Goal: Task Accomplishment & Management: Complete application form

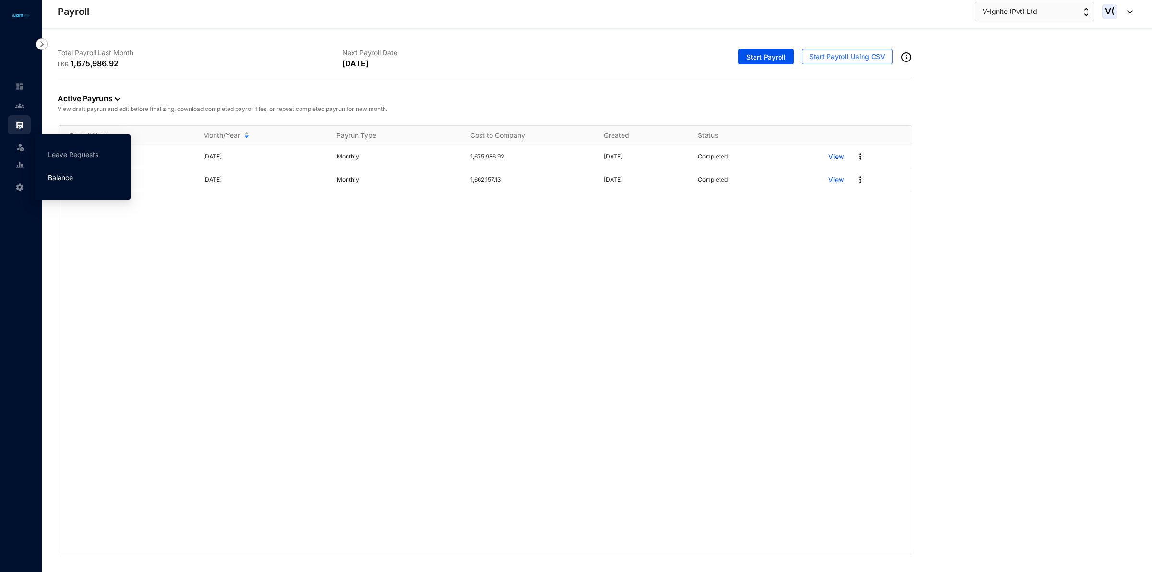
click at [73, 173] on link "Balance" at bounding box center [60, 177] width 25 height 8
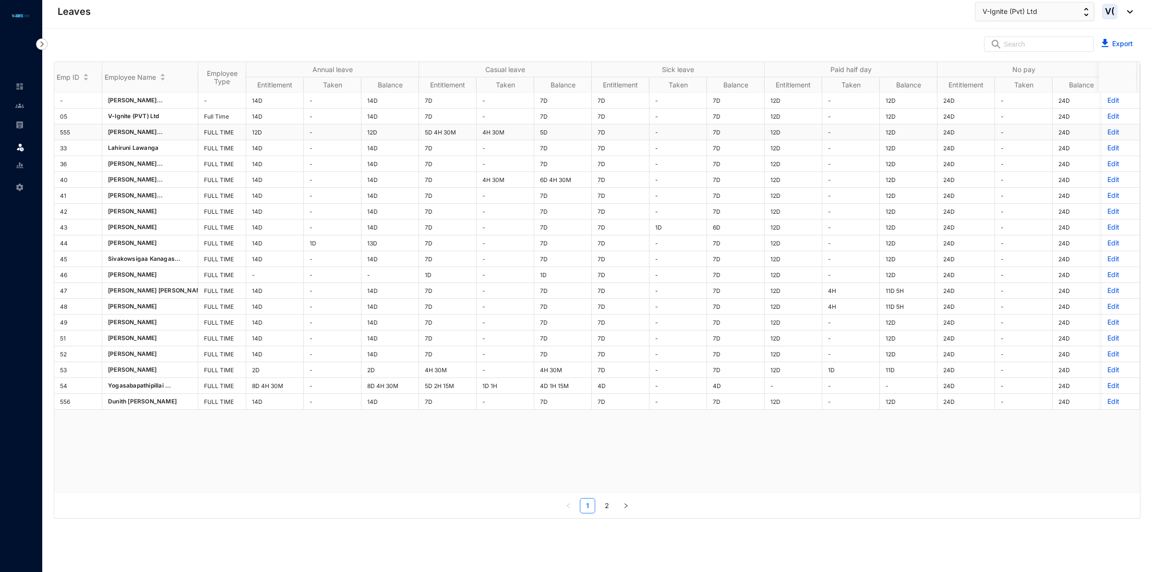
click at [1107, 133] on p "Edit" at bounding box center [1120, 132] width 26 height 10
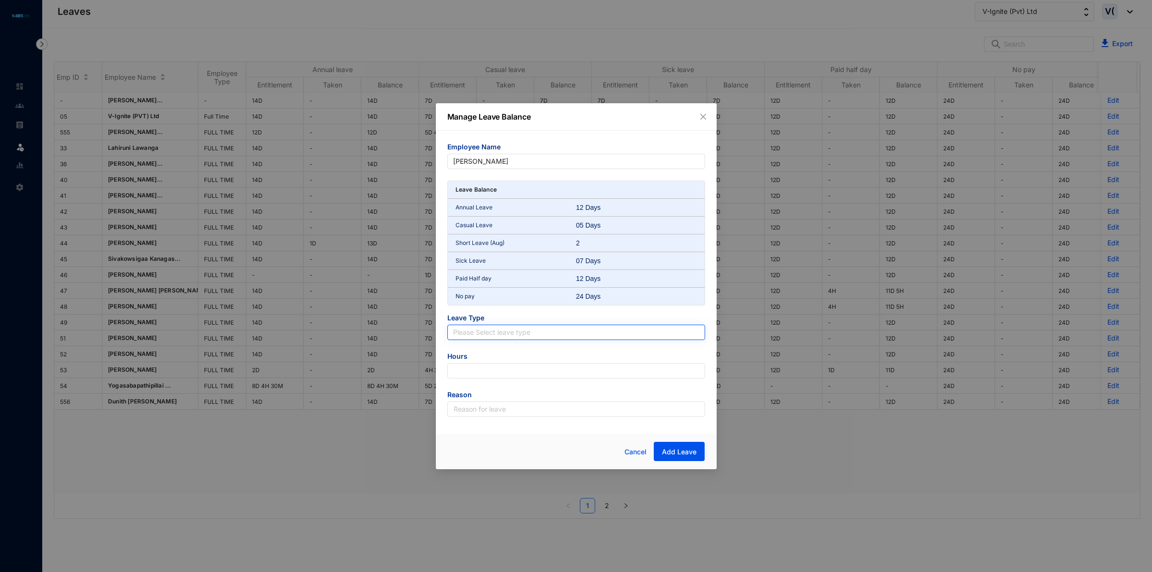
click at [530, 330] on input "search" at bounding box center [576, 332] width 246 height 14
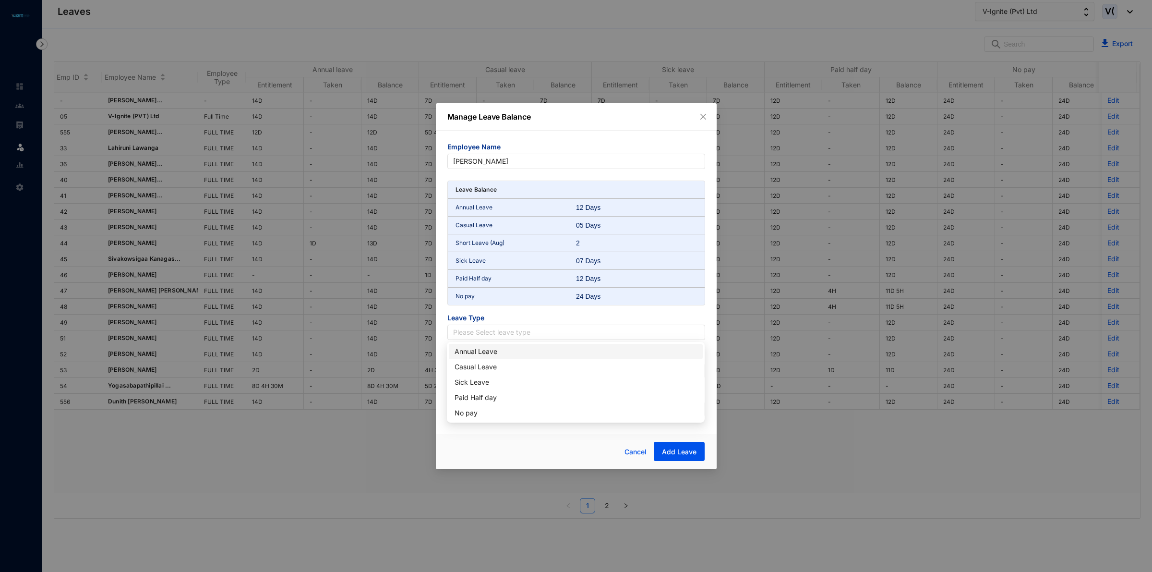
click at [510, 351] on div "Annual Leave" at bounding box center [576, 351] width 242 height 11
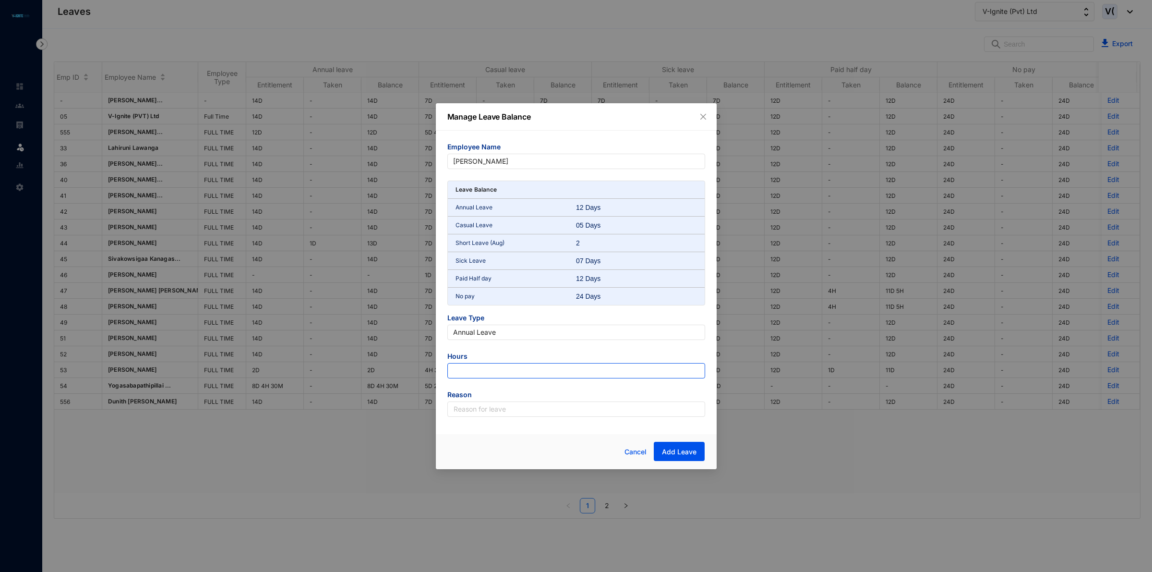
click at [488, 366] on input "number" at bounding box center [576, 370] width 258 height 15
type input "-18"
click at [543, 416] on input "text" at bounding box center [576, 408] width 258 height 15
type input "Leave"
click at [661, 451] on button "Add Leave" at bounding box center [679, 451] width 51 height 19
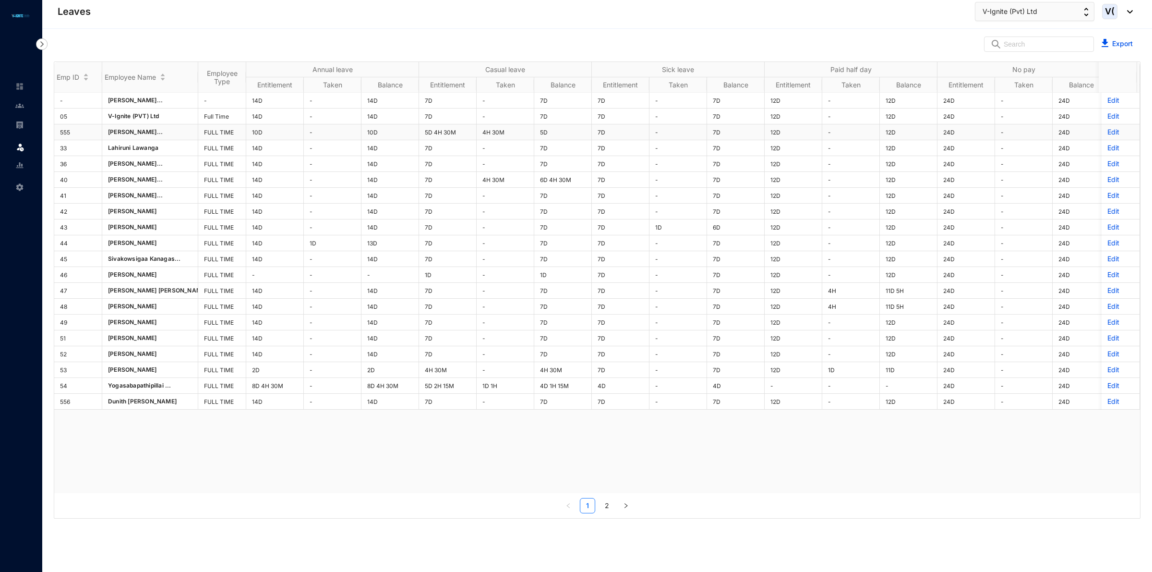
click at [1107, 135] on p "Edit" at bounding box center [1120, 132] width 26 height 10
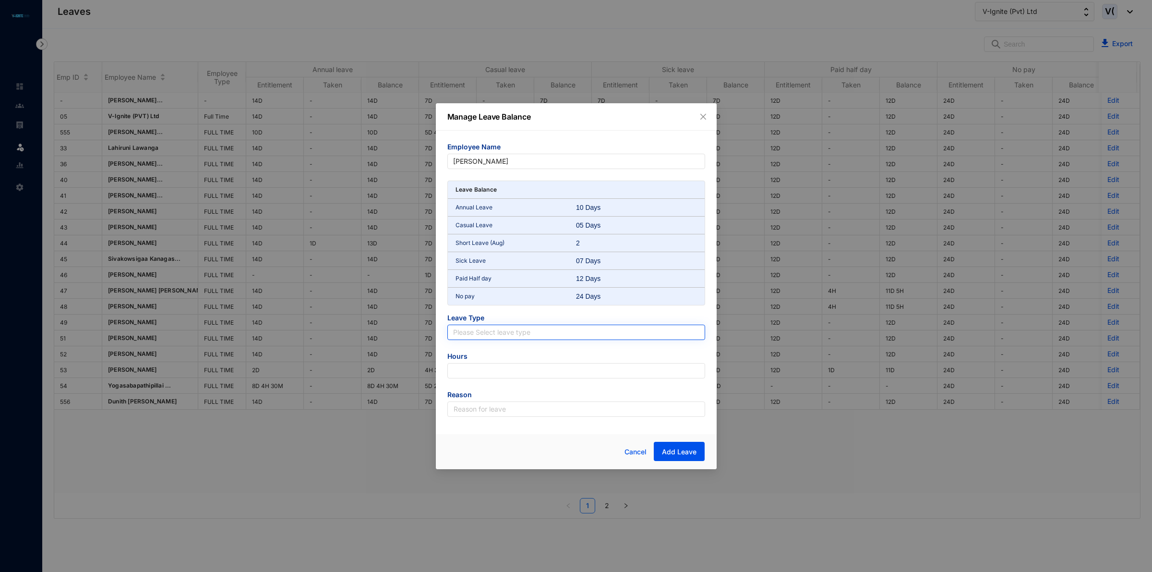
click at [465, 335] on input "search" at bounding box center [576, 332] width 246 height 14
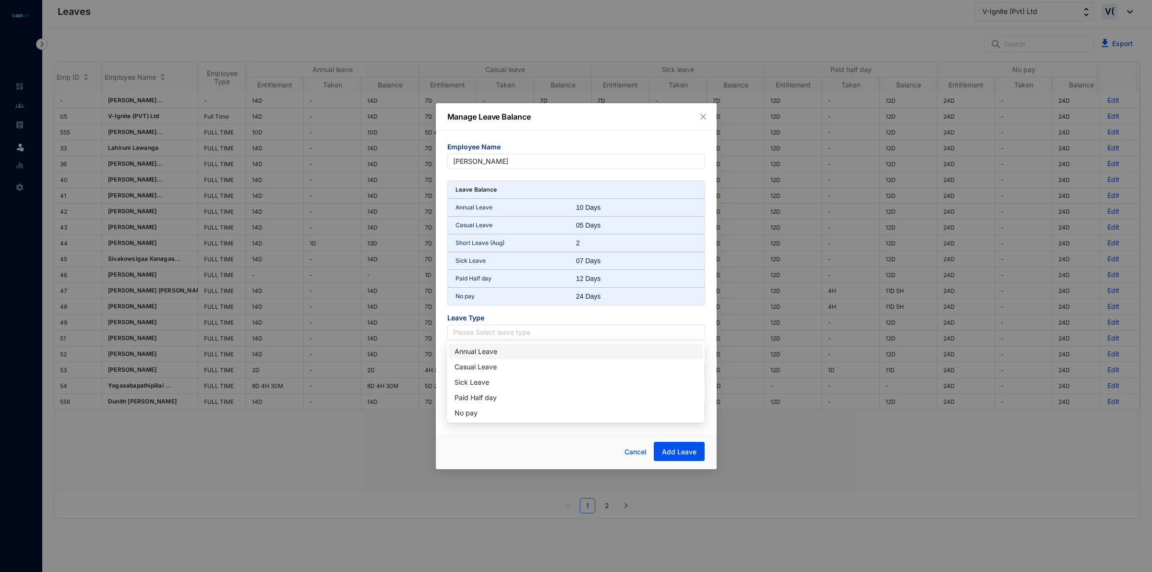
click at [467, 349] on div "Annual Leave" at bounding box center [576, 351] width 242 height 11
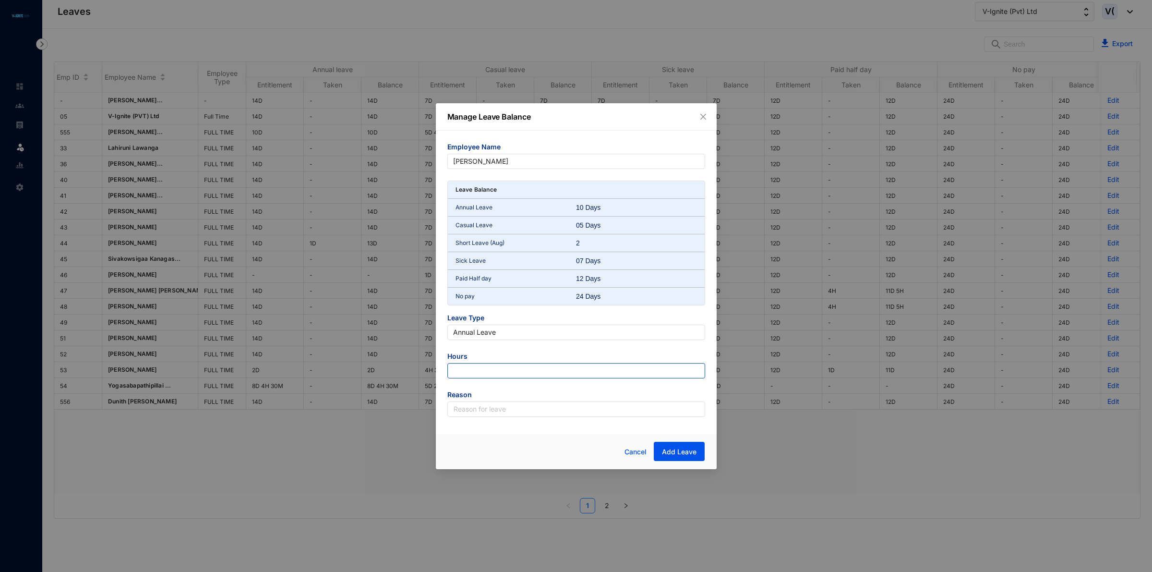
click at [478, 373] on input "number" at bounding box center [576, 370] width 258 height 15
type input "9"
click at [508, 410] on input "text" at bounding box center [576, 408] width 258 height 15
type input "Leave"
click at [668, 454] on span "Add Leave" at bounding box center [679, 452] width 35 height 10
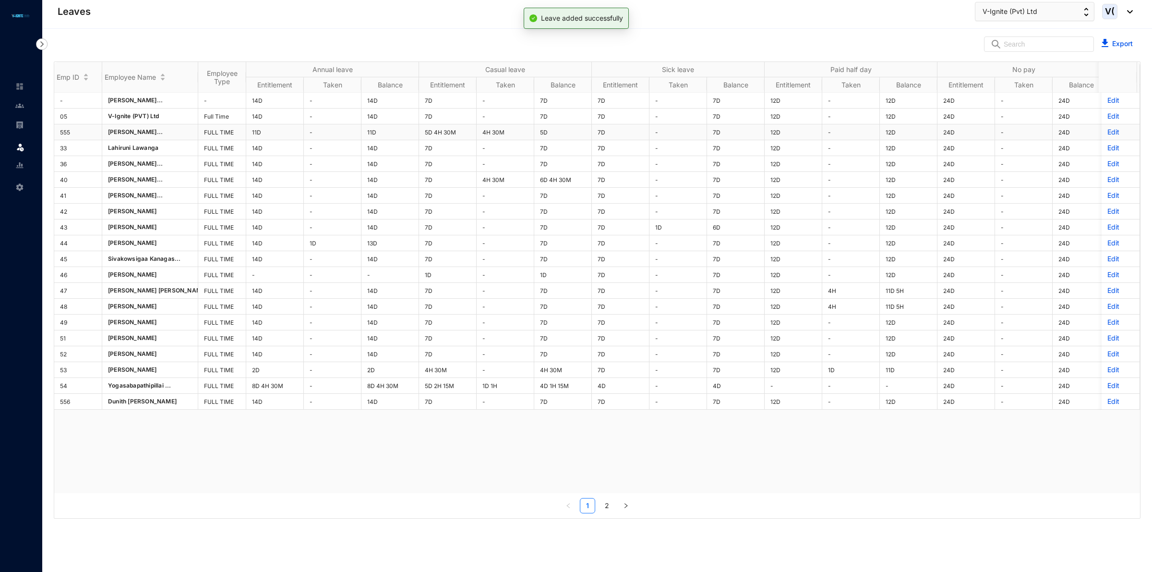
click at [1107, 133] on p "Edit" at bounding box center [1120, 132] width 26 height 10
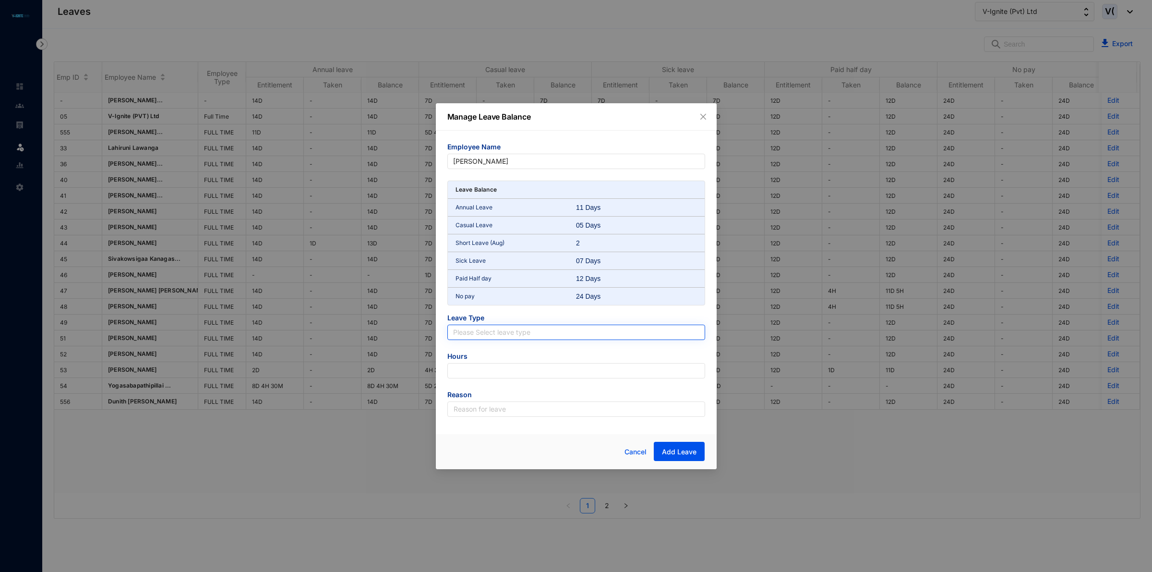
click at [541, 331] on input "search" at bounding box center [576, 332] width 246 height 14
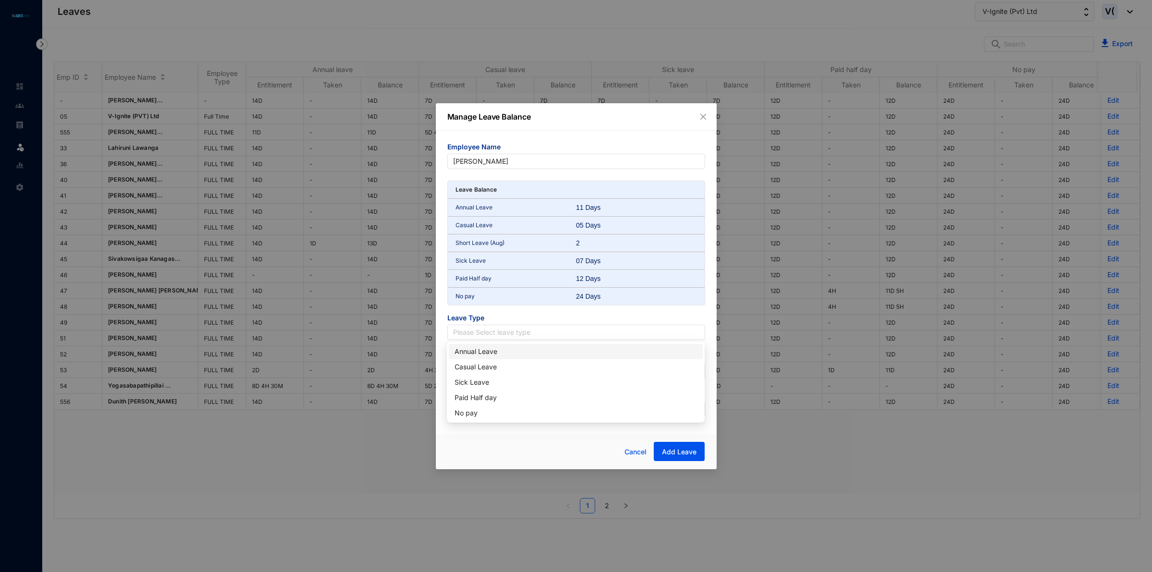
click at [481, 350] on div "Annual Leave" at bounding box center [576, 351] width 242 height 11
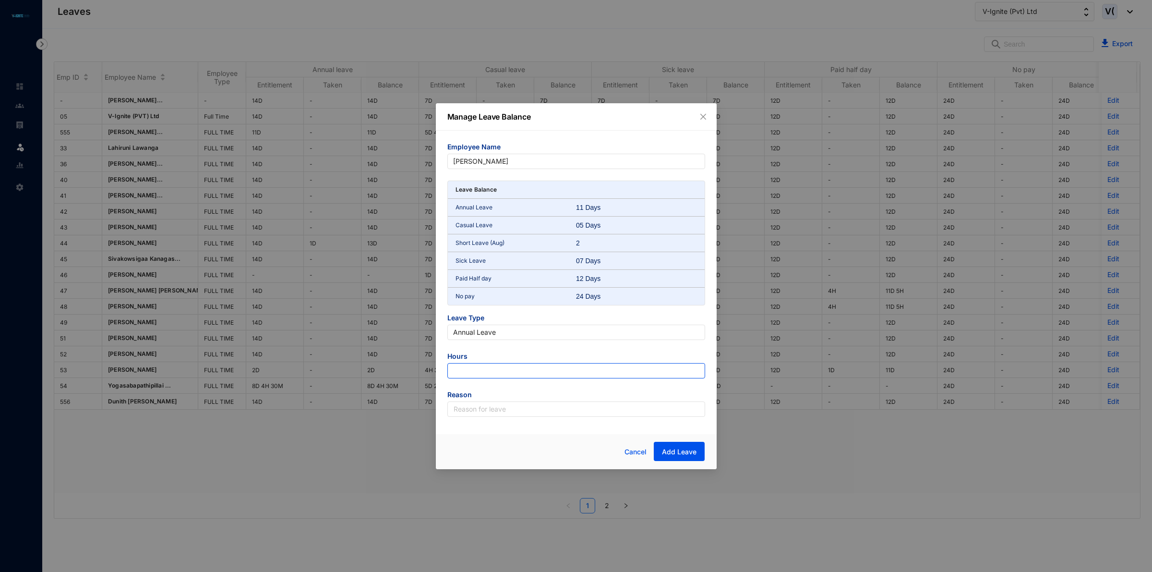
click at [466, 373] on input "number" at bounding box center [576, 370] width 258 height 15
type input "9"
click at [473, 408] on input "text" at bounding box center [576, 408] width 258 height 15
type input "Leave"
click at [671, 451] on span "Add Leave" at bounding box center [679, 452] width 35 height 10
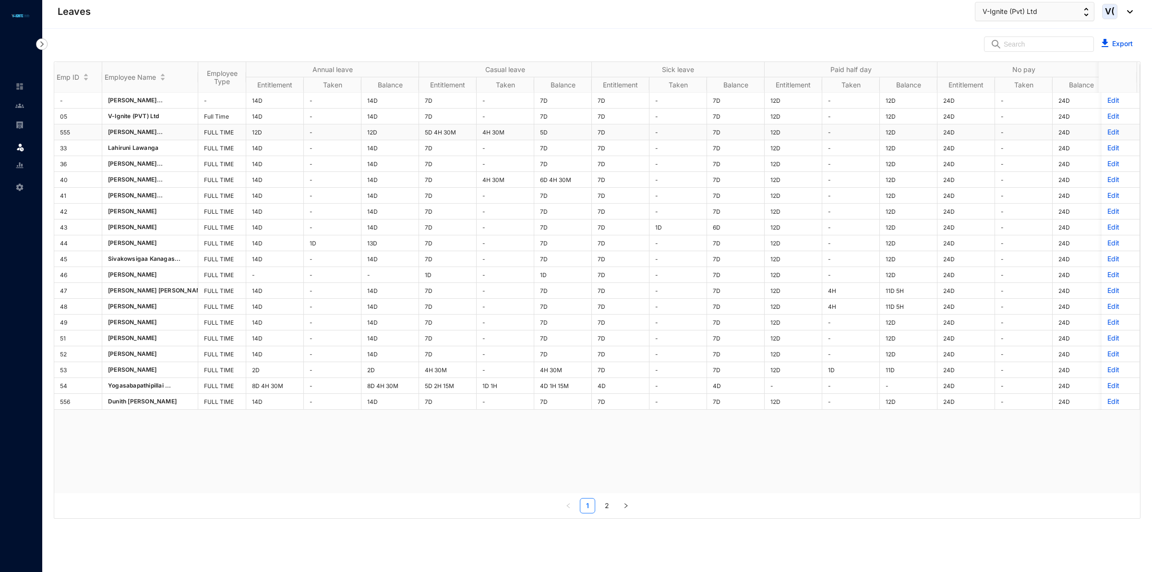
click at [1107, 135] on p "Edit" at bounding box center [1120, 132] width 26 height 10
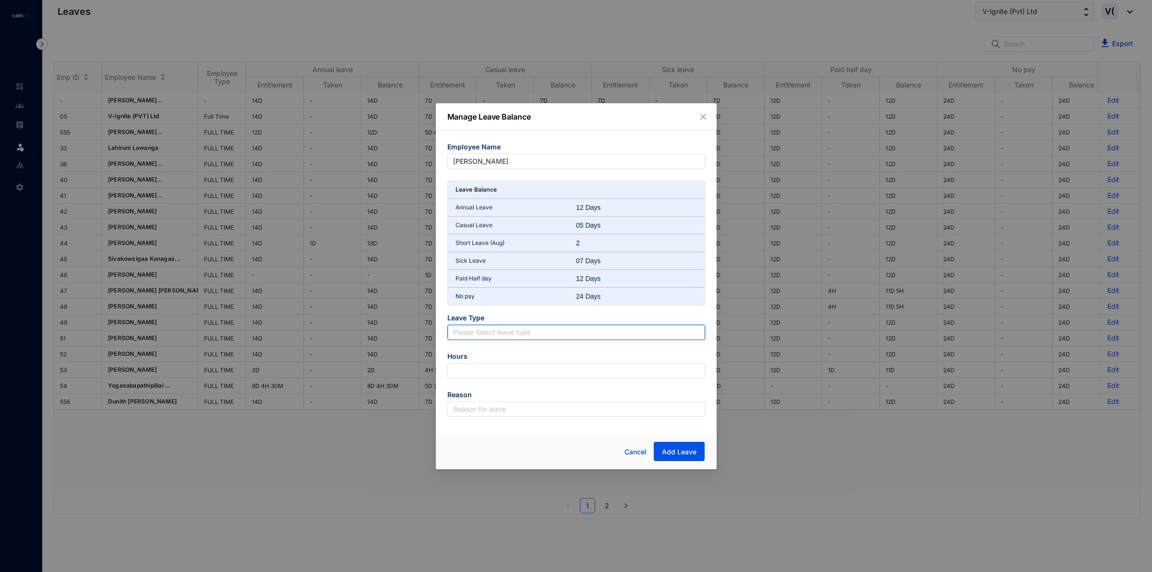
click at [487, 337] on input "search" at bounding box center [576, 332] width 246 height 14
click at [493, 394] on div "Paid Half day" at bounding box center [576, 397] width 242 height 11
click at [495, 371] on input "number" at bounding box center [576, 370] width 258 height 15
click at [622, 363] on input "number" at bounding box center [576, 370] width 258 height 15
type input "-216"
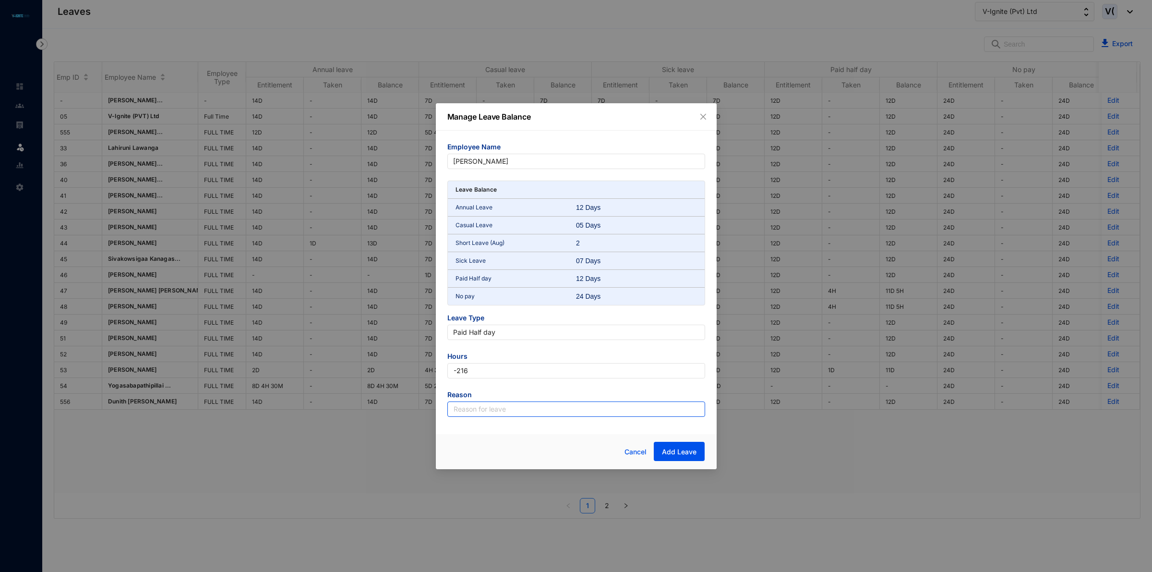
drag, startPoint x: 547, startPoint y: 411, endPoint x: 541, endPoint y: 415, distance: 7.2
click at [547, 411] on input "text" at bounding box center [576, 408] width 258 height 15
type input "Leave"
click at [697, 450] on button "Add Leave" at bounding box center [679, 451] width 51 height 19
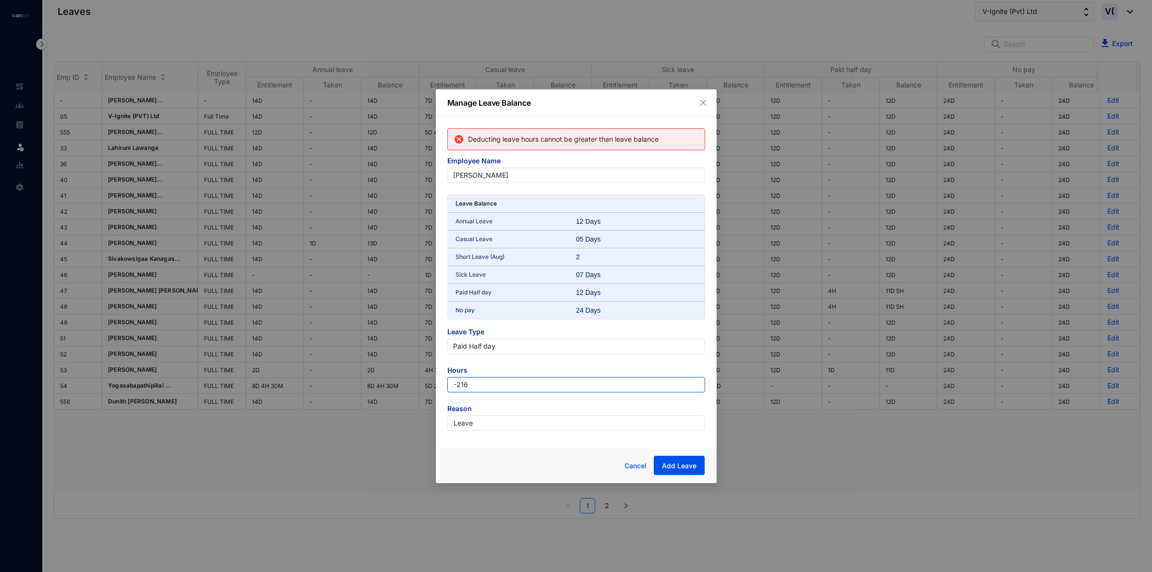
click at [505, 386] on input "-216" at bounding box center [576, 384] width 258 height 15
type input "-2"
type input "-108"
click at [692, 458] on button "Add Leave" at bounding box center [679, 465] width 51 height 19
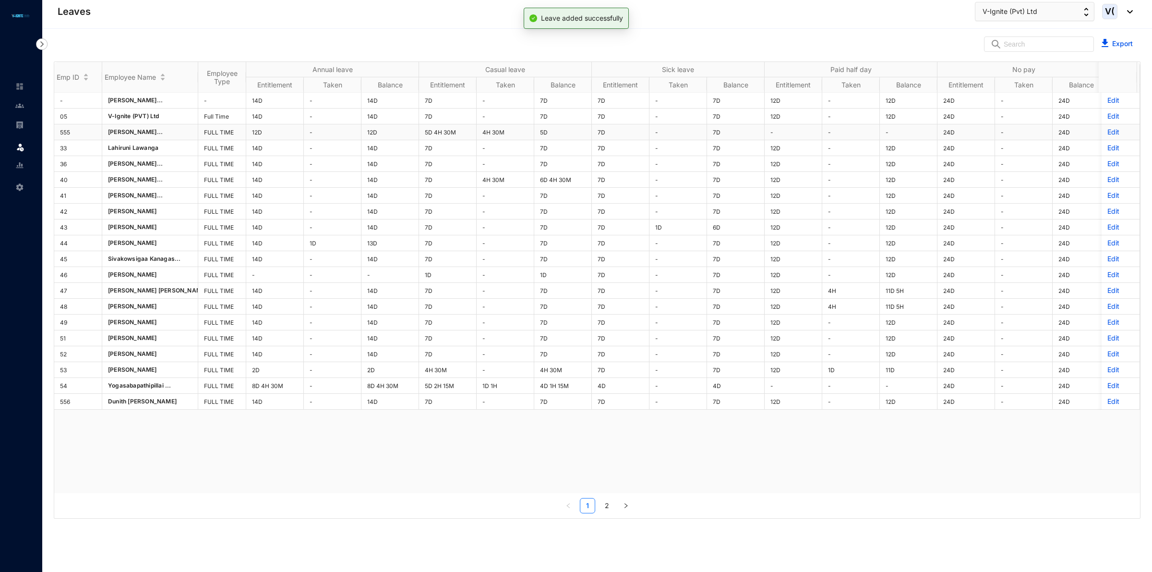
click at [1107, 130] on p "Edit" at bounding box center [1120, 132] width 26 height 10
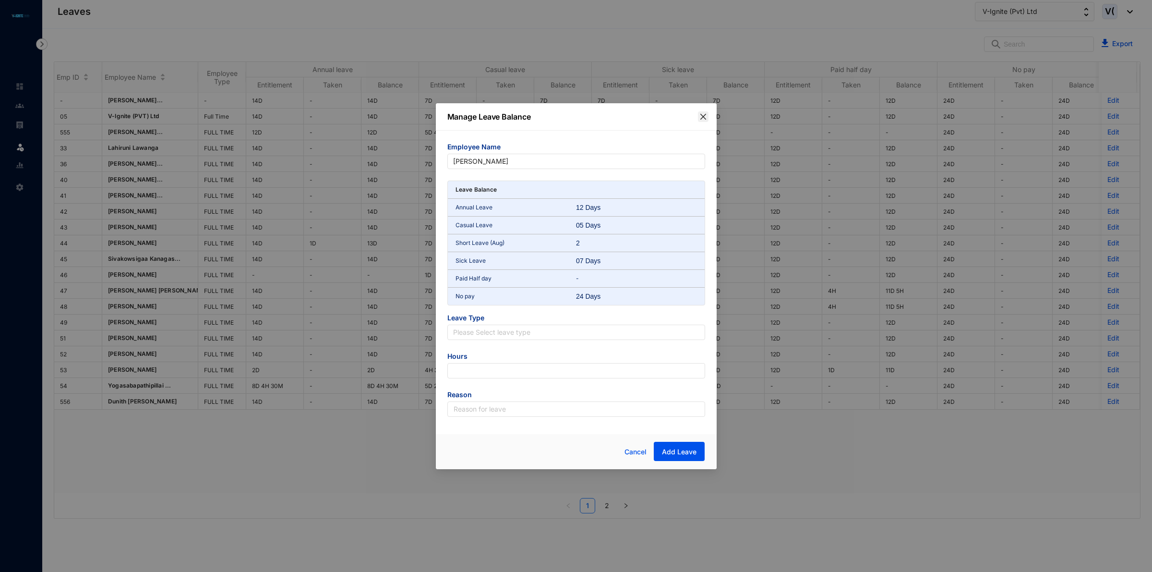
click at [706, 114] on icon "close" at bounding box center [703, 117] width 8 height 8
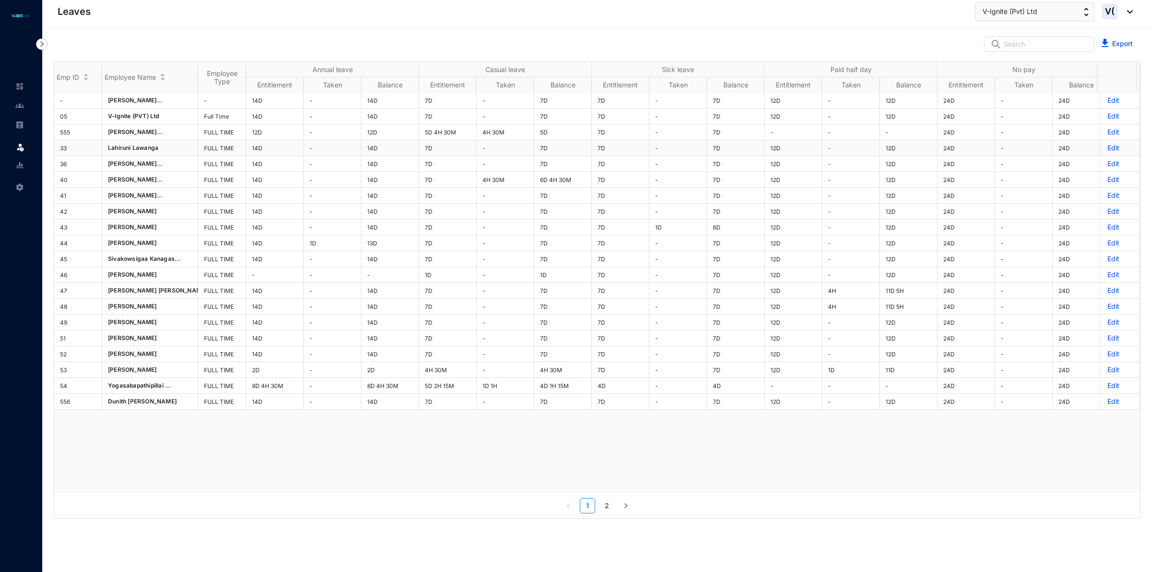
click at [1107, 146] on p "Edit" at bounding box center [1120, 148] width 26 height 10
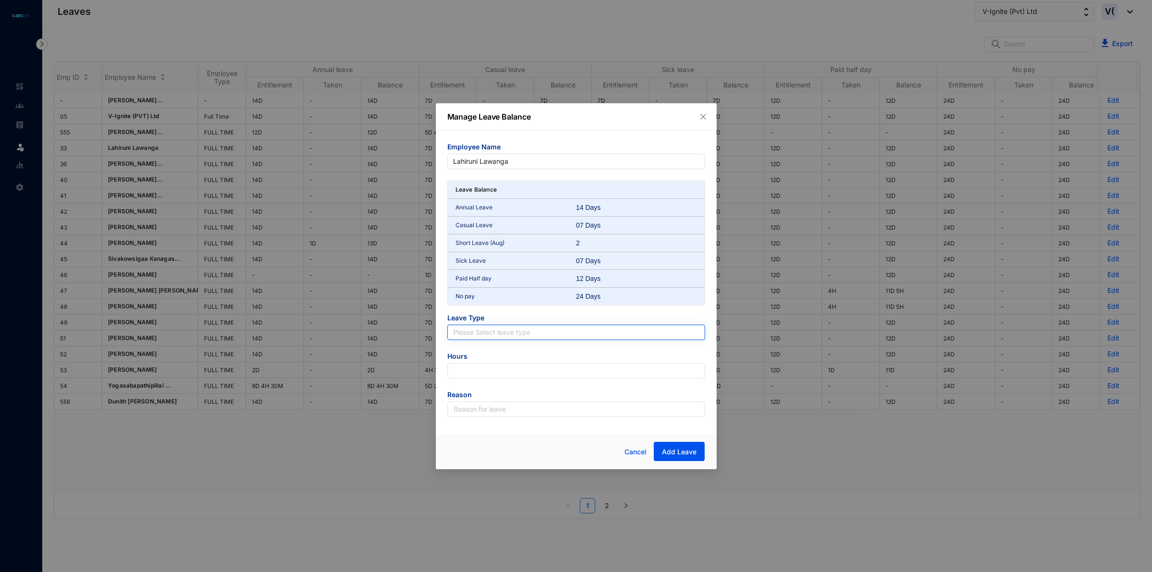
click at [481, 334] on input "search" at bounding box center [576, 332] width 246 height 14
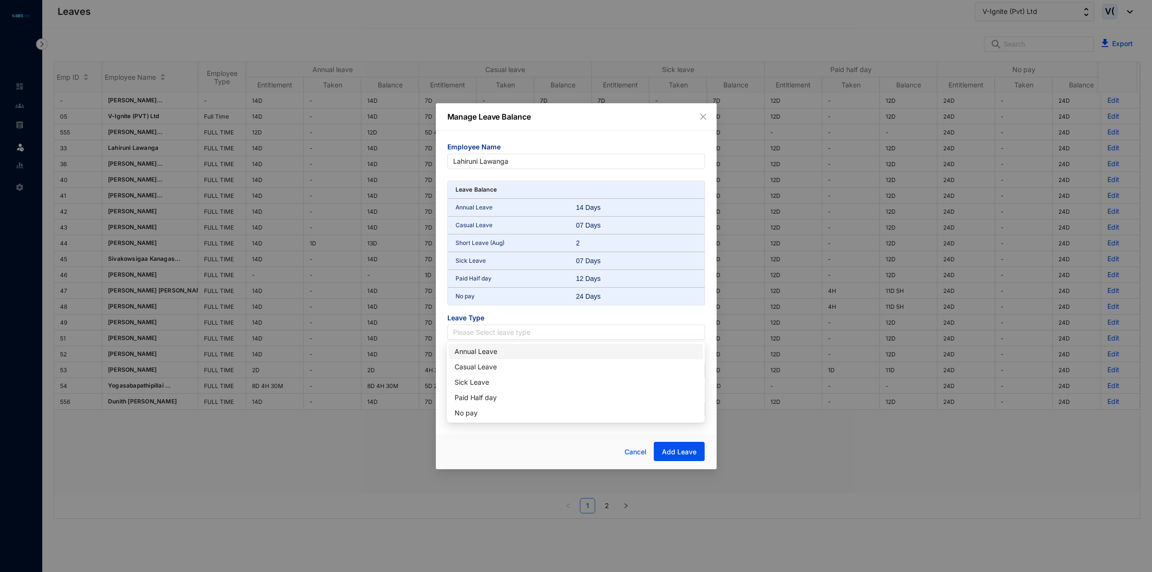
click at [501, 354] on div "Annual Leave" at bounding box center [576, 351] width 242 height 11
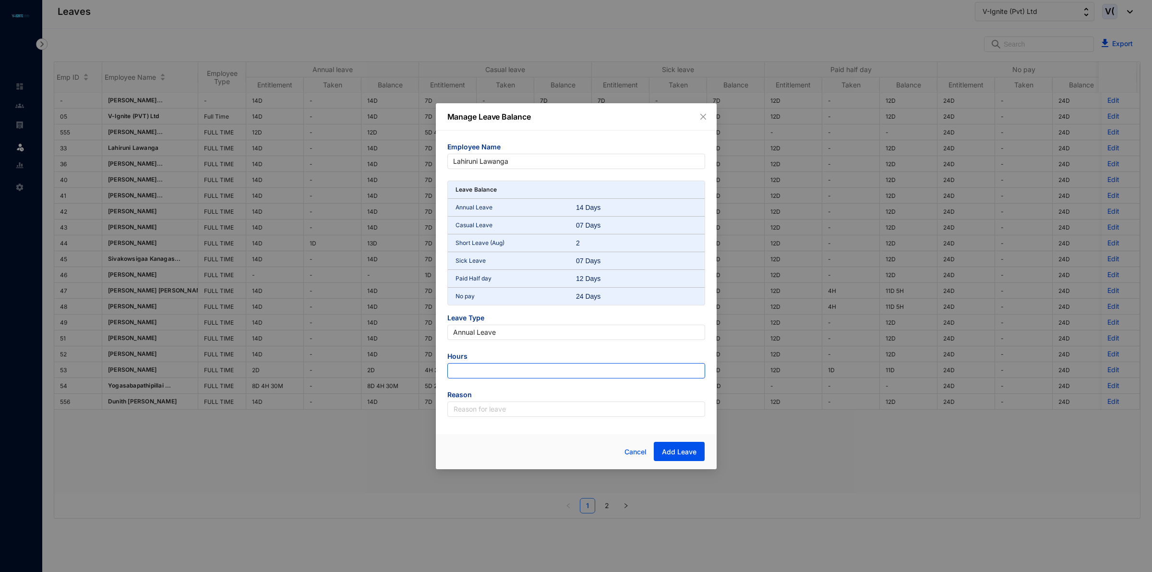
click at [544, 368] on input "number" at bounding box center [576, 370] width 258 height 15
type input "-31.5"
click at [594, 414] on input "text" at bounding box center [576, 408] width 258 height 15
type input "Leave"
click at [685, 451] on span "Add Leave" at bounding box center [679, 452] width 35 height 10
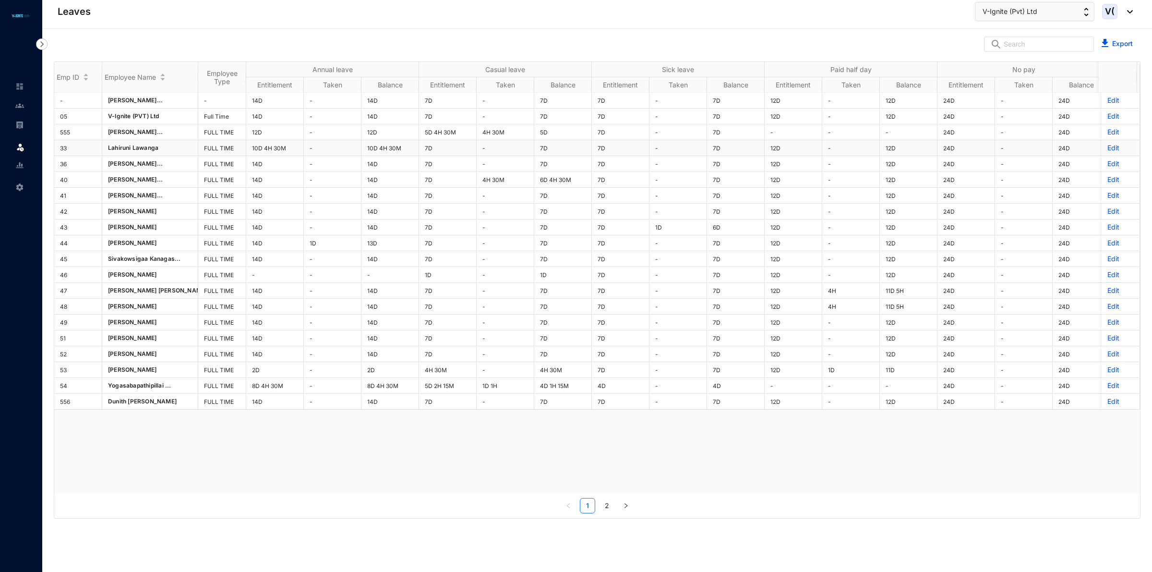
click at [1107, 153] on p "Edit" at bounding box center [1120, 148] width 26 height 10
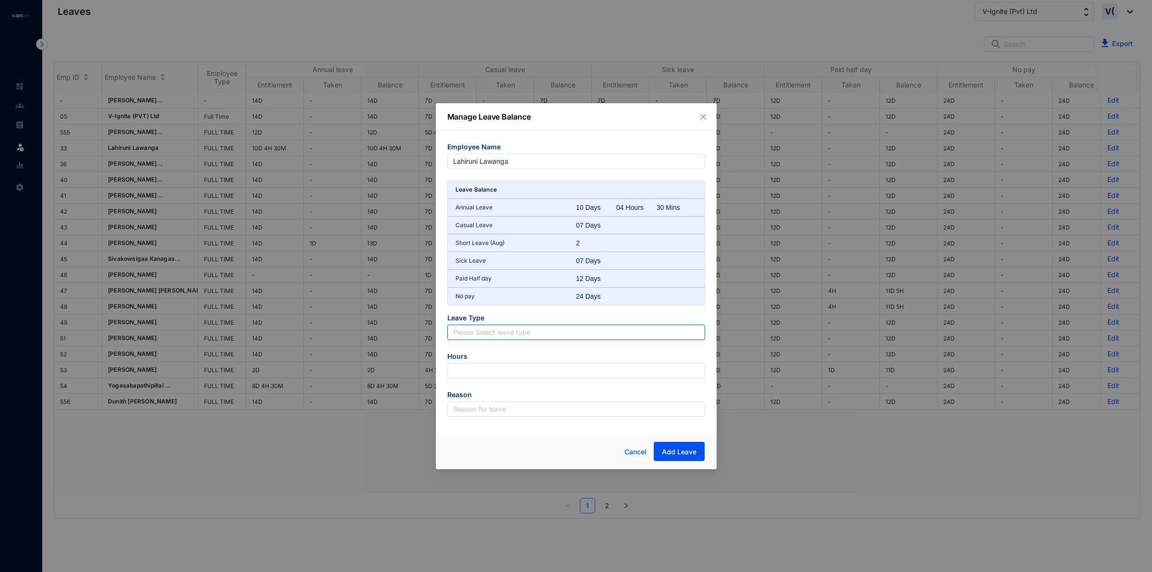
click at [482, 327] on input "search" at bounding box center [576, 332] width 246 height 14
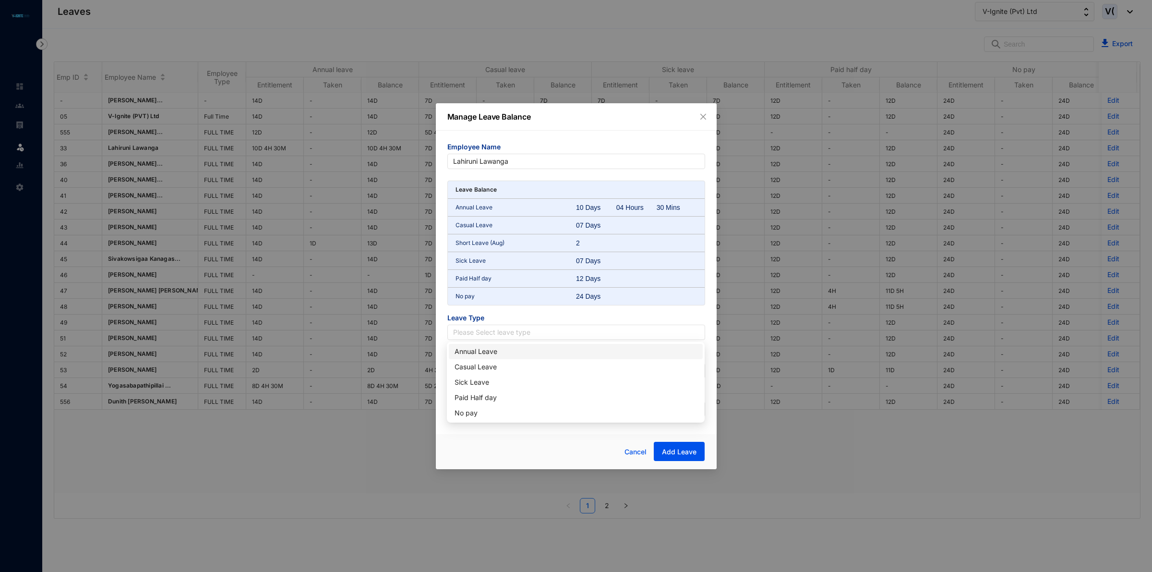
click at [486, 351] on div "Annual Leave" at bounding box center [576, 351] width 242 height 11
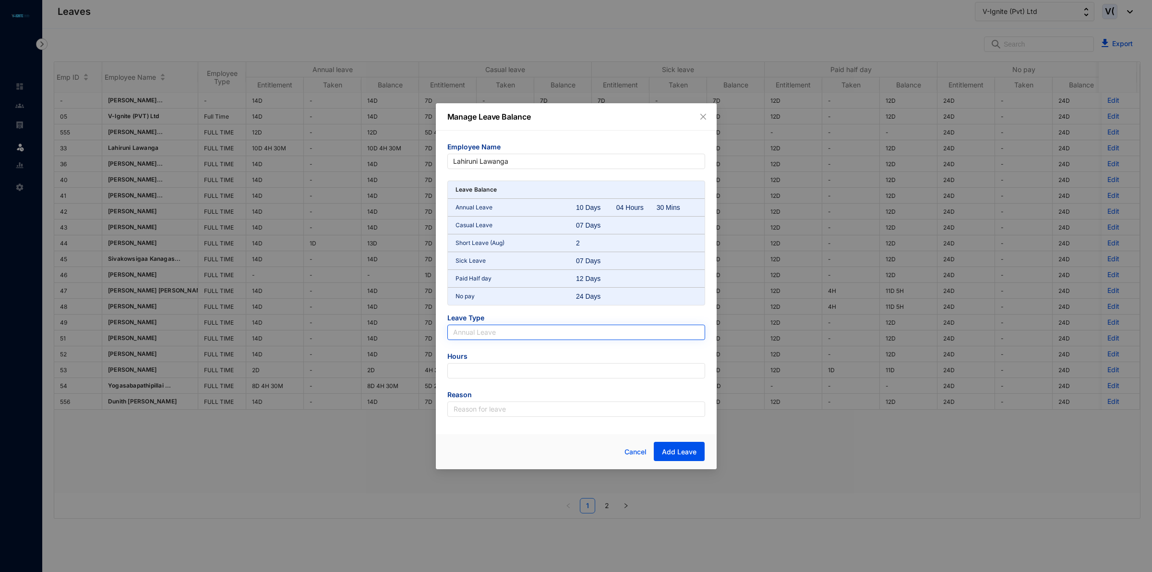
click at [490, 333] on span "Annual Leave" at bounding box center [576, 332] width 246 height 14
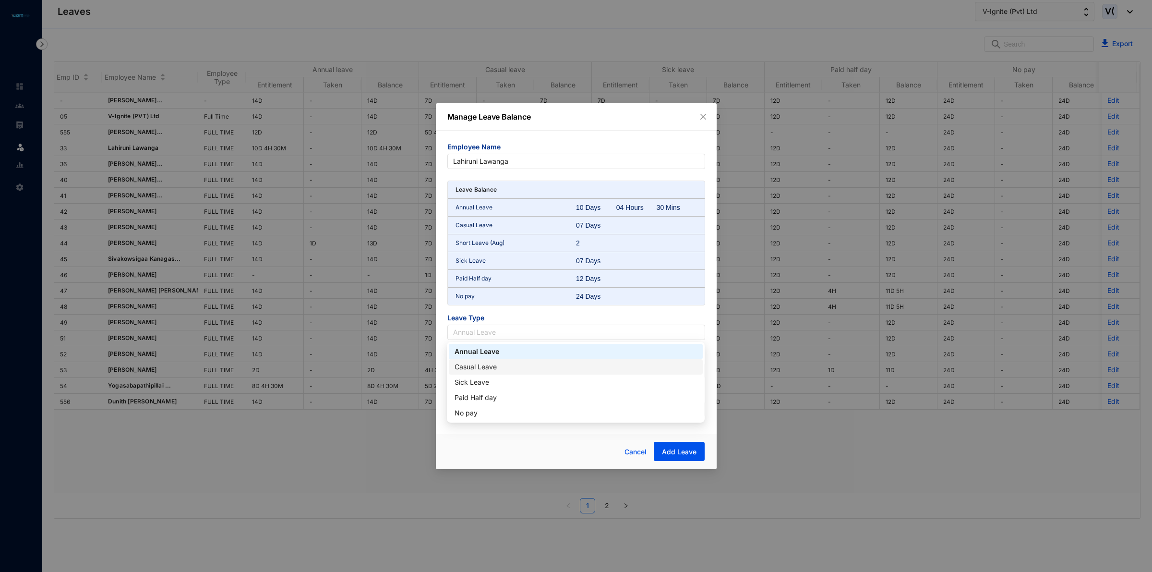
click at [492, 365] on div "Casual Leave" at bounding box center [576, 366] width 242 height 11
click at [488, 373] on input "number" at bounding box center [576, 370] width 258 height 15
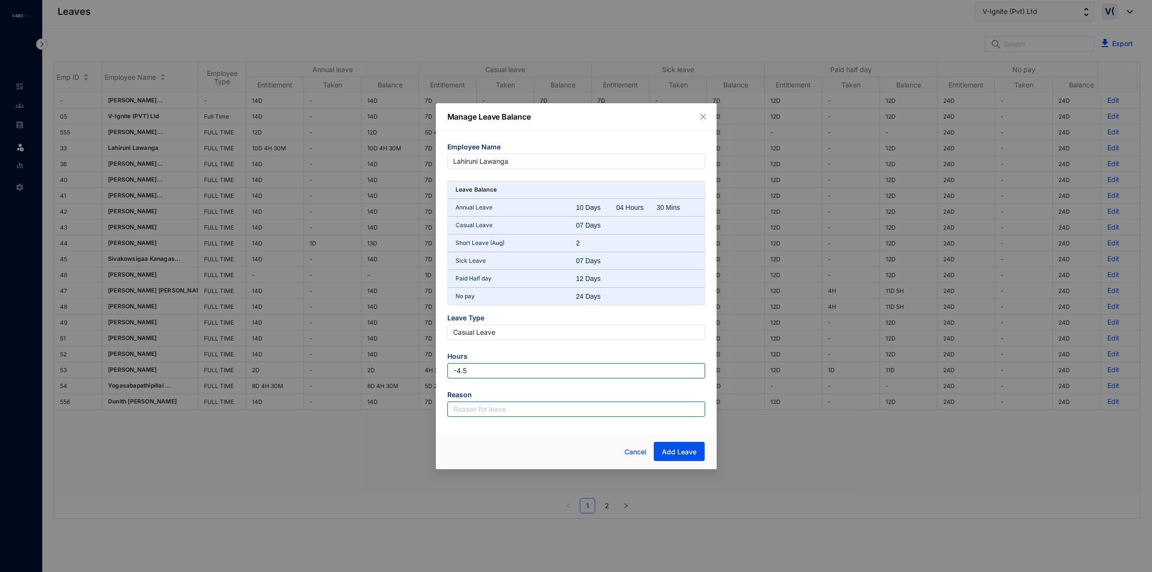
type input "-4.5"
click at [477, 414] on input "text" at bounding box center [576, 408] width 258 height 15
type input "Leave"
click at [690, 445] on button "Add Leave" at bounding box center [679, 451] width 51 height 19
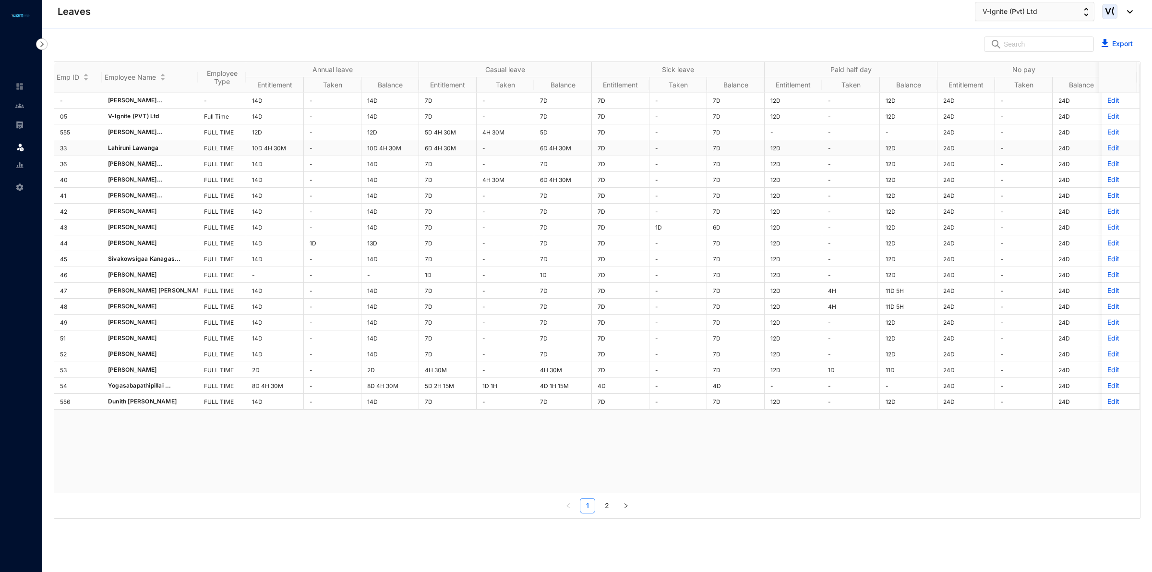
click at [1107, 152] on p "Edit" at bounding box center [1120, 148] width 26 height 10
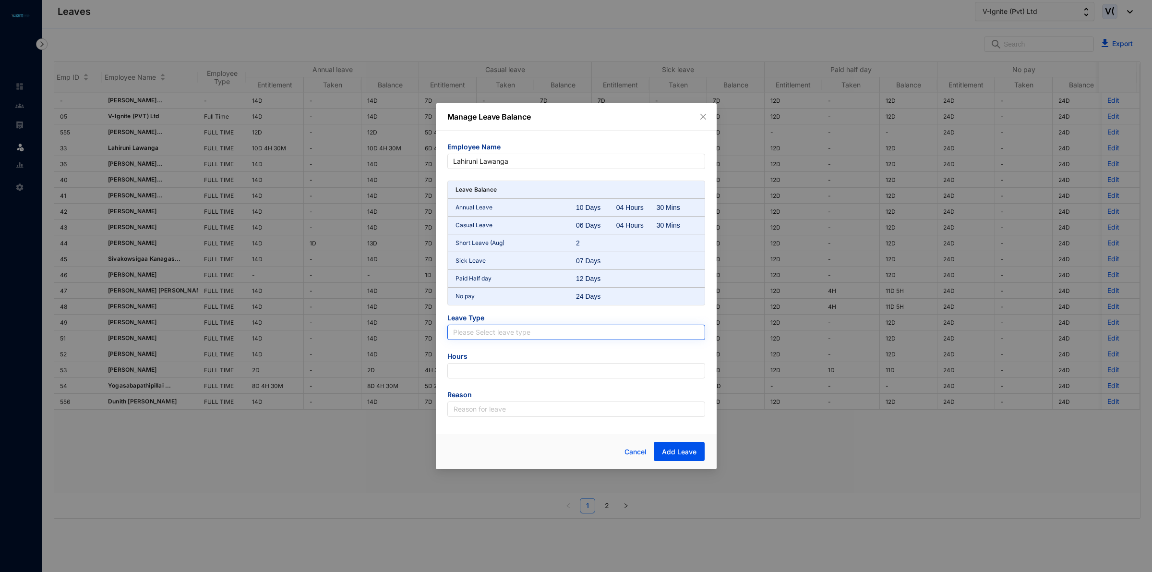
click at [529, 334] on input "search" at bounding box center [576, 332] width 246 height 14
click at [507, 400] on div "Paid Half day" at bounding box center [576, 397] width 242 height 11
click at [493, 370] on input "number" at bounding box center [576, 370] width 258 height 15
type input "-108"
click at [518, 404] on input "text" at bounding box center [576, 408] width 258 height 15
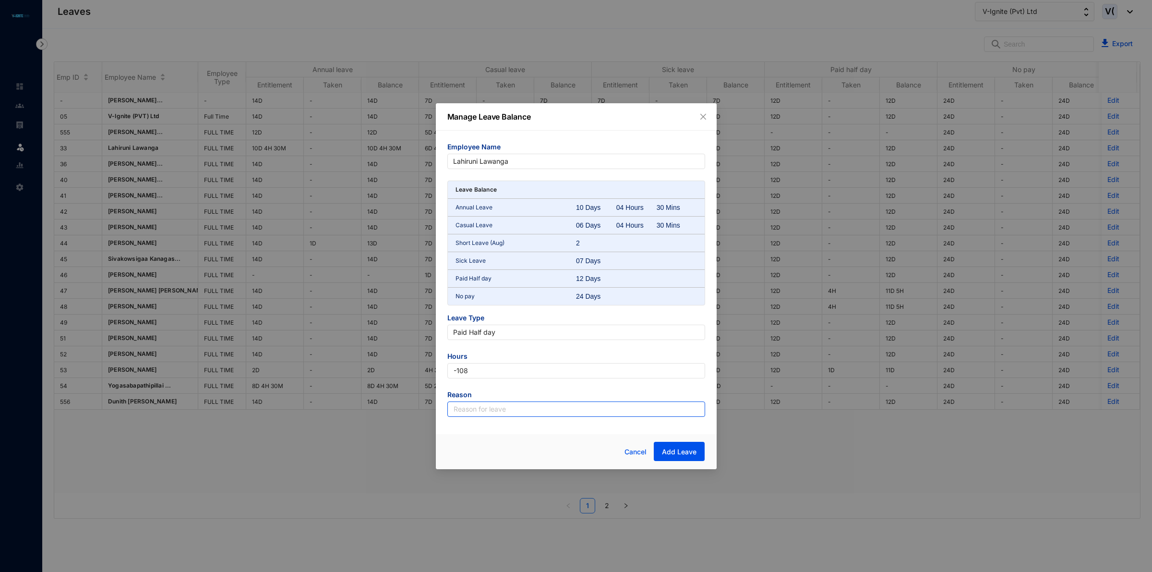
type input "Leave"
click at [679, 448] on span "Add Leave" at bounding box center [679, 452] width 35 height 10
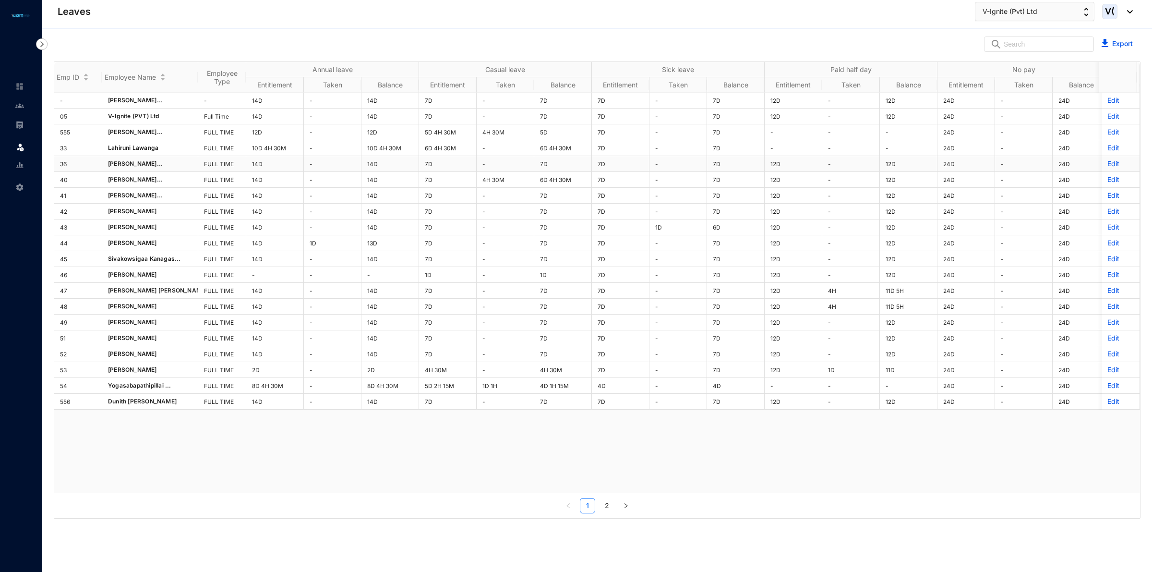
click at [1109, 163] on p "Edit" at bounding box center [1120, 164] width 26 height 10
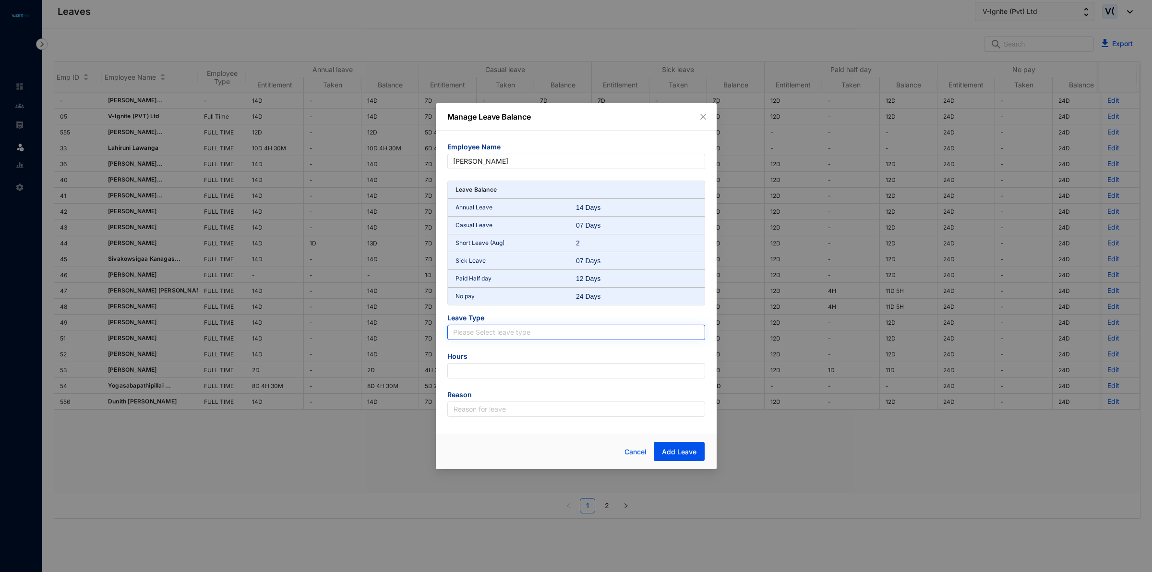
click at [612, 335] on input "search" at bounding box center [576, 332] width 246 height 14
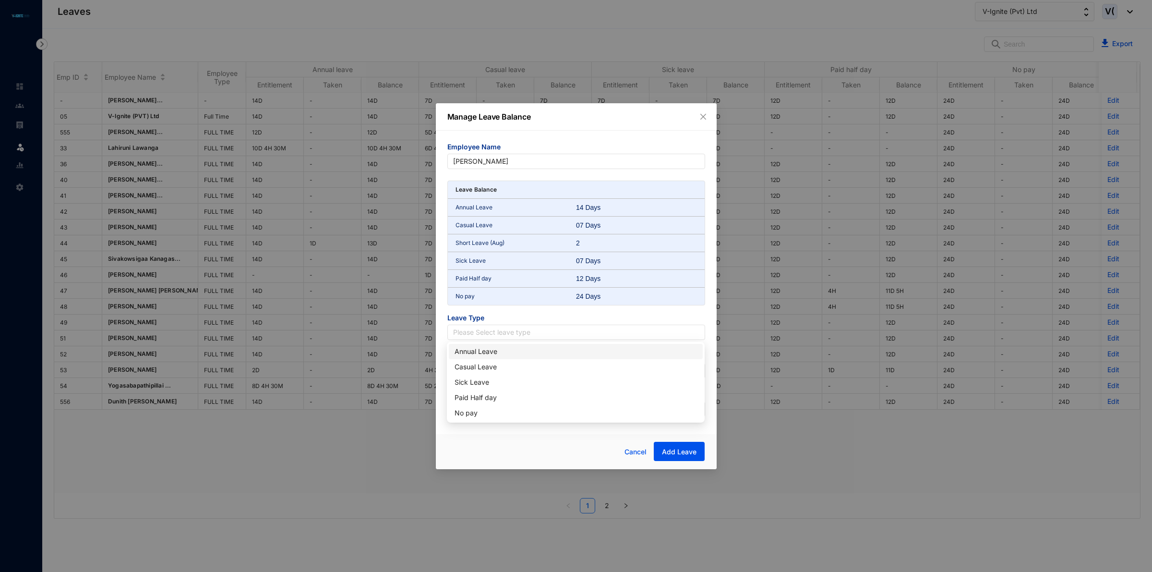
click at [536, 354] on div "Annual Leave" at bounding box center [576, 351] width 242 height 11
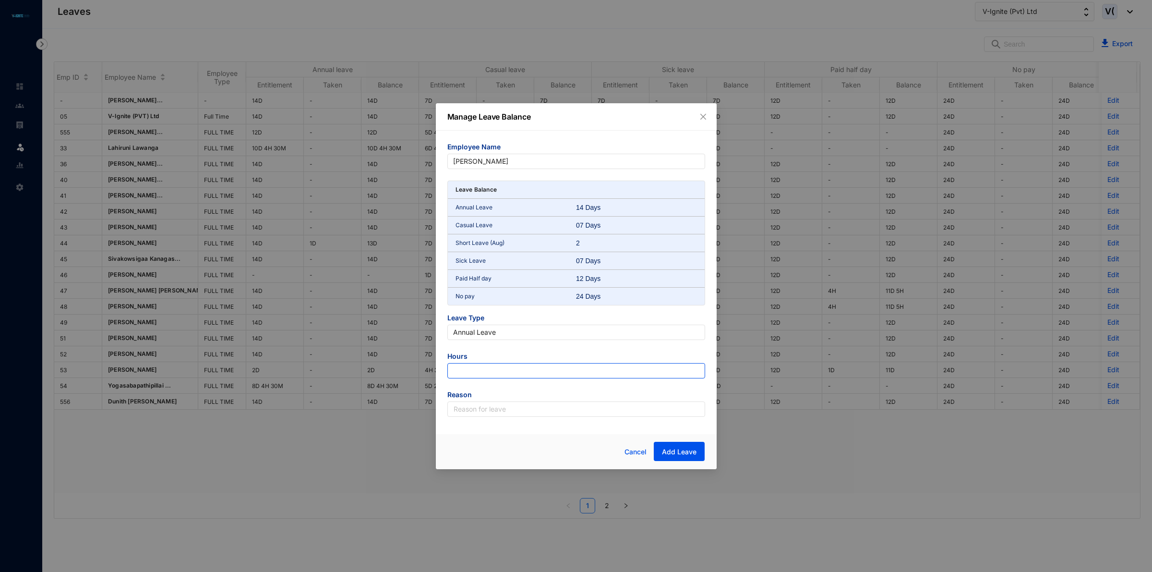
click at [603, 374] on input "number" at bounding box center [576, 370] width 258 height 15
type input "-36"
click at [548, 411] on input "text" at bounding box center [576, 408] width 258 height 15
type input "Leave"
click at [693, 461] on div "Cancel Add Leave" at bounding box center [629, 452] width 150 height 20
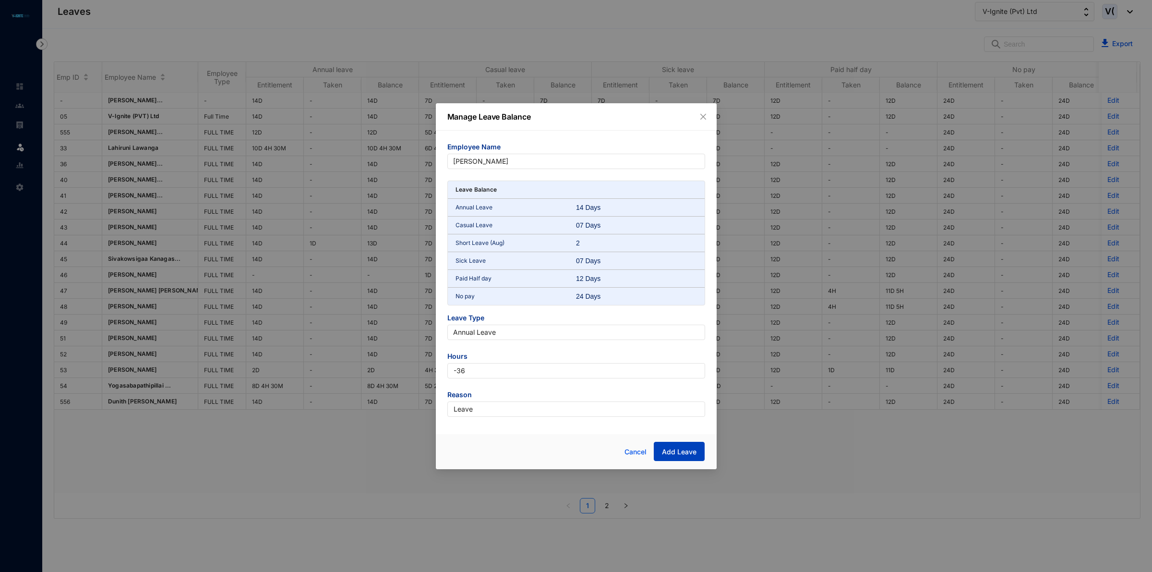
click at [693, 455] on span "Add Leave" at bounding box center [679, 452] width 35 height 10
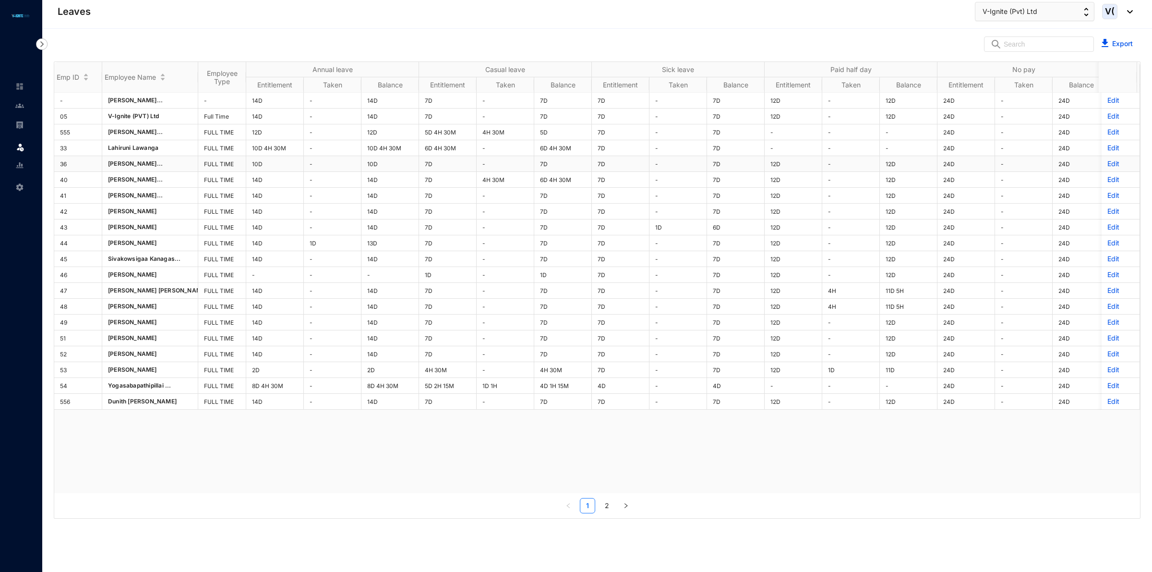
click at [1109, 164] on p "Edit" at bounding box center [1120, 164] width 26 height 10
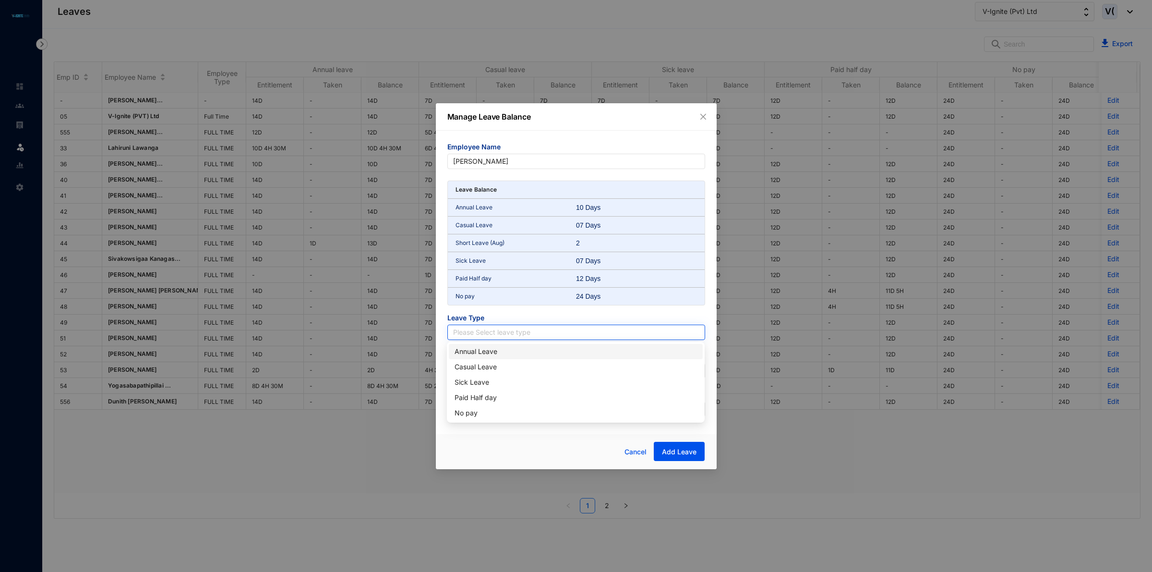
click at [495, 329] on input "search" at bounding box center [576, 332] width 246 height 14
click at [494, 361] on div "Casual Leave" at bounding box center [576, 366] width 242 height 11
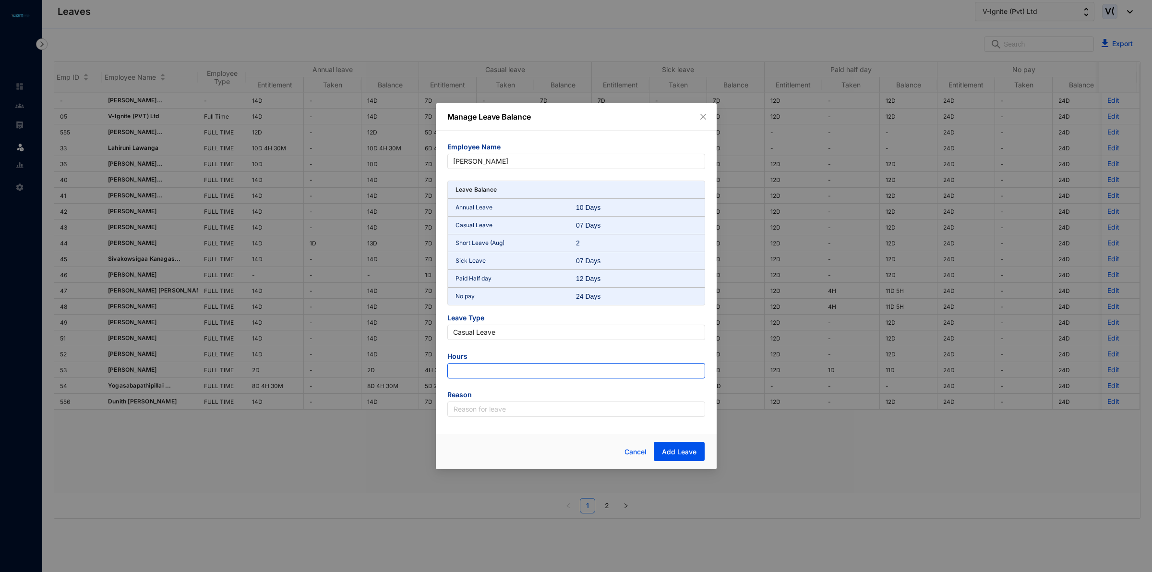
click at [481, 366] on input "number" at bounding box center [576, 370] width 258 height 15
type input "-27"
click at [505, 414] on input "text" at bounding box center [576, 408] width 258 height 15
type input "Leave"
click at [687, 444] on button "Add Leave" at bounding box center [679, 451] width 51 height 19
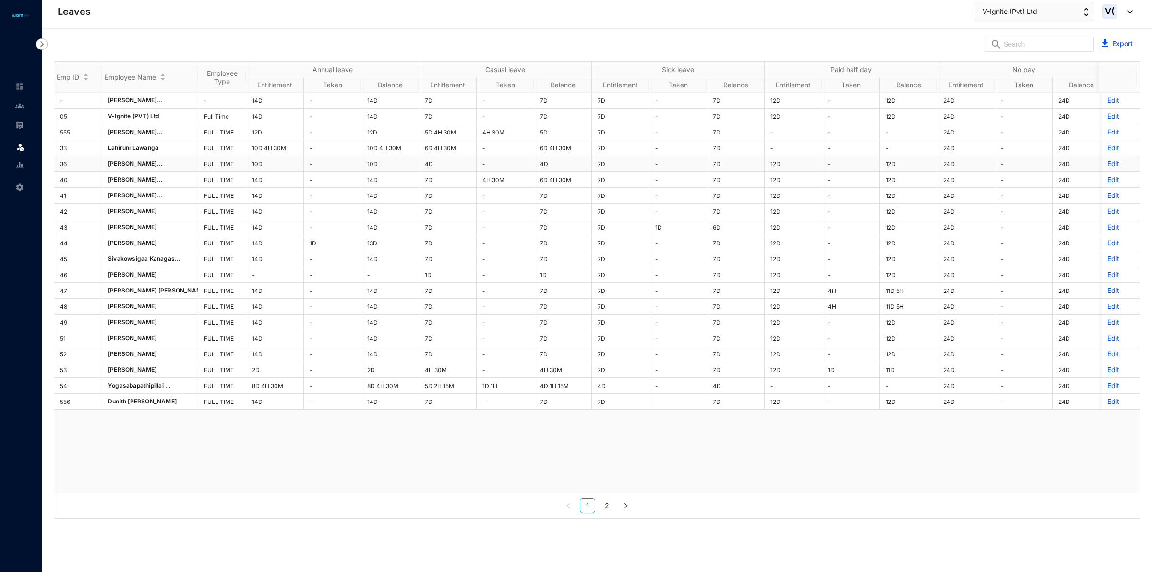
click at [1107, 167] on p "Edit" at bounding box center [1120, 164] width 26 height 10
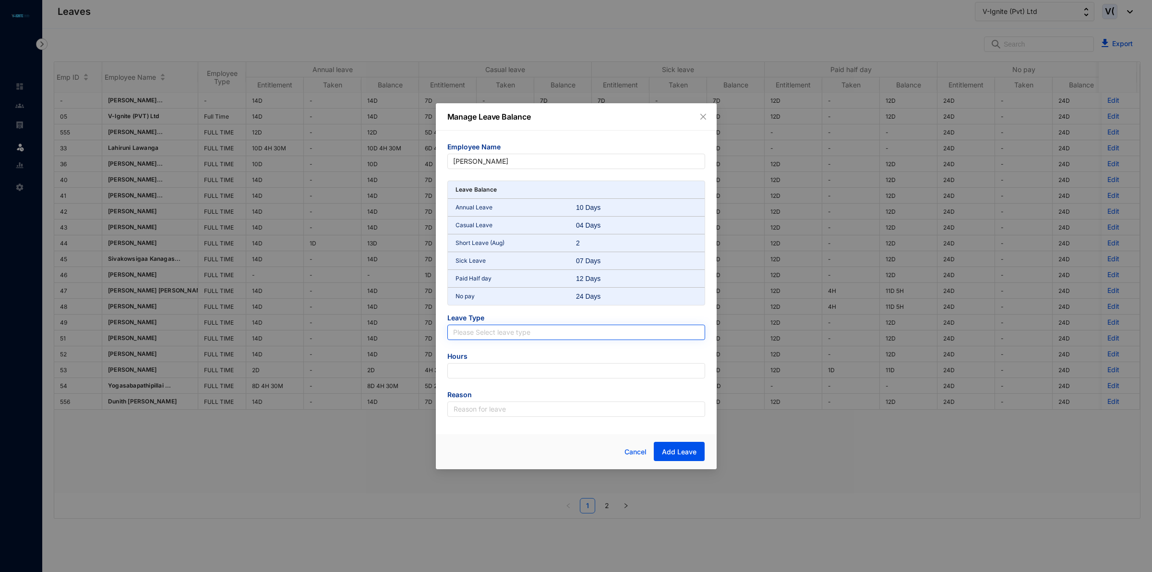
click at [494, 327] on input "search" at bounding box center [576, 332] width 246 height 14
click at [481, 403] on div "Paid Half day" at bounding box center [576, 397] width 254 height 15
click at [495, 372] on input "number" at bounding box center [576, 370] width 258 height 15
type input "-108"
click at [497, 400] on span "Reason" at bounding box center [576, 396] width 258 height 12
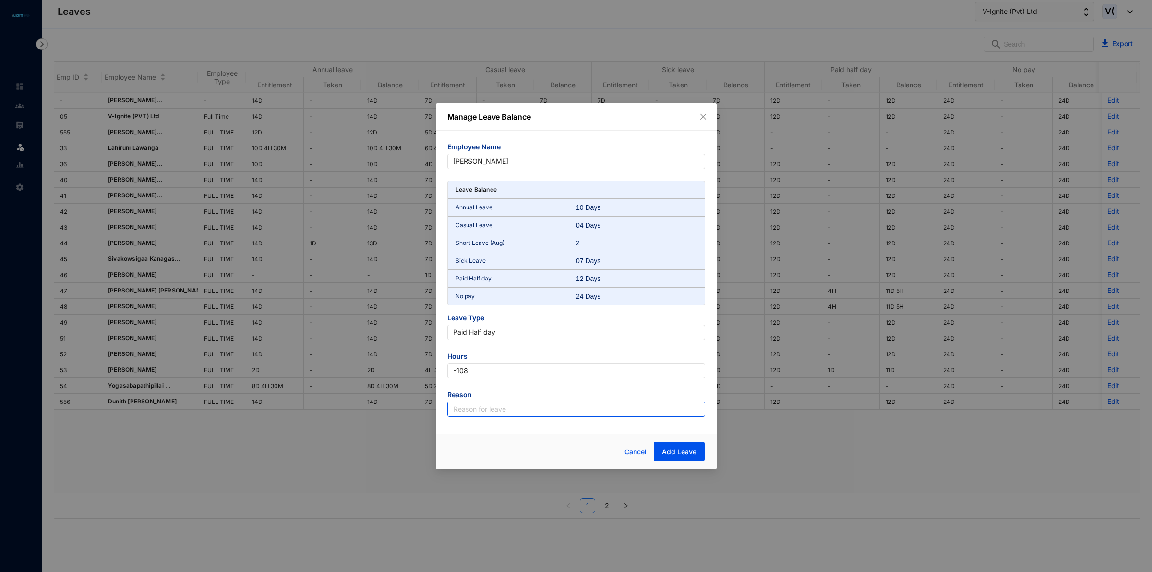
click at [503, 414] on input "text" at bounding box center [576, 408] width 258 height 15
type input "Leave"
click at [661, 452] on button "Add Leave" at bounding box center [679, 451] width 51 height 19
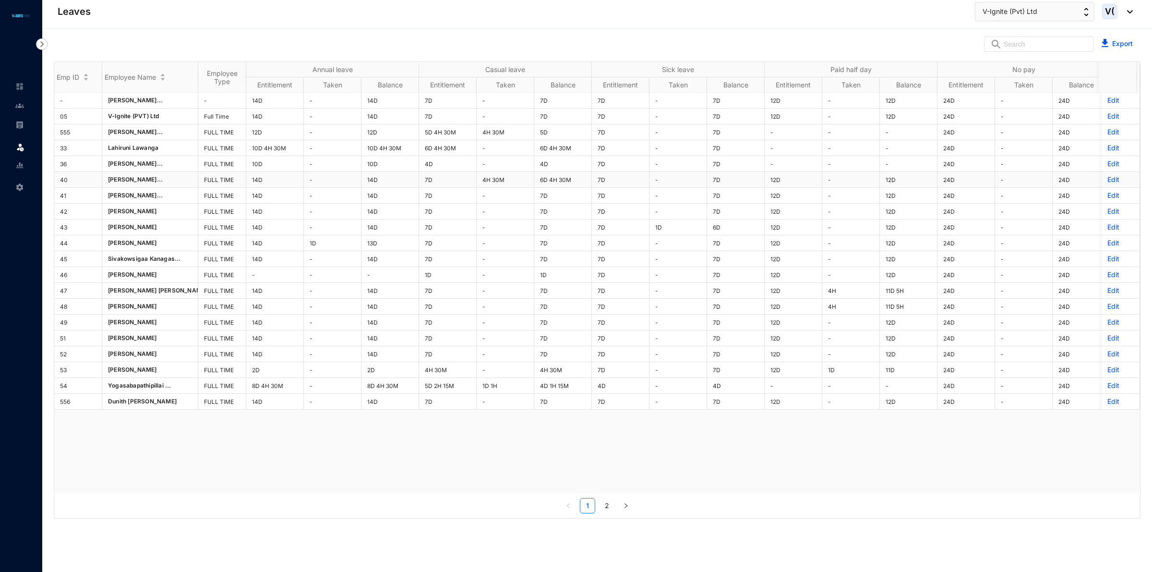
click at [1107, 178] on p "Edit" at bounding box center [1120, 180] width 26 height 10
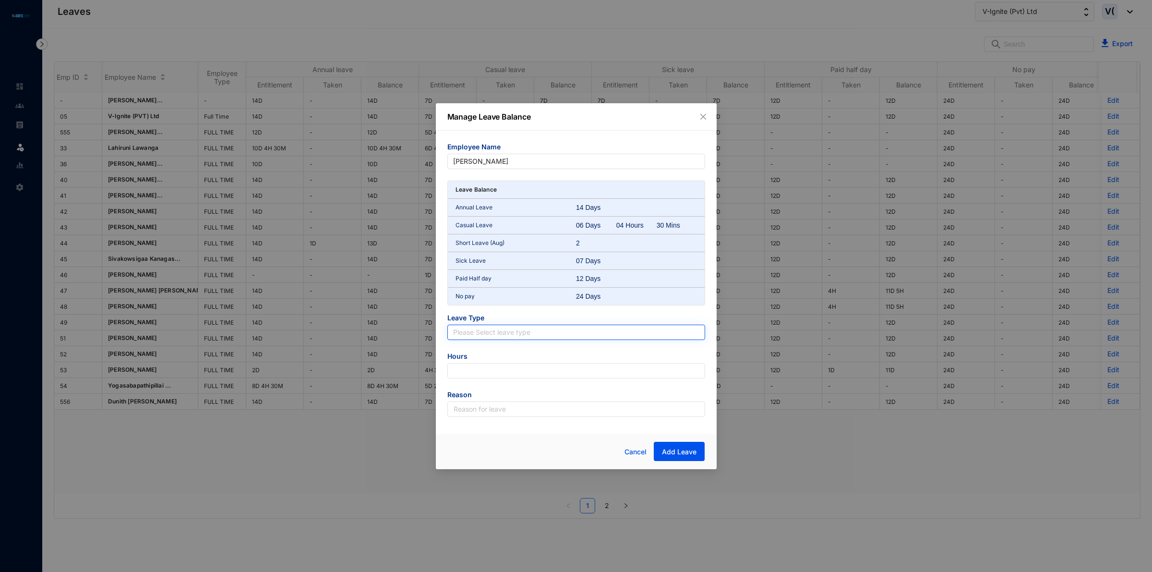
click at [531, 337] on input "search" at bounding box center [576, 332] width 246 height 14
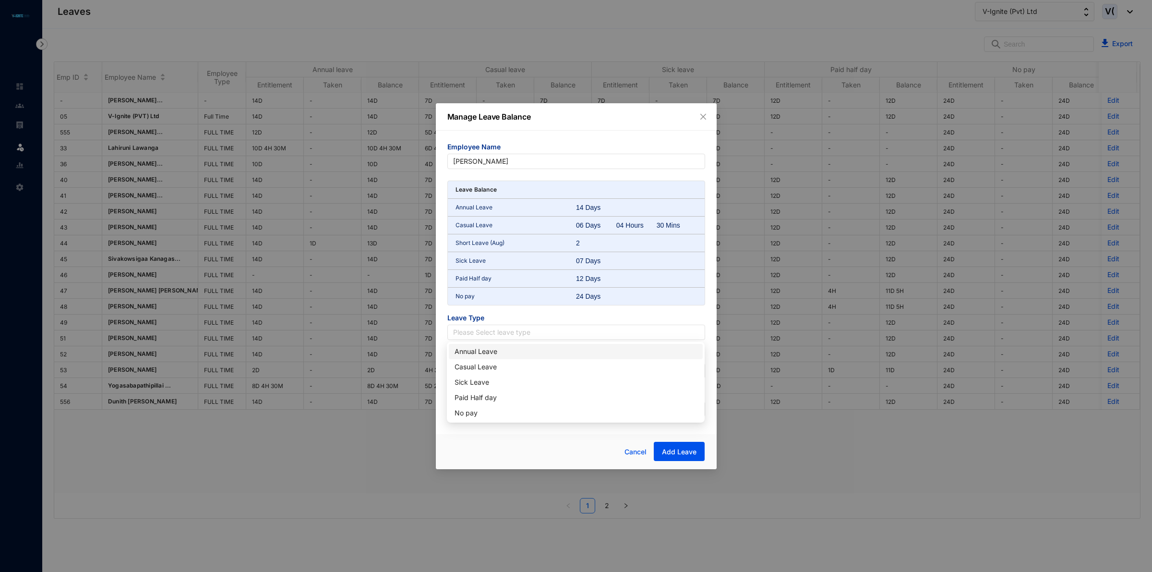
click at [527, 354] on div "Annual Leave" at bounding box center [576, 351] width 242 height 11
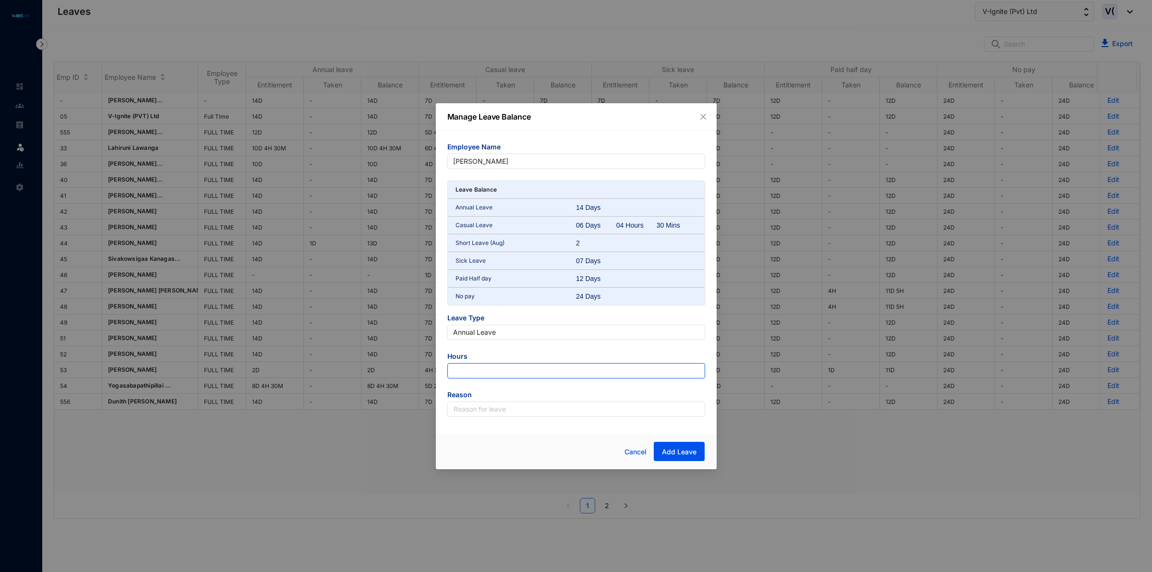
click at [638, 364] on input "number" at bounding box center [576, 370] width 258 height 15
type input "-126"
click at [625, 409] on input "text" at bounding box center [576, 408] width 258 height 15
type input "Leave"
click at [687, 447] on span "Add Leave" at bounding box center [679, 452] width 35 height 10
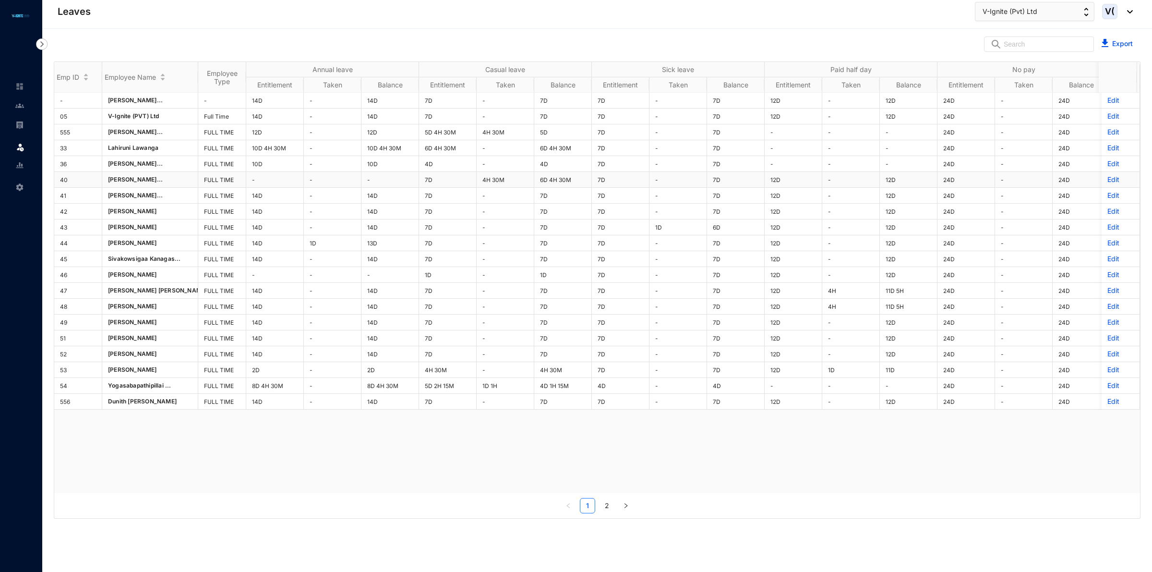
click at [1107, 178] on p "Edit" at bounding box center [1120, 180] width 26 height 10
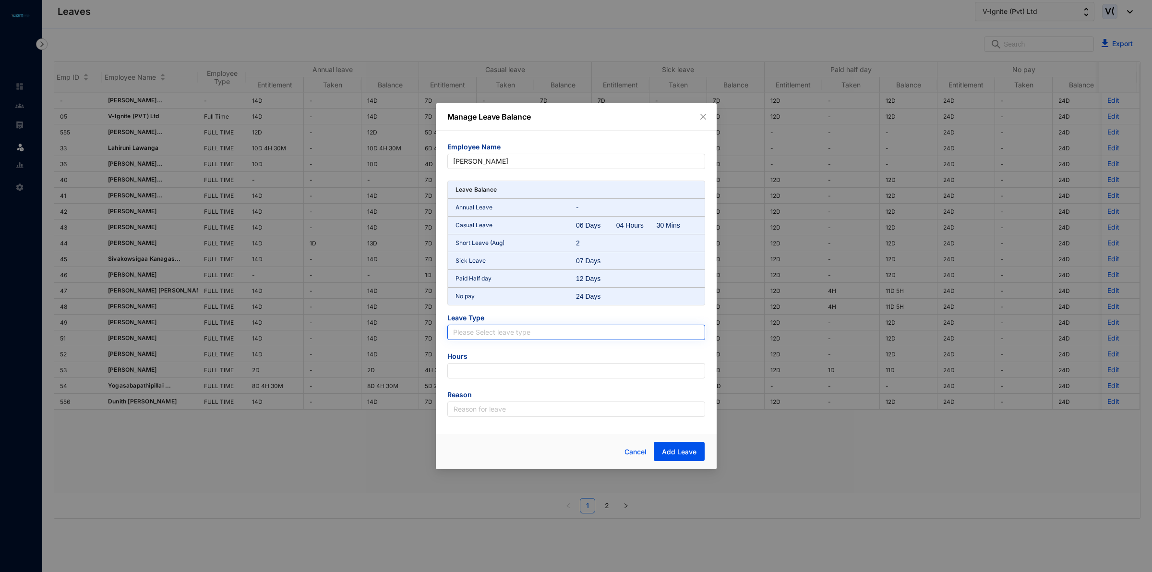
click at [488, 325] on input "search" at bounding box center [576, 332] width 246 height 14
click at [482, 359] on div "Casual Leave" at bounding box center [576, 366] width 254 height 15
click at [489, 373] on input "number" at bounding box center [576, 370] width 258 height 15
type input "-9"
click at [500, 411] on input "text" at bounding box center [576, 408] width 258 height 15
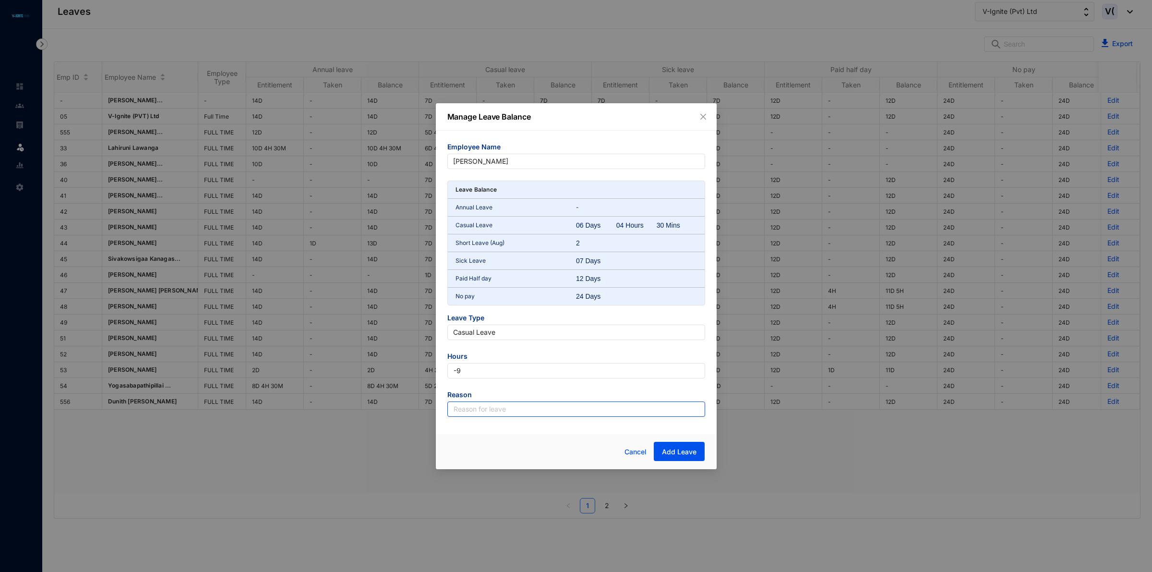
type input "Leave"
click at [669, 446] on button "Add Leave" at bounding box center [679, 451] width 51 height 19
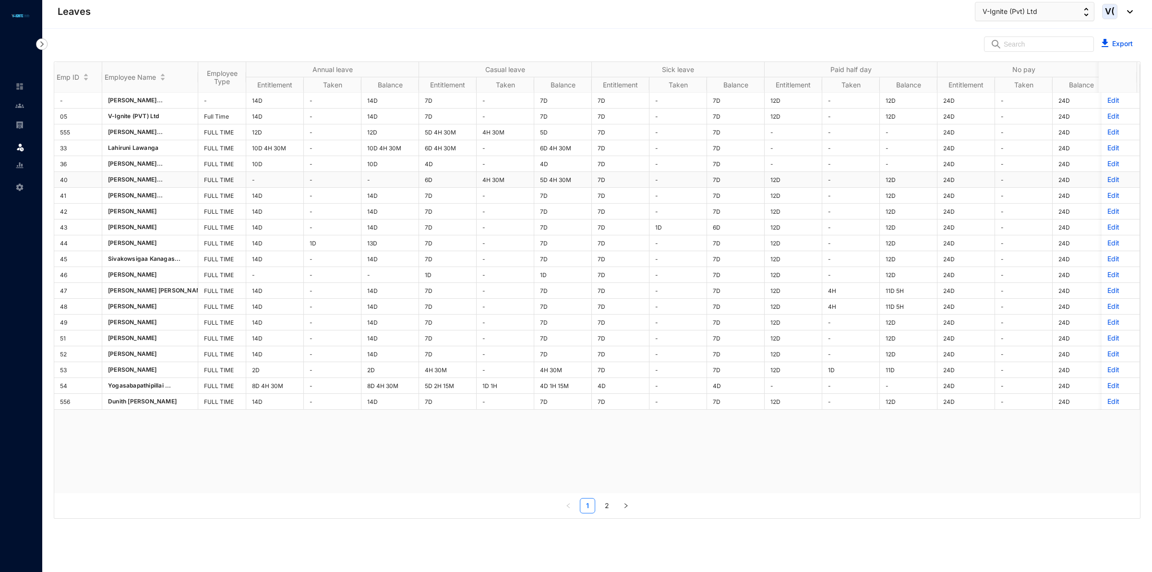
click at [1107, 179] on p "Edit" at bounding box center [1120, 180] width 26 height 10
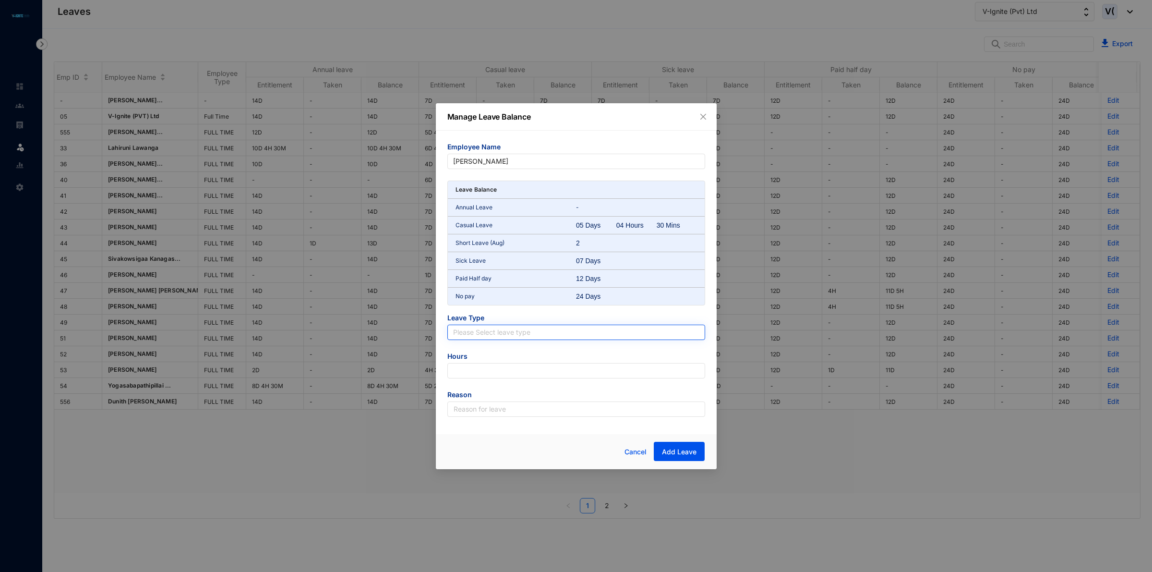
click at [497, 332] on input "search" at bounding box center [576, 332] width 246 height 14
click at [497, 386] on div "Sick Leave" at bounding box center [576, 382] width 242 height 11
click at [656, 373] on input "number" at bounding box center [576, 370] width 258 height 15
type input "-63"
drag, startPoint x: 569, startPoint y: 401, endPoint x: 572, endPoint y: 407, distance: 6.2
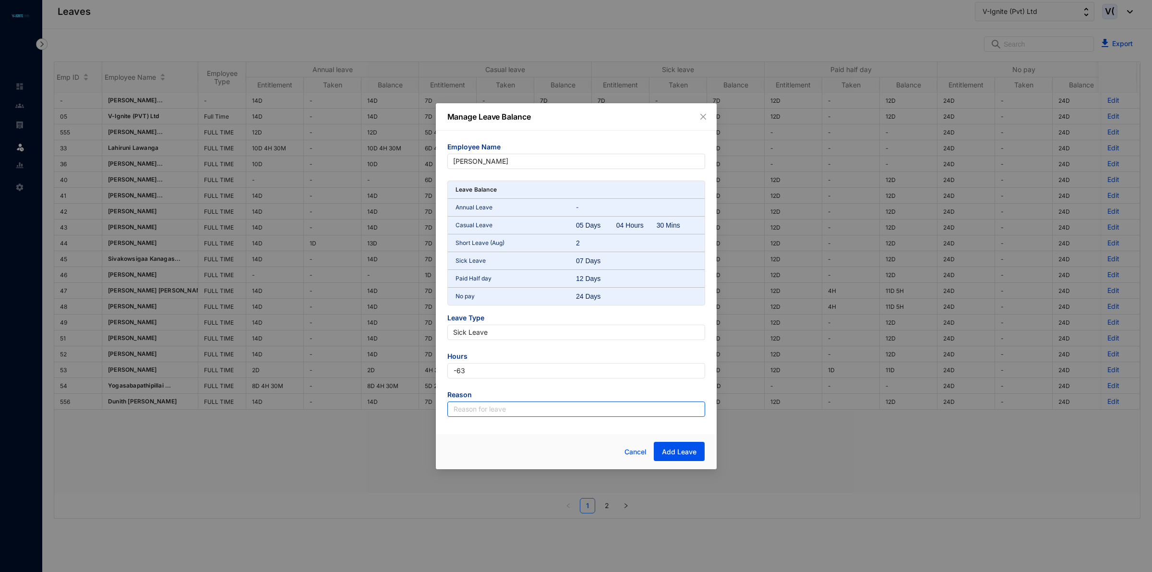
click at [569, 401] on input "text" at bounding box center [576, 408] width 258 height 15
type input "Leave"
click at [694, 452] on span "Add Leave" at bounding box center [679, 452] width 35 height 10
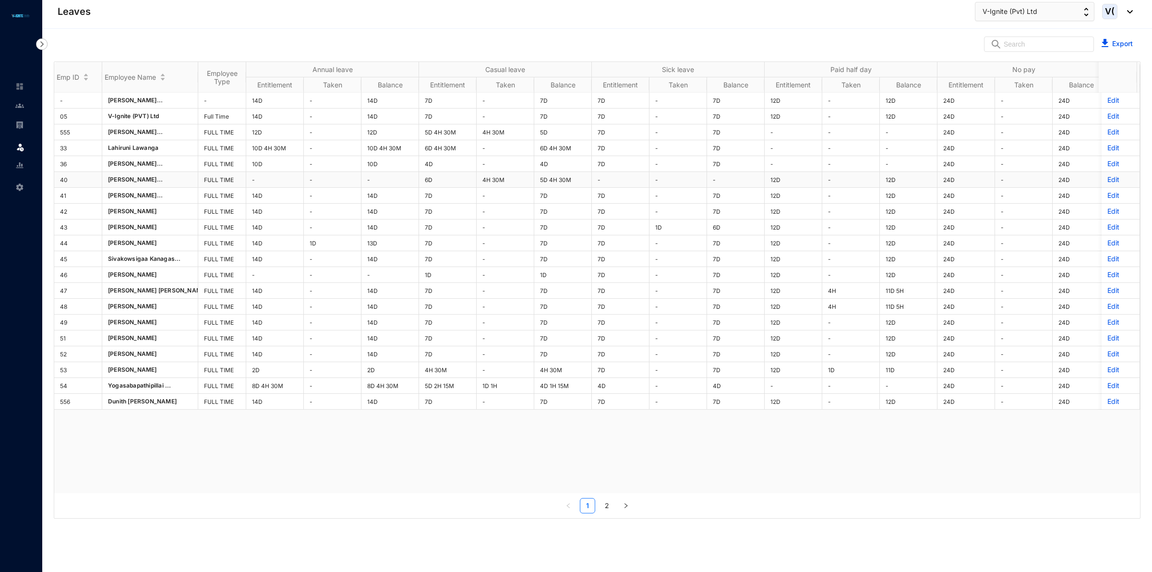
click at [1109, 183] on p "Edit" at bounding box center [1120, 180] width 26 height 10
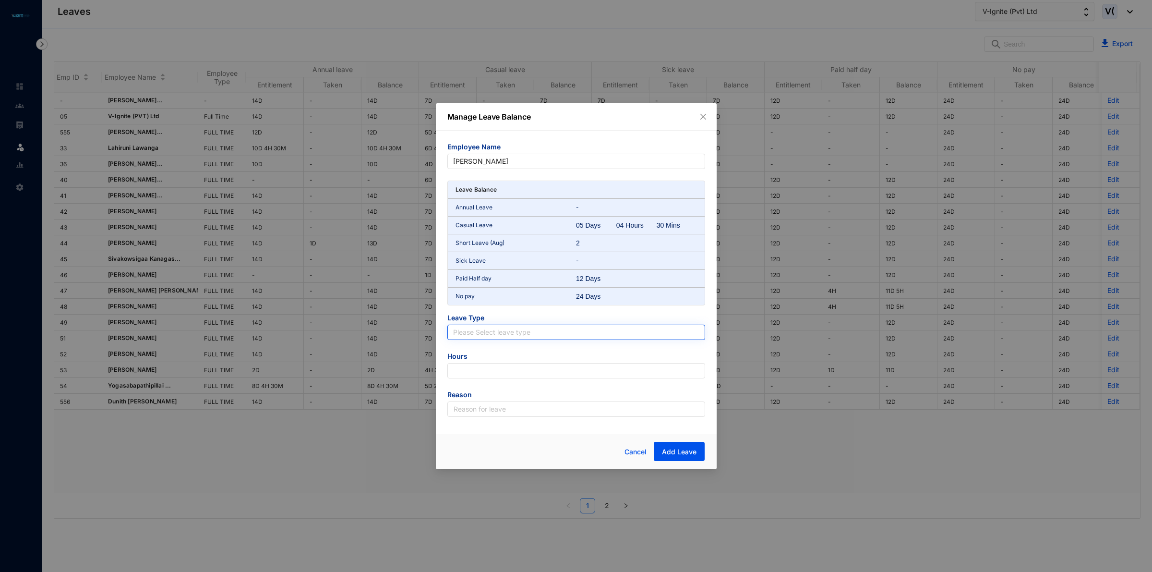
click at [462, 334] on input "search" at bounding box center [576, 332] width 246 height 14
click at [487, 399] on div "Paid Half day" at bounding box center [576, 397] width 242 height 11
click at [493, 378] on form "Employee Name [PERSON_NAME] Leave Balance Annual Leave - Casual Leave 05 Days 0…" at bounding box center [576, 279] width 258 height 275
click at [493, 366] on input "number" at bounding box center [576, 370] width 258 height 15
type input "-108"
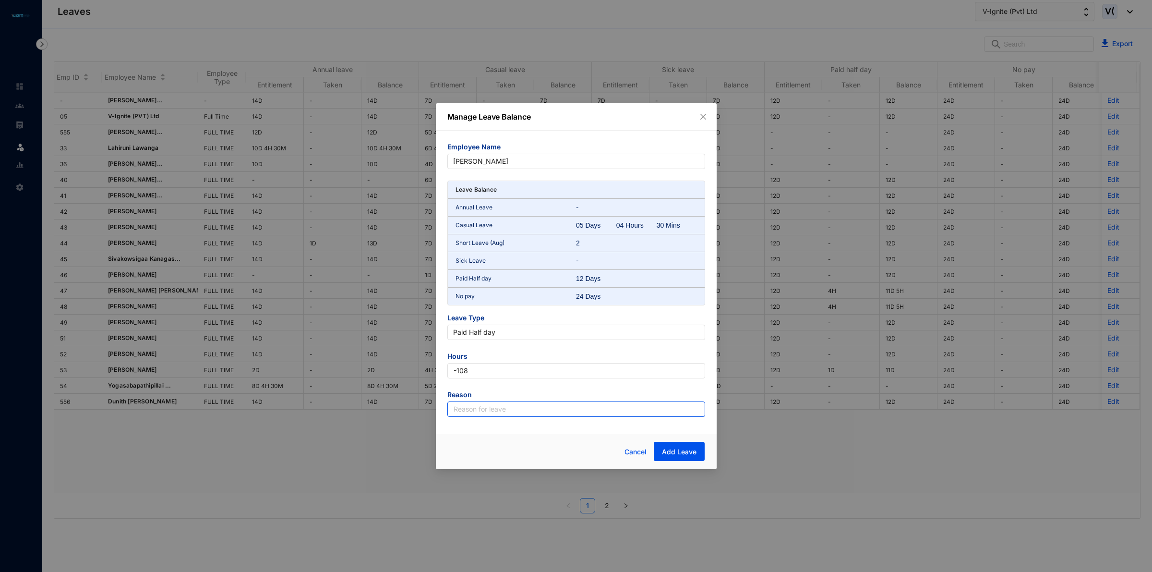
drag, startPoint x: 485, startPoint y: 401, endPoint x: 497, endPoint y: 411, distance: 15.7
click at [485, 401] on input "text" at bounding box center [576, 408] width 258 height 15
type input "Leave"
click at [687, 449] on span "Add Leave" at bounding box center [679, 452] width 35 height 10
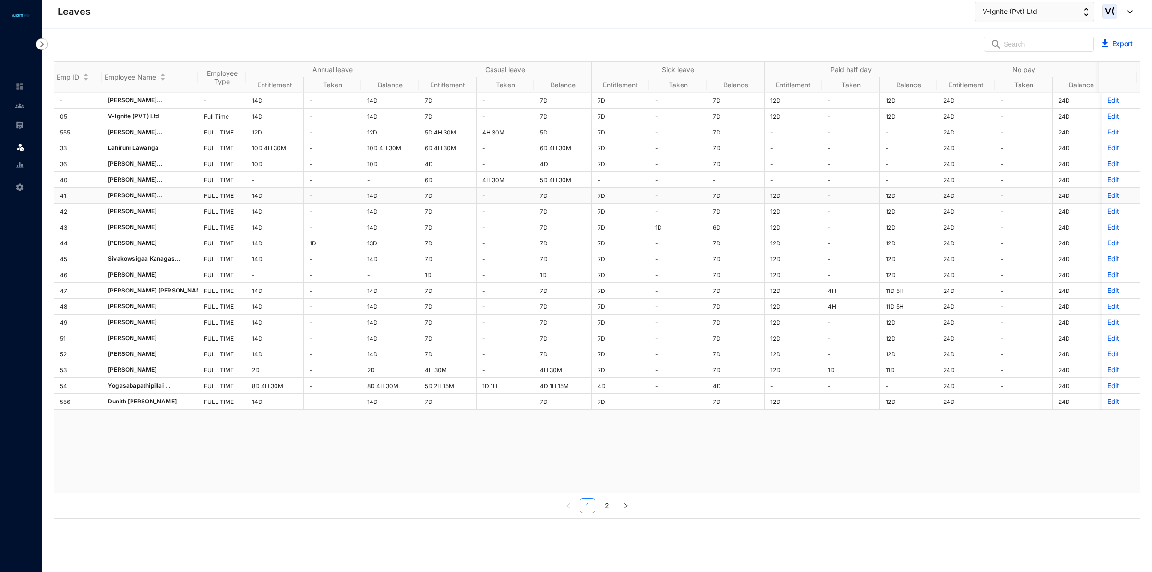
click at [1107, 194] on p "Edit" at bounding box center [1120, 196] width 26 height 10
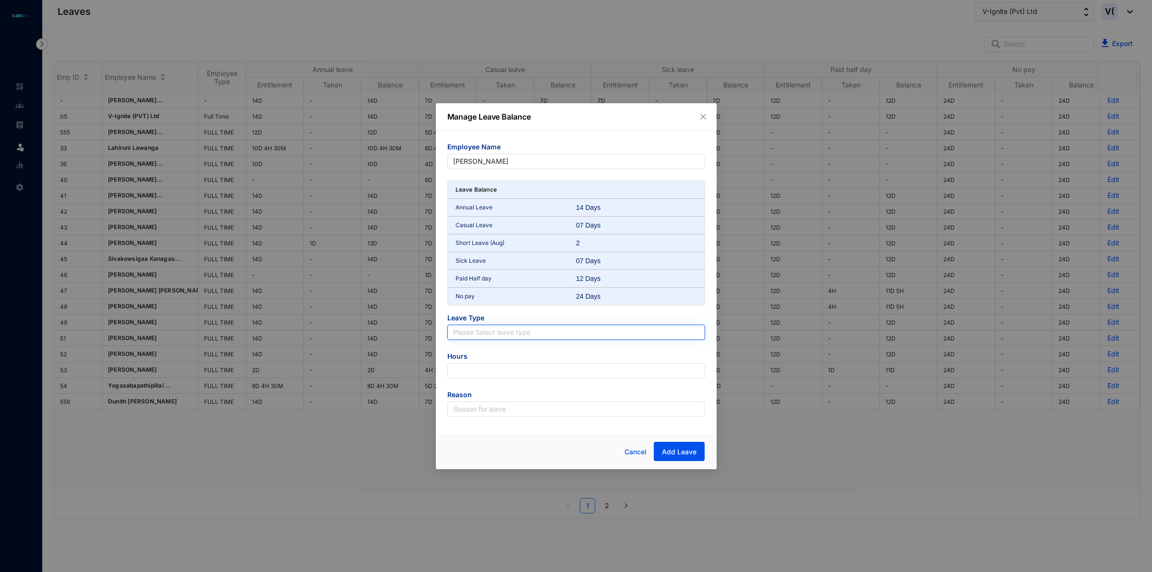
click at [502, 326] on input "search" at bounding box center [576, 332] width 246 height 14
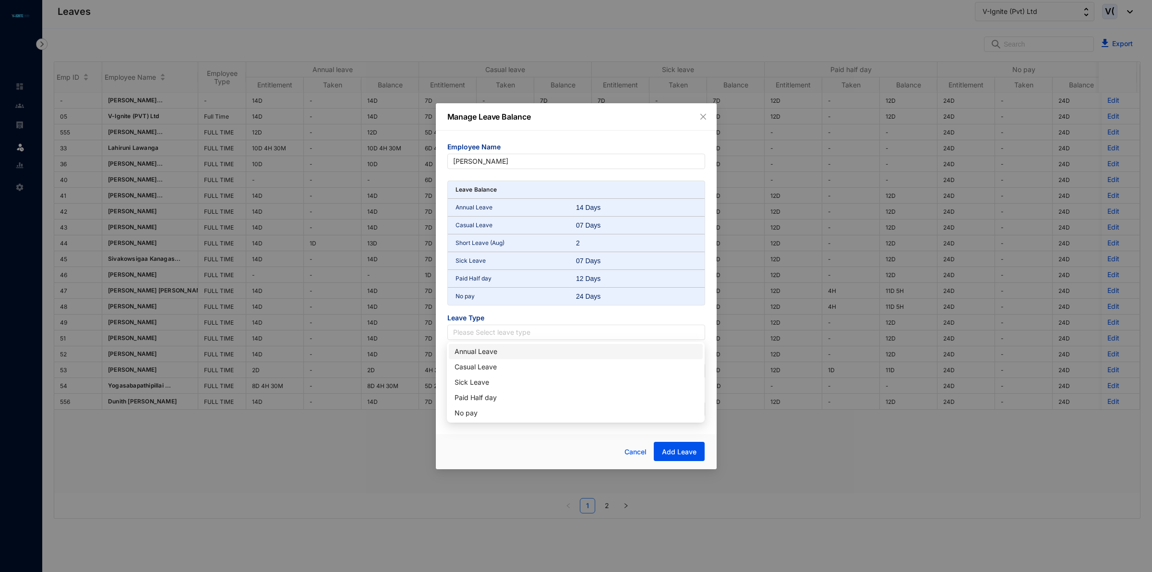
click at [503, 350] on div "Annual Leave" at bounding box center [576, 351] width 242 height 11
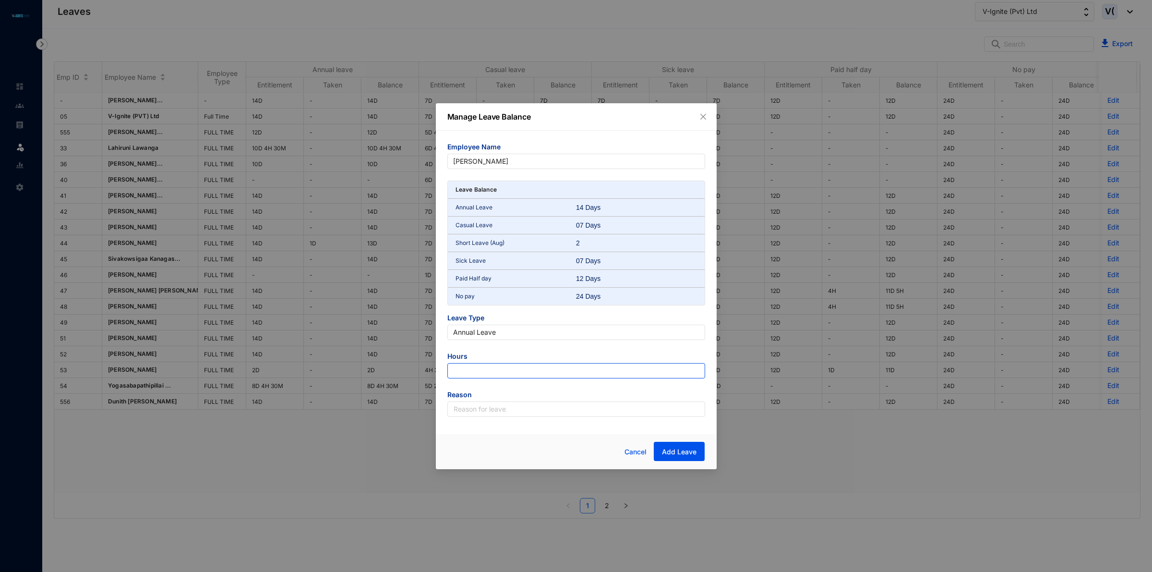
click at [488, 372] on input "number" at bounding box center [576, 370] width 258 height 15
click at [586, 373] on input "number" at bounding box center [576, 370] width 258 height 15
type input "-126"
click at [560, 412] on input "text" at bounding box center [576, 408] width 258 height 15
type input "Leave"
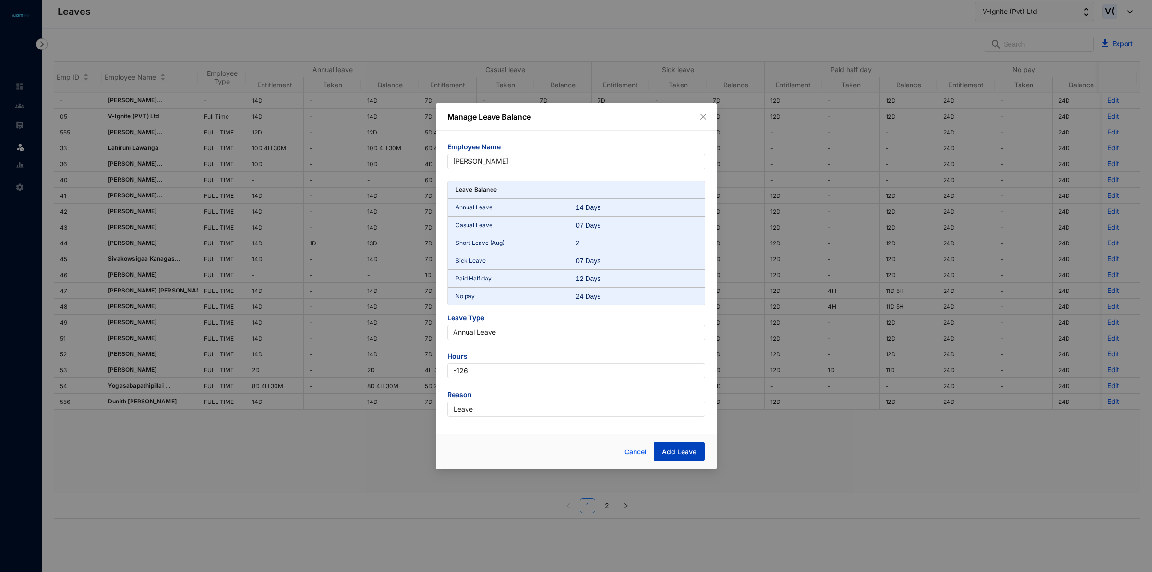
click at [684, 445] on button "Add Leave" at bounding box center [679, 451] width 51 height 19
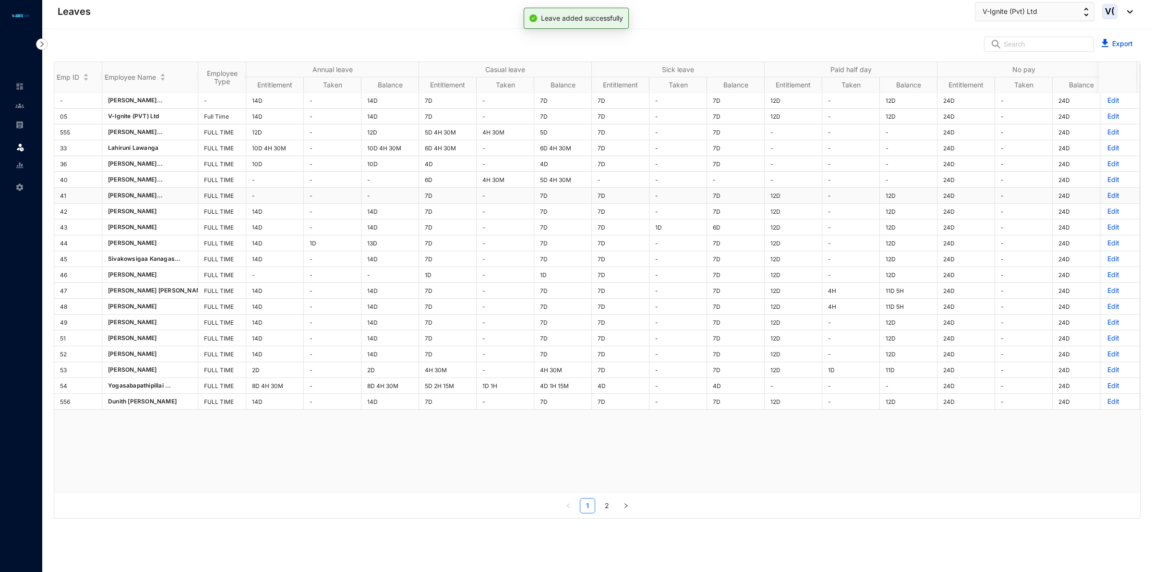
click at [1107, 195] on p "Edit" at bounding box center [1120, 196] width 26 height 10
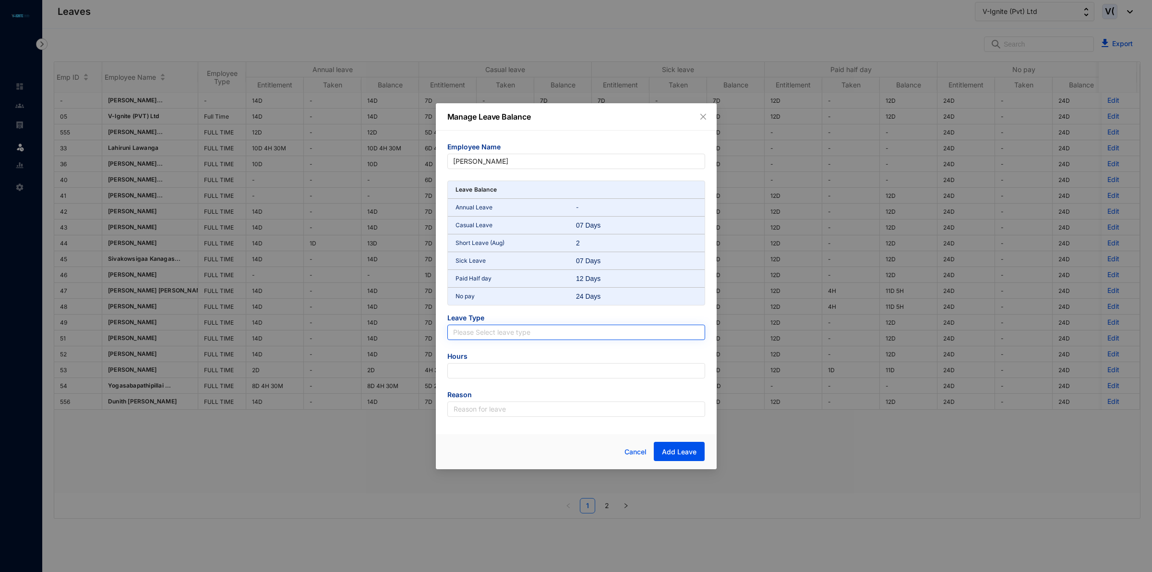
click at [457, 330] on input "search" at bounding box center [576, 332] width 246 height 14
click at [495, 397] on div "Paid Half day" at bounding box center [576, 397] width 242 height 11
click at [503, 364] on input "number" at bounding box center [576, 370] width 258 height 15
type input "-108"
click at [476, 411] on input "text" at bounding box center [576, 408] width 258 height 15
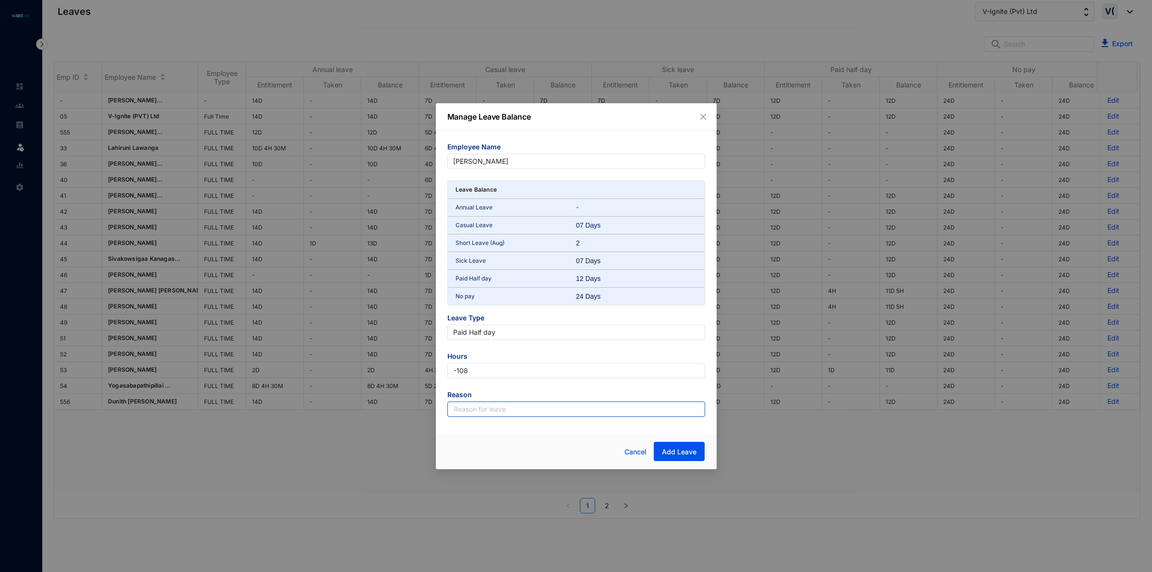
type input "Leave"
click at [680, 449] on span "Add Leave" at bounding box center [679, 452] width 35 height 10
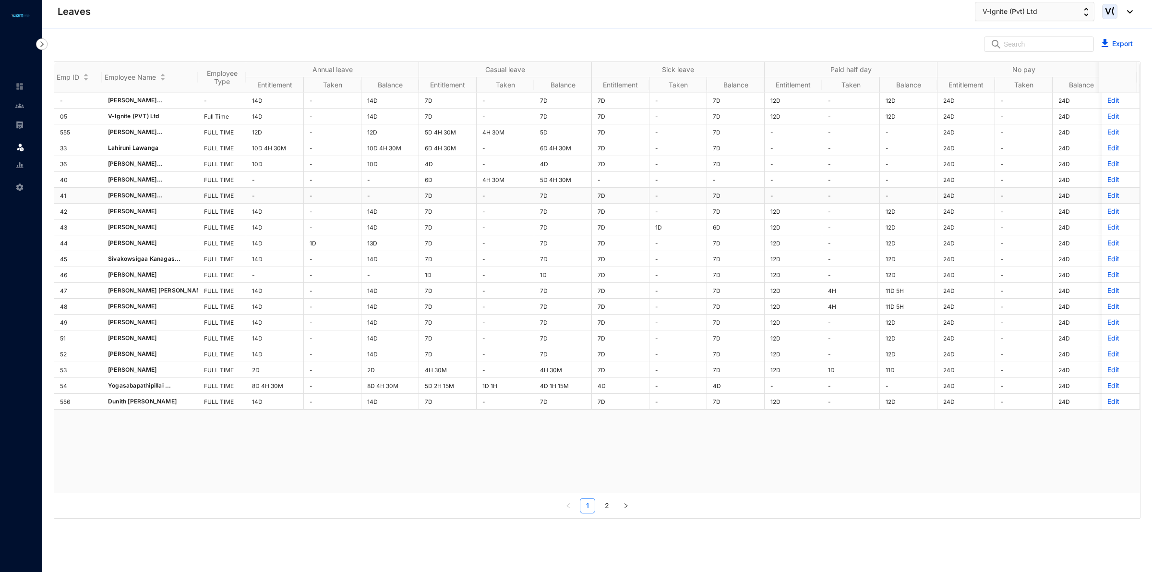
click at [1107, 197] on p "Edit" at bounding box center [1120, 196] width 26 height 10
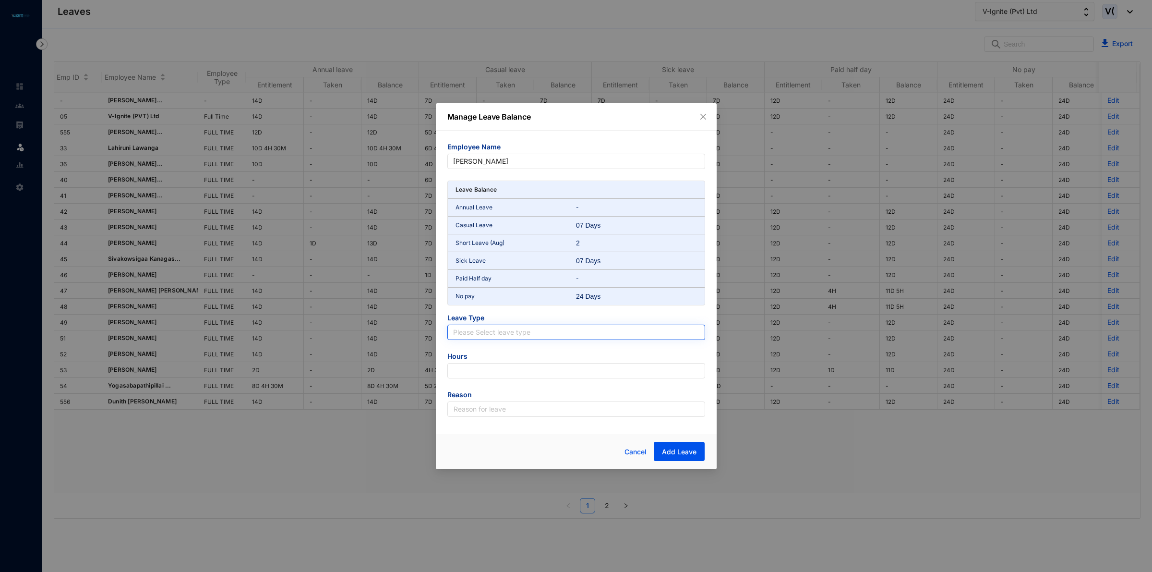
click at [453, 329] on input "search" at bounding box center [576, 332] width 246 height 14
click at [502, 370] on div "Casual Leave" at bounding box center [576, 366] width 242 height 11
click at [445, 370] on div "Employee Name [PERSON_NAME] Leave Balance Annual Leave - Casual Leave 07 Days S…" at bounding box center [576, 280] width 281 height 298
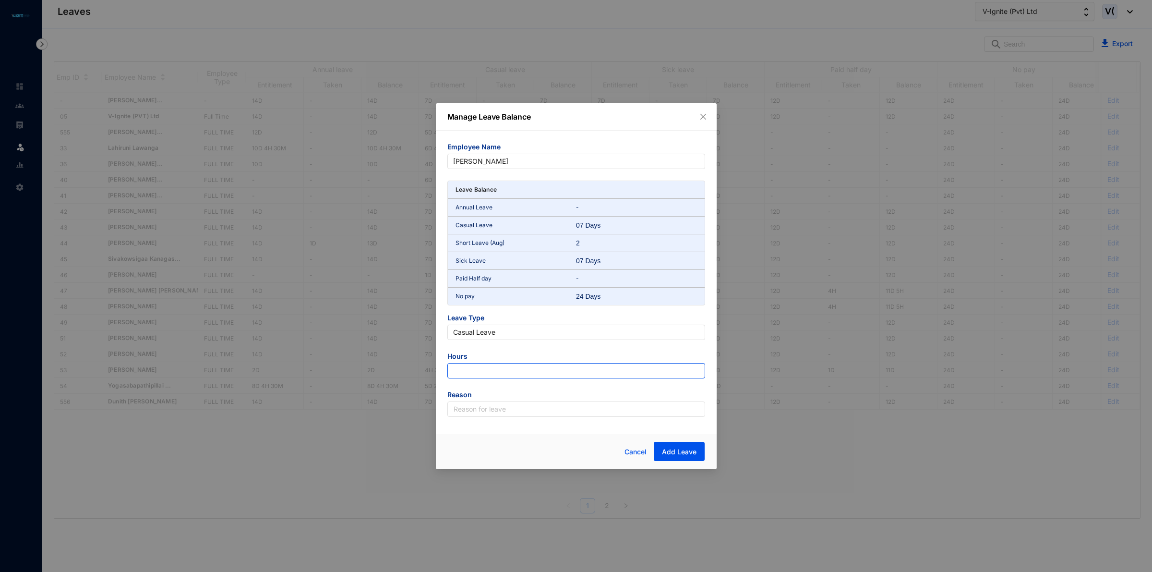
click at [460, 370] on input "number" at bounding box center [576, 370] width 258 height 15
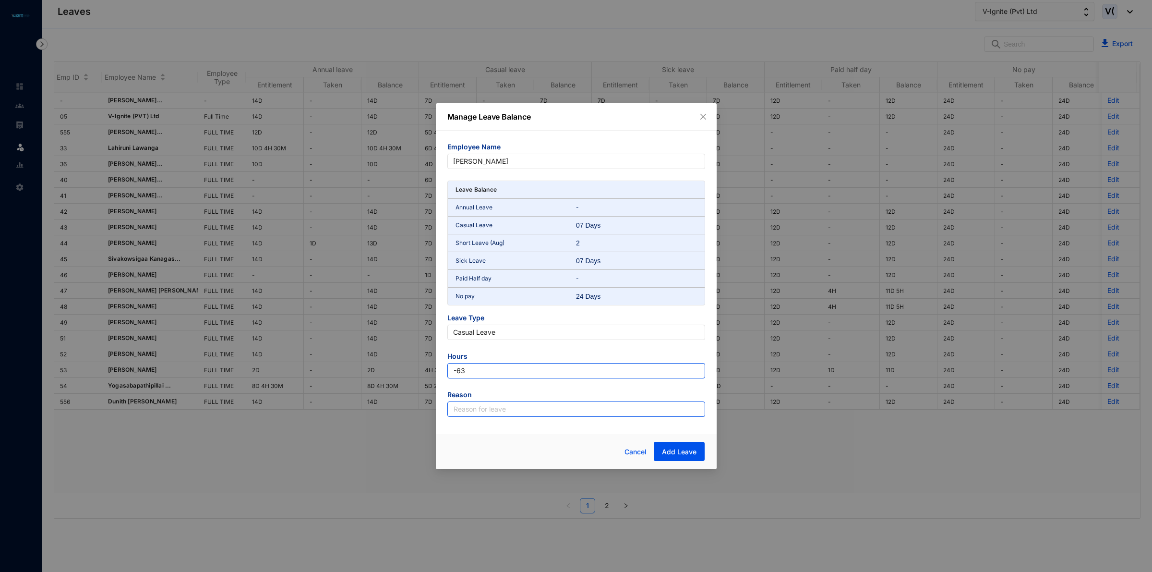
type input "-63"
click at [470, 409] on input "text" at bounding box center [576, 408] width 258 height 15
type input "Leave"
click at [697, 453] on button "Add Leave" at bounding box center [679, 451] width 51 height 19
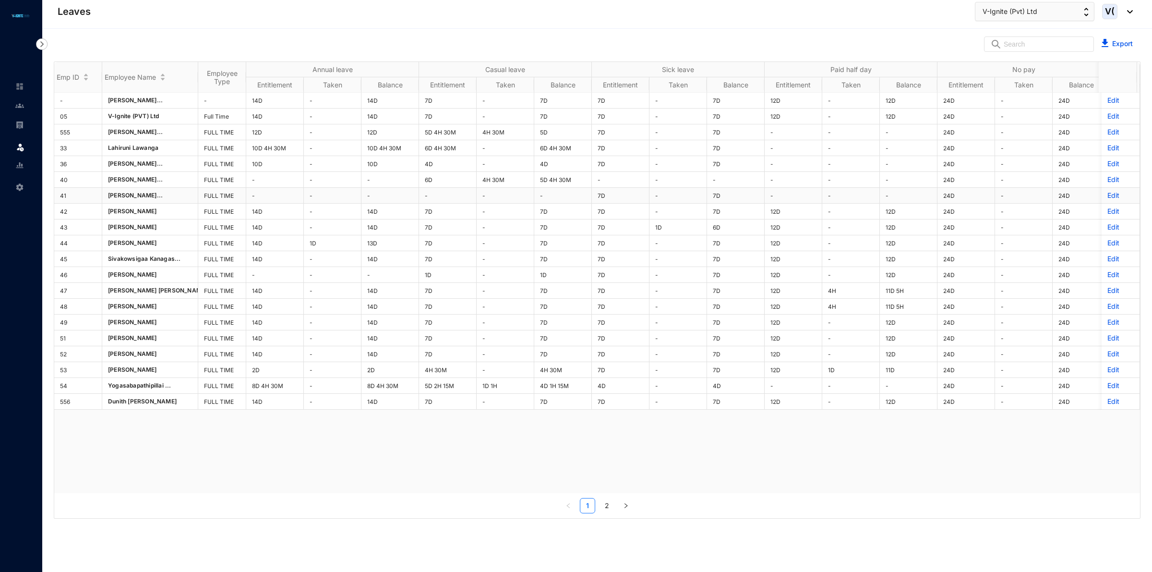
click at [1107, 198] on p "Edit" at bounding box center [1120, 196] width 26 height 10
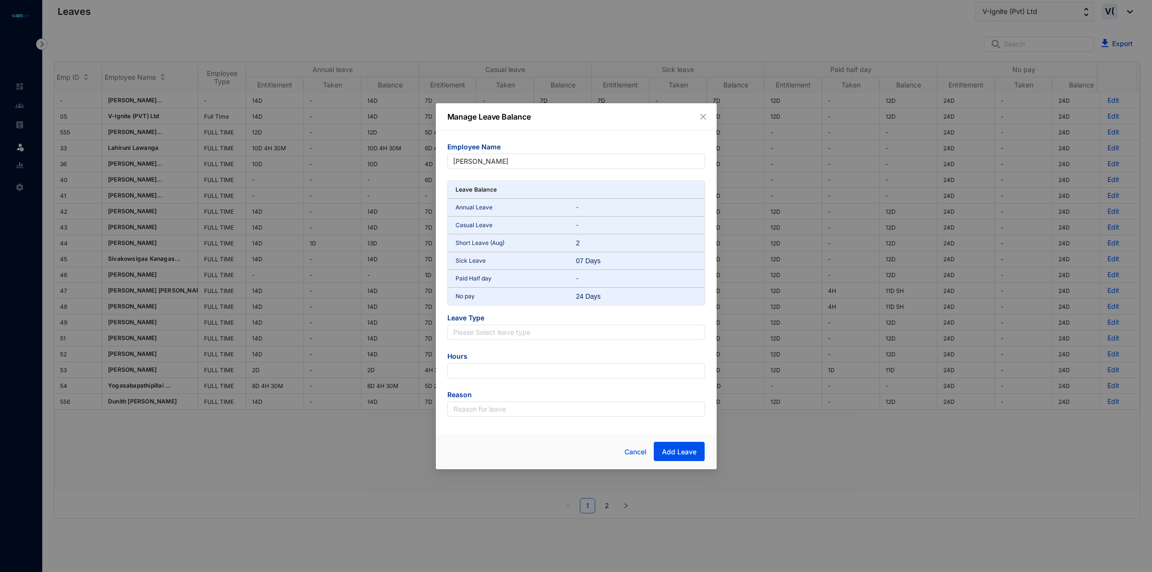
click at [501, 323] on span "Leave Type" at bounding box center [576, 319] width 258 height 12
click at [502, 339] on input "search" at bounding box center [576, 332] width 246 height 14
click at [480, 385] on div "Sick Leave" at bounding box center [576, 382] width 242 height 11
click at [488, 365] on input "number" at bounding box center [576, 370] width 258 height 15
type input "-18"
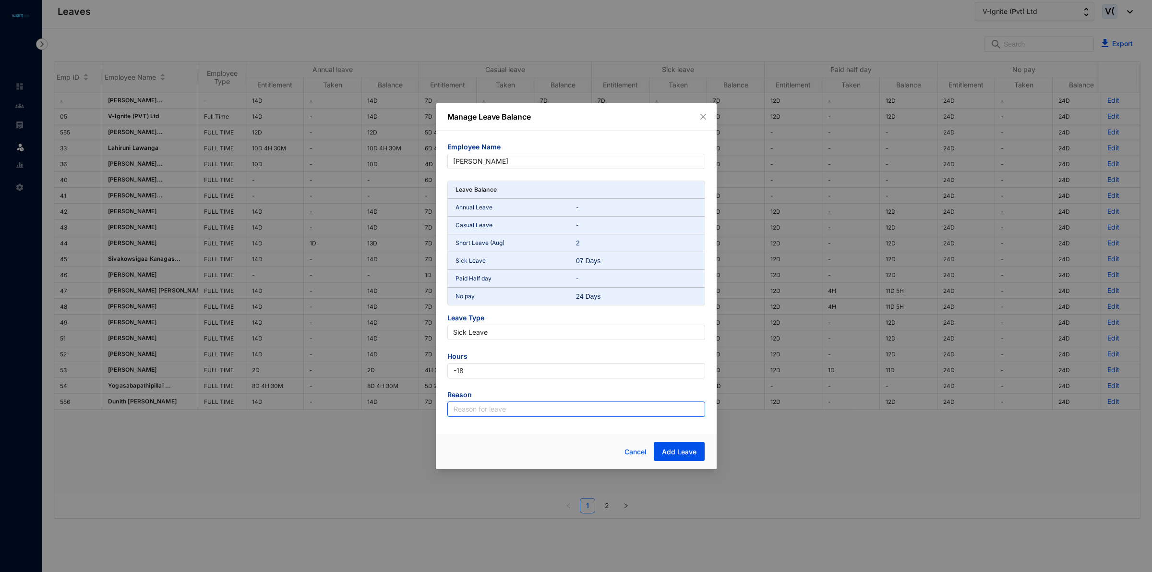
drag, startPoint x: 486, startPoint y: 407, endPoint x: 491, endPoint y: 411, distance: 6.5
click at [486, 407] on input "text" at bounding box center [576, 408] width 258 height 15
type input "Leave"
click at [698, 452] on button "Add Leave" at bounding box center [679, 451] width 51 height 19
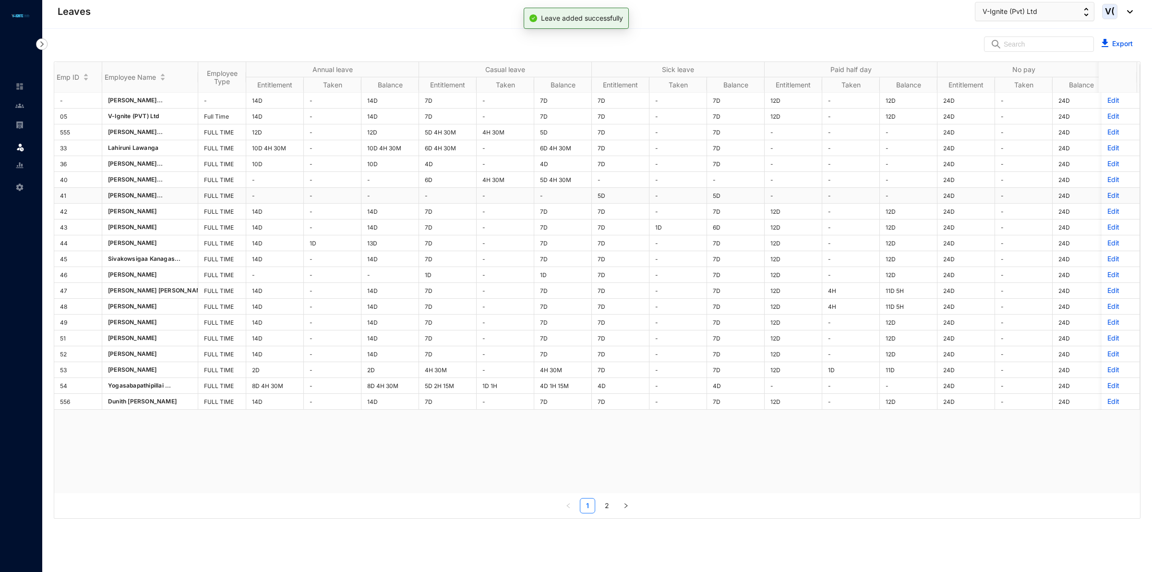
click at [1107, 193] on p "Edit" at bounding box center [1120, 196] width 26 height 10
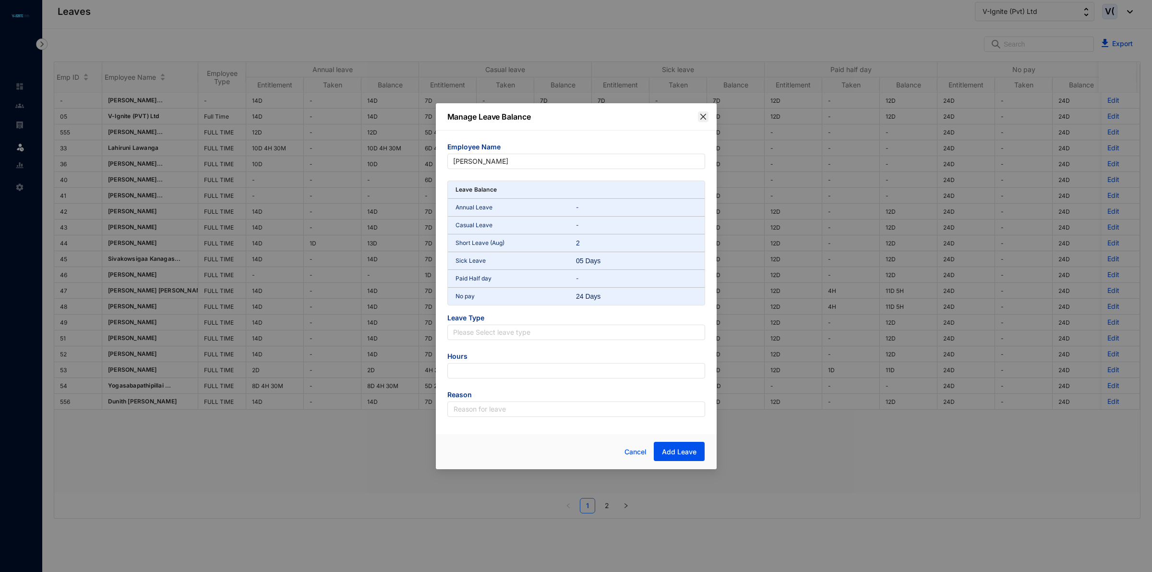
click at [704, 116] on icon "close" at bounding box center [703, 116] width 6 height 6
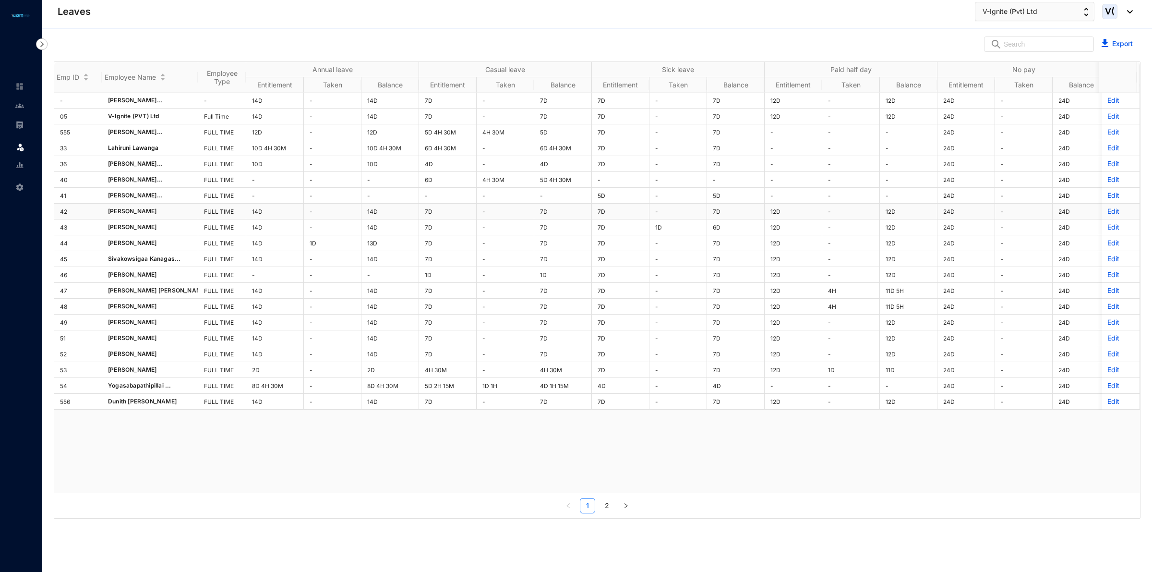
click at [1107, 211] on p "Edit" at bounding box center [1120, 211] width 26 height 10
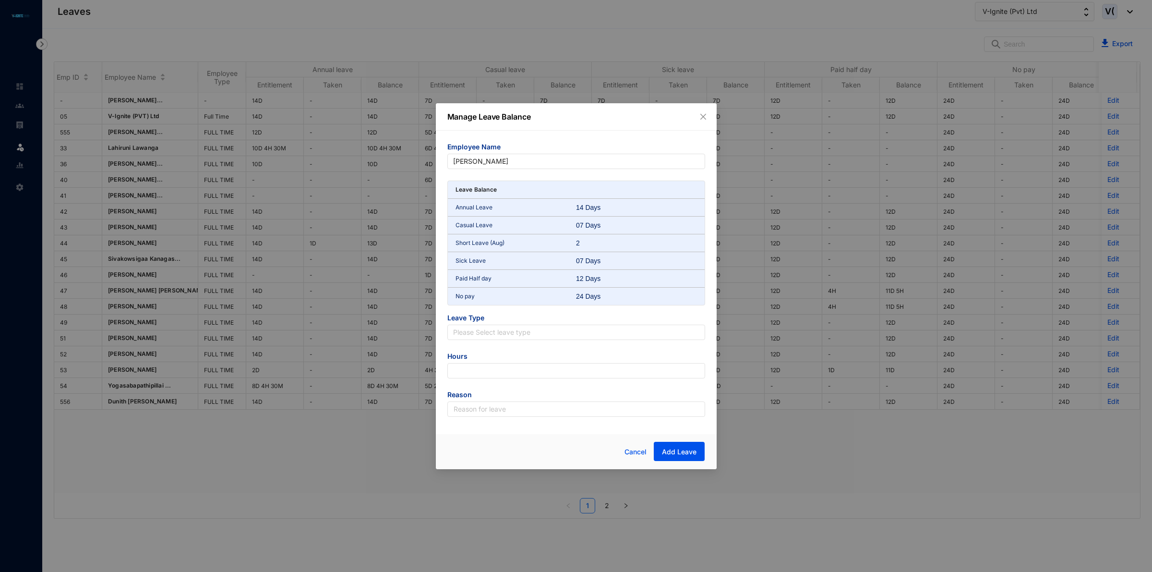
click at [628, 324] on span "Leave Type" at bounding box center [576, 319] width 258 height 12
click at [615, 335] on input "search" at bounding box center [576, 332] width 246 height 14
click at [496, 365] on div "Casual Leave" at bounding box center [576, 366] width 242 height 11
click at [483, 375] on input "number" at bounding box center [576, 370] width 258 height 15
type input "-63"
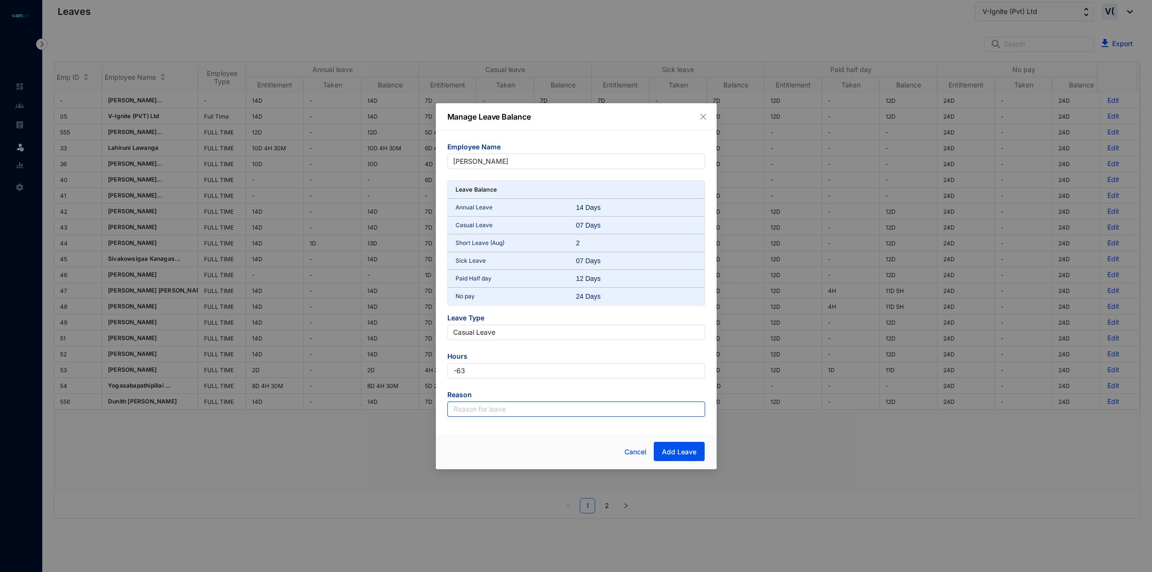
click at [463, 411] on input "text" at bounding box center [576, 408] width 258 height 15
type input "Leave"
click at [701, 454] on button "Add Leave" at bounding box center [679, 451] width 51 height 19
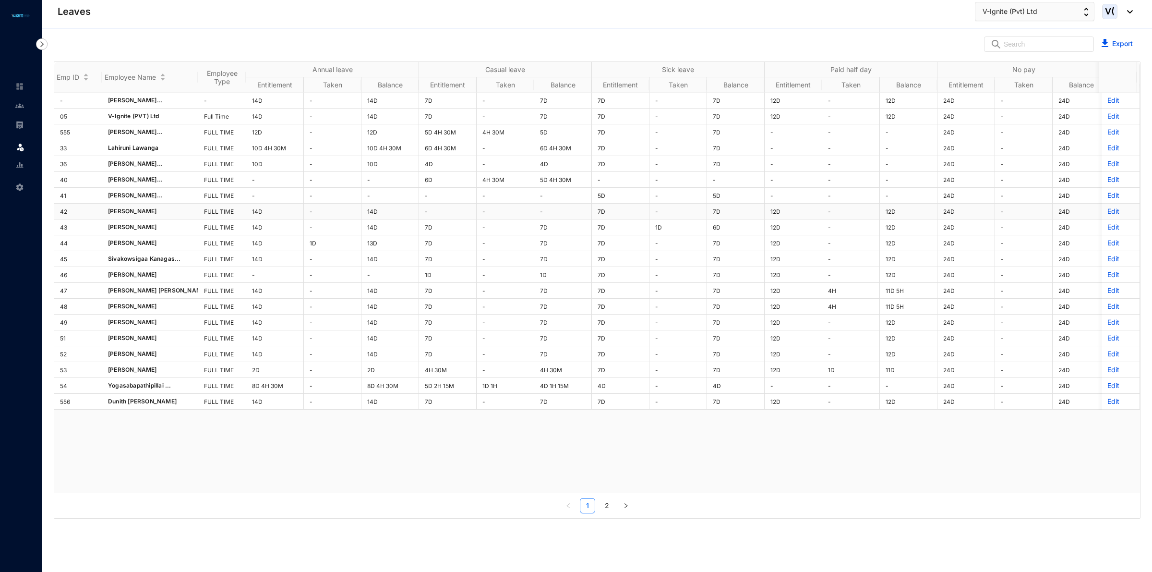
click at [1107, 214] on p "Edit" at bounding box center [1120, 211] width 26 height 10
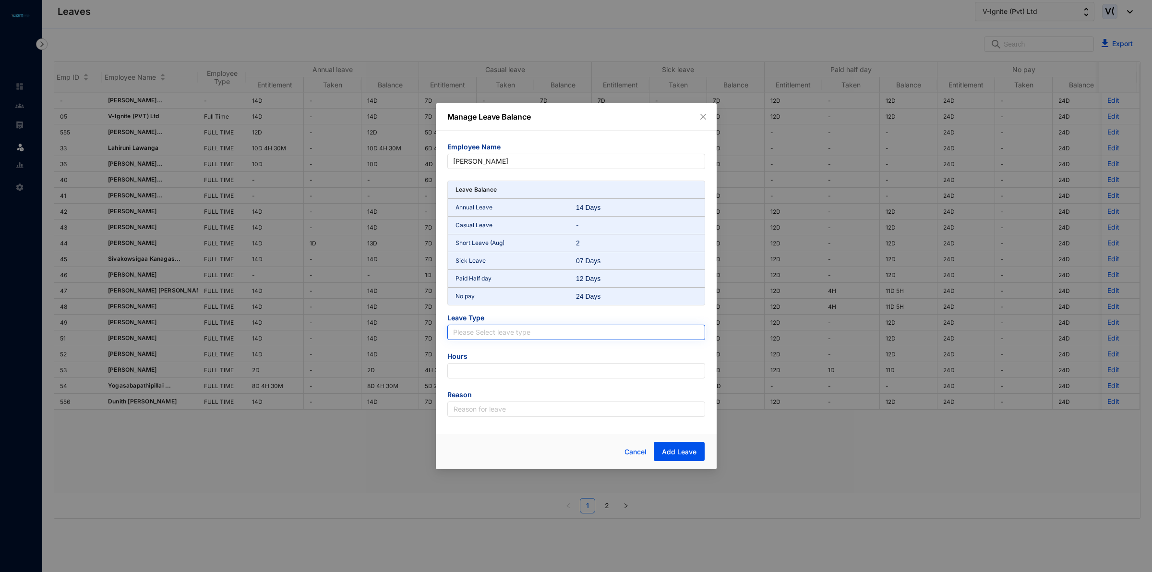
click at [507, 330] on input "search" at bounding box center [576, 332] width 246 height 14
click at [481, 396] on div "Paid Half day" at bounding box center [576, 397] width 242 height 11
click at [491, 369] on input "number" at bounding box center [576, 370] width 258 height 15
type input "-108"
click at [497, 418] on div "Employee Name [PERSON_NAME] Leave Balance Annual Leave 14 Days Casual Leave - S…" at bounding box center [576, 280] width 281 height 298
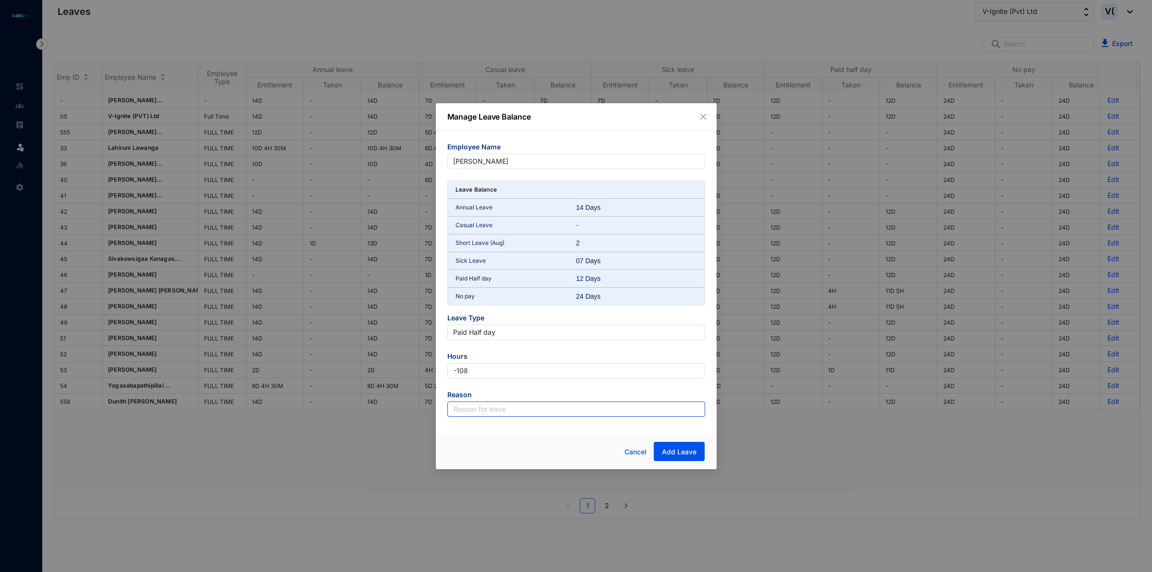
click at [497, 414] on input "text" at bounding box center [576, 408] width 258 height 15
type input "Leave"
click at [661, 447] on button "Add Leave" at bounding box center [679, 451] width 51 height 19
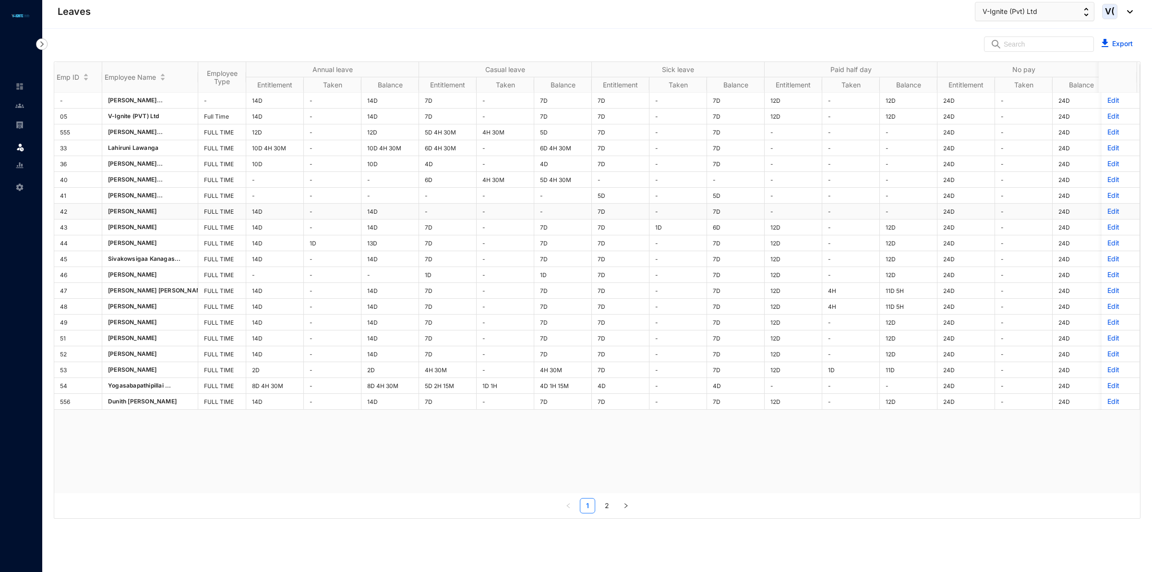
click at [1107, 212] on p "Edit" at bounding box center [1120, 211] width 26 height 10
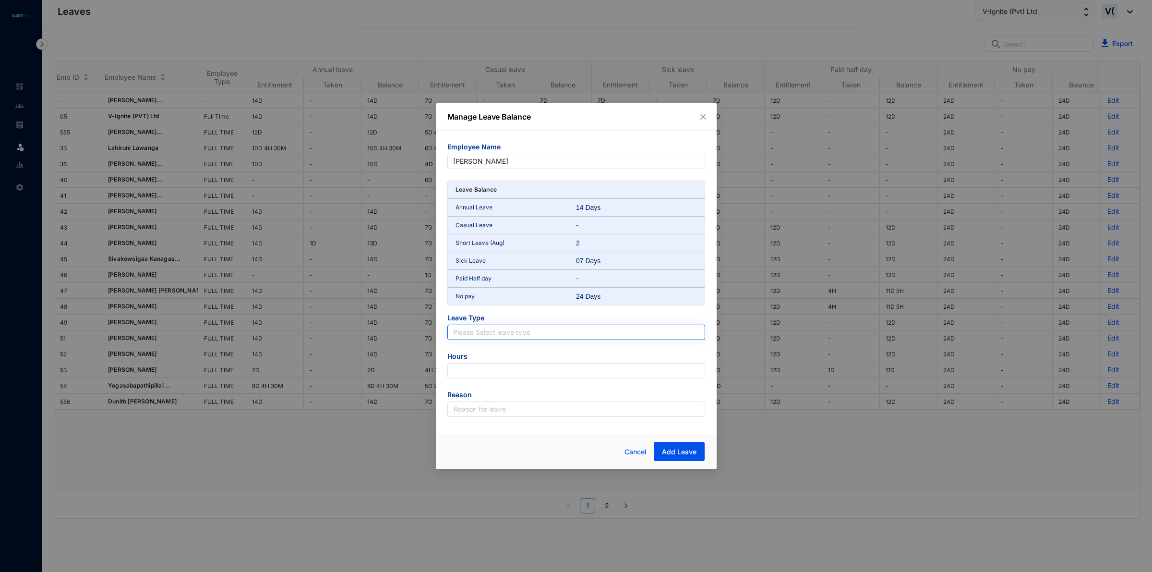
click at [531, 332] on input "search" at bounding box center [576, 332] width 246 height 14
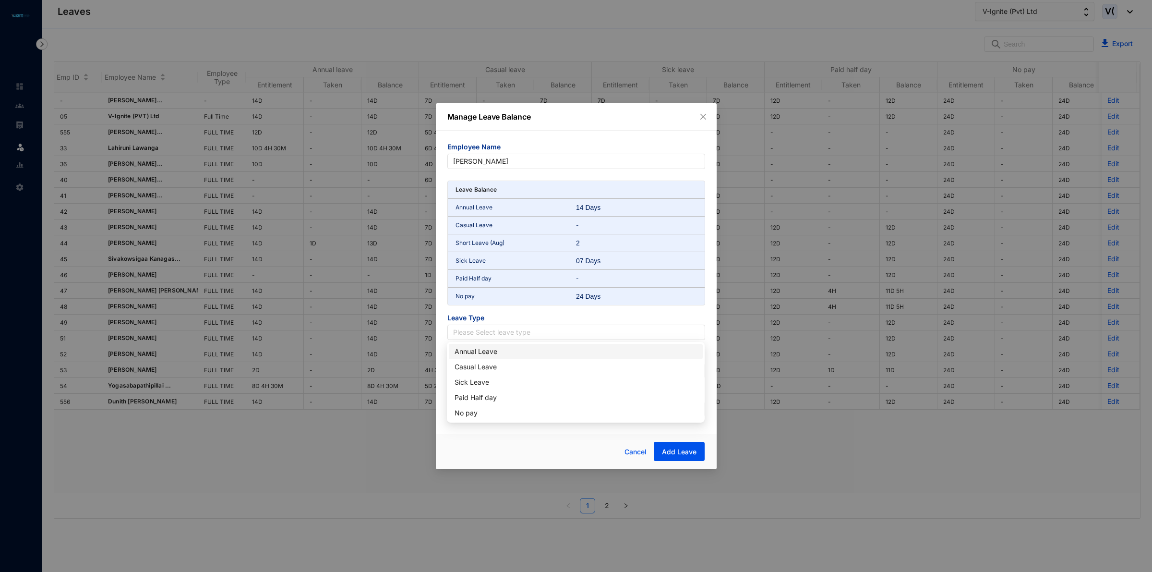
click at [512, 343] on body "Leaves Leave Settings Leaves V-Ignite (Pvt) Ltd V( Export Emp ID Employee Name …" at bounding box center [576, 286] width 1152 height 572
click at [514, 349] on form "Employee Name [PERSON_NAME] Leave Balance Annual Leave 14 Days Casual Leave - S…" at bounding box center [576, 279] width 258 height 275
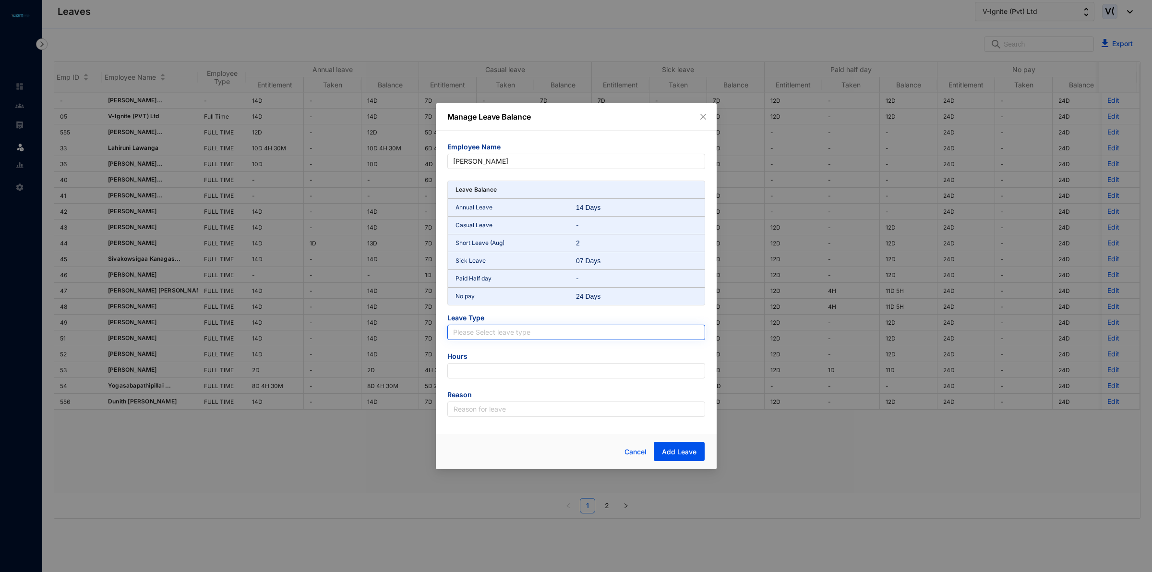
click at [515, 330] on input "search" at bounding box center [576, 332] width 246 height 14
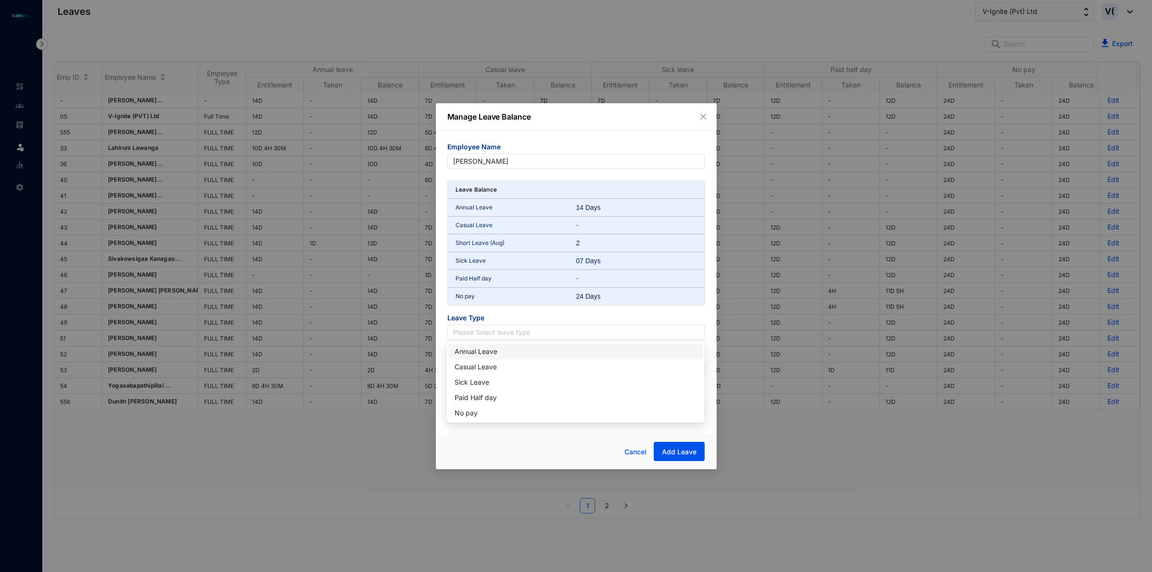
click at [519, 353] on div "Annual Leave" at bounding box center [576, 351] width 242 height 11
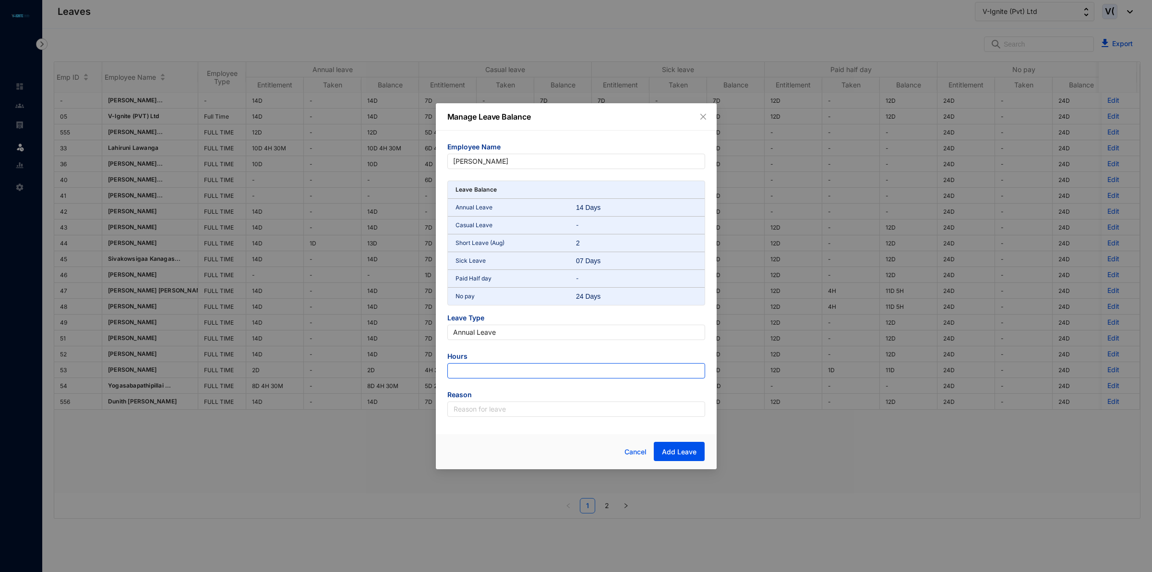
click at [578, 370] on input "number" at bounding box center [576, 370] width 258 height 15
type input "4"
type input "-49.5"
click at [569, 408] on input "text" at bounding box center [576, 408] width 258 height 15
type input "Leave"
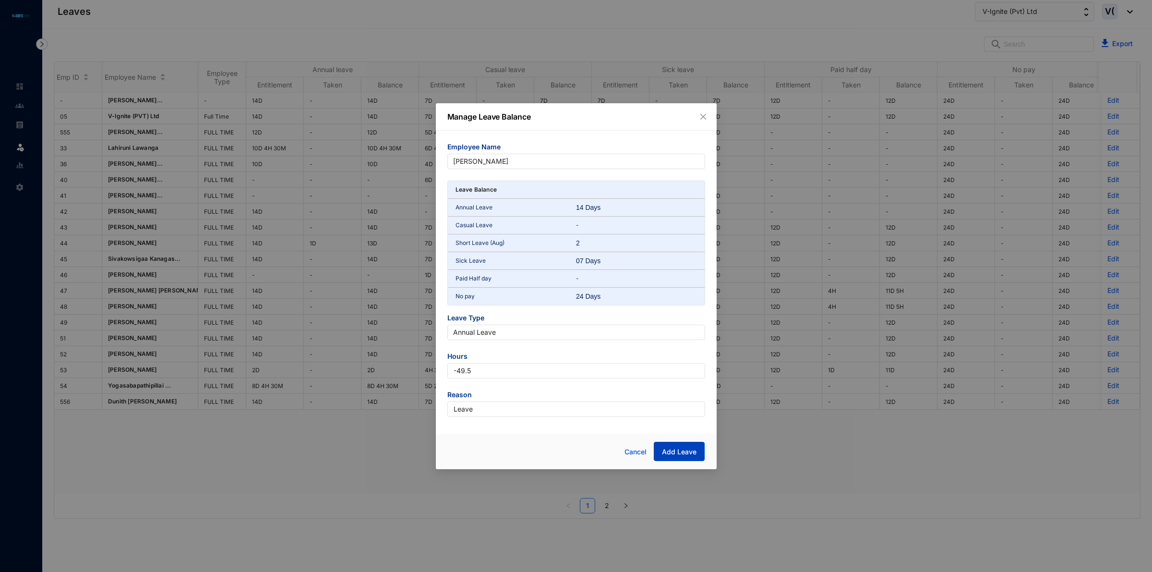
click at [690, 457] on button "Add Leave" at bounding box center [679, 451] width 51 height 19
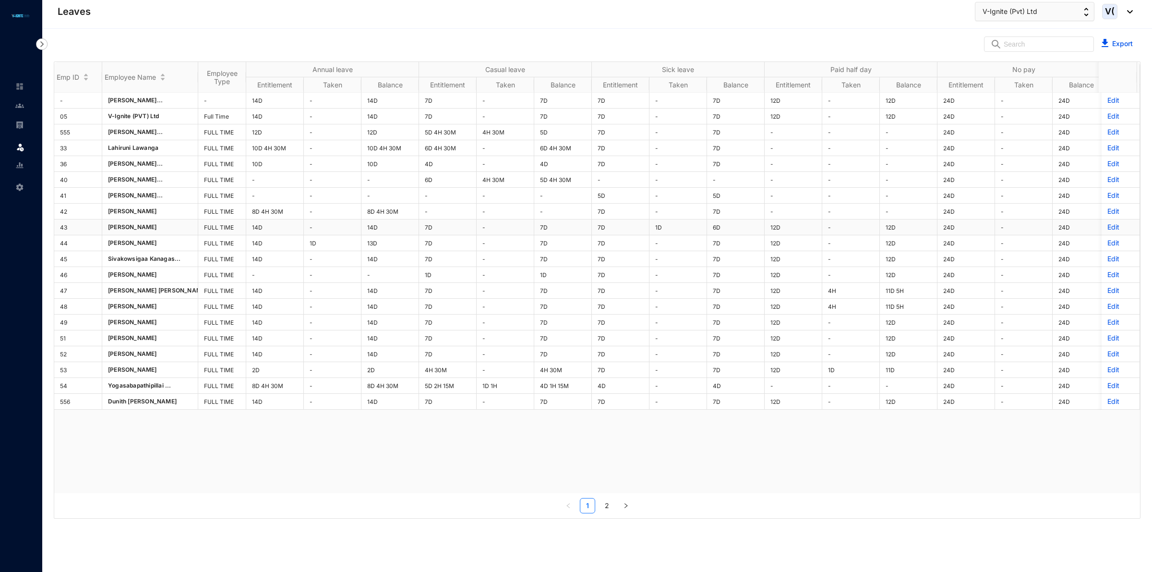
click at [1107, 229] on p "Edit" at bounding box center [1120, 227] width 26 height 10
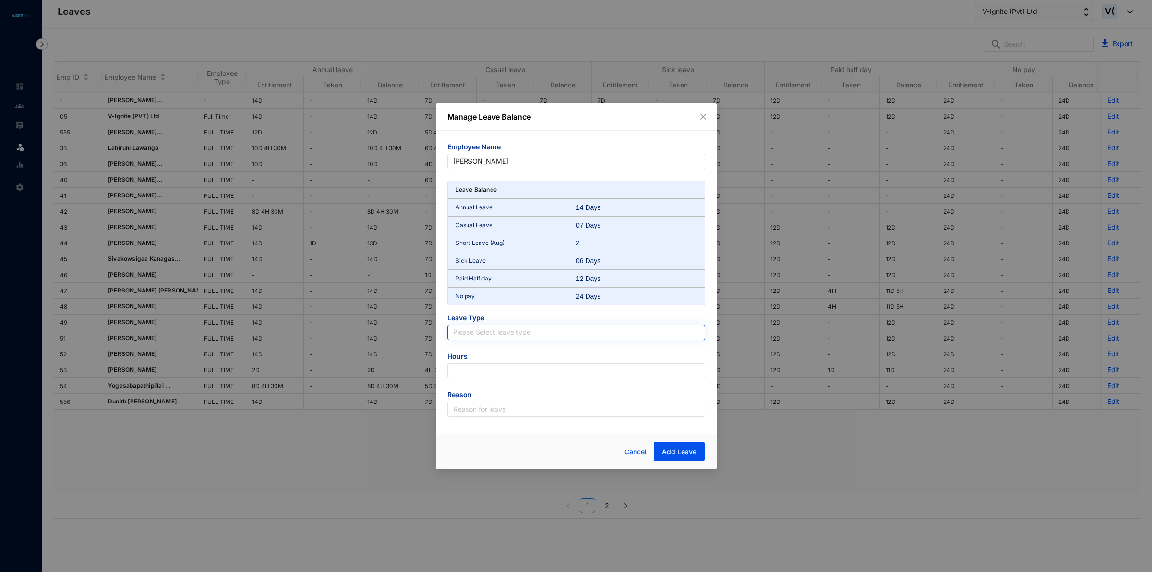
click at [511, 332] on input "search" at bounding box center [576, 332] width 246 height 14
click at [483, 399] on div "Paid Half day" at bounding box center [576, 397] width 242 height 11
click at [486, 371] on input "number" at bounding box center [576, 370] width 258 height 15
type input "-108"
click at [583, 410] on input "text" at bounding box center [576, 408] width 258 height 15
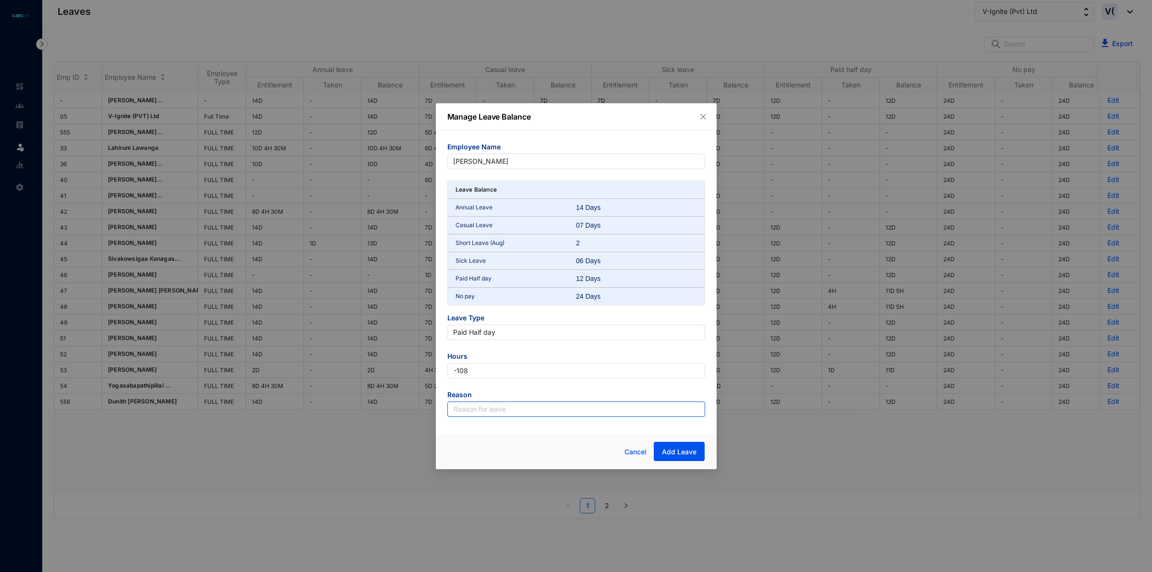
type input "Leave"
click at [679, 455] on span "Add Leave" at bounding box center [679, 452] width 35 height 10
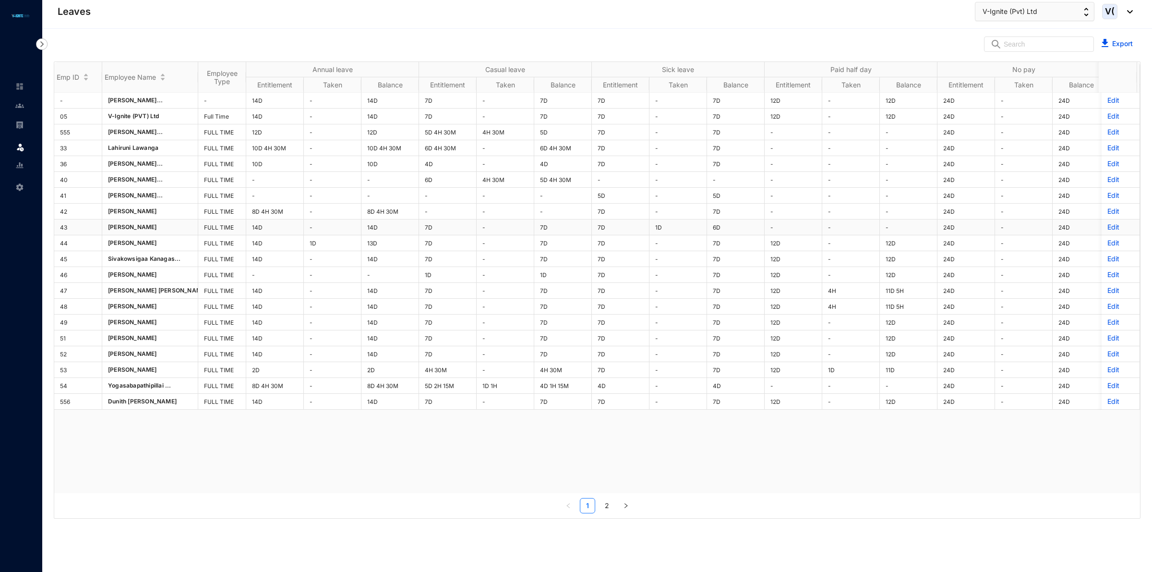
click at [1099, 228] on div "Emp ID Employee Name Employee Type Annual leave Casual leave Sick leave Paid ha…" at bounding box center [597, 287] width 1086 height 451
click at [1107, 229] on p "Edit" at bounding box center [1120, 227] width 26 height 10
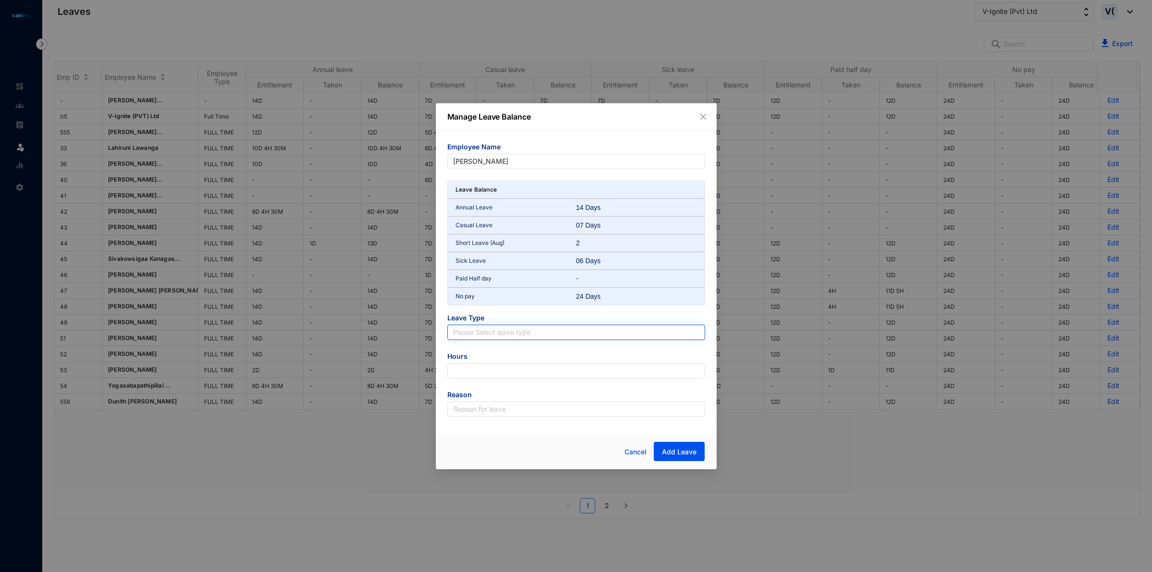
click at [479, 337] on input "search" at bounding box center [576, 332] width 246 height 14
click at [478, 374] on div "Sick Leave" at bounding box center [576, 381] width 254 height 15
click at [488, 372] on input "number" at bounding box center [576, 370] width 258 height 15
type input "-18"
click at [473, 414] on input "text" at bounding box center [576, 408] width 258 height 15
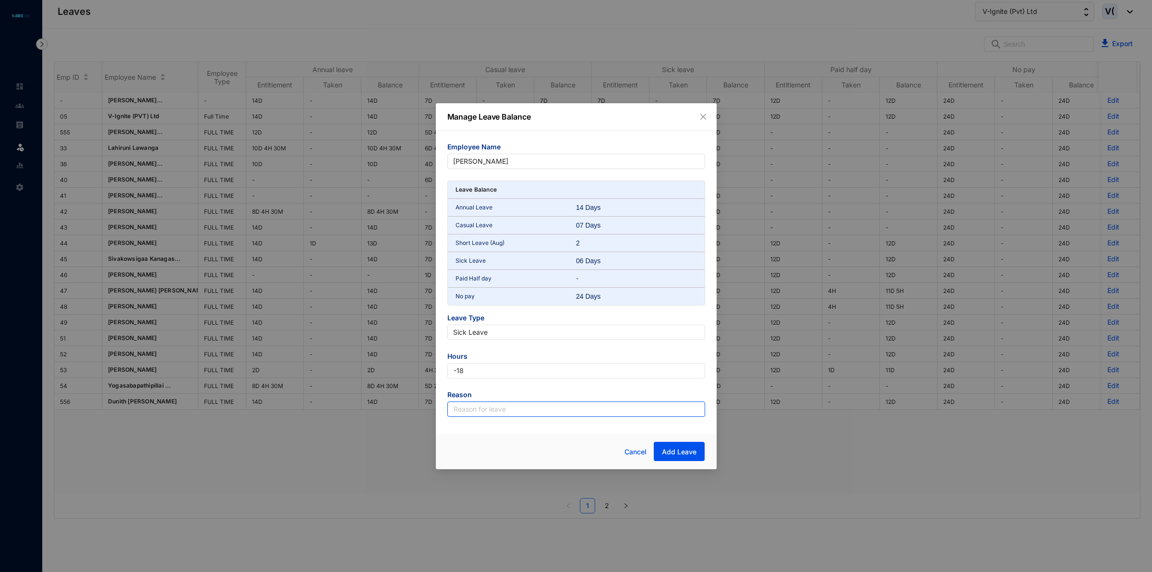
type input "Leave"
click at [663, 450] on span "Add Leave" at bounding box center [679, 452] width 35 height 10
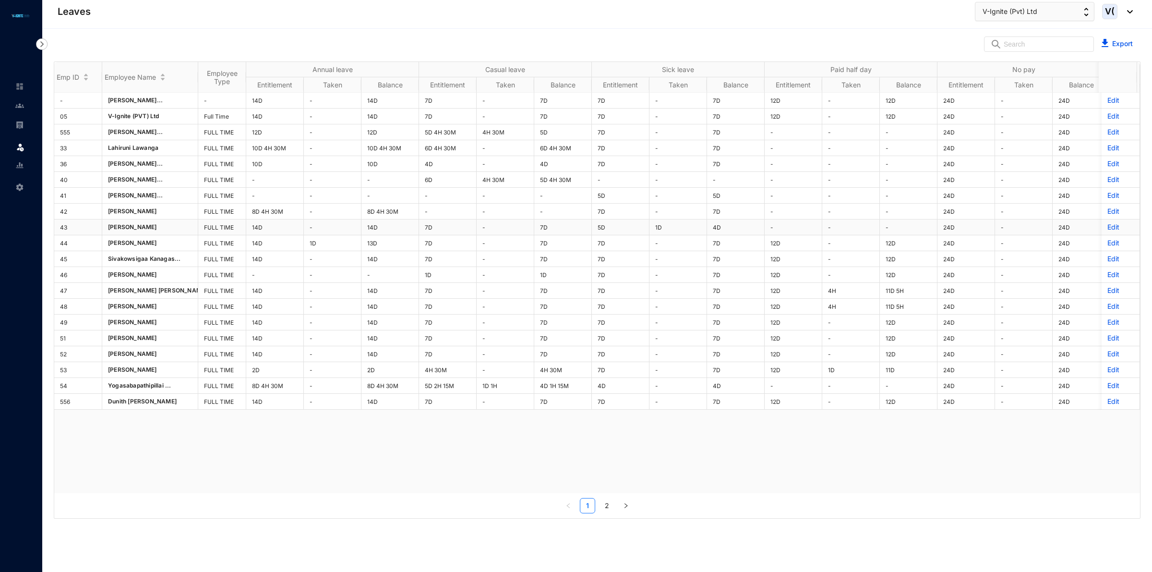
click at [1107, 227] on p "Edit" at bounding box center [1120, 227] width 26 height 10
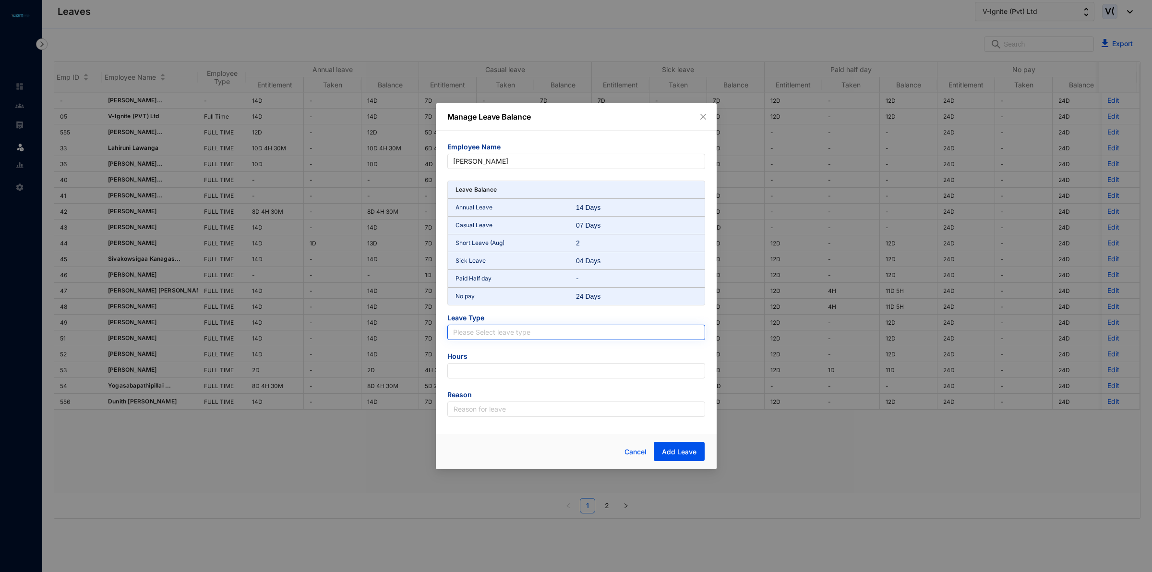
click at [519, 337] on input "search" at bounding box center [576, 332] width 246 height 14
click at [488, 369] on div "Casual Leave" at bounding box center [576, 366] width 242 height 11
click at [488, 369] on input "number" at bounding box center [576, 370] width 258 height 15
type input "-63"
click at [466, 407] on input "text" at bounding box center [576, 408] width 258 height 15
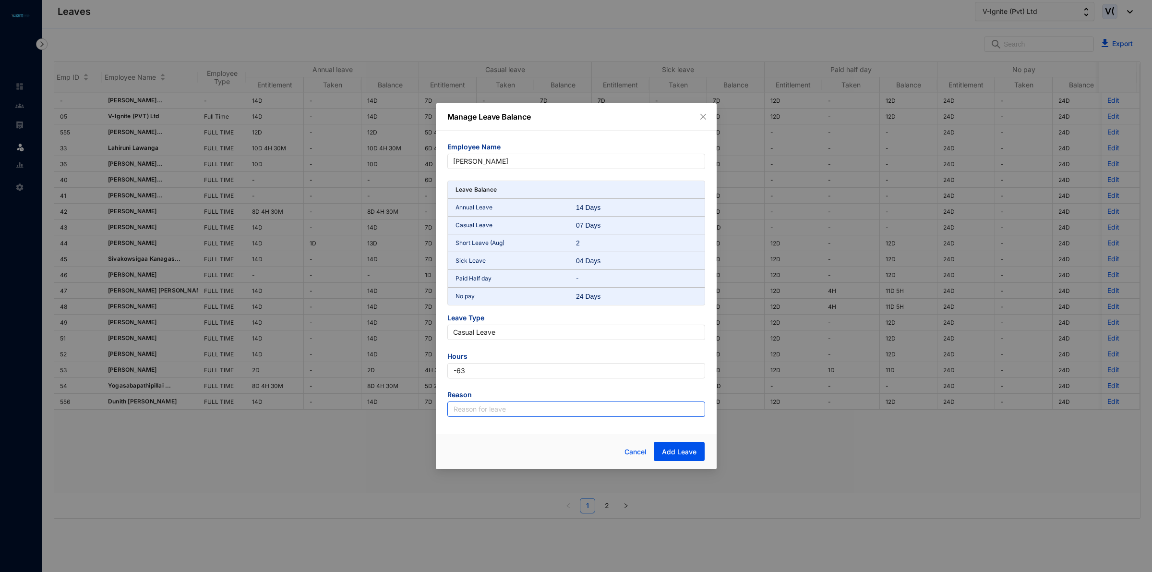
type input "Leave"
click at [682, 453] on span "Add Leave" at bounding box center [679, 452] width 35 height 10
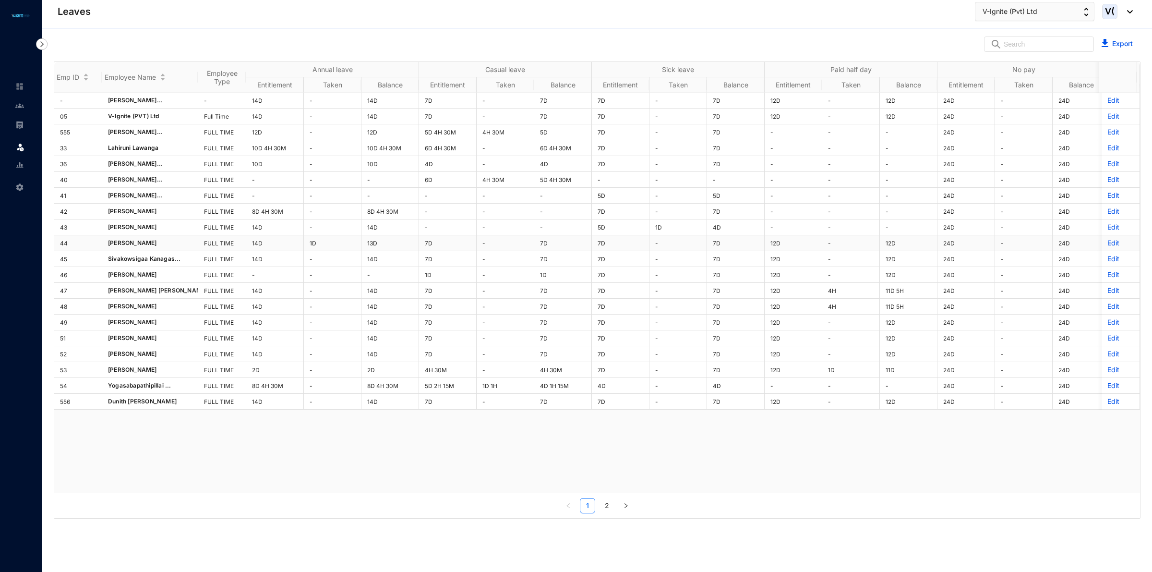
click at [1107, 247] on p "Edit" at bounding box center [1120, 243] width 26 height 10
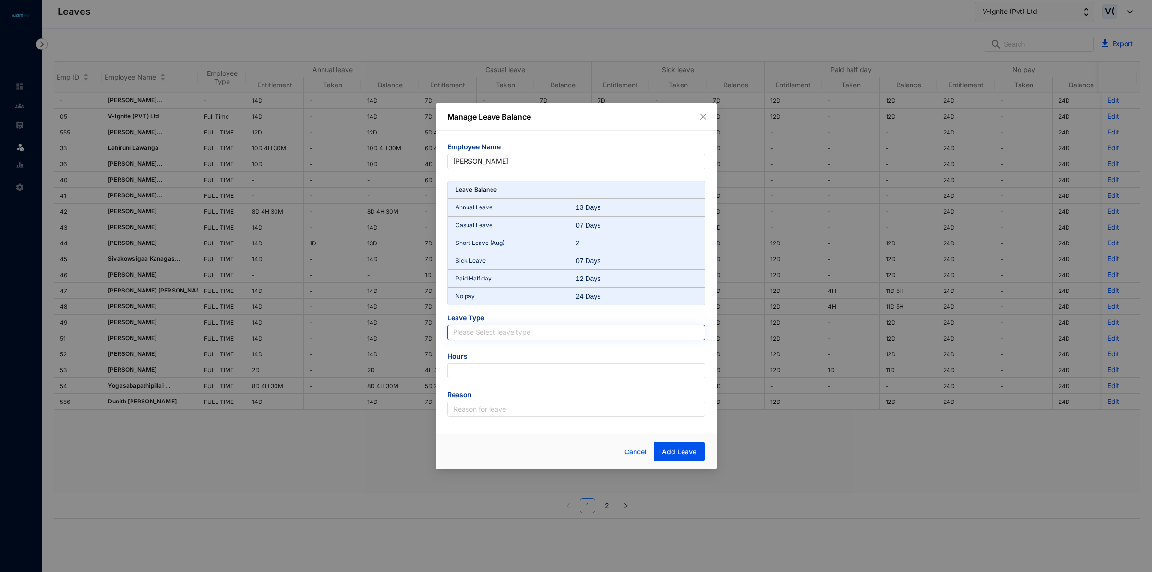
click at [522, 331] on input "search" at bounding box center [576, 332] width 246 height 14
click at [478, 372] on div "Casual Leave" at bounding box center [576, 366] width 242 height 11
click at [482, 377] on input "number" at bounding box center [576, 370] width 258 height 15
click at [511, 372] on input "number" at bounding box center [576, 370] width 258 height 15
type input "-40.5"
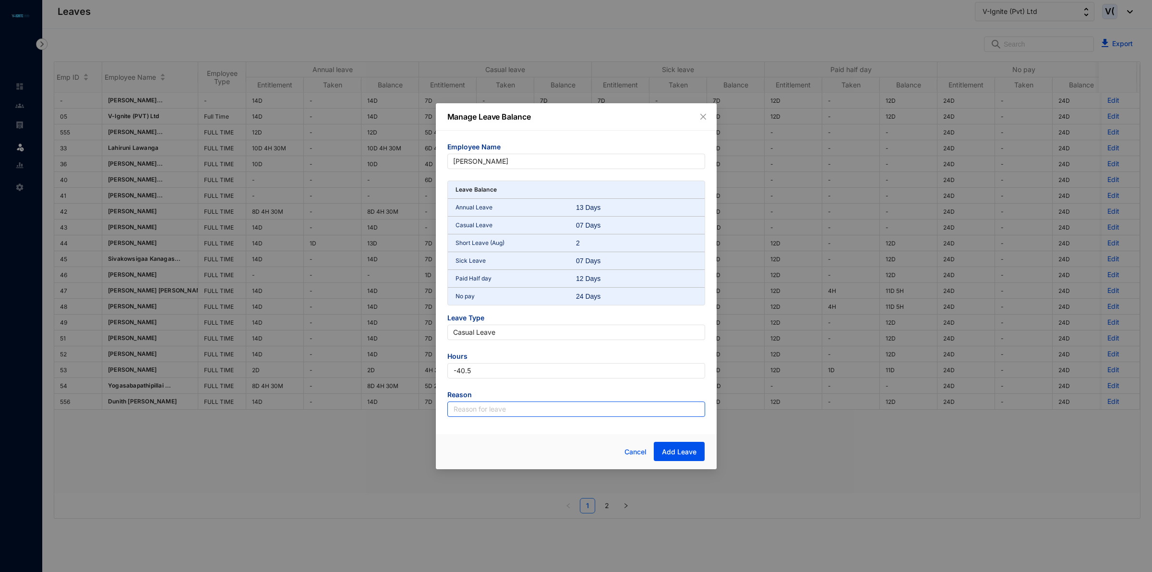
click at [541, 416] on input "text" at bounding box center [576, 408] width 258 height 15
type input "Leave"
click at [691, 458] on button "Add Leave" at bounding box center [679, 451] width 51 height 19
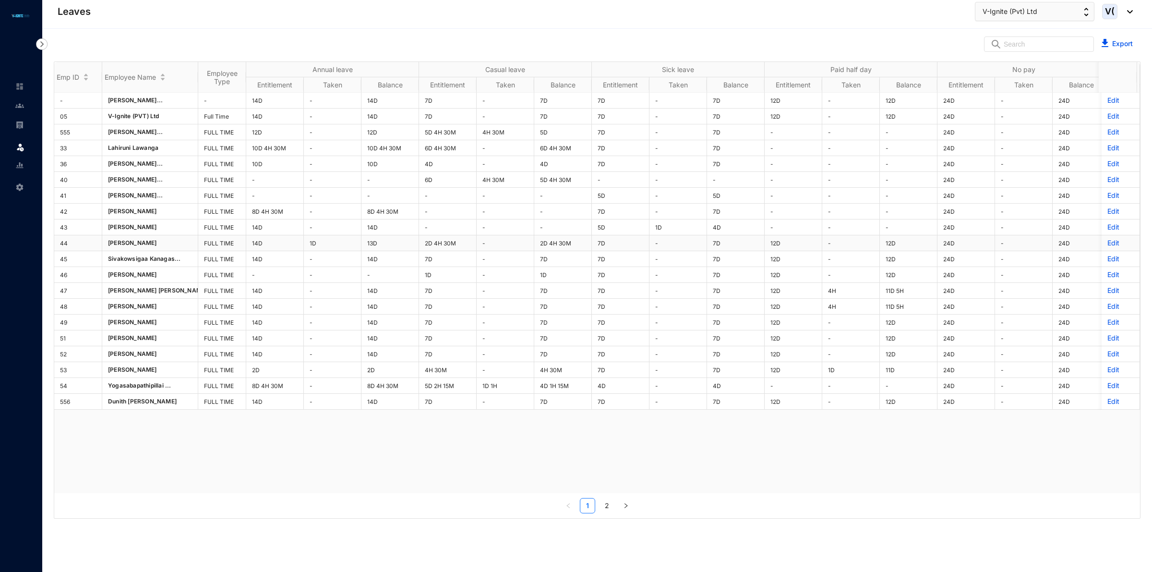
click at [1107, 243] on p "Edit" at bounding box center [1120, 243] width 26 height 10
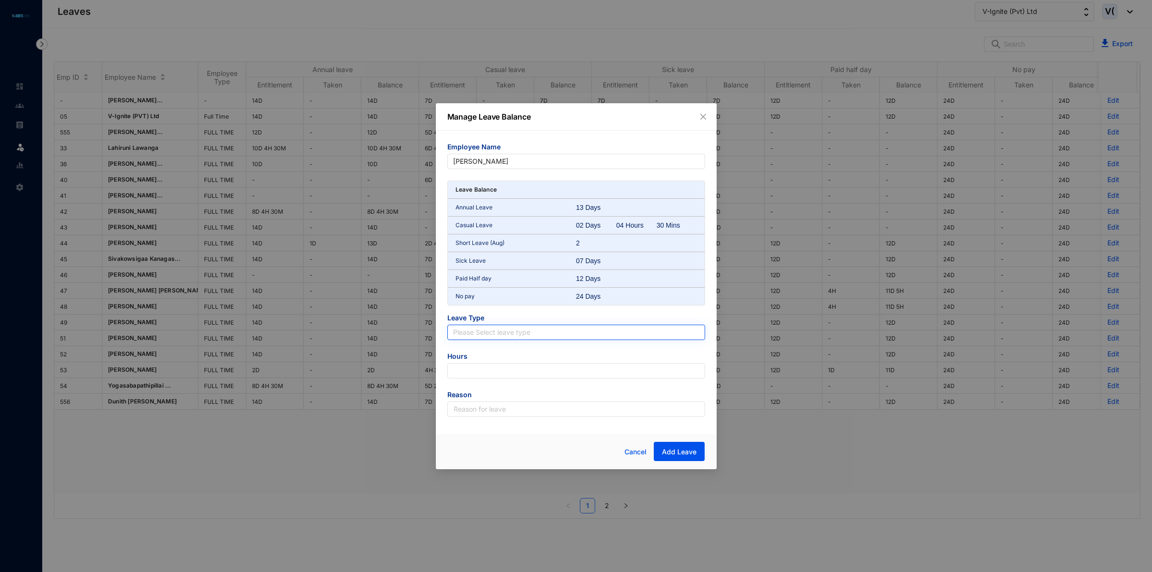
click at [515, 332] on input "search" at bounding box center [576, 332] width 246 height 14
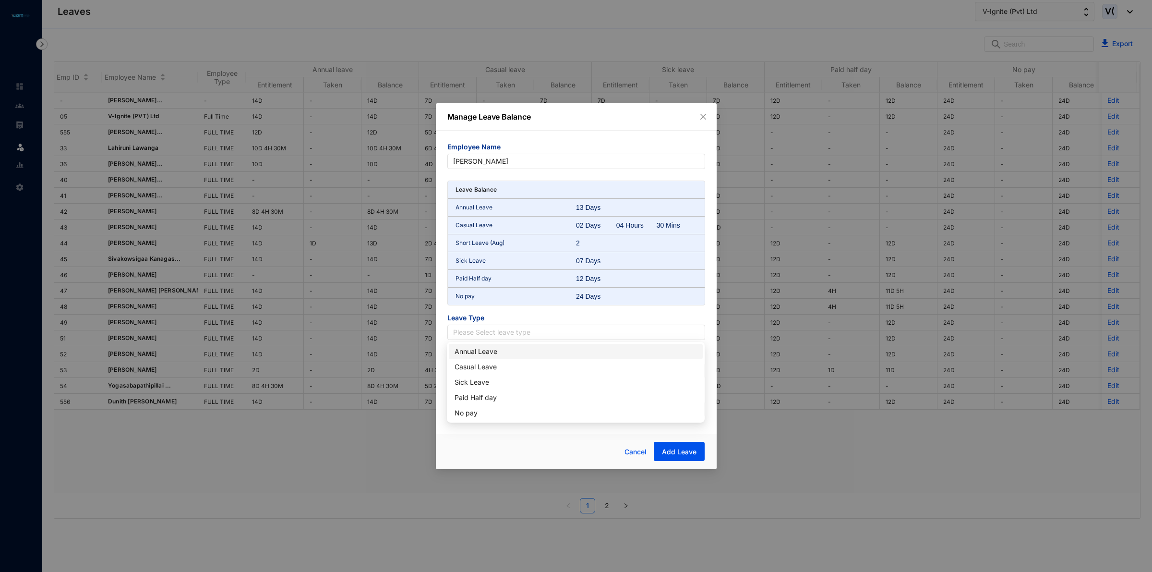
click at [493, 353] on div "Annual Leave" at bounding box center [576, 351] width 242 height 11
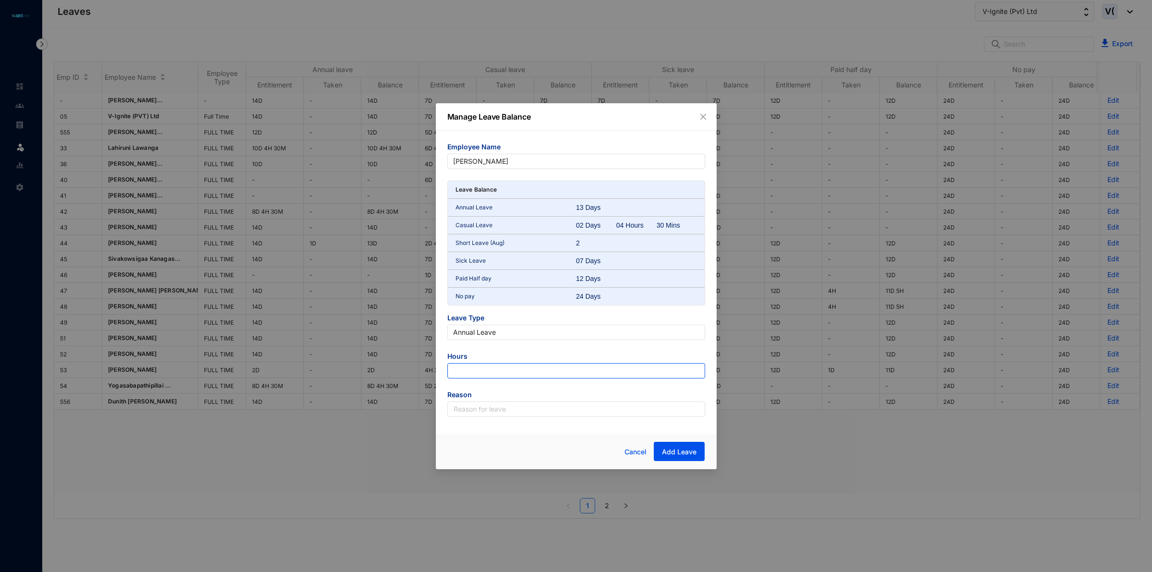
click at [498, 366] on input "number" at bounding box center [576, 370] width 258 height 15
type input "-38.25"
click at [509, 408] on input "text" at bounding box center [576, 408] width 258 height 15
type input "Leave"
click at [685, 456] on span "Add Leave" at bounding box center [679, 452] width 35 height 10
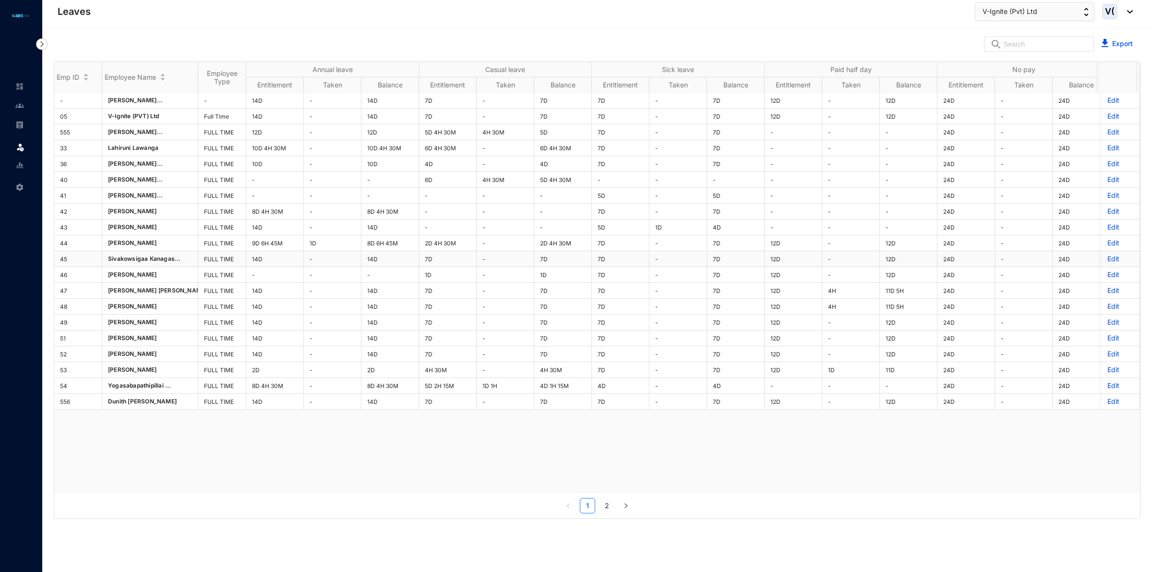
click at [1107, 257] on p "Edit" at bounding box center [1120, 259] width 26 height 10
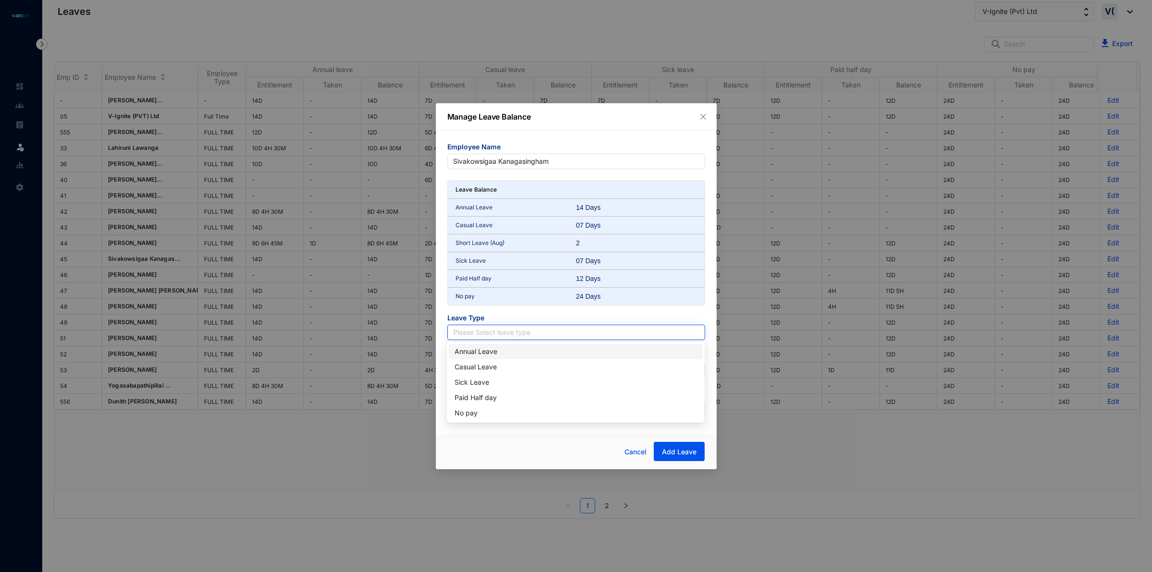
click at [503, 329] on input "search" at bounding box center [576, 332] width 246 height 14
click at [513, 366] on div "Casual Leave" at bounding box center [576, 366] width 242 height 11
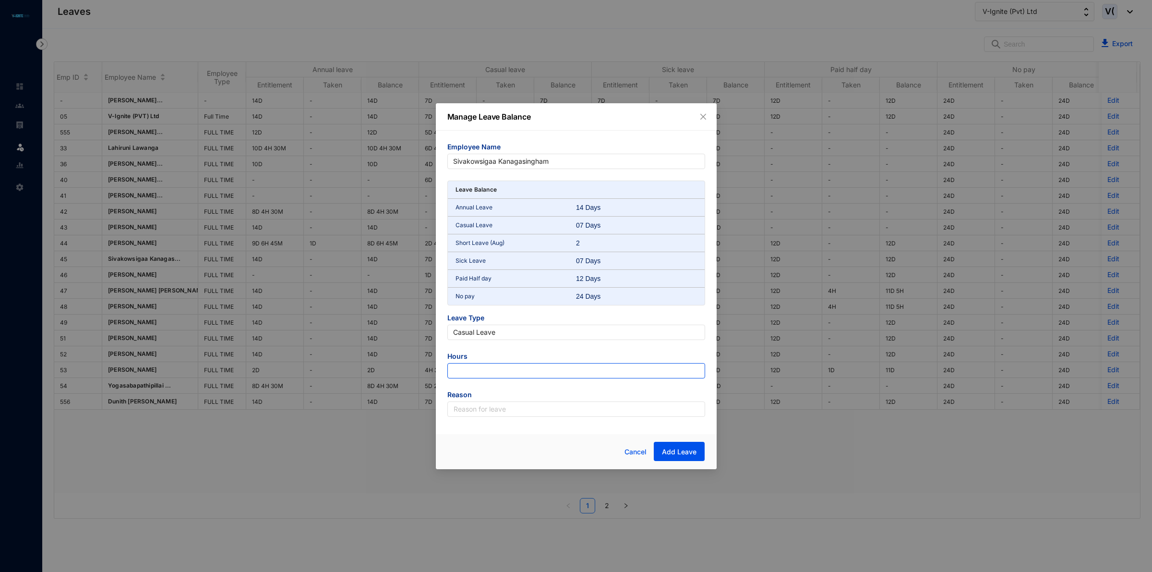
click at [517, 373] on input "number" at bounding box center [576, 370] width 258 height 15
type input "-63"
click at [526, 410] on input "text" at bounding box center [576, 408] width 258 height 15
type input "Leave"
click at [669, 456] on span "Add Leave" at bounding box center [679, 452] width 35 height 10
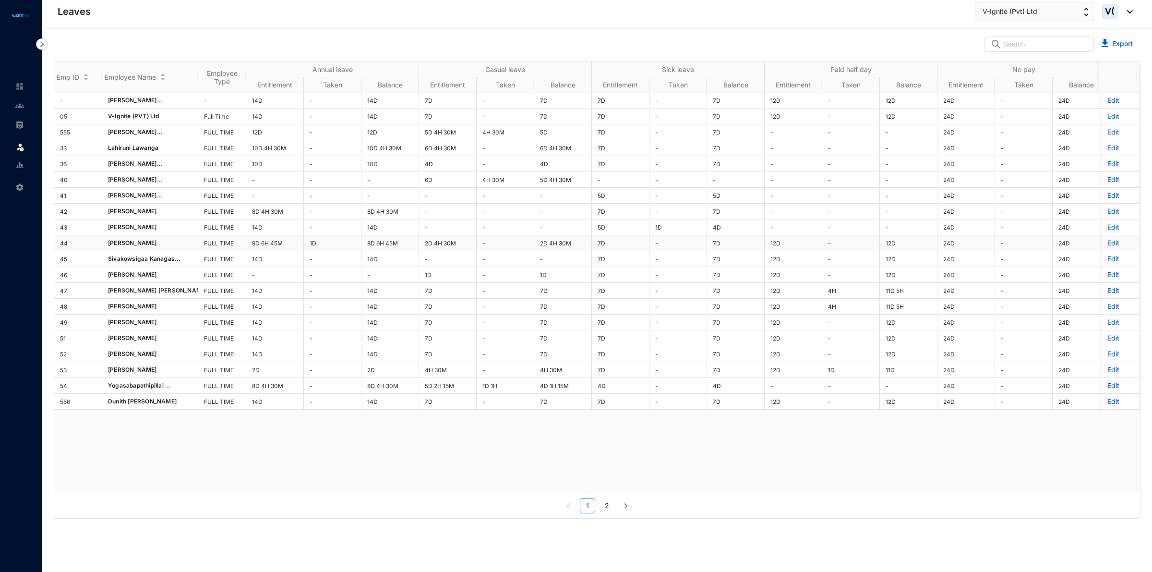
click at [1110, 244] on p "Edit" at bounding box center [1120, 243] width 26 height 10
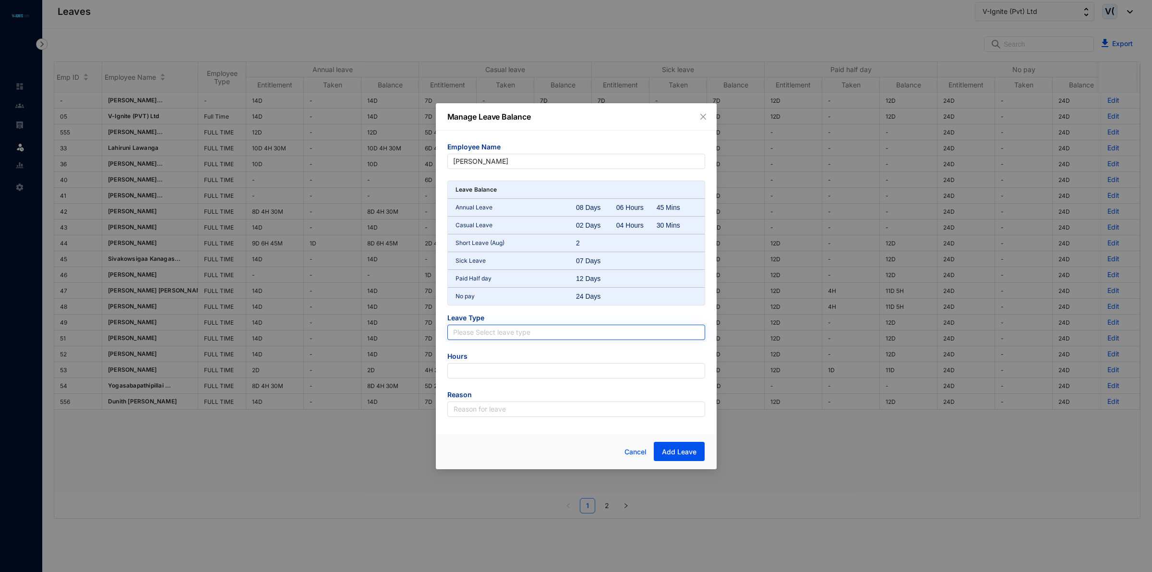
click at [468, 332] on input "search" at bounding box center [576, 332] width 246 height 14
click at [483, 397] on div "Paid Half day" at bounding box center [576, 397] width 242 height 11
click at [487, 367] on input "number" at bounding box center [576, 370] width 258 height 15
type input "-108"
click at [500, 408] on input "text" at bounding box center [576, 408] width 258 height 15
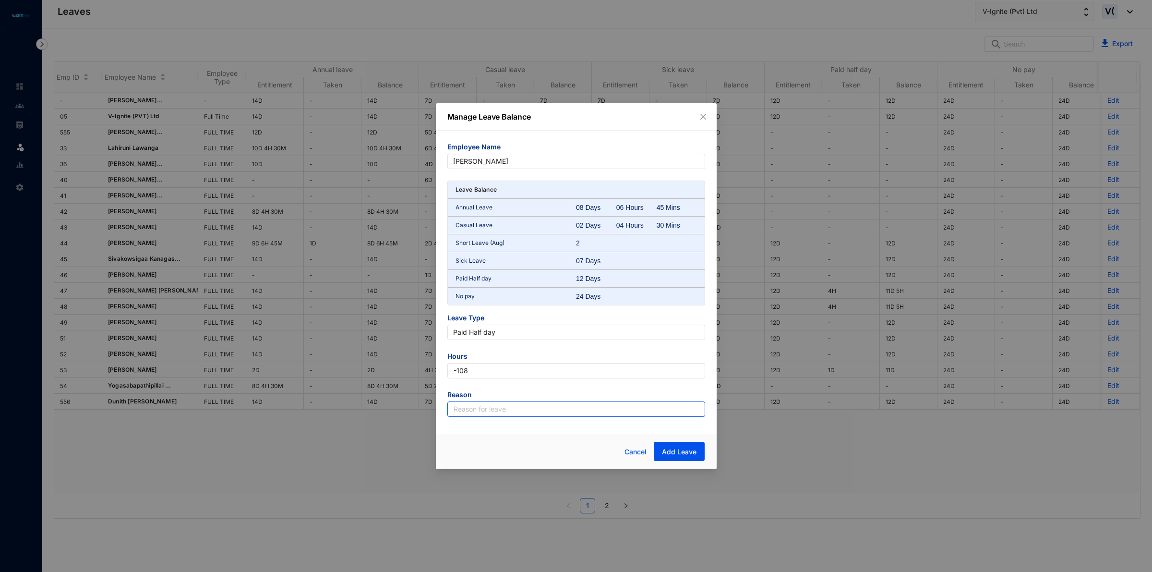
type input "Leave"
click at [685, 449] on span "Add Leave" at bounding box center [679, 452] width 35 height 10
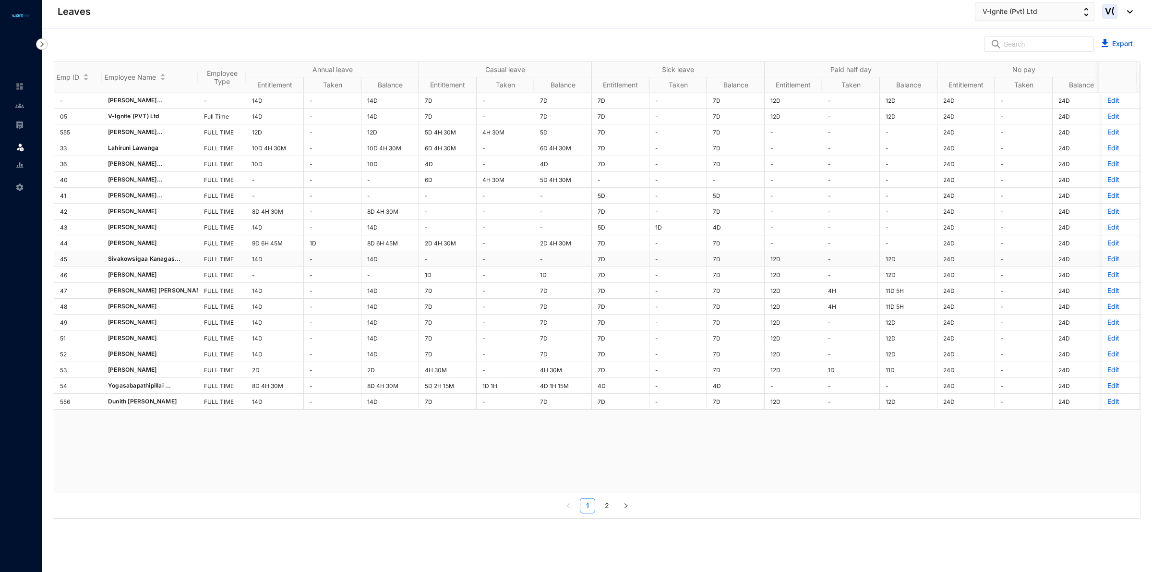
click at [1107, 258] on p "Edit" at bounding box center [1120, 259] width 26 height 10
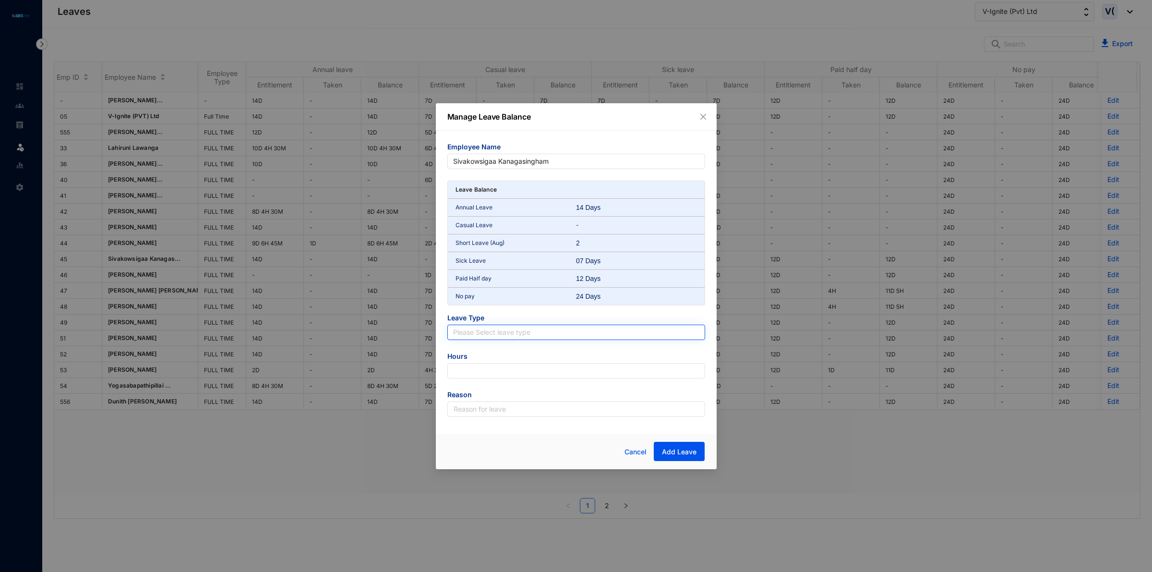
click at [498, 337] on input "search" at bounding box center [576, 332] width 246 height 14
click at [493, 394] on div "Paid Half day" at bounding box center [576, 397] width 242 height 11
click at [494, 363] on input "number" at bounding box center [576, 370] width 258 height 15
type input "-108"
click at [517, 410] on input "text" at bounding box center [576, 408] width 258 height 15
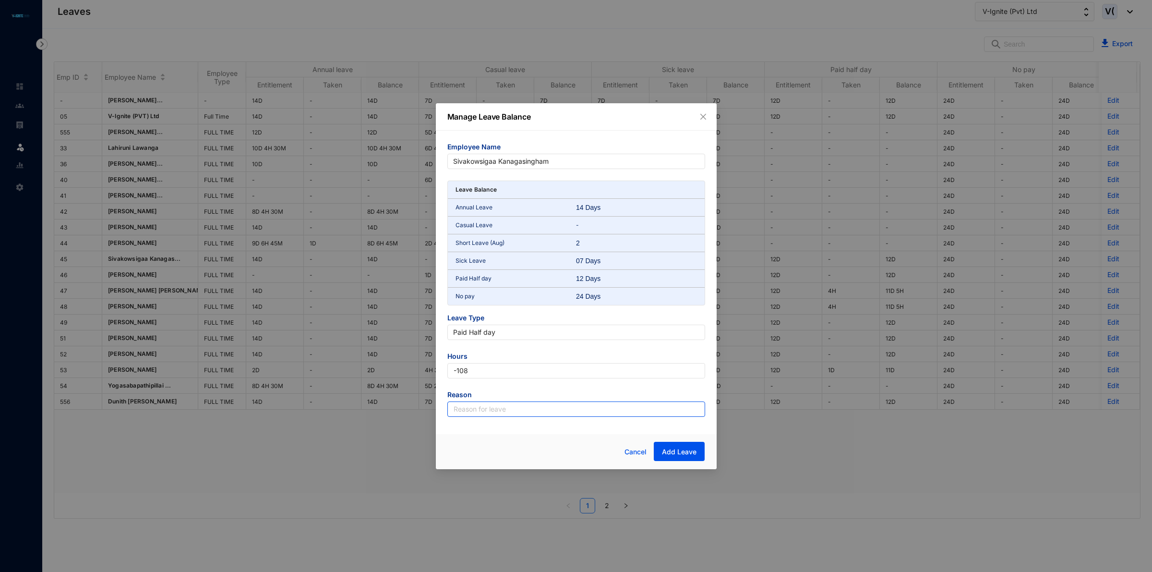
type input "Leave"
click at [687, 451] on span "Add Leave" at bounding box center [679, 452] width 35 height 10
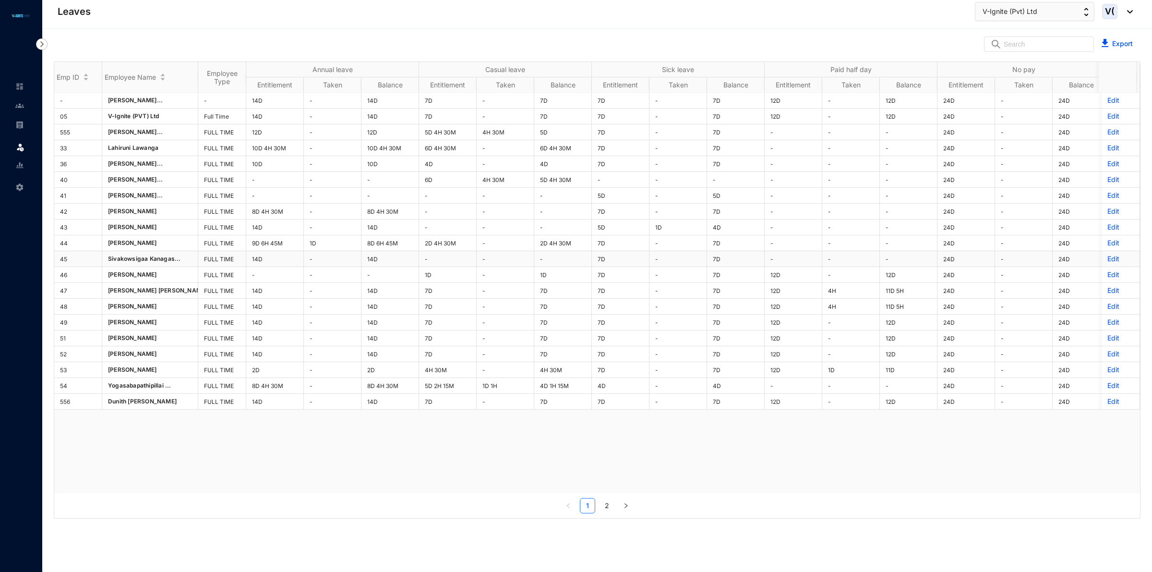
click at [1107, 260] on p "Edit" at bounding box center [1120, 259] width 26 height 10
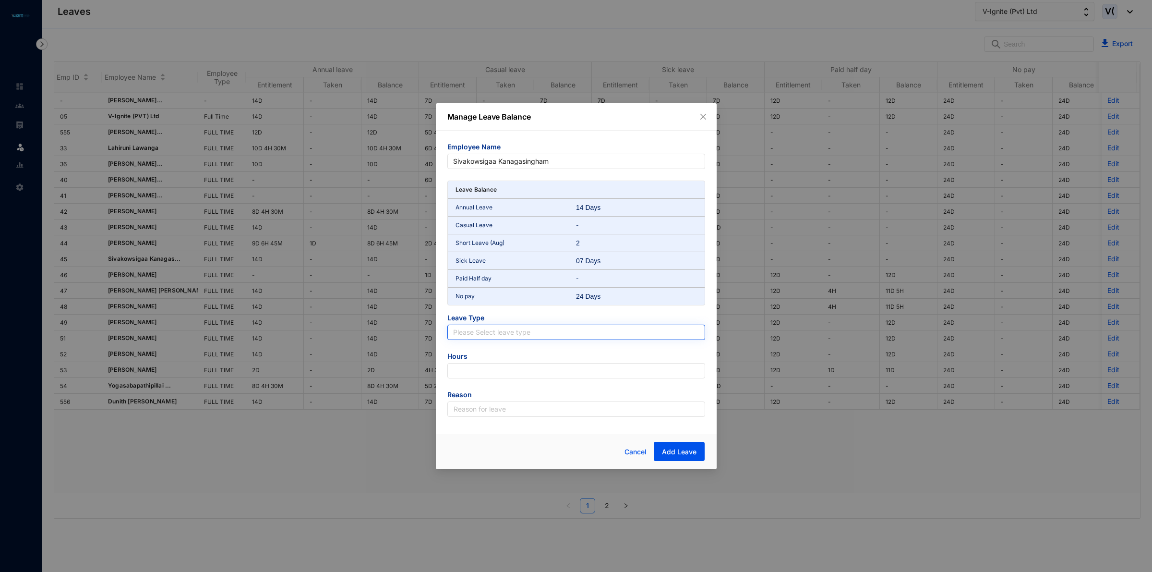
click at [477, 330] on input "search" at bounding box center [576, 332] width 246 height 14
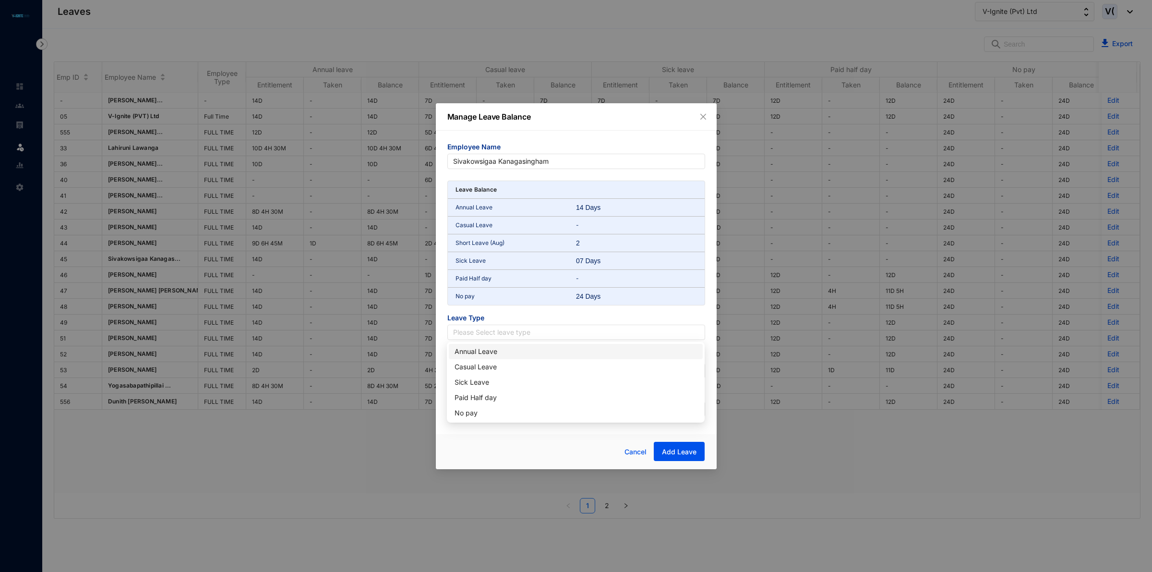
click at [490, 342] on body "Leaves Leave Settings Leaves V-Ignite (Pvt) Ltd V( Export Emp ID Employee Name …" at bounding box center [576, 286] width 1152 height 572
click at [491, 349] on form "Employee Name [PERSON_NAME] Kanagasingham Leave Balance Annual Leave 14 Days Ca…" at bounding box center [576, 279] width 258 height 275
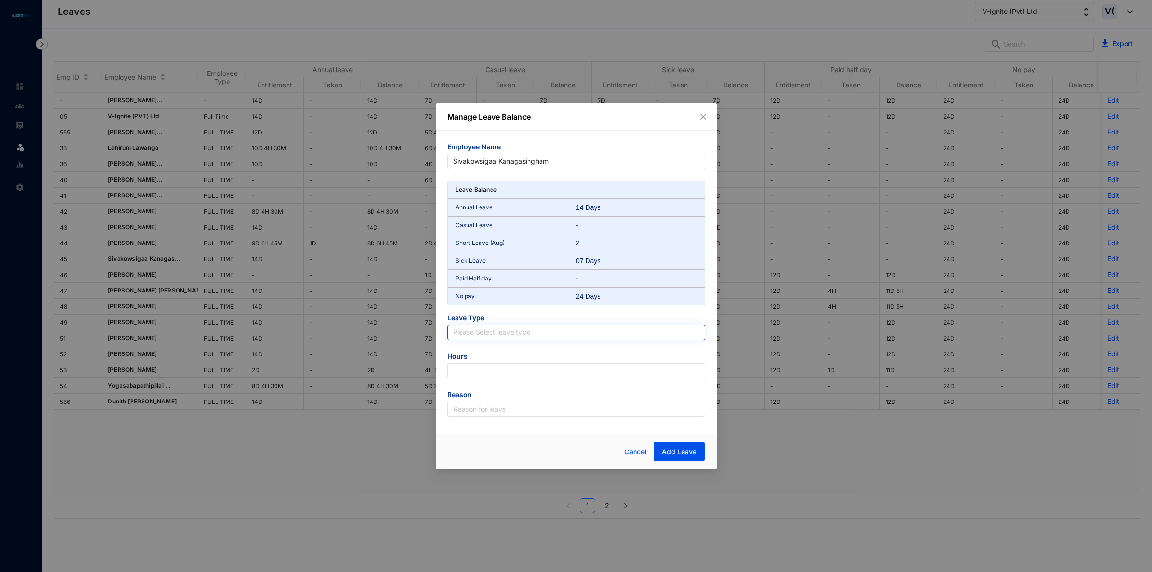
click at [498, 329] on input "search" at bounding box center [576, 332] width 246 height 14
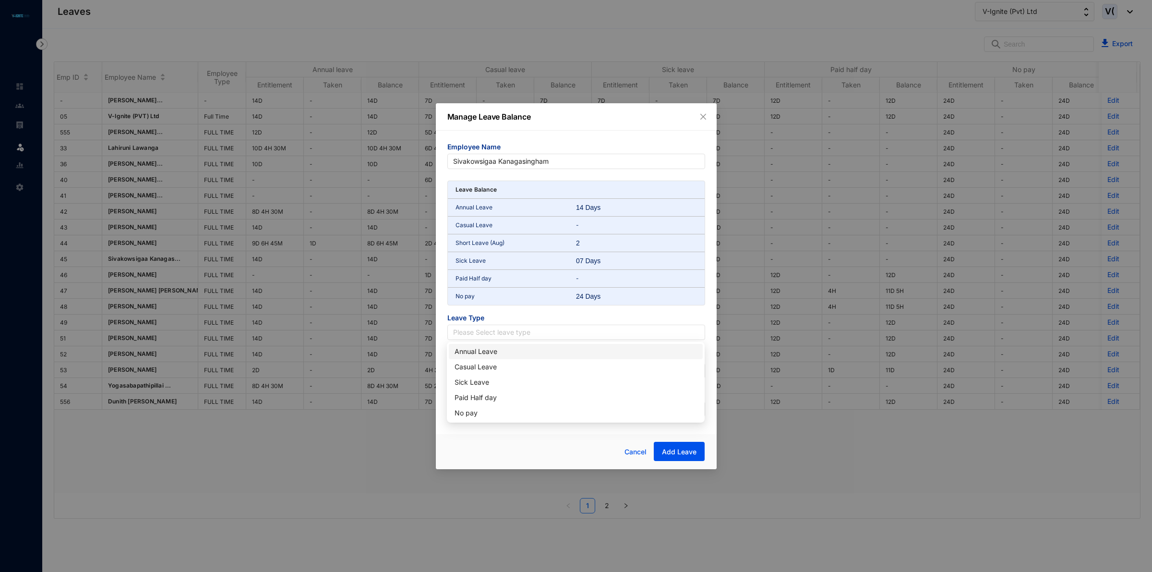
click at [483, 349] on div "Annual Leave" at bounding box center [576, 351] width 242 height 11
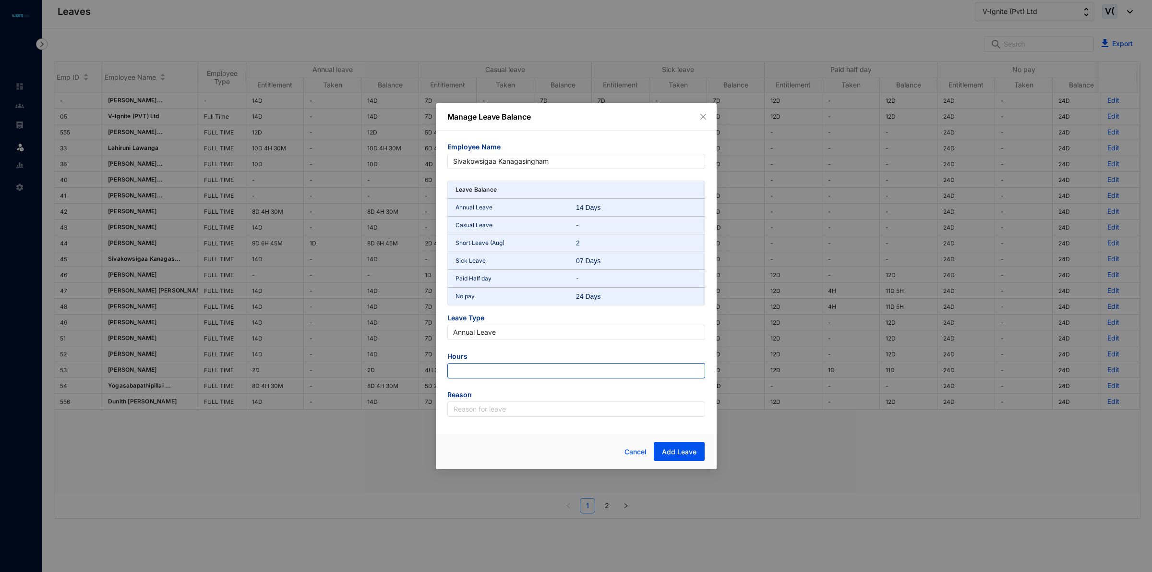
click at [515, 364] on input "number" at bounding box center [576, 370] width 258 height 15
type input "-126"
click at [531, 413] on input "text" at bounding box center [576, 408] width 258 height 15
type input "Leave"
click at [681, 442] on button "Add Leave" at bounding box center [679, 451] width 51 height 19
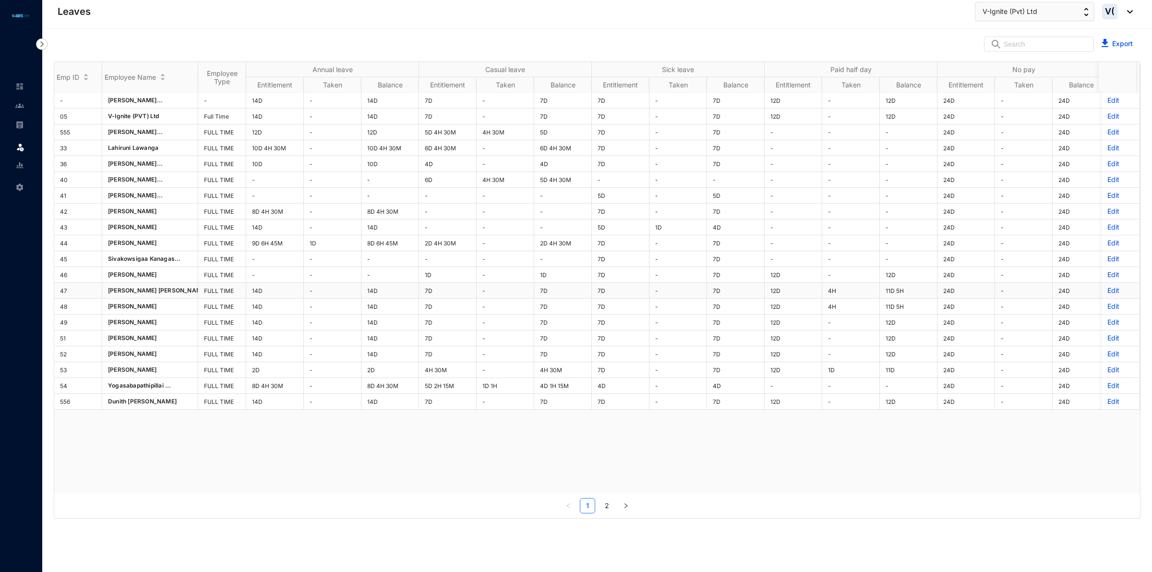
click at [1107, 293] on p "Edit" at bounding box center [1120, 291] width 26 height 10
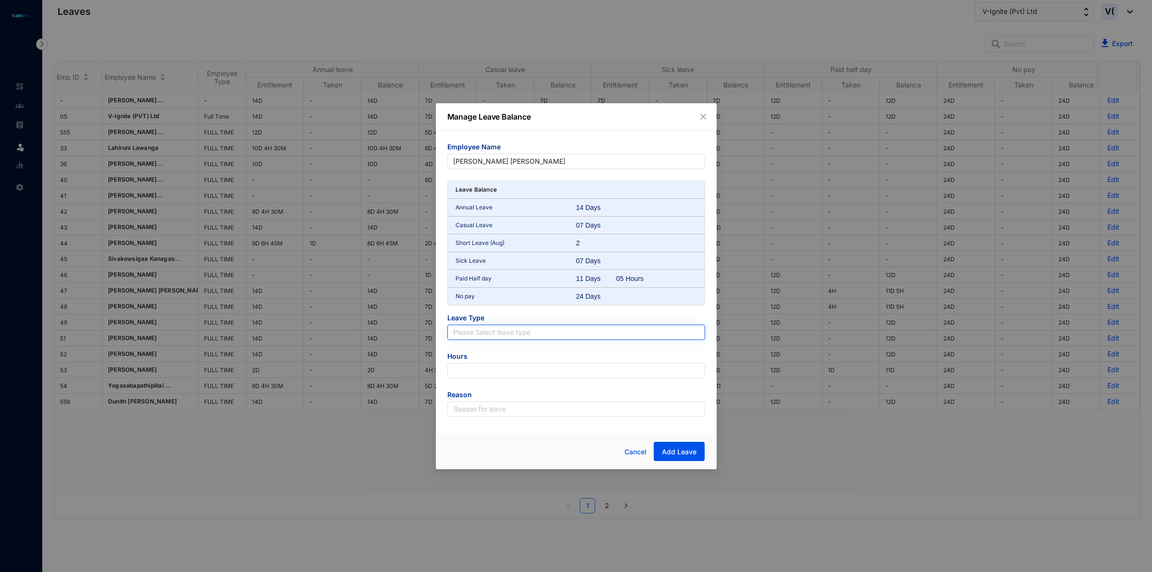
click at [543, 332] on input "search" at bounding box center [576, 332] width 246 height 14
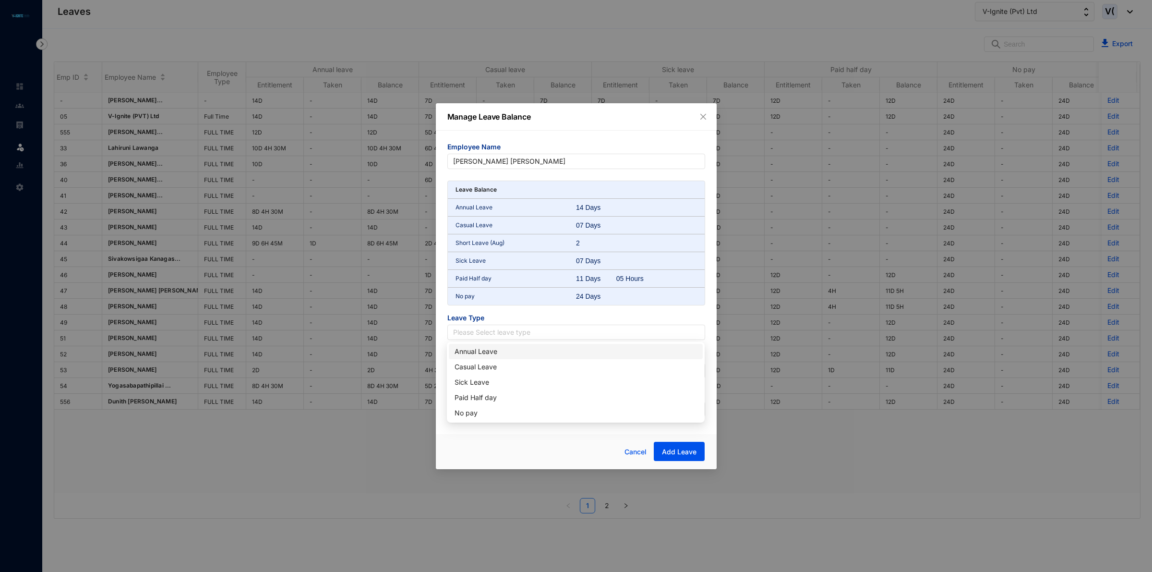
click at [531, 356] on div "Annual Leave" at bounding box center [576, 351] width 242 height 11
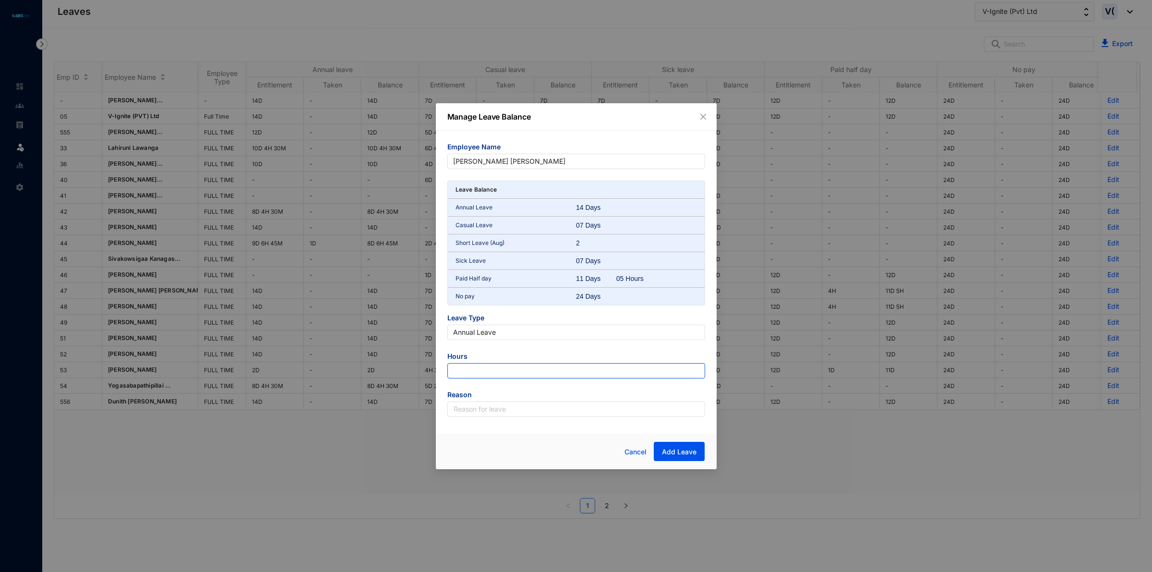
click at [539, 370] on input "number" at bounding box center [576, 370] width 258 height 15
type input "-126"
drag, startPoint x: 533, startPoint y: 406, endPoint x: 535, endPoint y: 410, distance: 5.2
click at [533, 406] on input "text" at bounding box center [576, 408] width 258 height 15
type input "Leave"
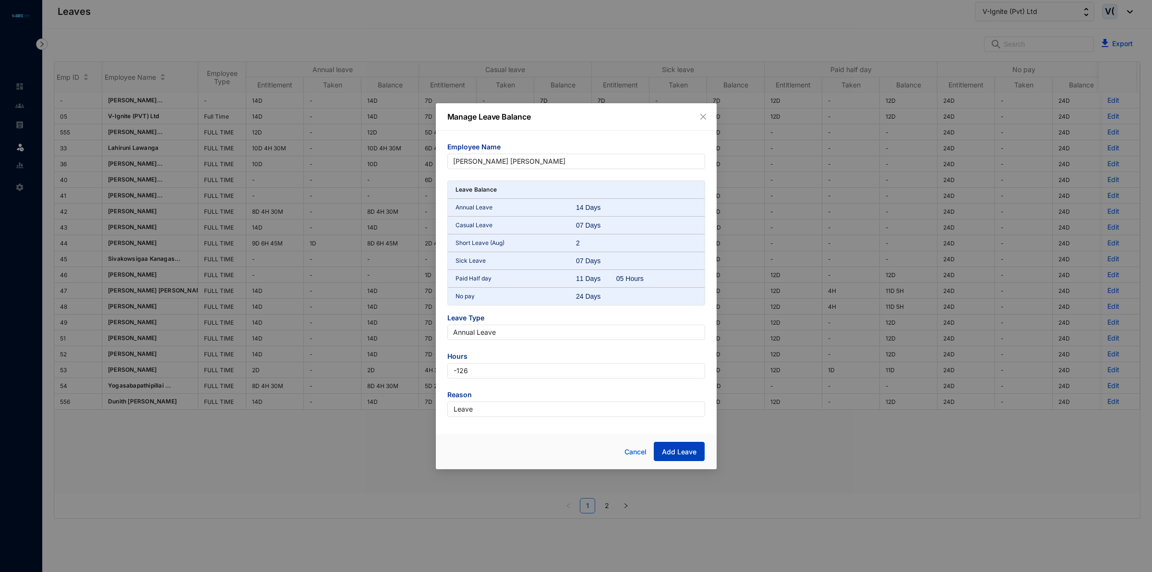
click at [687, 457] on button "Add Leave" at bounding box center [679, 451] width 51 height 19
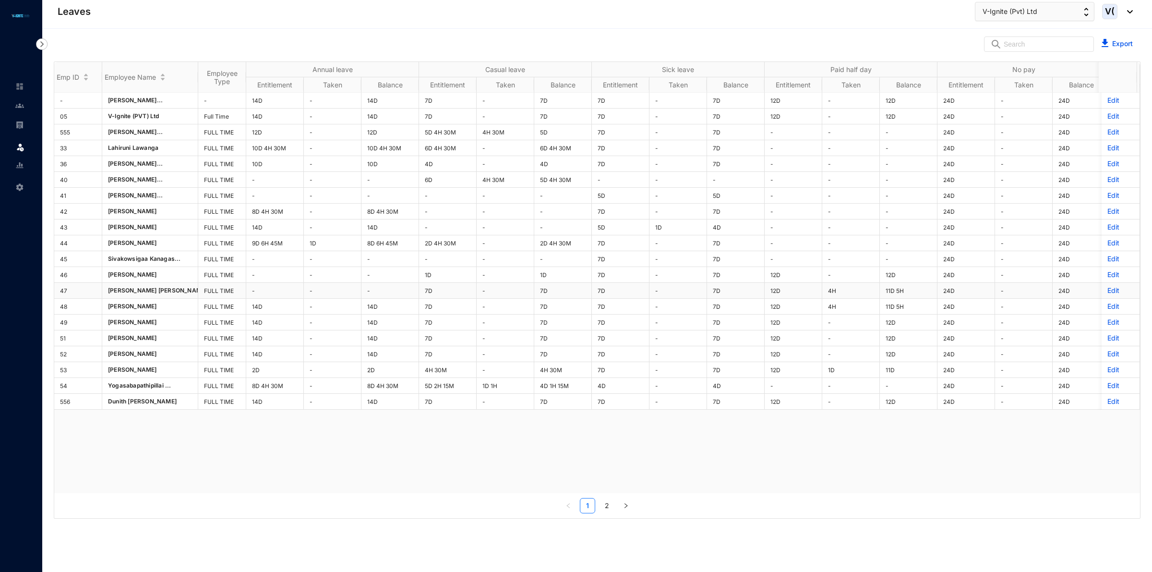
click at [1109, 292] on p "Edit" at bounding box center [1120, 291] width 26 height 10
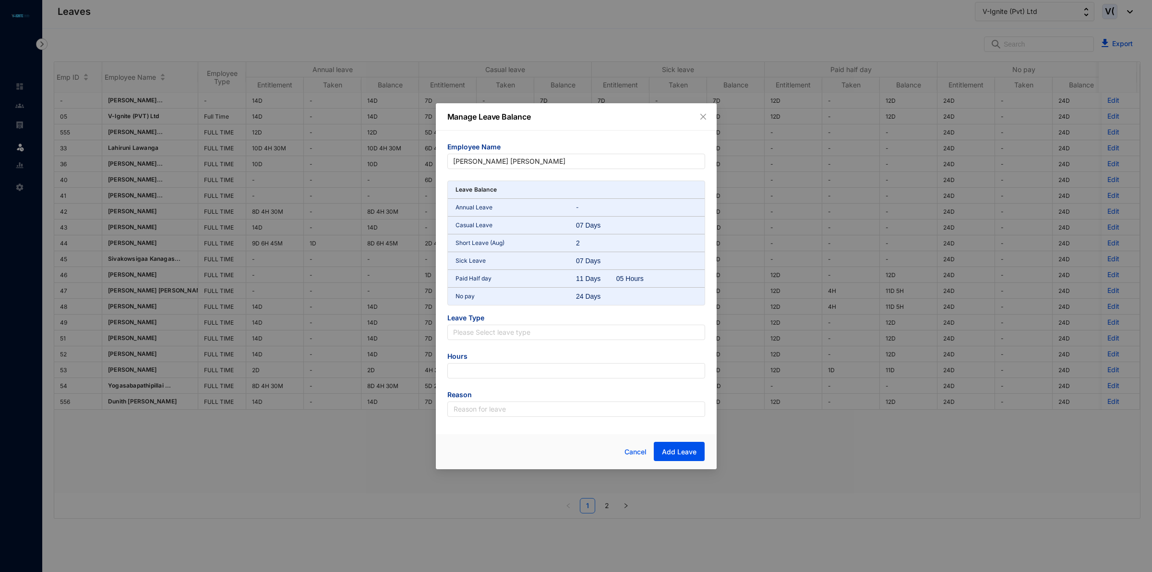
click at [550, 340] on form "Employee Name [PERSON_NAME] [PERSON_NAME] Leave Balance Annual Leave - Casual L…" at bounding box center [576, 279] width 258 height 275
click at [544, 337] on input "search" at bounding box center [576, 332] width 246 height 14
click at [488, 366] on div "Casual Leave" at bounding box center [576, 366] width 242 height 11
click at [484, 368] on input "number" at bounding box center [576, 370] width 258 height 15
type input "-1"
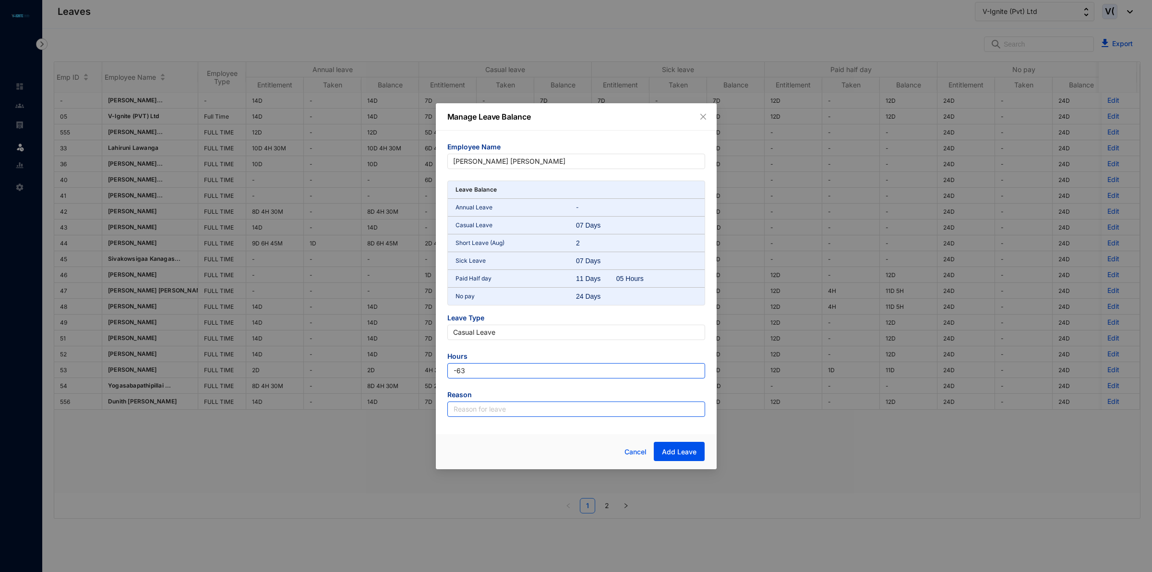
type input "-63"
click at [482, 409] on input "text" at bounding box center [576, 408] width 258 height 15
type input "Leave"
click at [695, 449] on span "Add Leave" at bounding box center [679, 452] width 35 height 10
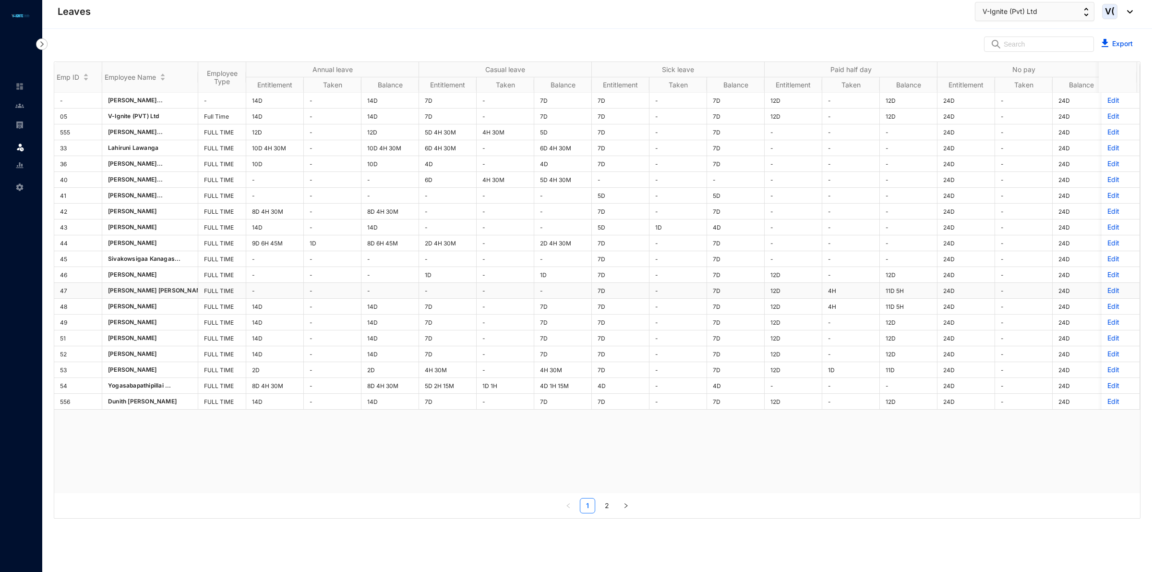
click at [1107, 289] on p "Edit" at bounding box center [1120, 291] width 26 height 10
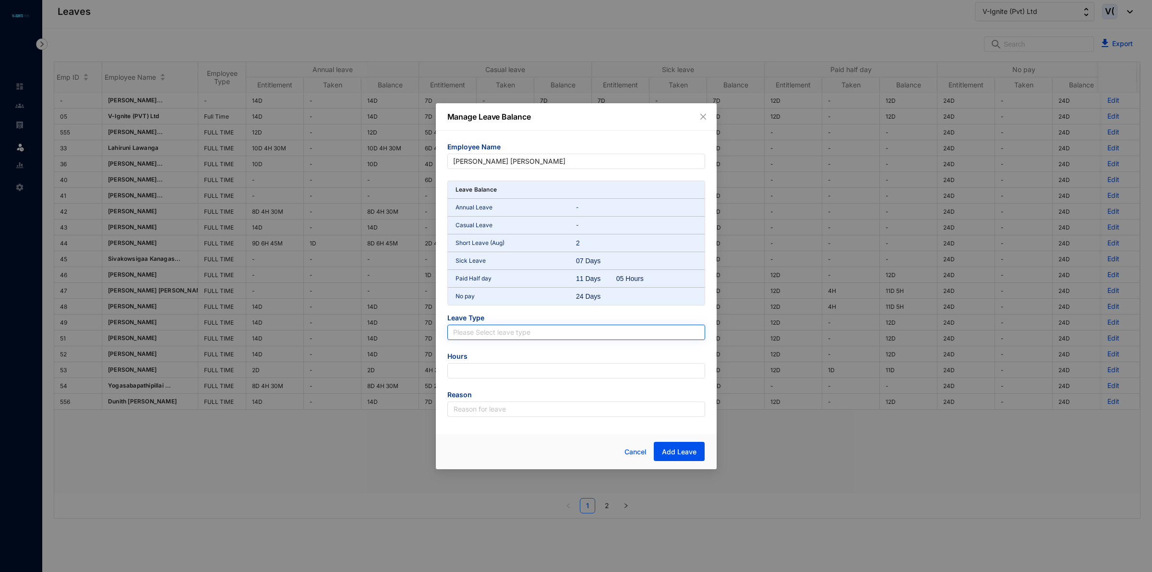
click at [550, 334] on input "search" at bounding box center [576, 332] width 246 height 14
click at [504, 383] on div "Sick Leave" at bounding box center [576, 382] width 242 height 11
click at [460, 378] on input "number" at bounding box center [576, 370] width 258 height 15
type input "-18"
click at [526, 400] on span "Reason" at bounding box center [576, 396] width 258 height 12
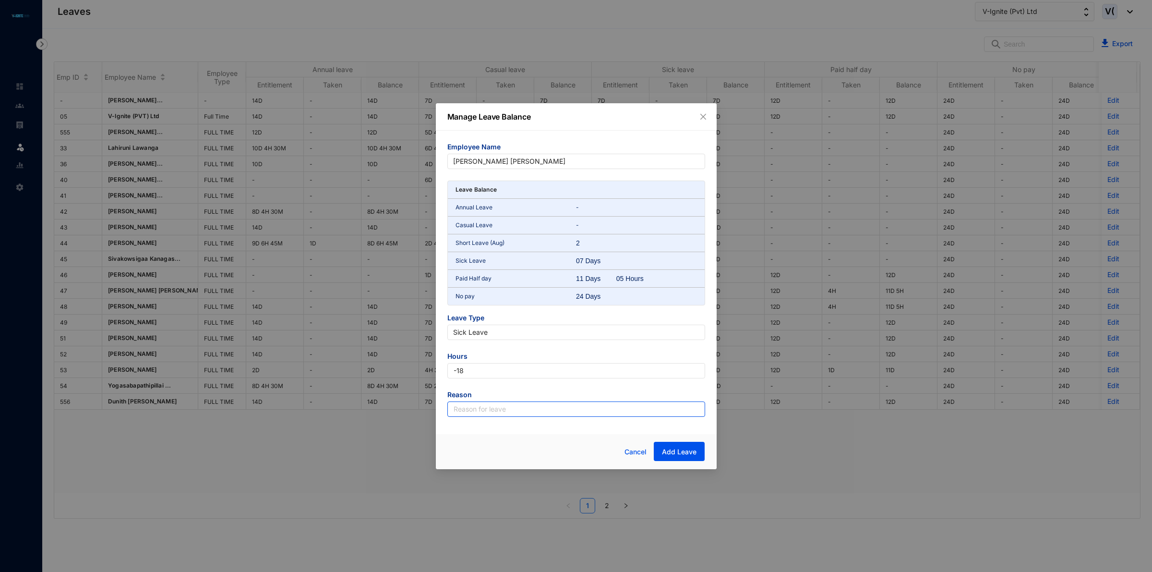
drag, startPoint x: 526, startPoint y: 406, endPoint x: 526, endPoint y: 413, distance: 7.7
click at [526, 406] on input "text" at bounding box center [576, 408] width 258 height 15
type input "Leave"
click at [694, 454] on span "Add Leave" at bounding box center [679, 452] width 35 height 10
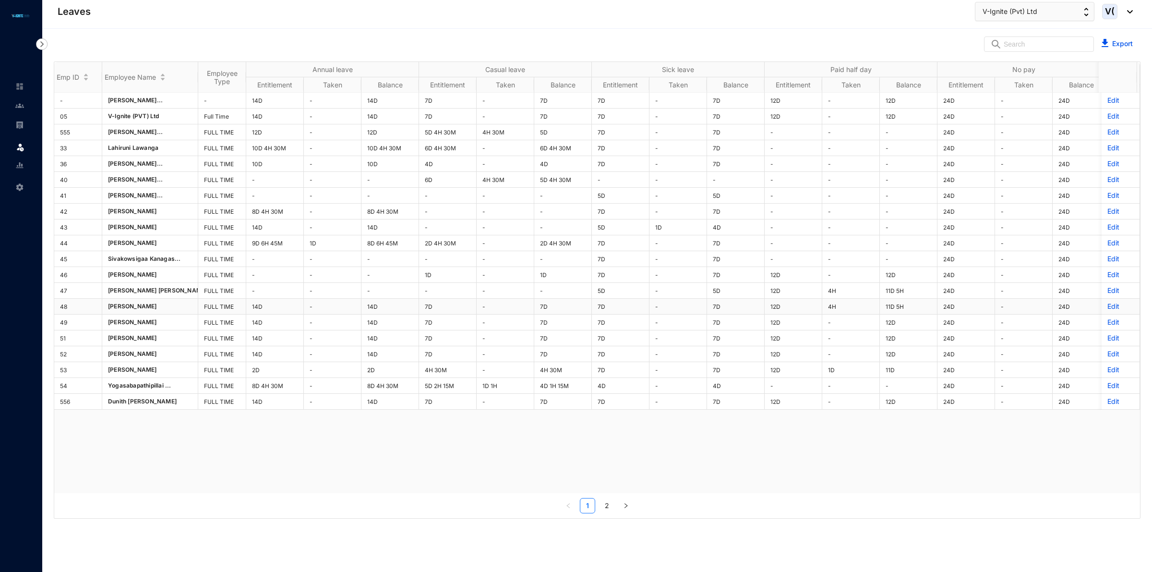
click at [1102, 314] on td "Edit" at bounding box center [1121, 307] width 38 height 16
click at [1107, 308] on p "Edit" at bounding box center [1120, 306] width 26 height 10
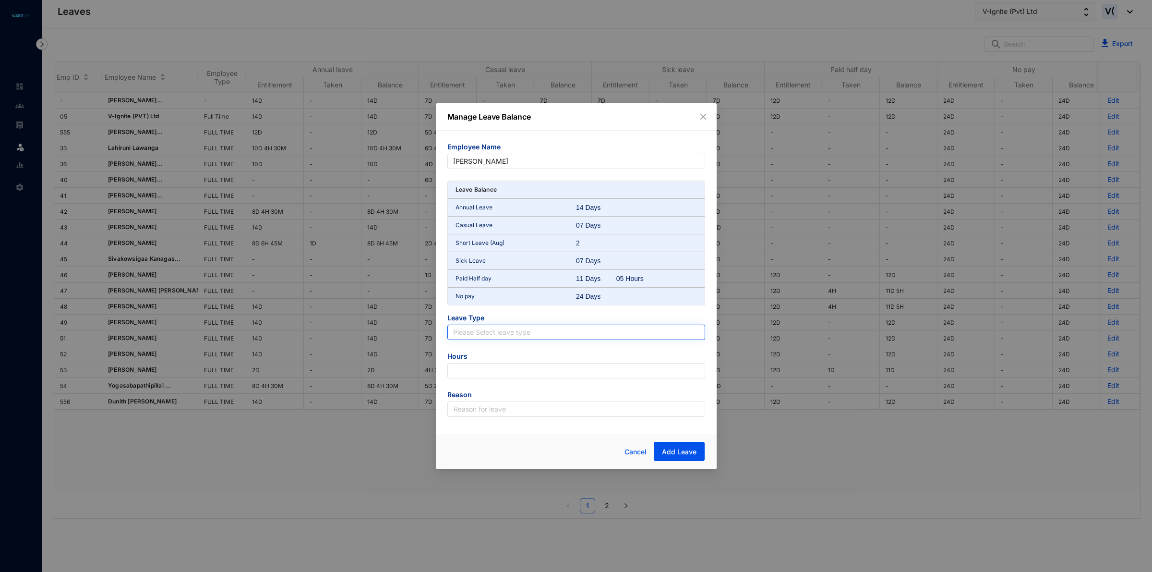
click at [521, 327] on input "search" at bounding box center [576, 332] width 246 height 14
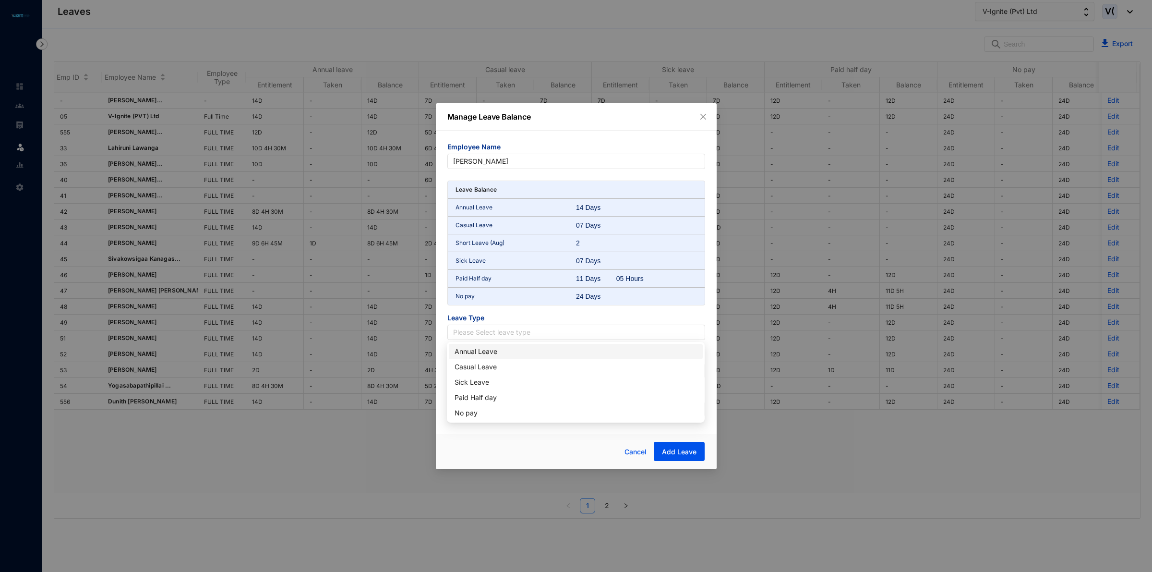
click at [518, 352] on div "Annual Leave" at bounding box center [576, 351] width 242 height 11
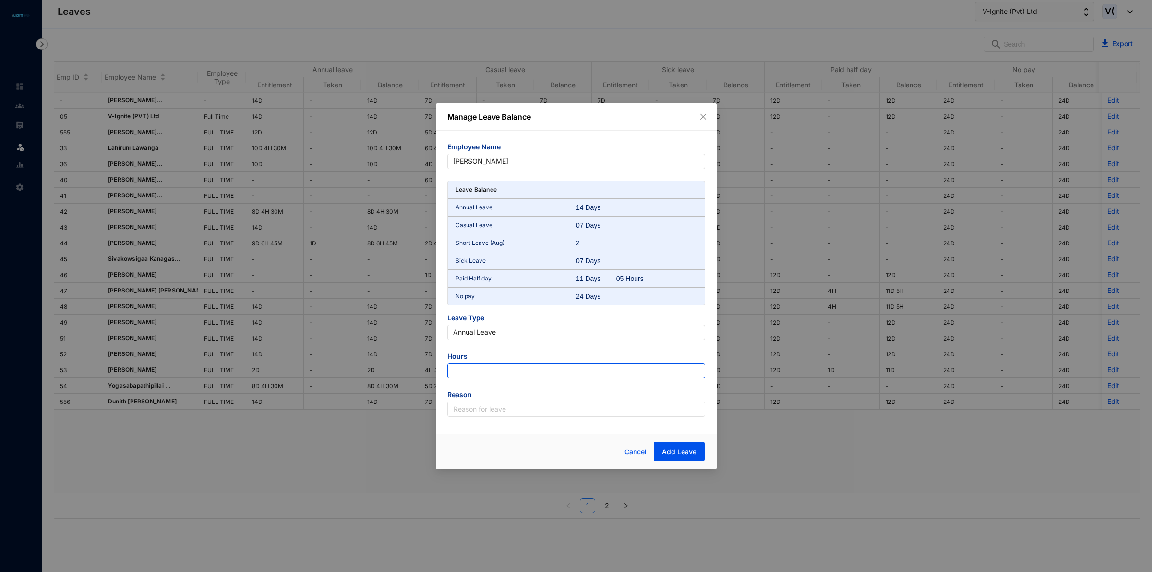
click at [483, 370] on input "number" at bounding box center [576, 370] width 258 height 15
type input "-126"
drag, startPoint x: 490, startPoint y: 413, endPoint x: 493, endPoint y: 418, distance: 6.1
click at [490, 413] on input "text" at bounding box center [576, 408] width 258 height 15
type input "Leave"
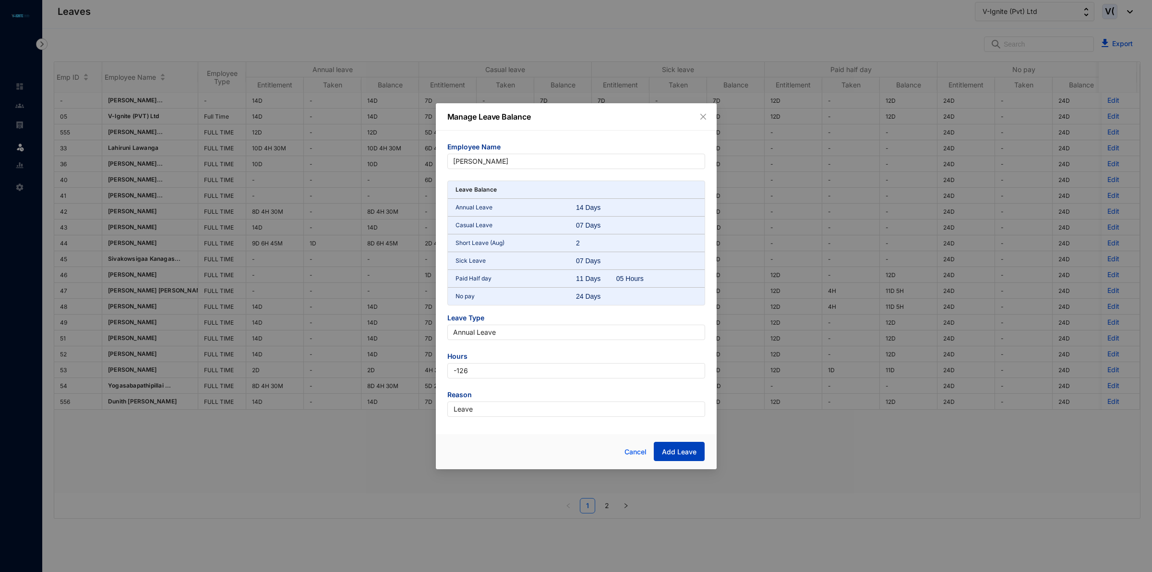
click at [668, 449] on span "Add Leave" at bounding box center [679, 452] width 35 height 10
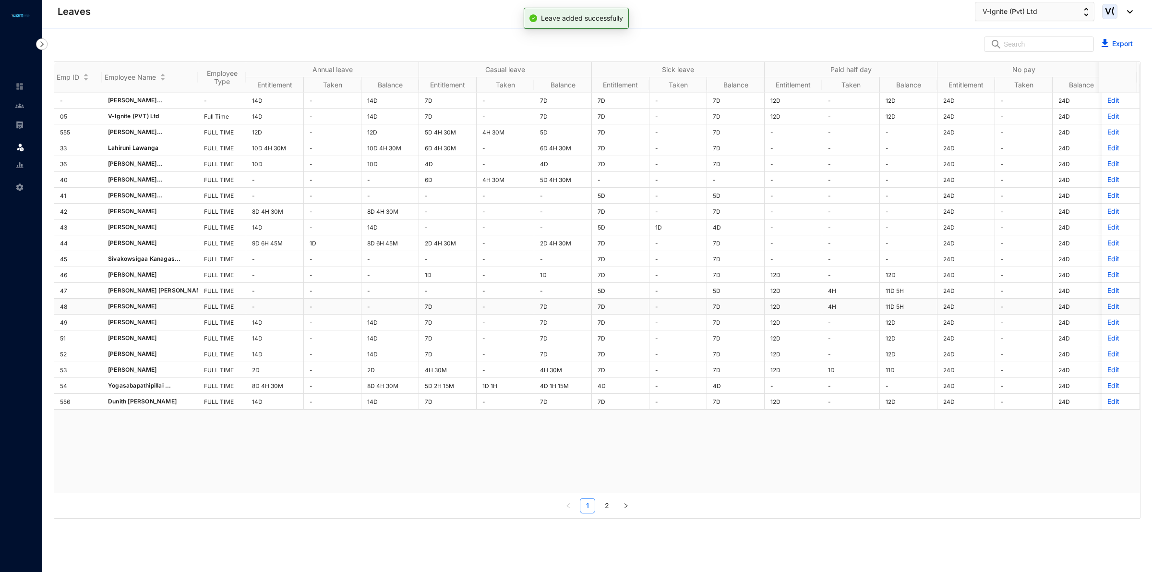
click at [1107, 310] on p "Edit" at bounding box center [1120, 306] width 26 height 10
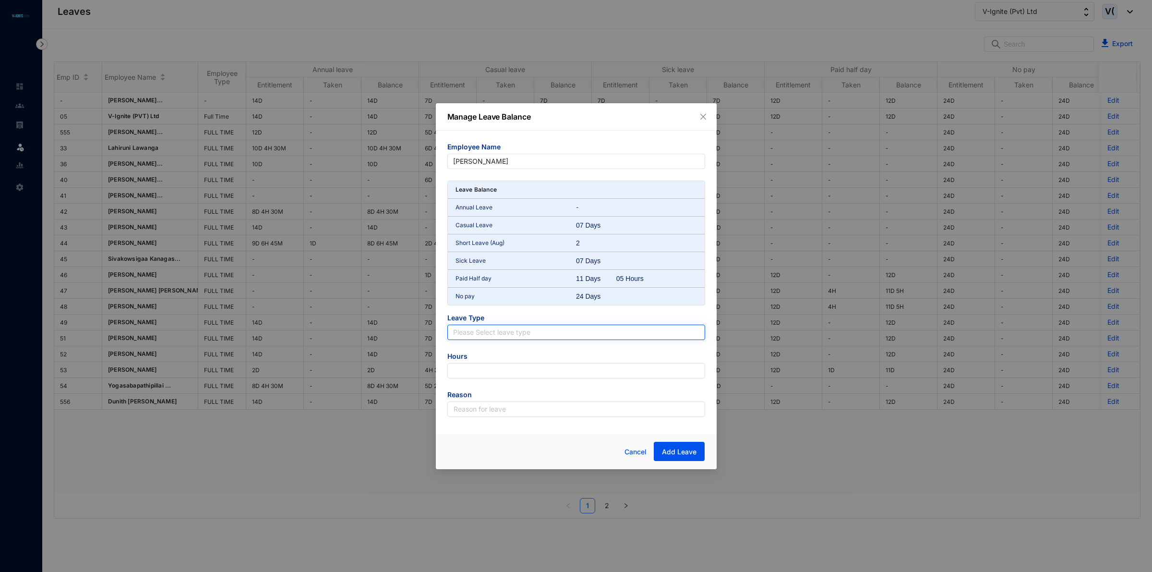
click at [589, 337] on input "search" at bounding box center [576, 332] width 246 height 14
click at [517, 368] on div "Casual Leave" at bounding box center [576, 366] width 242 height 11
click at [526, 377] on input "number" at bounding box center [576, 370] width 258 height 15
type input "-63"
click at [529, 407] on input "text" at bounding box center [576, 408] width 258 height 15
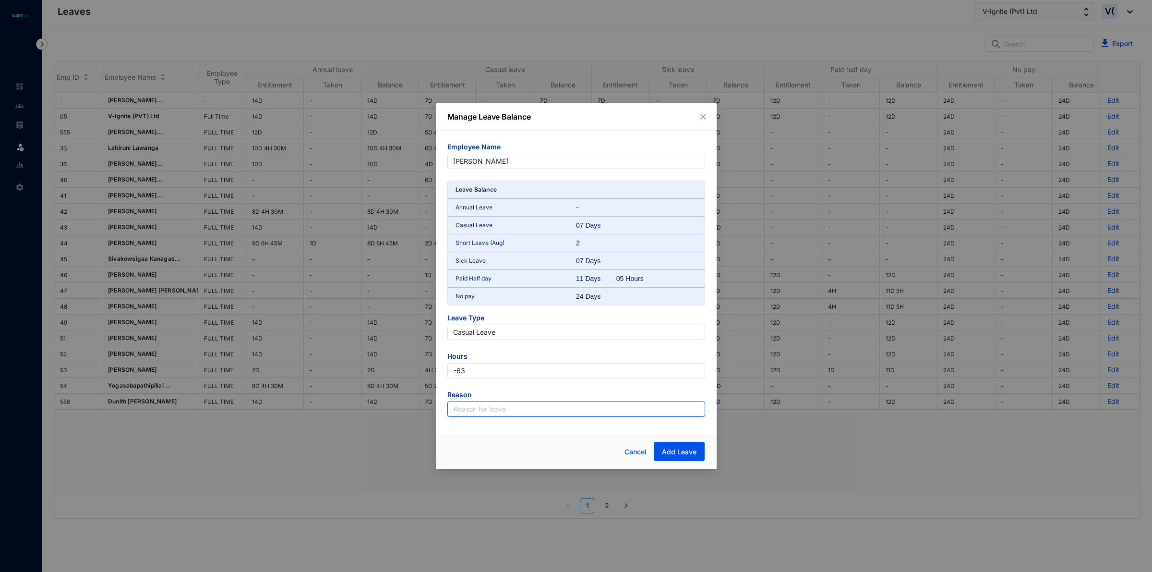
type input "Leave"
click at [692, 445] on button "Add Leave" at bounding box center [679, 451] width 51 height 19
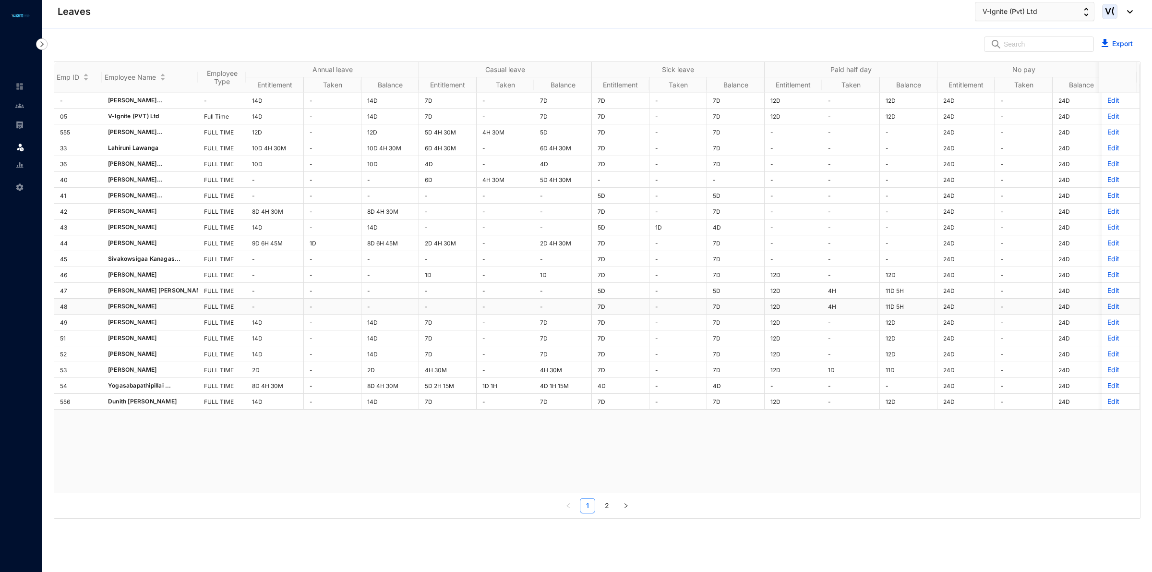
click at [1107, 307] on p "Edit" at bounding box center [1120, 306] width 26 height 10
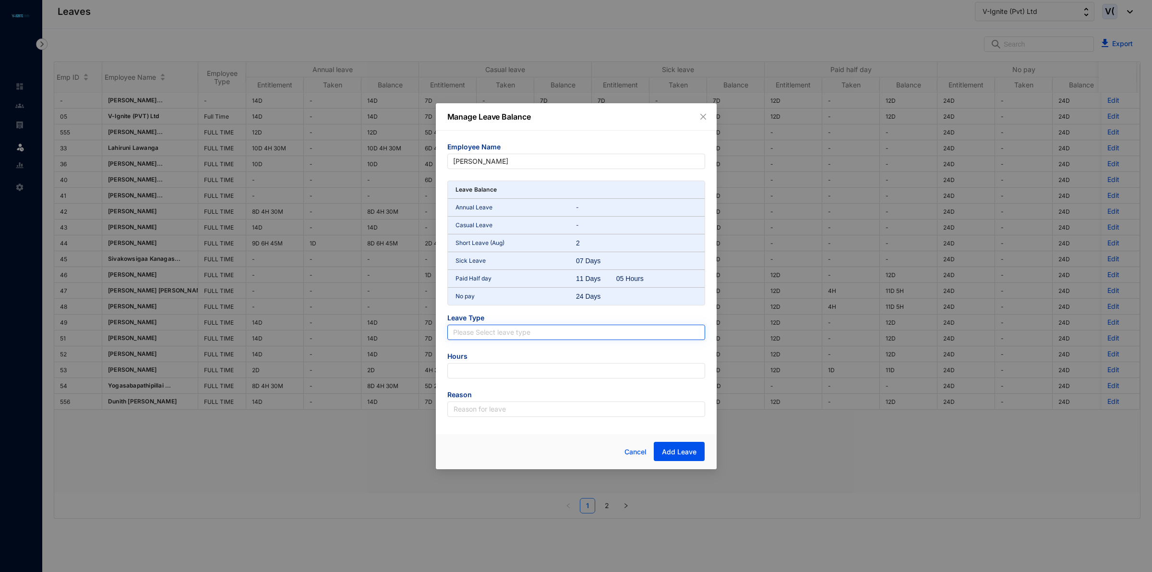
click at [567, 335] on input "search" at bounding box center [576, 332] width 246 height 14
click at [482, 380] on div "Sick Leave" at bounding box center [576, 382] width 242 height 11
click at [483, 372] on input "number" at bounding box center [576, 370] width 258 height 15
type input "-38.25"
click at [508, 409] on input "text" at bounding box center [576, 408] width 258 height 15
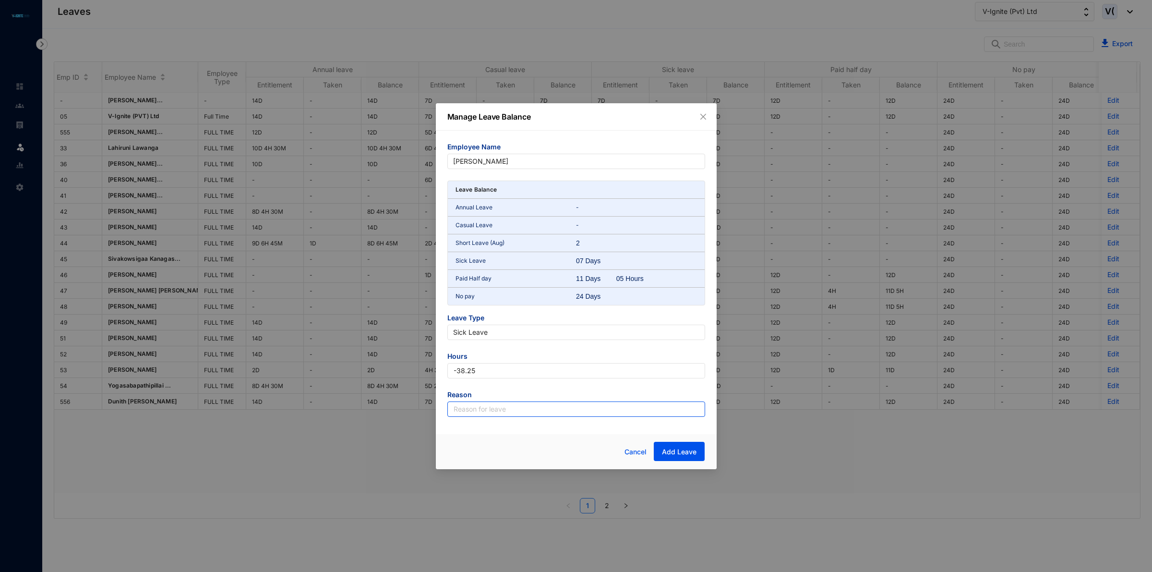
type input "Leave"
click at [668, 449] on span "Add Leave" at bounding box center [679, 452] width 35 height 10
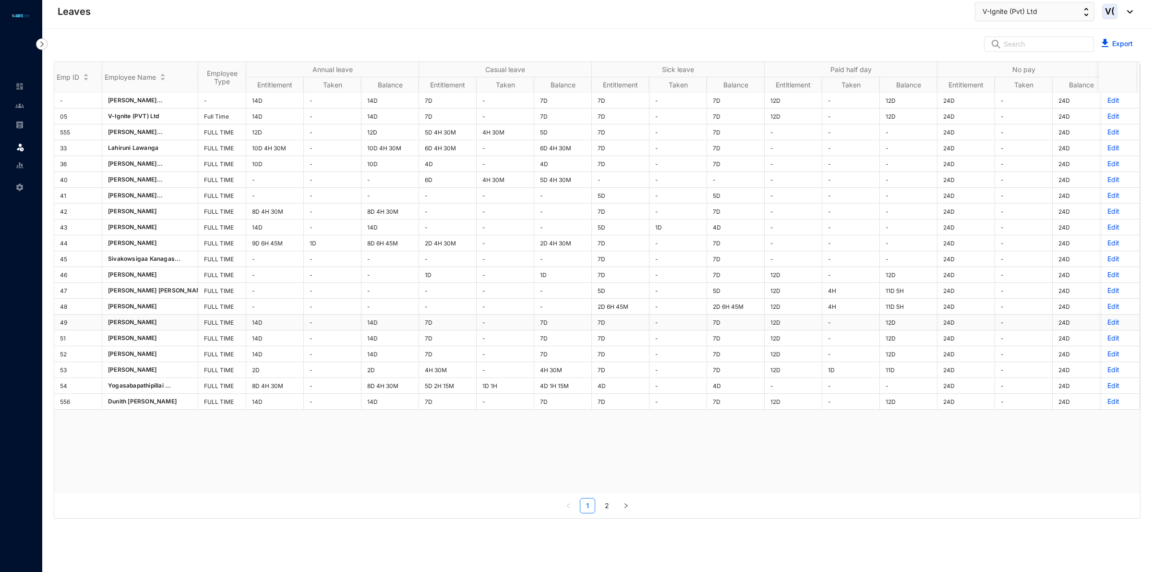
click at [1107, 324] on p "Edit" at bounding box center [1120, 322] width 26 height 10
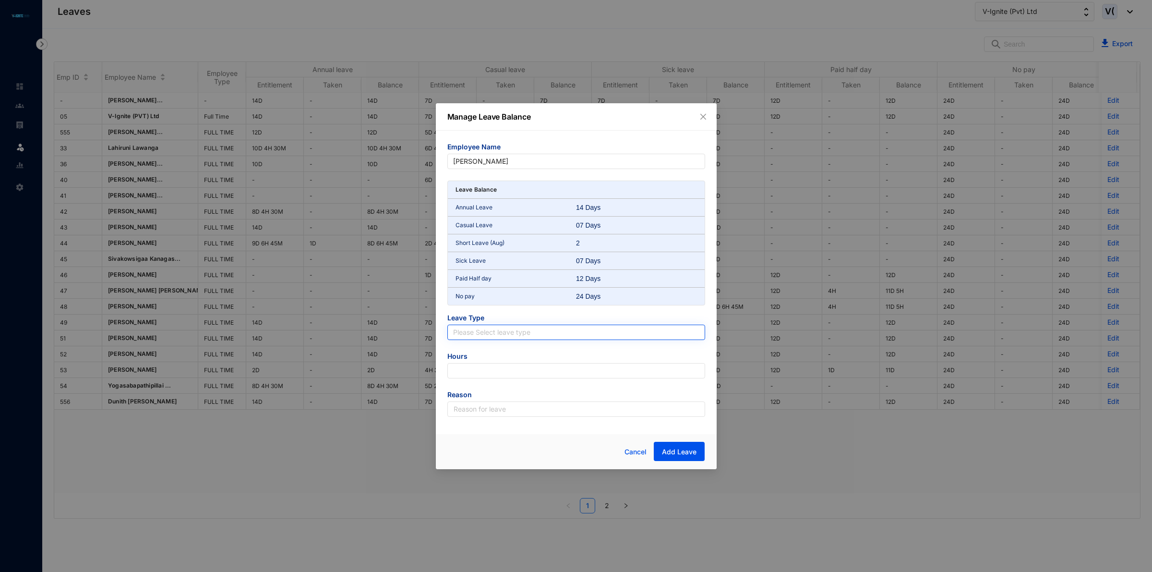
click at [489, 330] on input "search" at bounding box center [576, 332] width 246 height 14
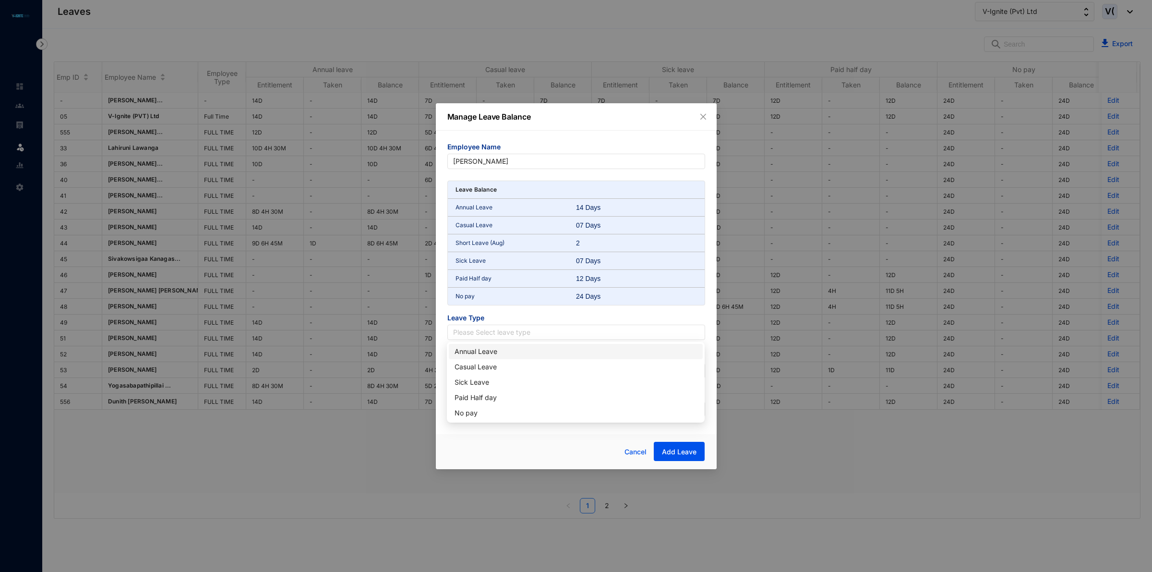
click at [486, 352] on div "Annual Leave" at bounding box center [576, 351] width 242 height 11
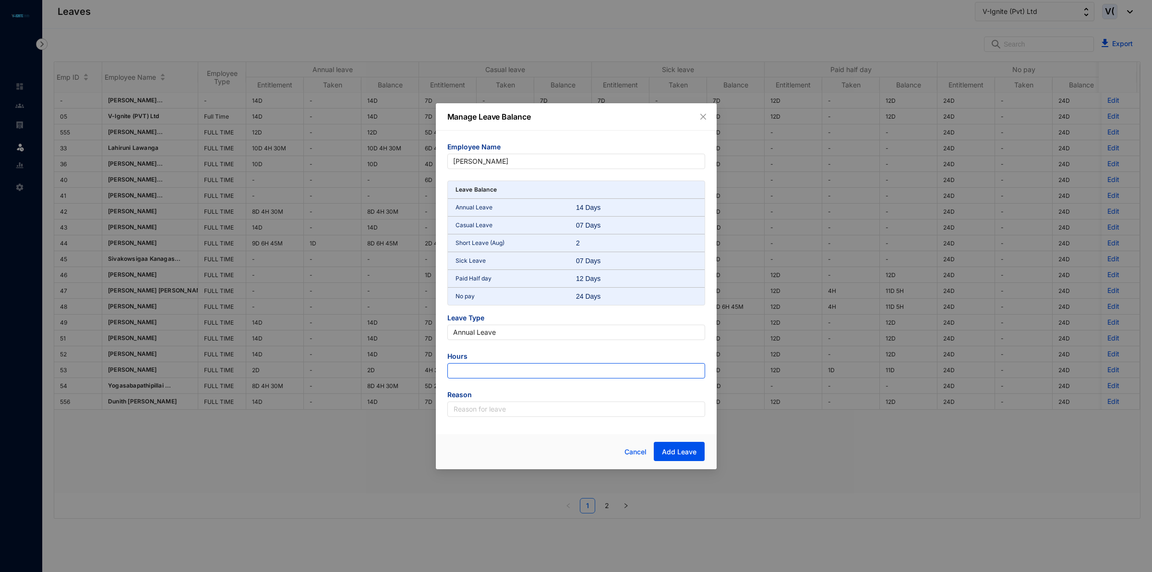
click at [492, 365] on input "number" at bounding box center [576, 370] width 258 height 15
type input "-126"
click at [474, 406] on input "text" at bounding box center [576, 408] width 258 height 15
type input "Leave"
click at [675, 446] on button "Add Leave" at bounding box center [679, 451] width 51 height 19
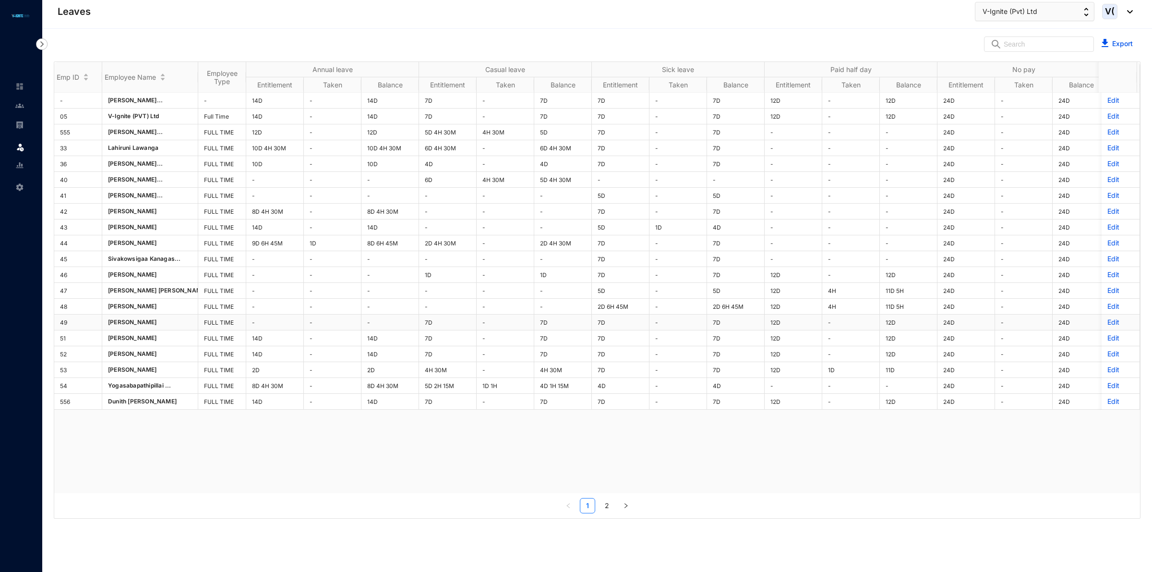
click at [1109, 327] on p "Edit" at bounding box center [1120, 322] width 26 height 10
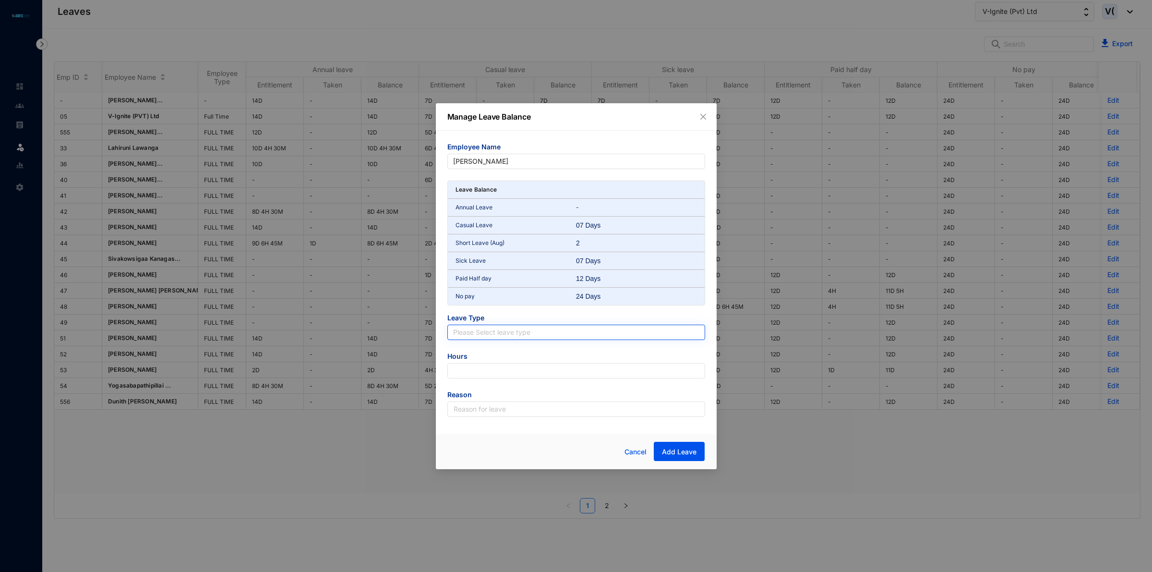
click at [450, 334] on div "Please Select leave type" at bounding box center [576, 332] width 258 height 15
click at [474, 364] on div "Casual Leave" at bounding box center [576, 366] width 242 height 11
click at [476, 366] on input "number" at bounding box center [576, 370] width 258 height 15
type input "-63"
click at [480, 409] on input "text" at bounding box center [576, 408] width 258 height 15
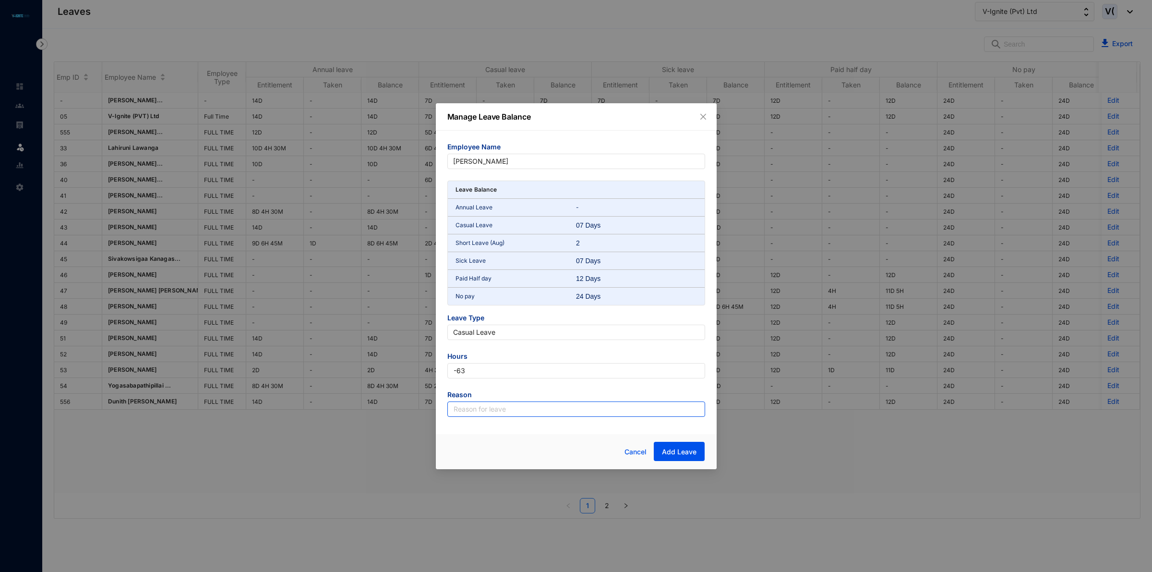
type input "Leave"
click at [677, 444] on button "Add Leave" at bounding box center [679, 451] width 51 height 19
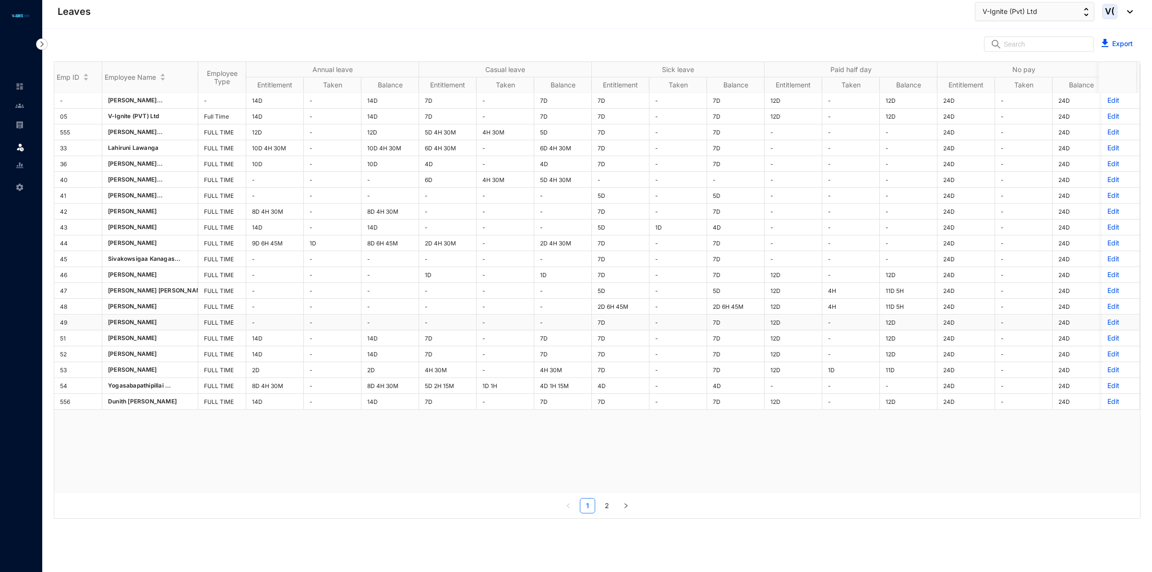
click at [1107, 325] on p "Edit" at bounding box center [1120, 322] width 26 height 10
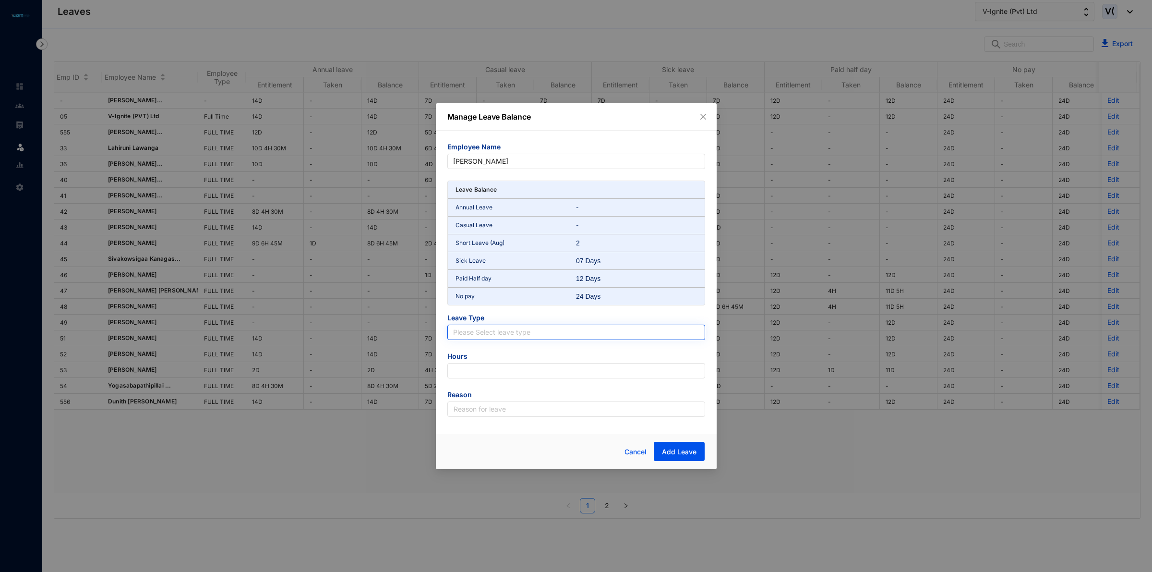
click at [559, 329] on input "search" at bounding box center [576, 332] width 246 height 14
click at [470, 383] on div "Sick Leave" at bounding box center [576, 382] width 242 height 11
click at [483, 375] on input "number" at bounding box center [576, 370] width 258 height 15
type input "-22.5"
click at [473, 398] on span "Reason" at bounding box center [576, 396] width 258 height 12
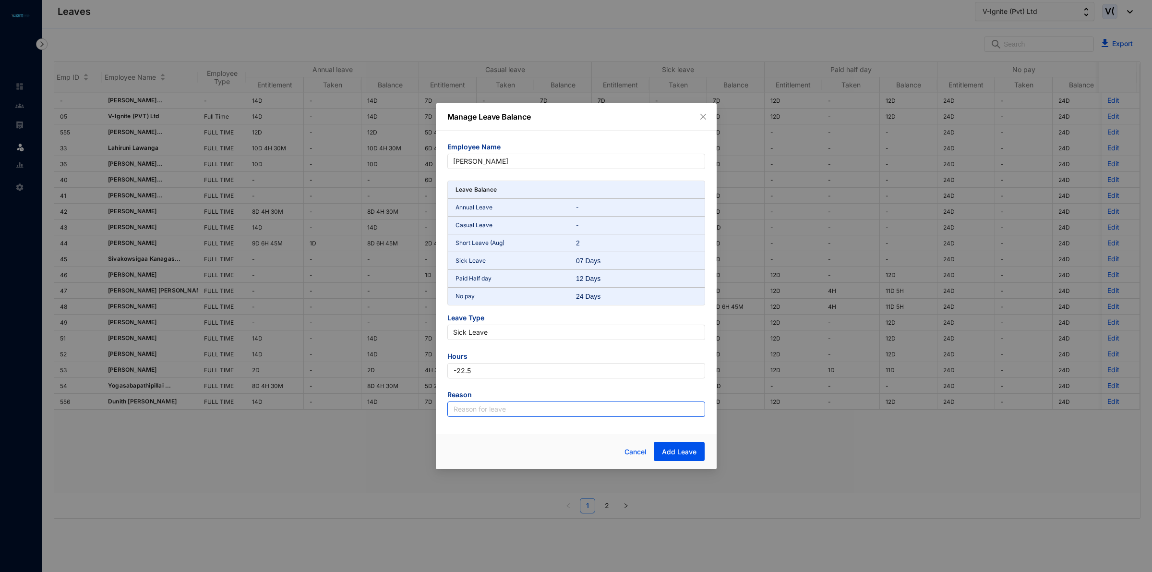
click at [479, 410] on input "text" at bounding box center [576, 408] width 258 height 15
type input "Leave"
click at [678, 455] on span "Add Leave" at bounding box center [679, 452] width 35 height 10
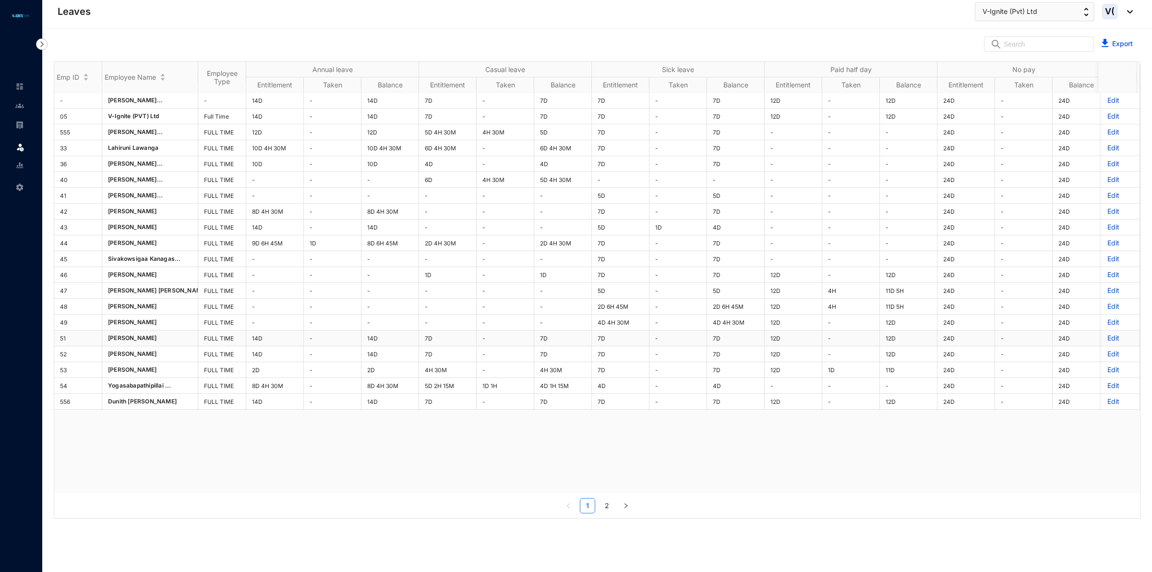
click at [1107, 339] on p "Edit" at bounding box center [1120, 338] width 26 height 10
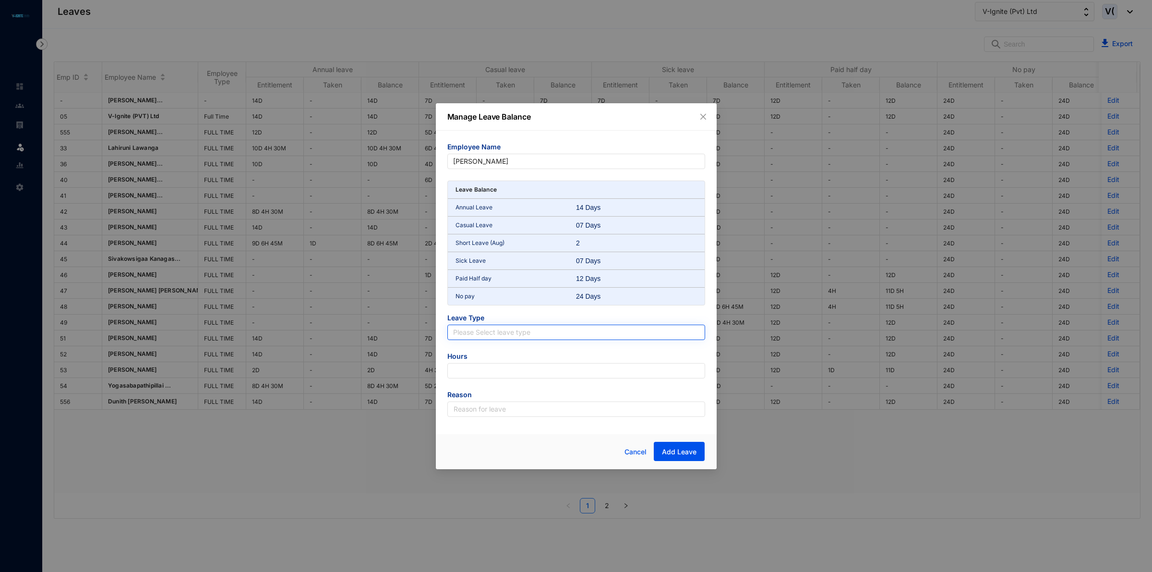
click at [471, 333] on input "search" at bounding box center [576, 332] width 246 height 14
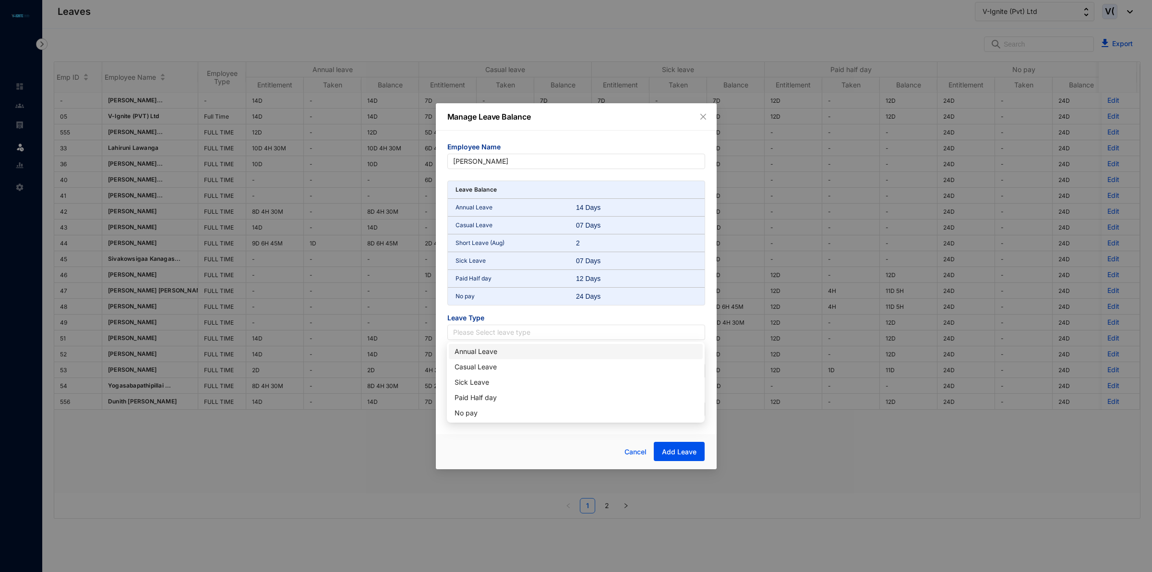
click at [470, 353] on div "Annual Leave" at bounding box center [576, 351] width 242 height 11
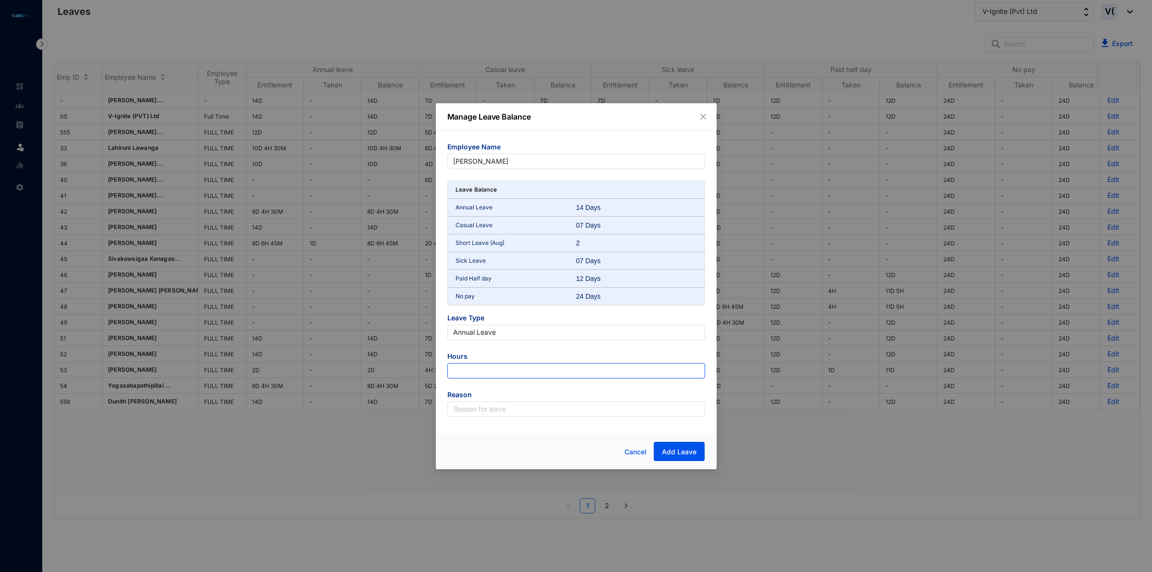
click at [478, 365] on input "number" at bounding box center [576, 370] width 258 height 15
click at [538, 371] on input "number" at bounding box center [576, 370] width 258 height 15
type input "-58.5"
drag, startPoint x: 509, startPoint y: 405, endPoint x: 513, endPoint y: 416, distance: 11.7
click at [509, 405] on input "text" at bounding box center [576, 408] width 258 height 15
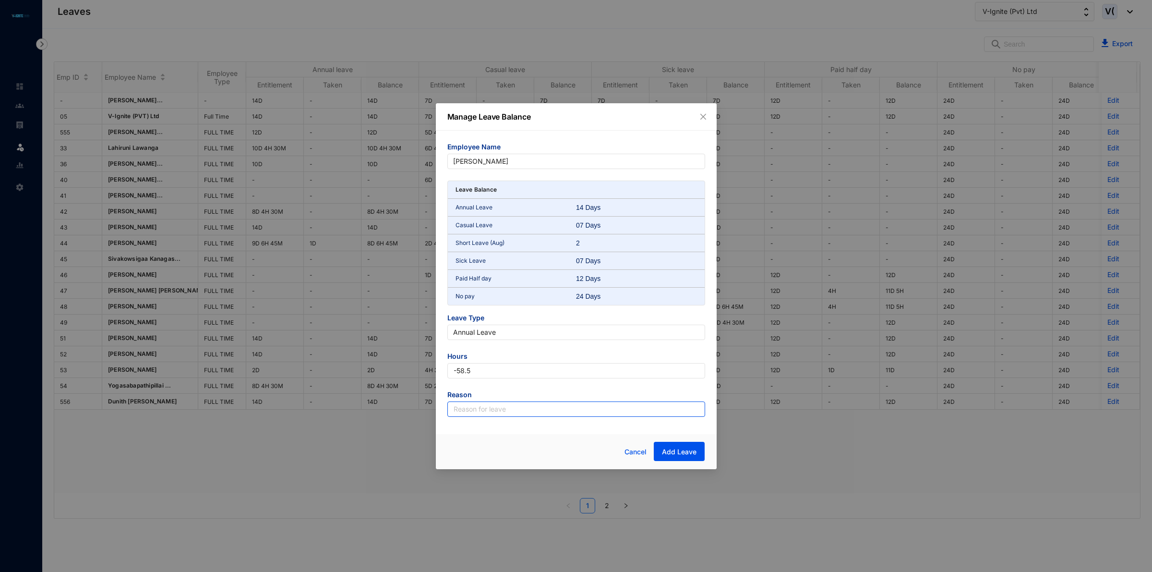
type input "Leave"
click at [675, 449] on span "Add Leave" at bounding box center [679, 452] width 35 height 10
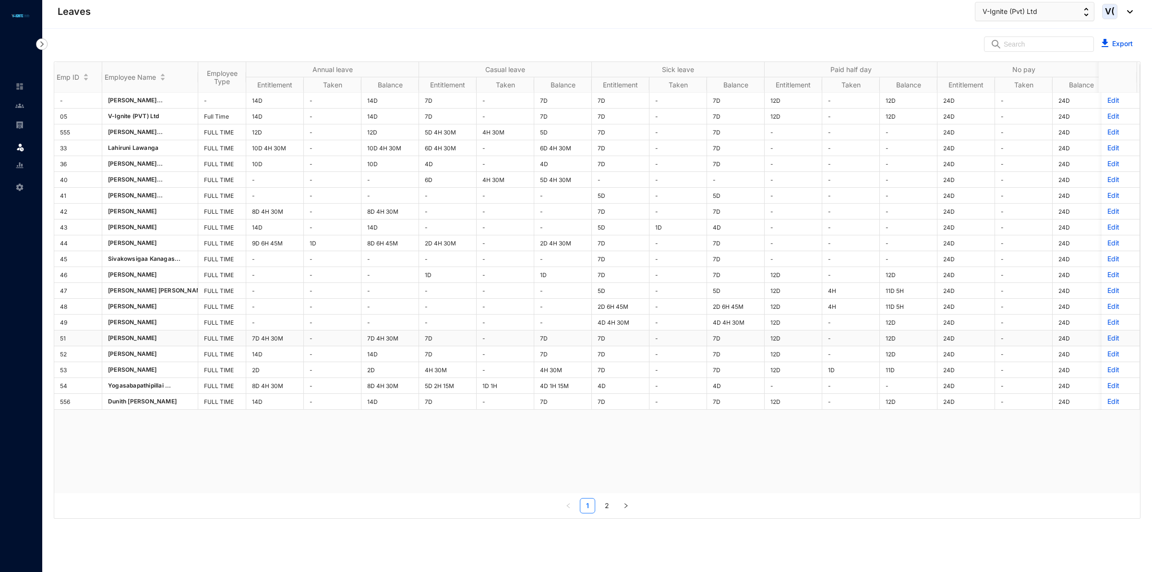
click at [1107, 341] on p "Edit" at bounding box center [1120, 338] width 26 height 10
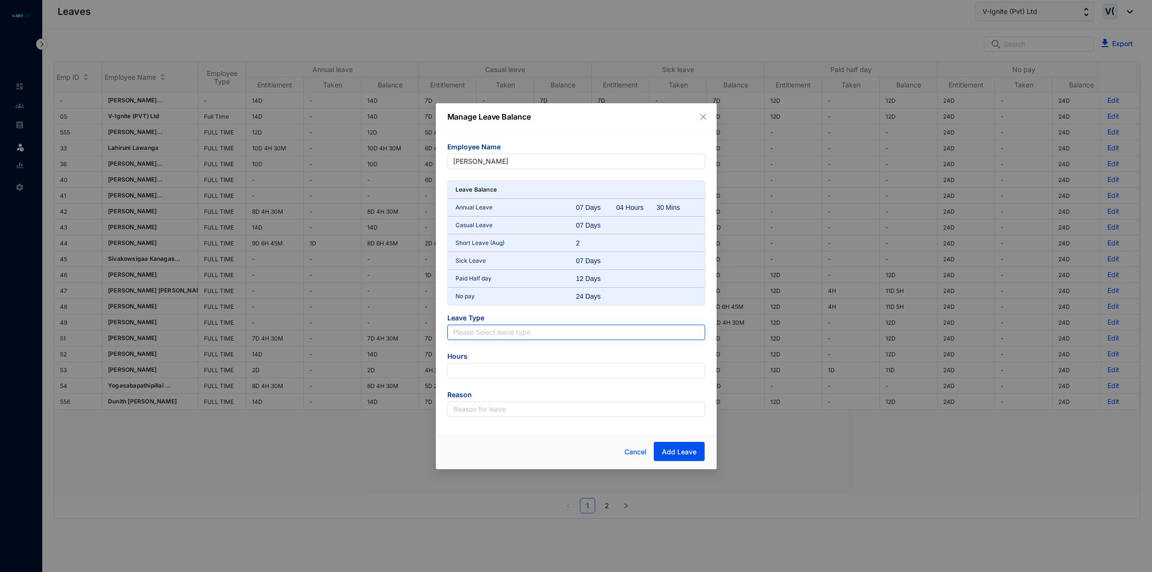
click at [552, 331] on input "search" at bounding box center [576, 332] width 246 height 14
click at [481, 397] on div "Paid Half day" at bounding box center [576, 397] width 242 height 11
click at [471, 375] on input "number" at bounding box center [576, 370] width 258 height 15
type input "-108"
click at [490, 406] on input "text" at bounding box center [576, 408] width 258 height 15
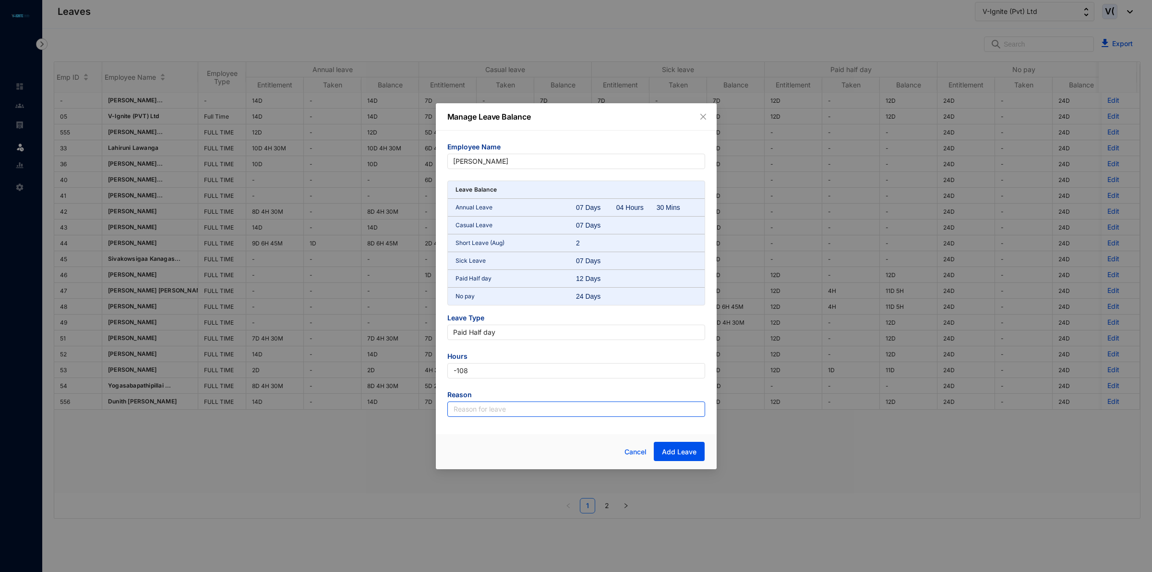
type input "Leave"
click at [673, 447] on span "Add Leave" at bounding box center [679, 452] width 35 height 10
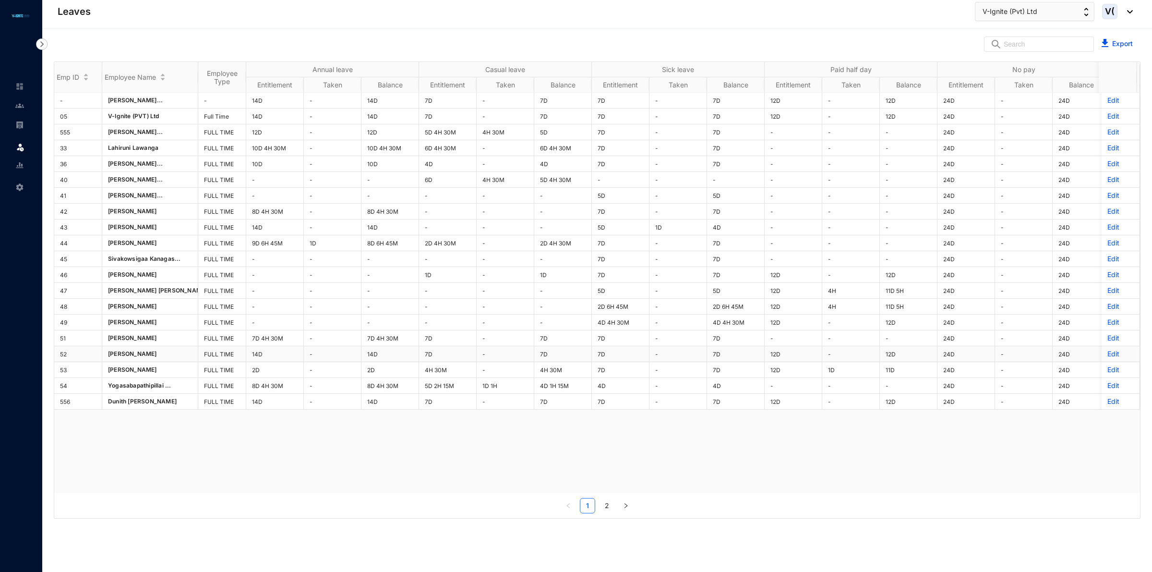
click at [1107, 357] on p "Edit" at bounding box center [1120, 354] width 26 height 10
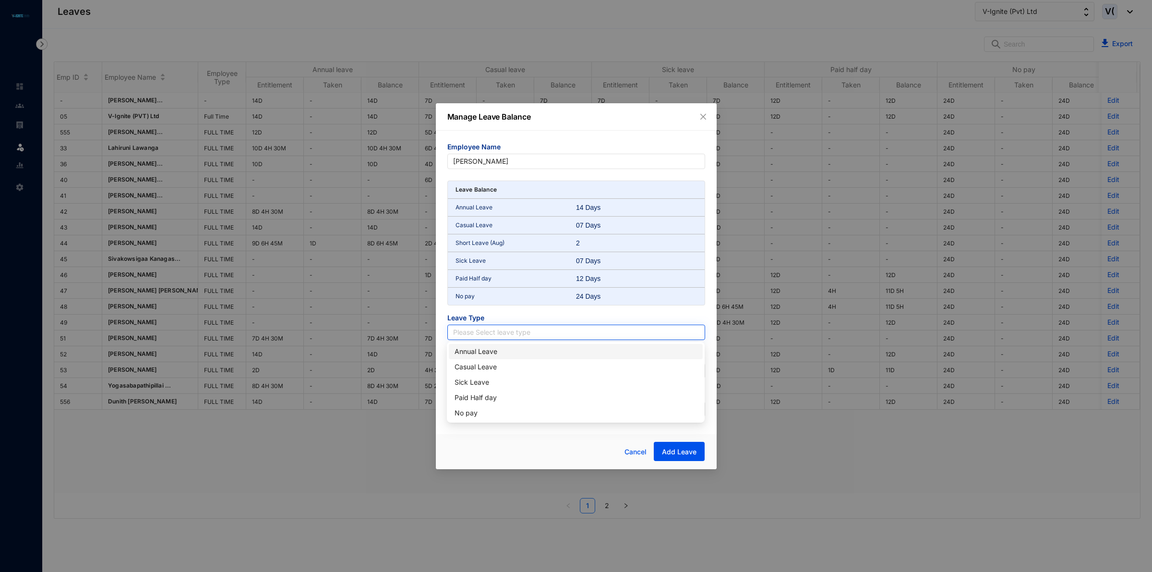
click at [541, 329] on input "search" at bounding box center [576, 332] width 246 height 14
click at [495, 397] on div "Paid Half day" at bounding box center [576, 397] width 242 height 11
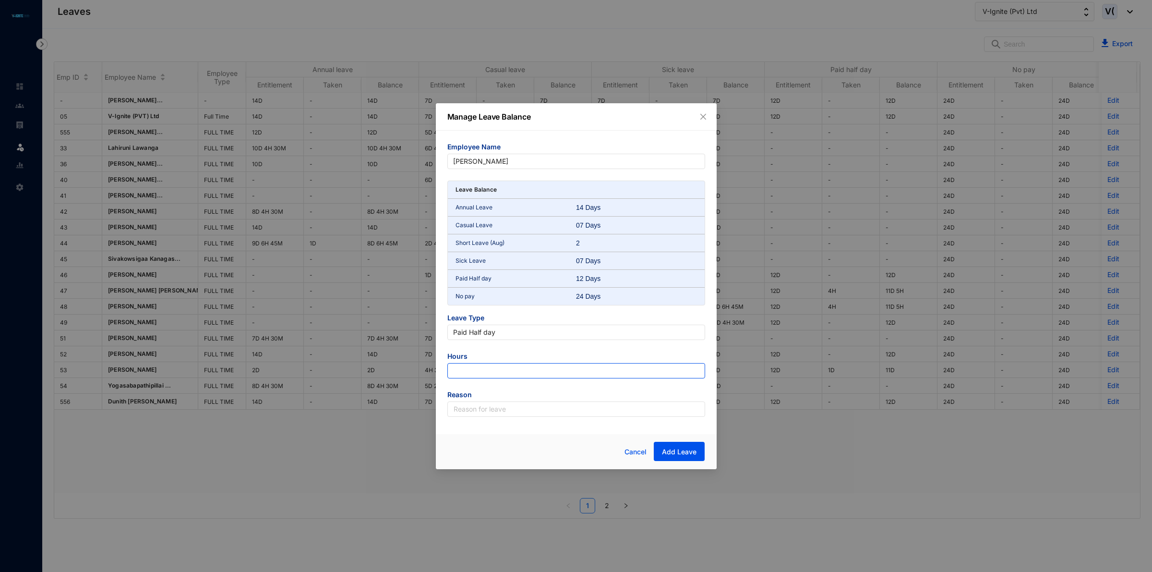
click at [483, 371] on input "number" at bounding box center [576, 370] width 258 height 15
type input "-108"
drag, startPoint x: 524, startPoint y: 405, endPoint x: 532, endPoint y: 417, distance: 14.2
click at [524, 405] on input "text" at bounding box center [576, 408] width 258 height 15
type input "Leave"
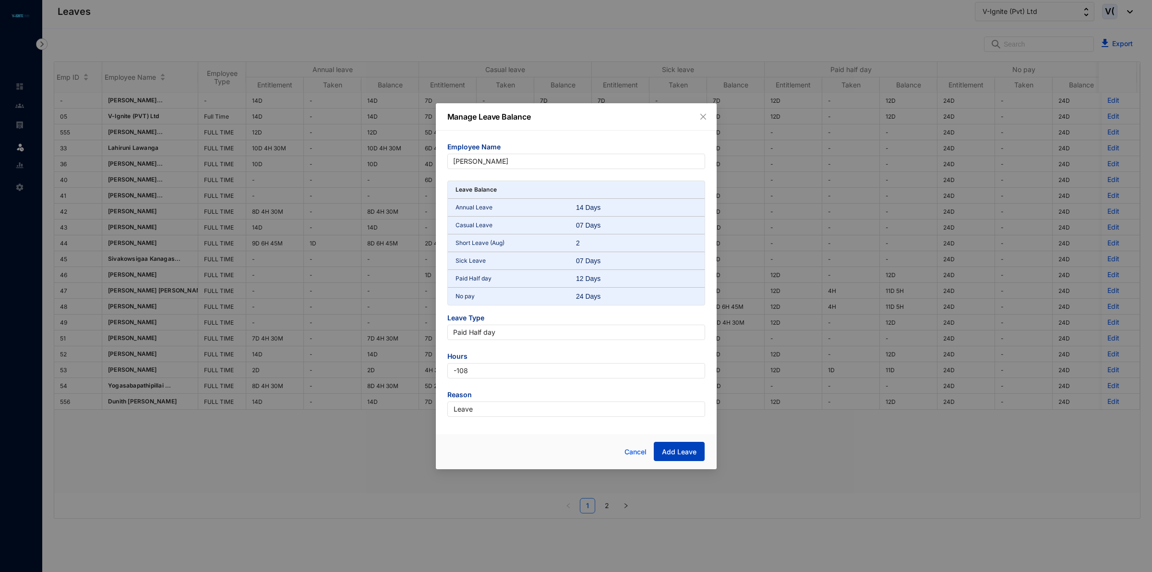
click at [685, 445] on button "Add Leave" at bounding box center [679, 451] width 51 height 19
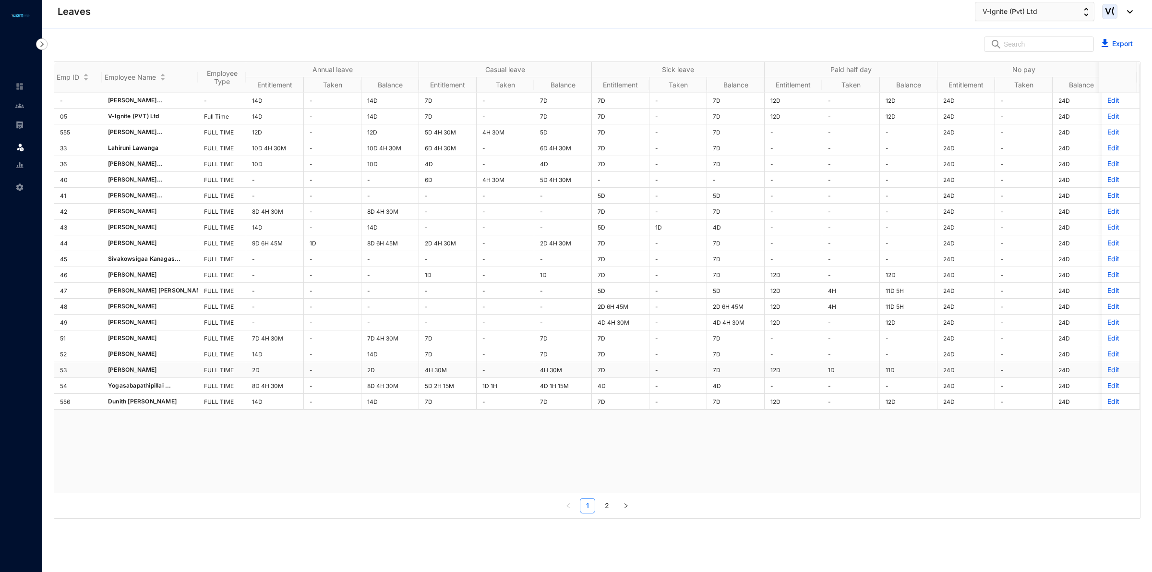
click at [1107, 373] on p "Edit" at bounding box center [1120, 370] width 26 height 10
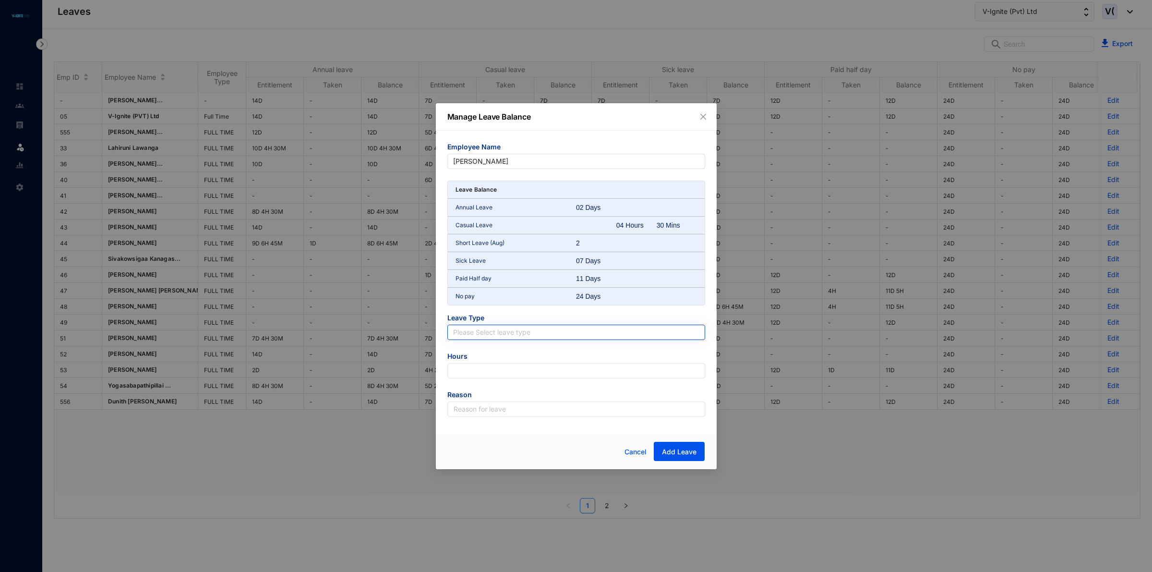
click at [524, 335] on input "search" at bounding box center [576, 332] width 246 height 14
click at [490, 395] on div "Paid Half day" at bounding box center [576, 397] width 242 height 11
click at [535, 371] on input "number" at bounding box center [576, 370] width 258 height 15
click at [531, 365] on input "number" at bounding box center [576, 370] width 258 height 15
type input "-99"
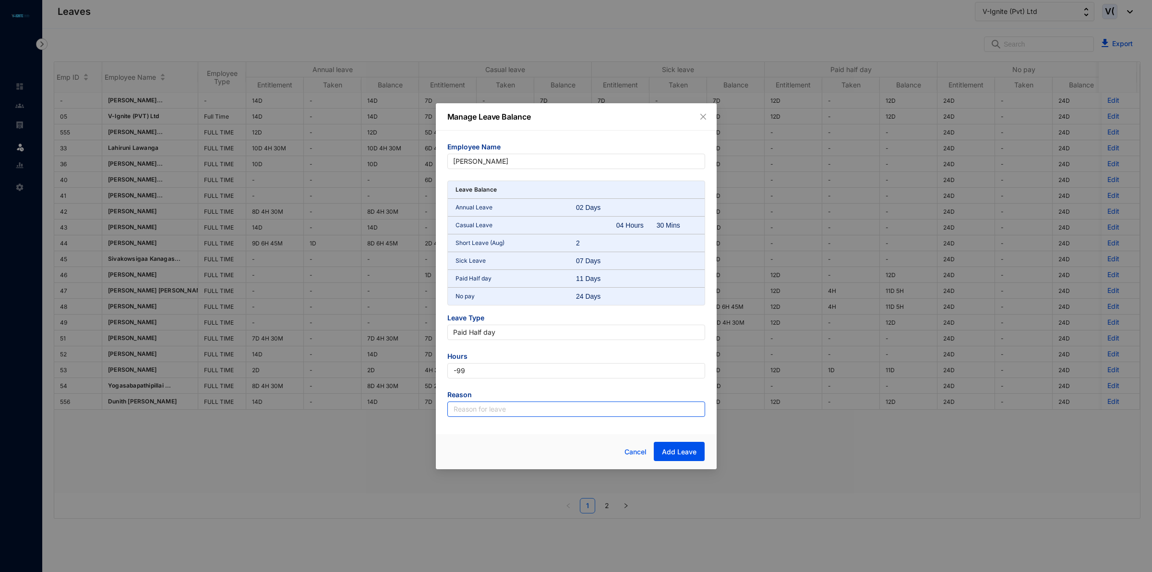
click at [559, 409] on input "text" at bounding box center [576, 408] width 258 height 15
type input "Leave"
click at [674, 452] on span "Add Leave" at bounding box center [679, 452] width 35 height 10
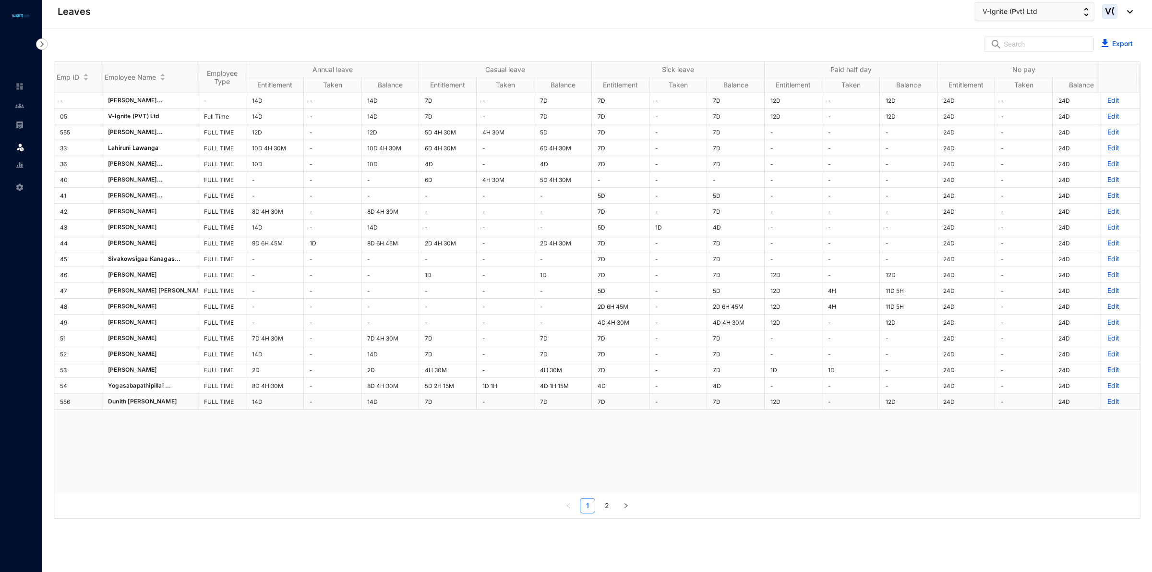
click at [1107, 402] on p "Edit" at bounding box center [1120, 402] width 26 height 10
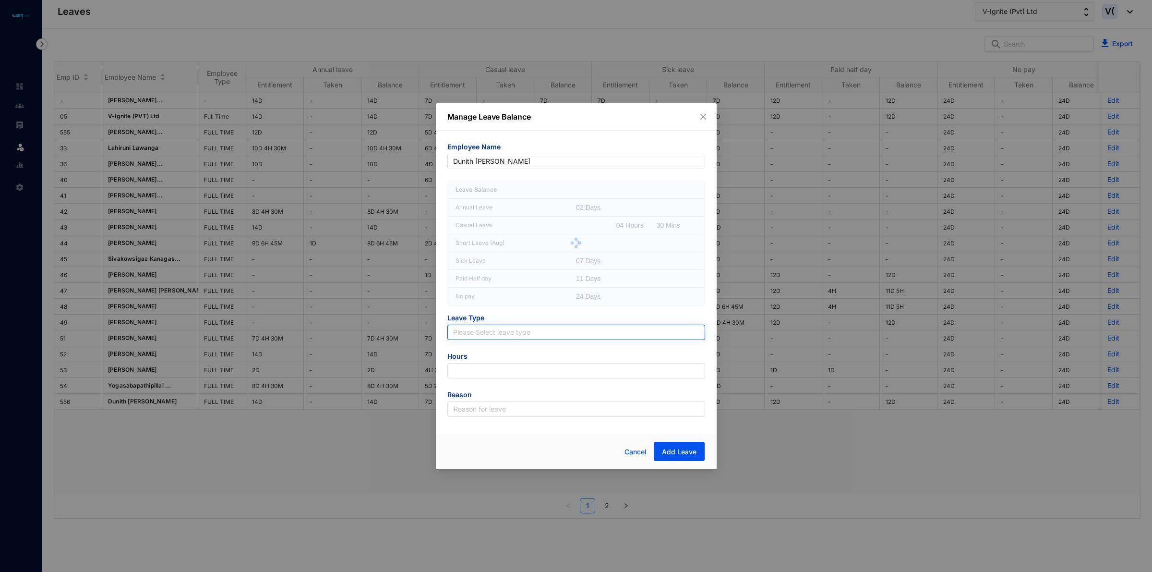
click at [474, 337] on input "search" at bounding box center [576, 332] width 246 height 14
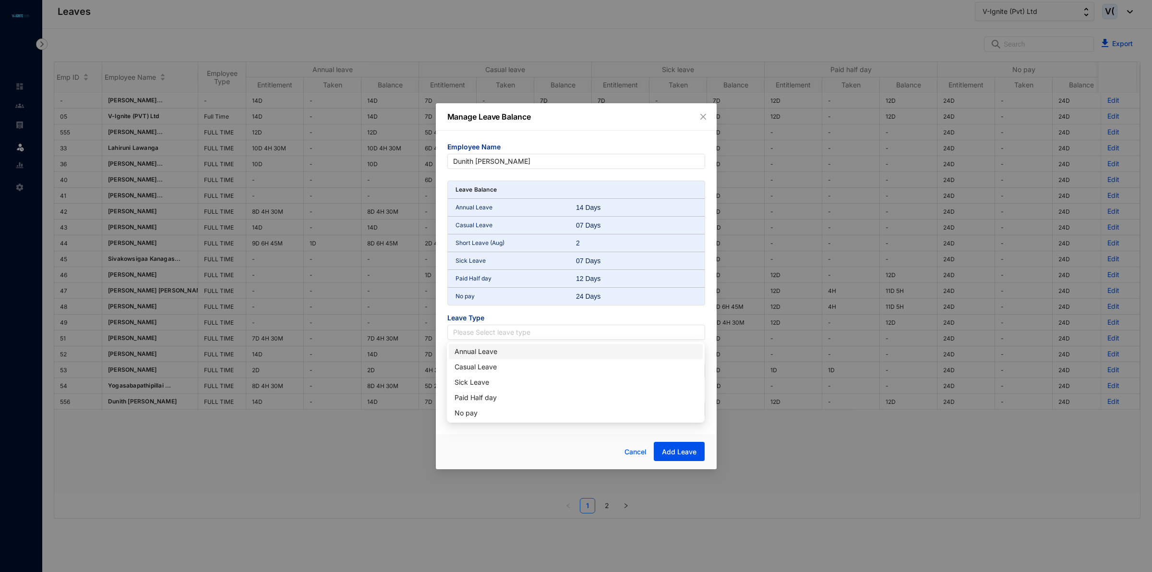
click at [480, 354] on div "Annual Leave" at bounding box center [576, 351] width 242 height 11
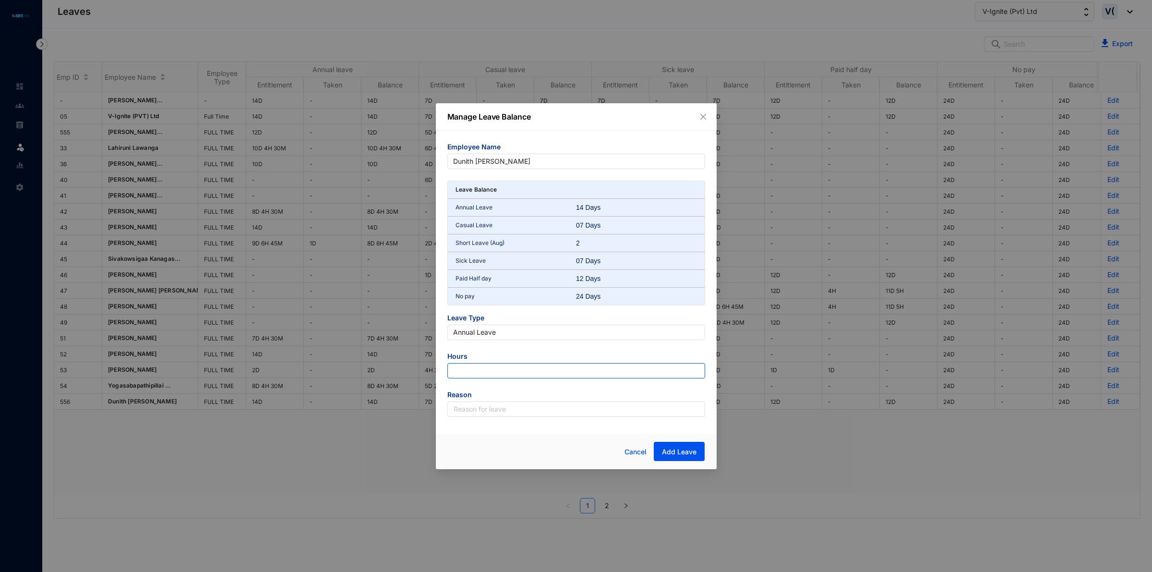
click at [480, 369] on input "number" at bounding box center [576, 370] width 258 height 15
type input "-126"
click at [493, 413] on input "text" at bounding box center [576, 408] width 258 height 15
type input "Leave"
click at [694, 455] on span "Add Leave" at bounding box center [679, 452] width 35 height 10
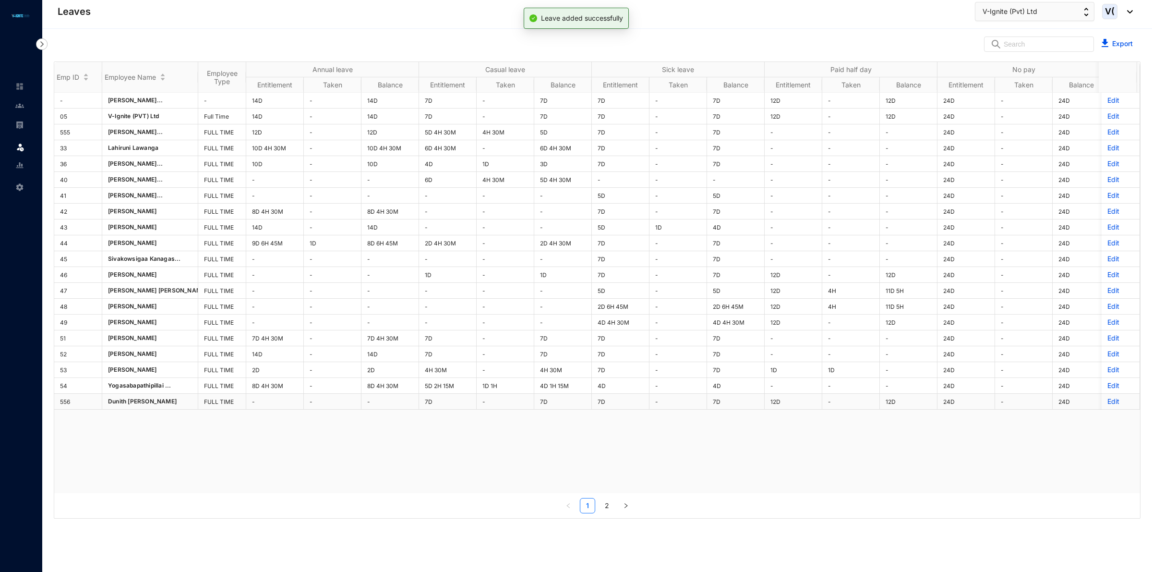
click at [1107, 404] on p "Edit" at bounding box center [1120, 402] width 26 height 10
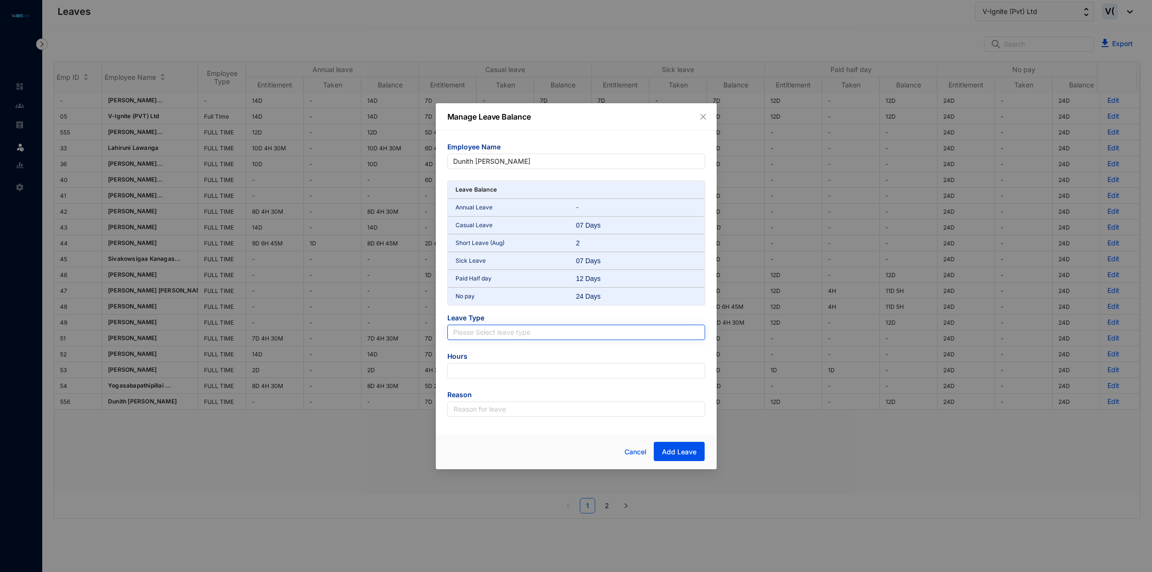
click at [455, 329] on input "search" at bounding box center [576, 332] width 246 height 14
click at [471, 360] on div "Casual Leave" at bounding box center [576, 366] width 254 height 15
click at [502, 371] on input "number" at bounding box center [576, 370] width 258 height 15
type input "-63"
click at [483, 403] on input "text" at bounding box center [576, 408] width 258 height 15
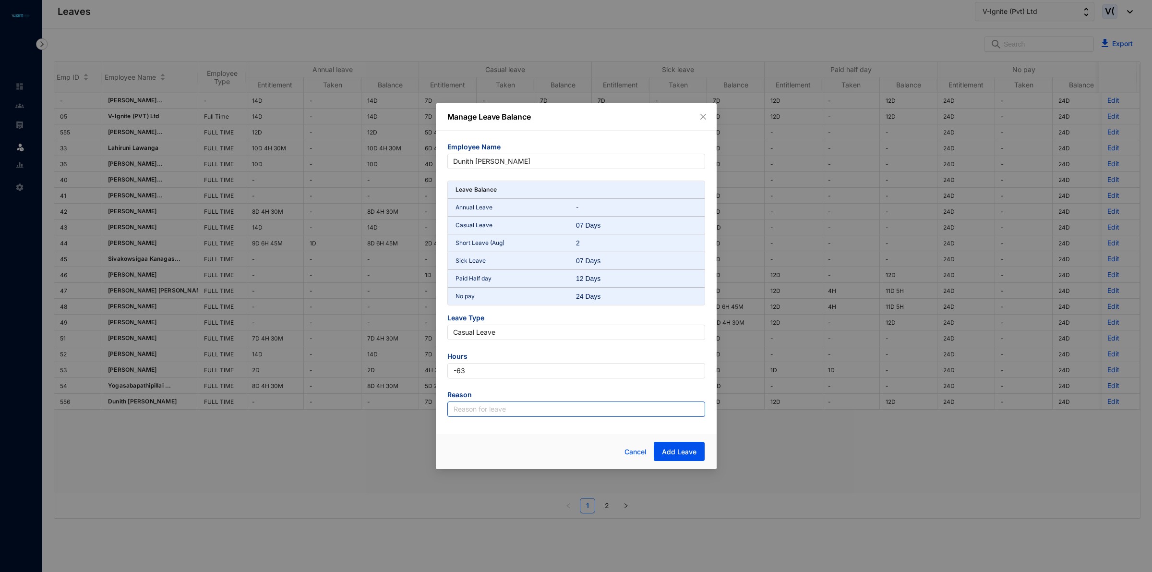
type input "Leave"
click at [670, 455] on span "Add Leave" at bounding box center [679, 452] width 35 height 10
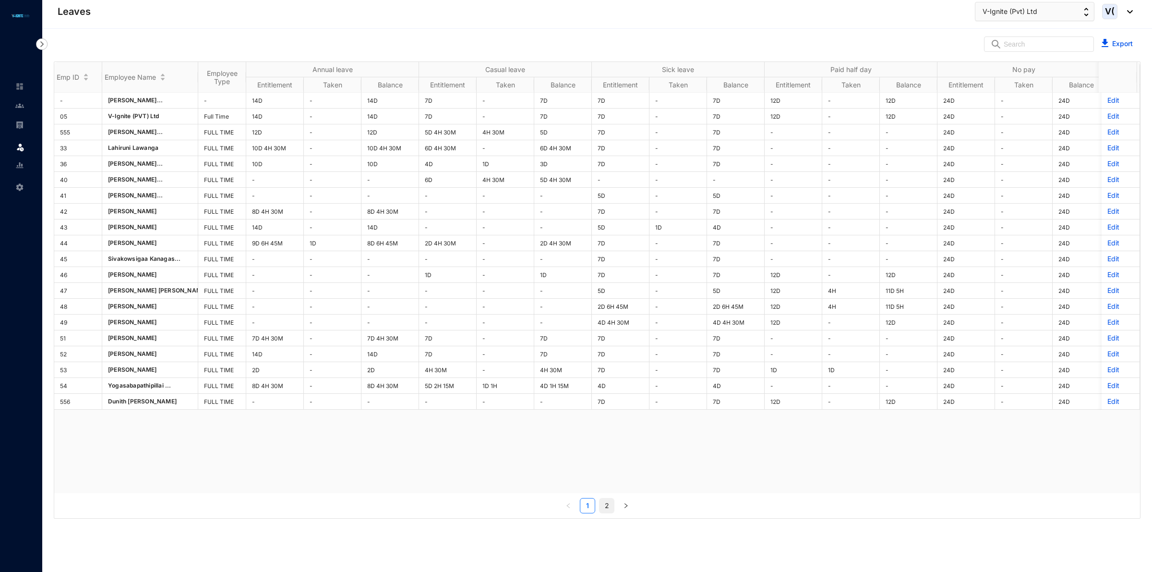
click at [608, 509] on link "2" at bounding box center [607, 505] width 14 height 14
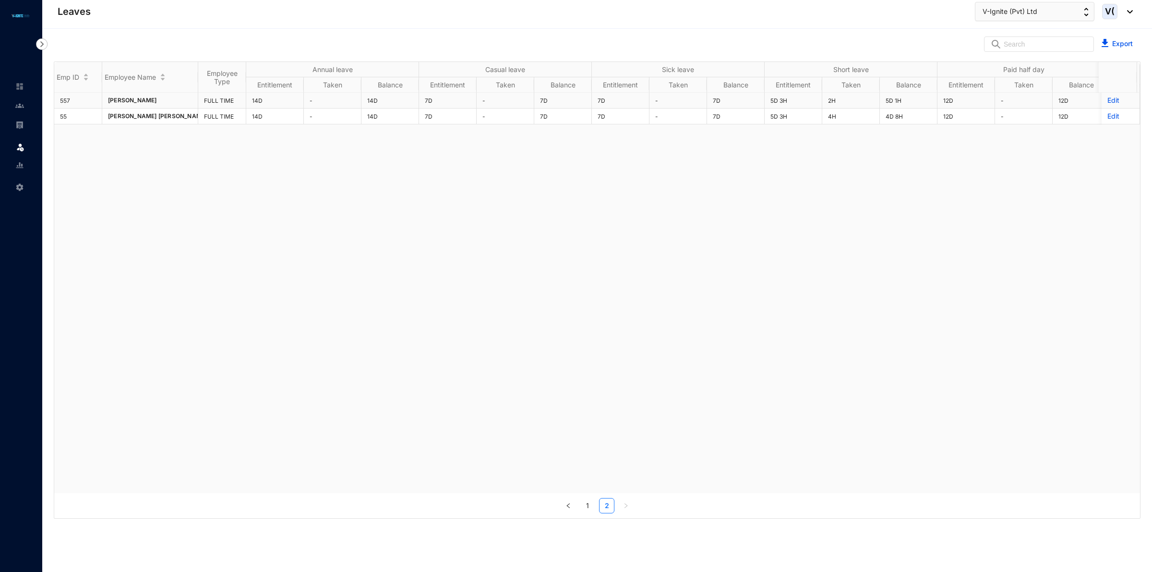
click at [1107, 100] on p "Edit" at bounding box center [1120, 101] width 26 height 10
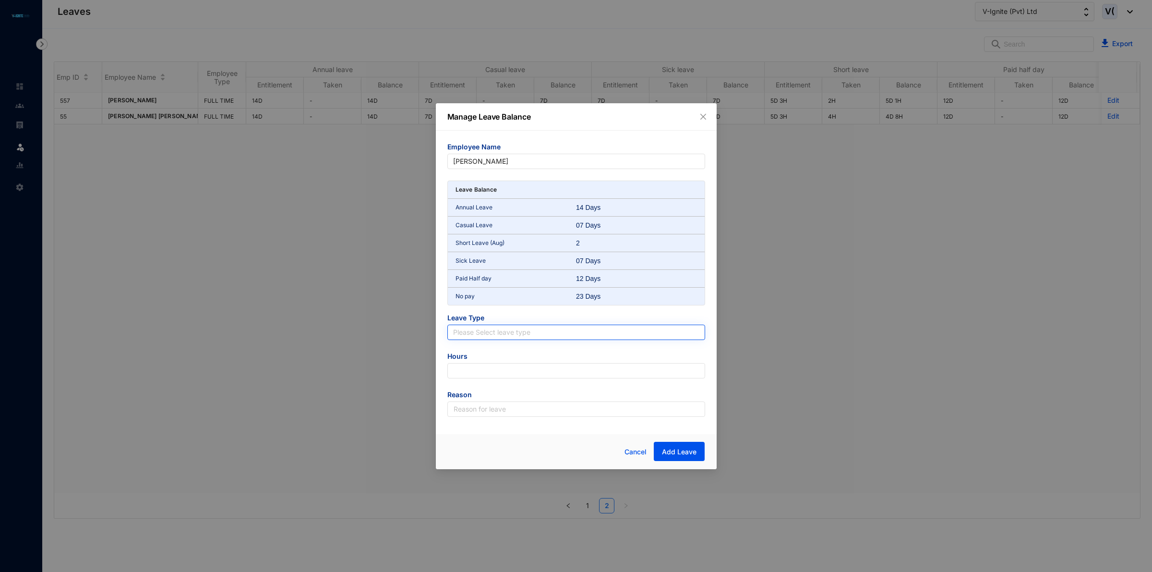
click at [524, 337] on input "search" at bounding box center [576, 332] width 246 height 14
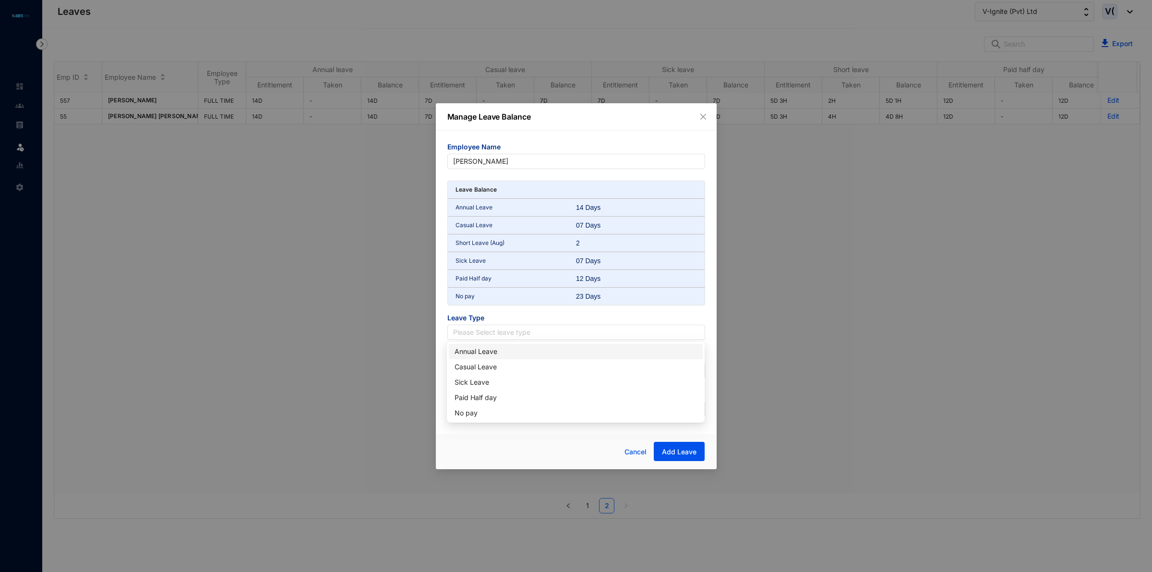
click at [497, 349] on div "Annual Leave" at bounding box center [576, 351] width 242 height 11
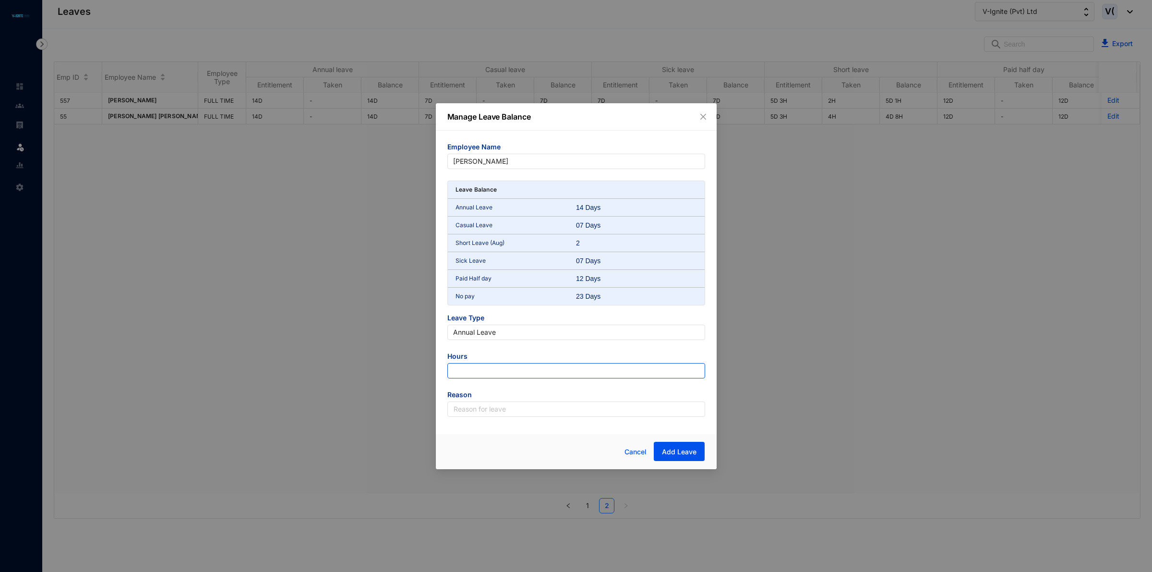
click at [495, 369] on input "number" at bounding box center [576, 370] width 258 height 15
type input "-126"
click at [526, 409] on input "text" at bounding box center [576, 408] width 258 height 15
type input "Leave"
click at [687, 455] on span "Add Leave" at bounding box center [679, 452] width 35 height 10
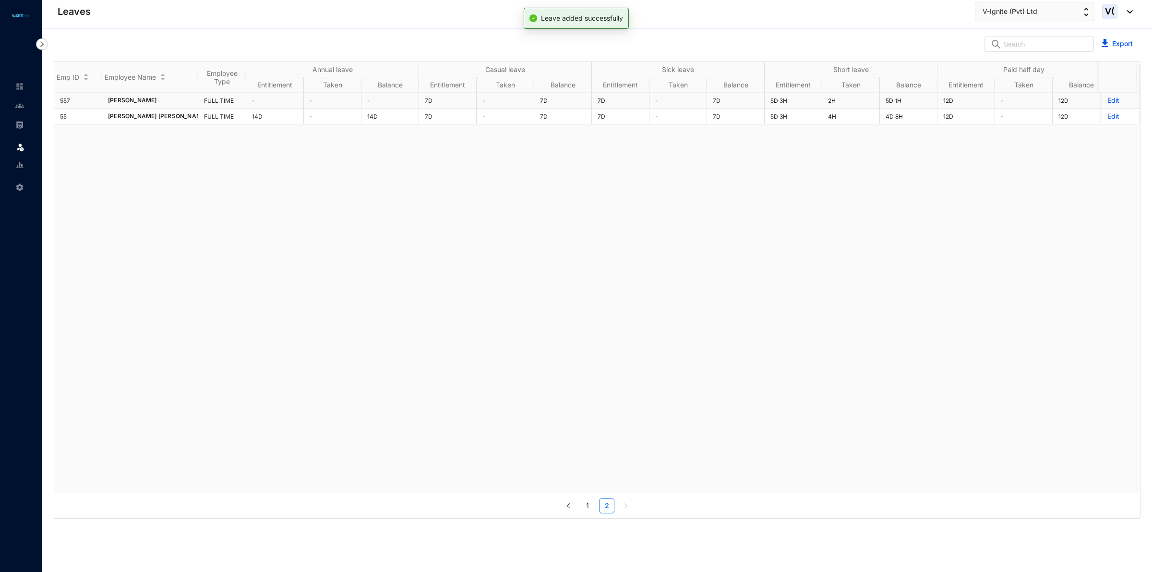
click at [1107, 100] on p "Edit" at bounding box center [1120, 101] width 26 height 10
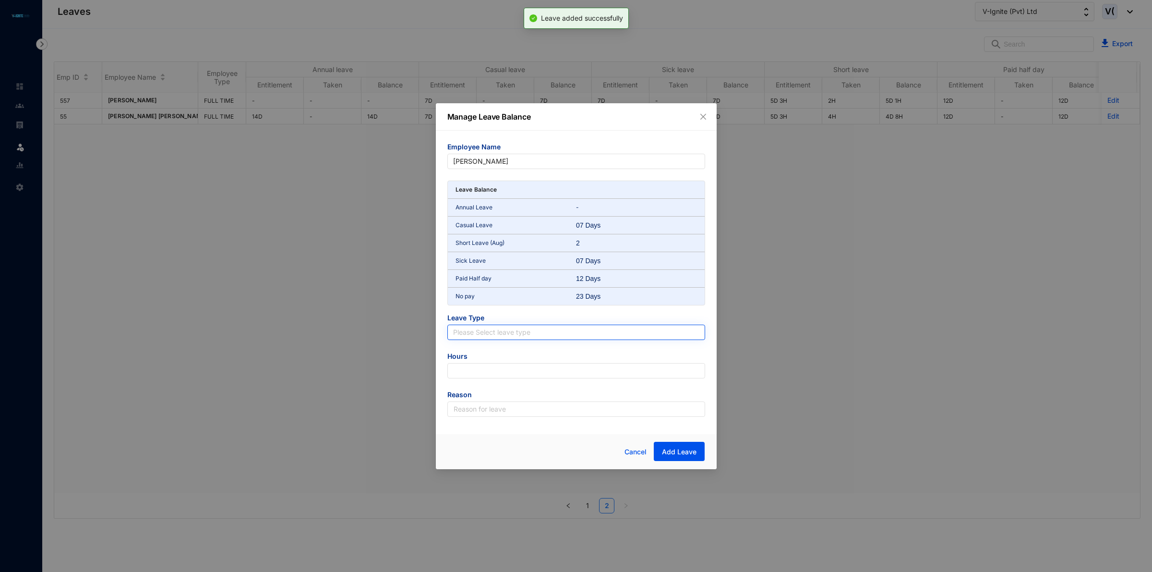
click at [523, 325] on input "search" at bounding box center [576, 332] width 246 height 14
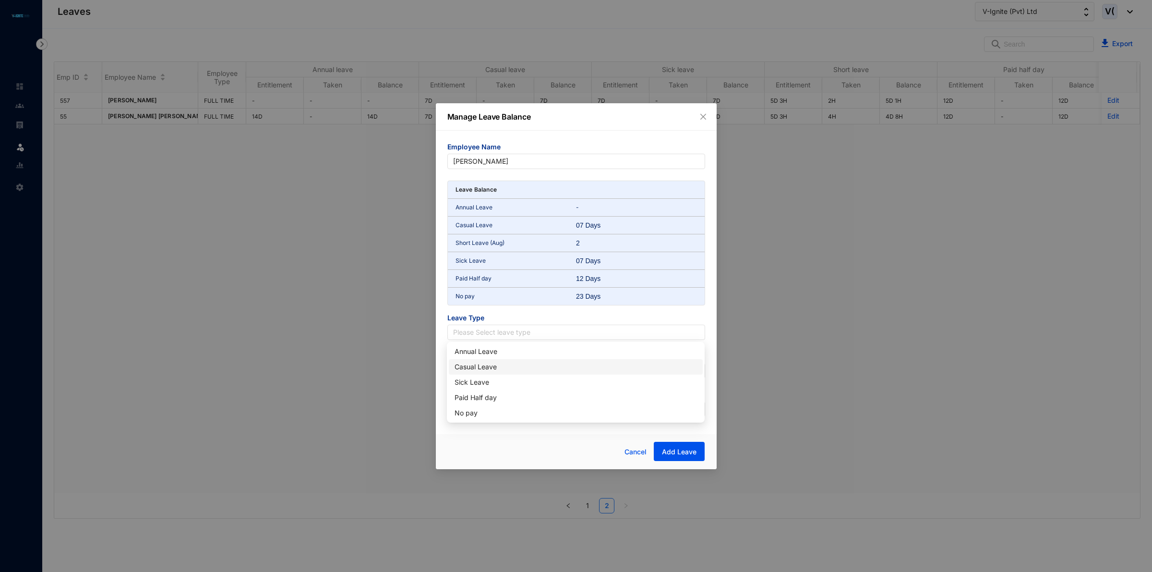
click at [497, 366] on div "Casual Leave" at bounding box center [576, 366] width 242 height 11
click at [528, 378] on input "number" at bounding box center [576, 370] width 258 height 15
type input "-63"
drag, startPoint x: 540, startPoint y: 409, endPoint x: 545, endPoint y: 416, distance: 8.3
click at [540, 409] on input "text" at bounding box center [576, 408] width 258 height 15
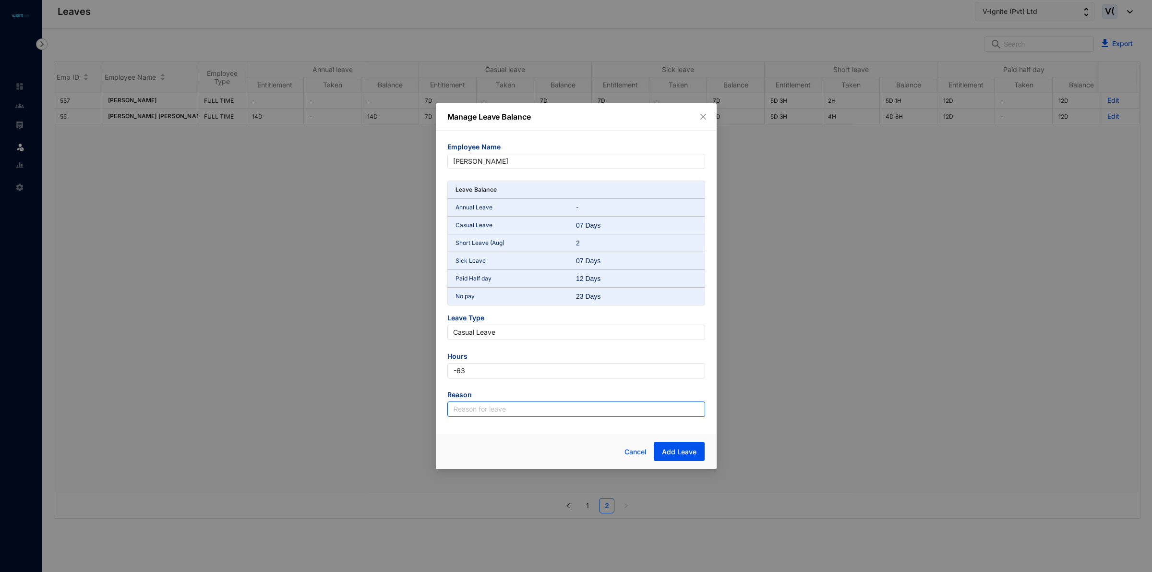
type input "Leave"
click at [694, 447] on span "Add Leave" at bounding box center [679, 452] width 35 height 10
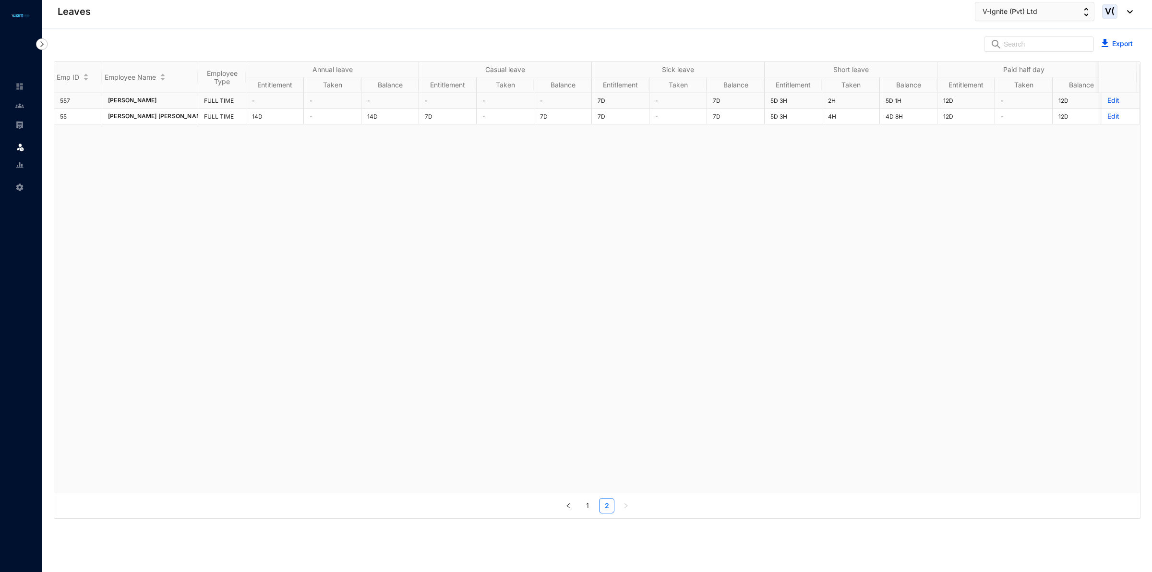
click at [1107, 100] on p "Edit" at bounding box center [1120, 101] width 26 height 10
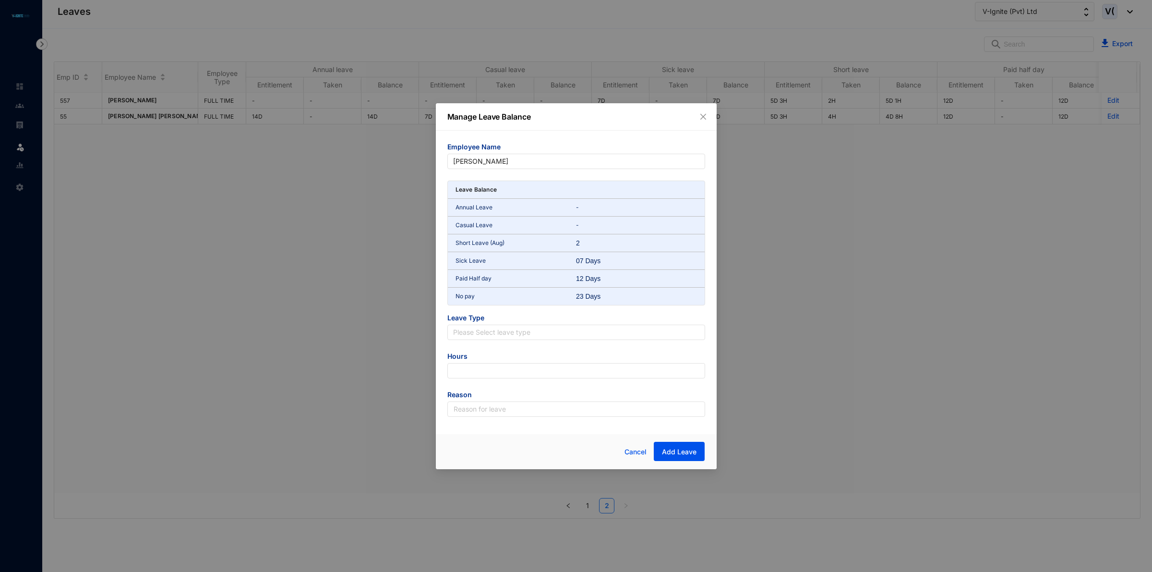
click at [613, 319] on span "Leave Type" at bounding box center [576, 319] width 258 height 12
click at [614, 329] on input "search" at bounding box center [576, 332] width 246 height 14
click at [492, 381] on div "Sick Leave" at bounding box center [576, 382] width 242 height 11
click at [509, 372] on input "number" at bounding box center [576, 370] width 258 height 15
type input "-9"
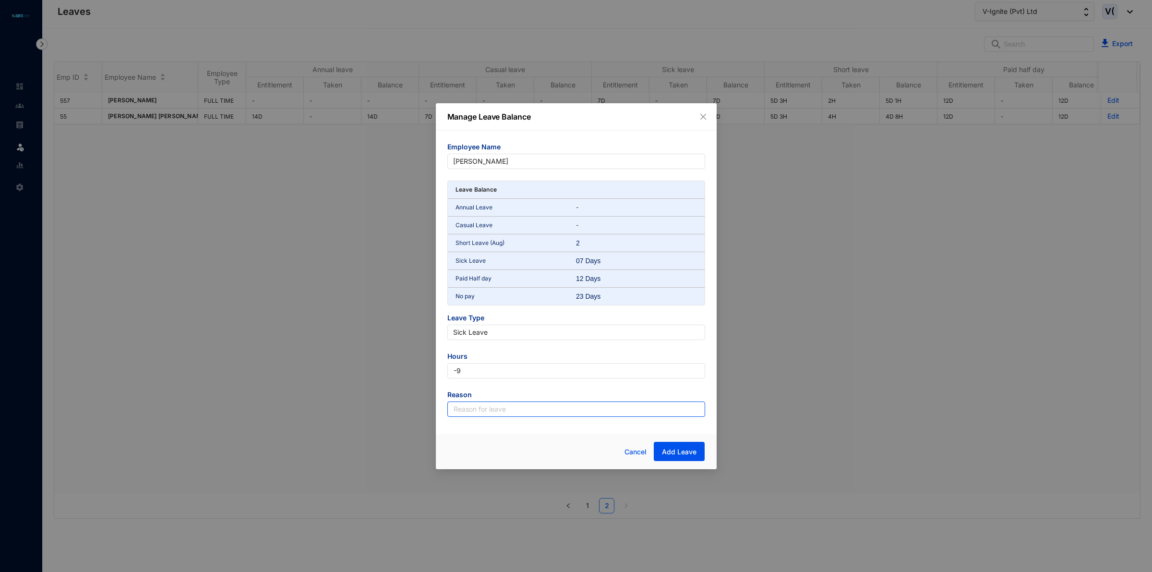
click at [505, 410] on input "text" at bounding box center [576, 408] width 258 height 15
type input "Leave"
click at [679, 455] on span "Add Leave" at bounding box center [679, 452] width 35 height 10
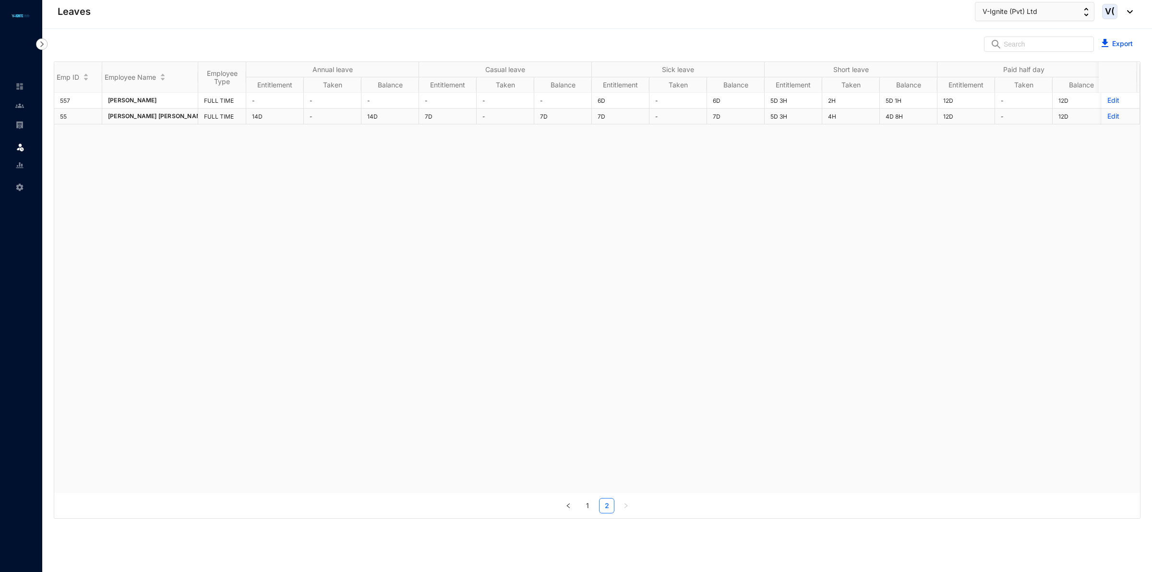
click at [1107, 119] on p "Edit" at bounding box center [1120, 116] width 26 height 10
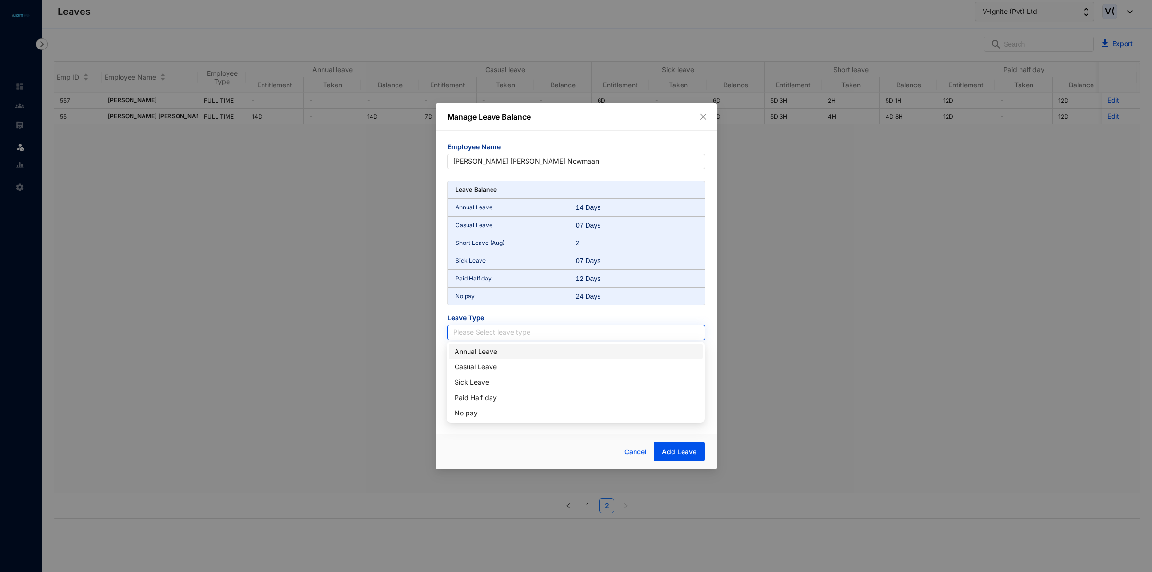
click at [472, 332] on input "search" at bounding box center [576, 332] width 246 height 14
click at [491, 353] on div "Annual Leave" at bounding box center [576, 351] width 242 height 11
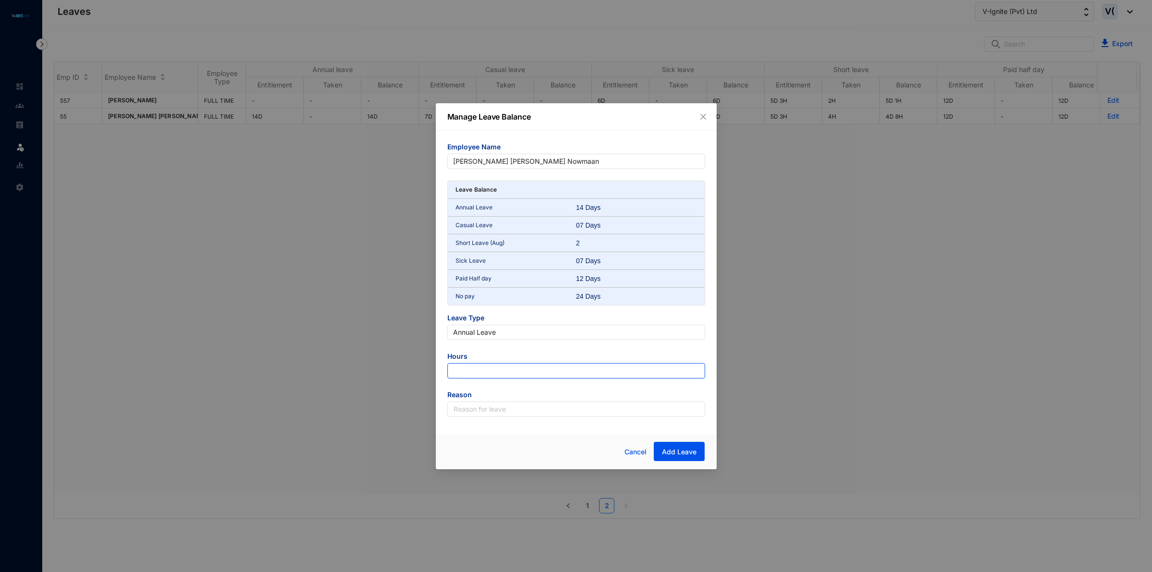
click at [486, 366] on input "number" at bounding box center [576, 370] width 258 height 15
type input "-126"
click at [516, 413] on input "text" at bounding box center [576, 408] width 258 height 15
type input "Leave"
click at [689, 455] on span "Add Leave" at bounding box center [679, 452] width 35 height 10
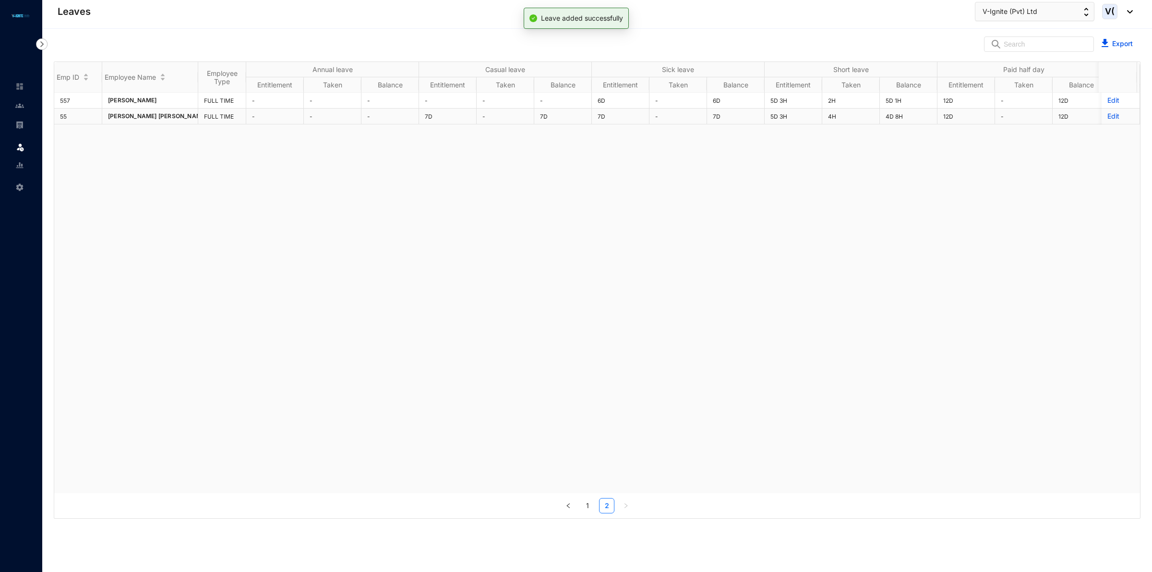
click at [1107, 117] on p "Edit" at bounding box center [1120, 116] width 26 height 10
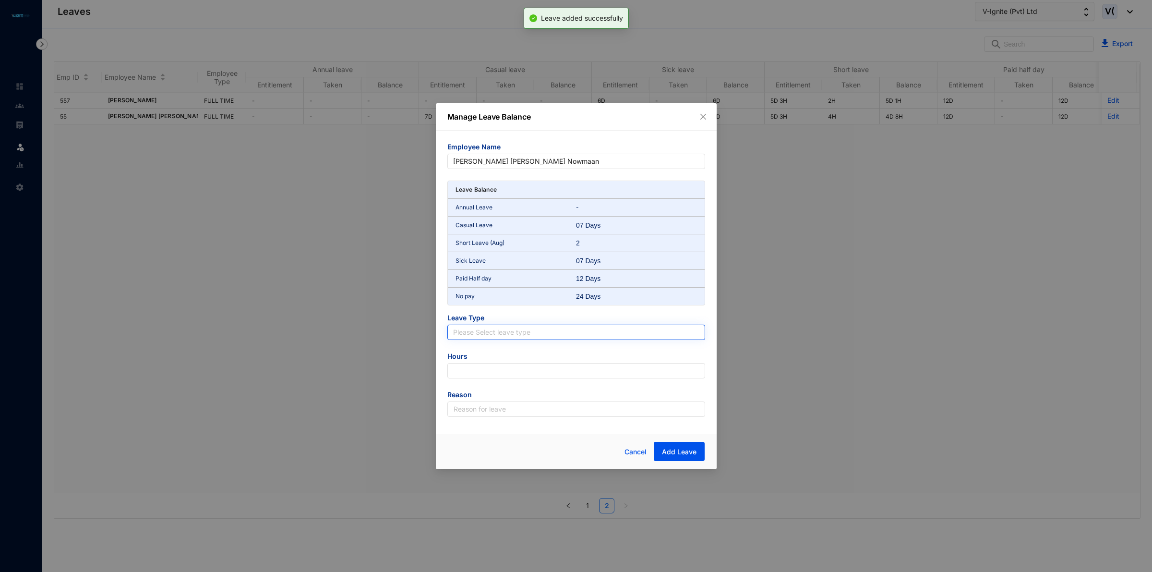
click at [498, 339] on input "search" at bounding box center [576, 332] width 246 height 14
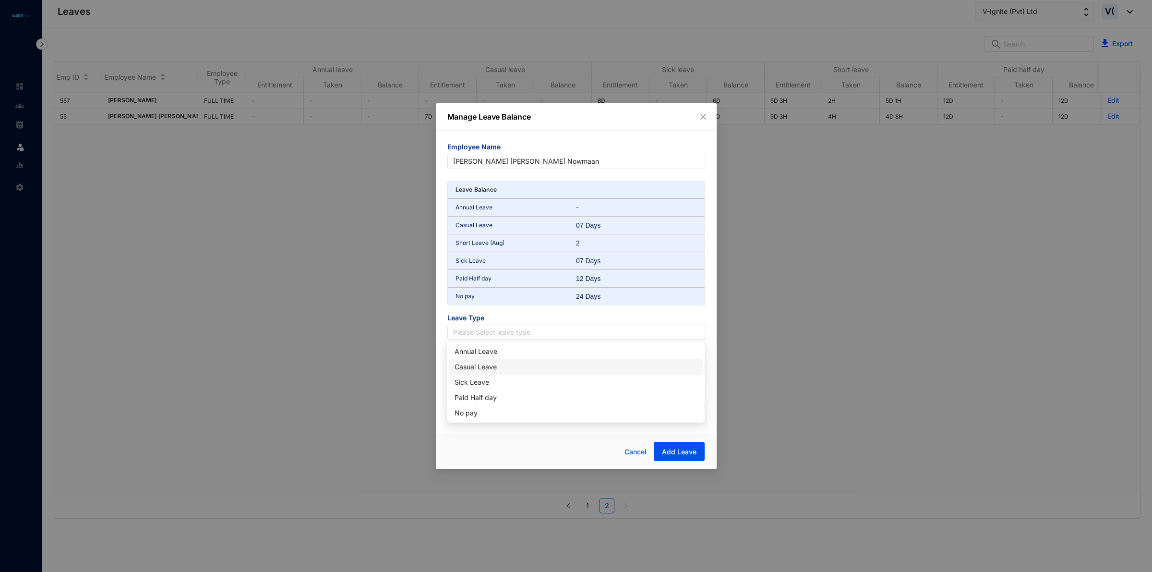
click at [486, 363] on div "Casual Leave" at bounding box center [576, 366] width 242 height 11
click at [495, 375] on input "number" at bounding box center [576, 370] width 258 height 15
type input "-63"
click at [474, 404] on input "text" at bounding box center [576, 408] width 258 height 15
type input "Leave"
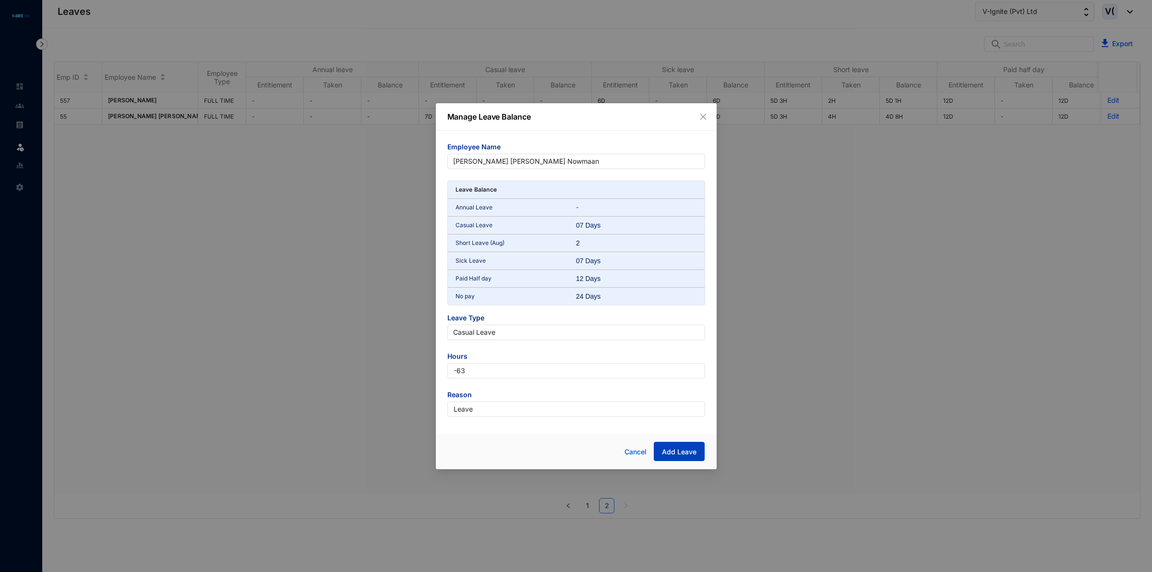
click at [684, 452] on span "Add Leave" at bounding box center [679, 452] width 35 height 10
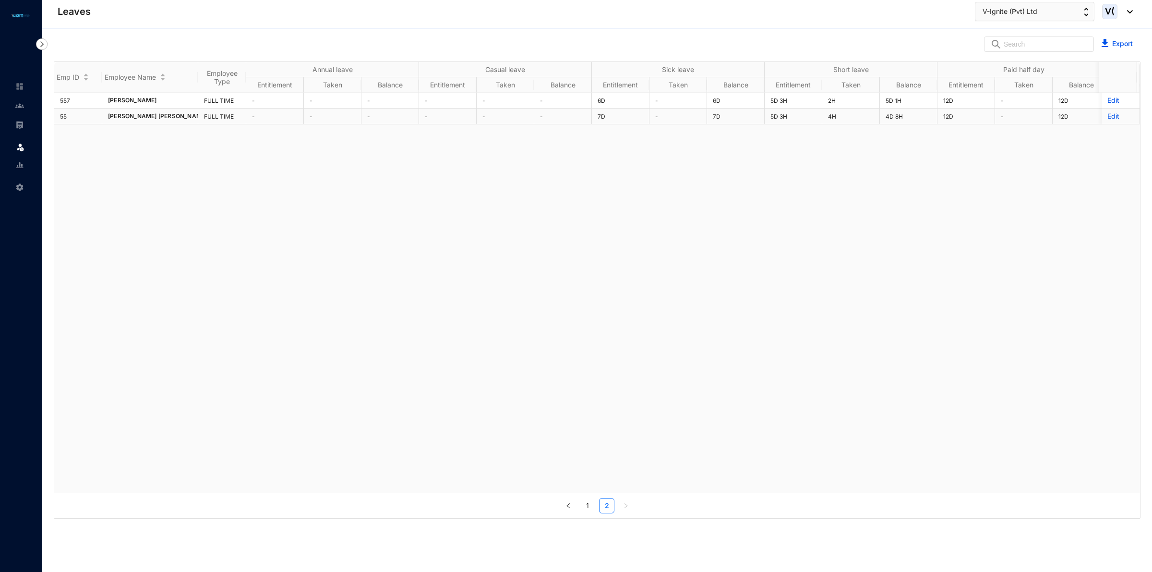
click at [1107, 111] on p "Edit" at bounding box center [1120, 116] width 26 height 10
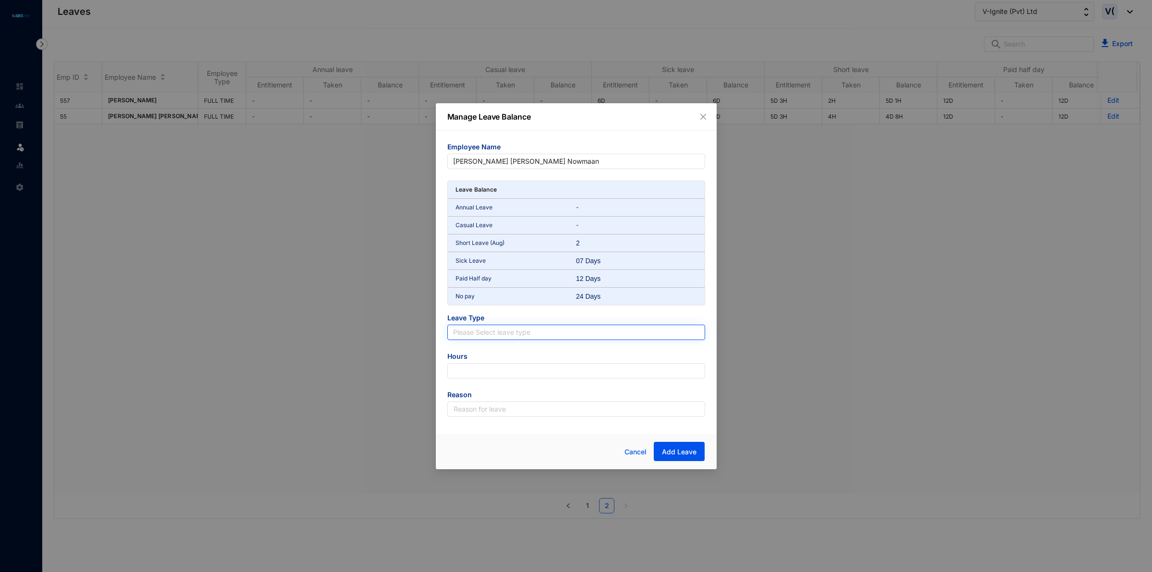
click at [528, 335] on input "search" at bounding box center [576, 332] width 246 height 14
click at [481, 377] on div "Sick Leave" at bounding box center [576, 382] width 242 height 11
click at [479, 369] on input "number" at bounding box center [576, 370] width 258 height 15
type input "-18"
click at [493, 413] on input "text" at bounding box center [576, 408] width 258 height 15
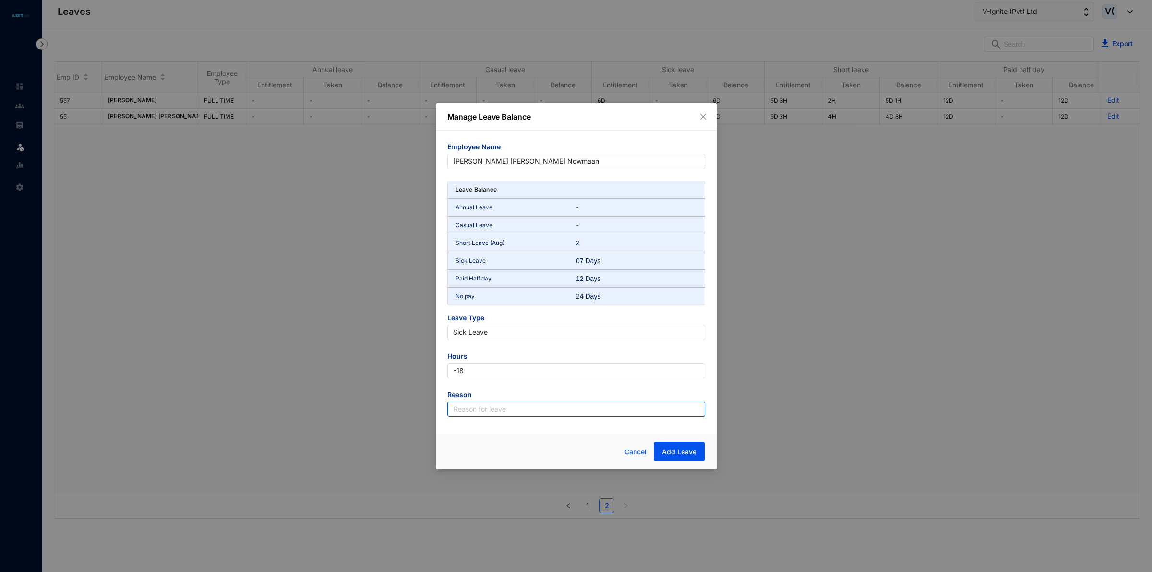
type input "Leave"
click at [700, 451] on button "Add Leave" at bounding box center [679, 451] width 51 height 19
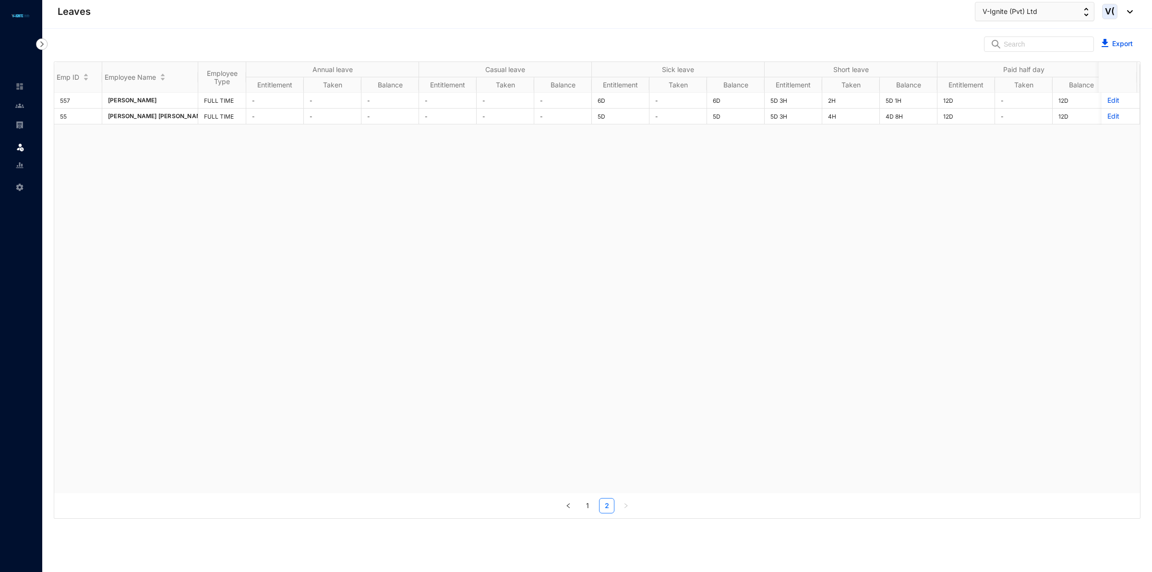
drag, startPoint x: 815, startPoint y: 483, endPoint x: 925, endPoint y: 481, distance: 109.9
click at [925, 481] on div "557 [PERSON_NAME] FULL TIME - - - - - - 6D - 6D 5D 3H 2H 5D 1H 12D - 12D 24D 1D…" at bounding box center [597, 293] width 1086 height 400
click at [592, 507] on link "1" at bounding box center [587, 505] width 14 height 14
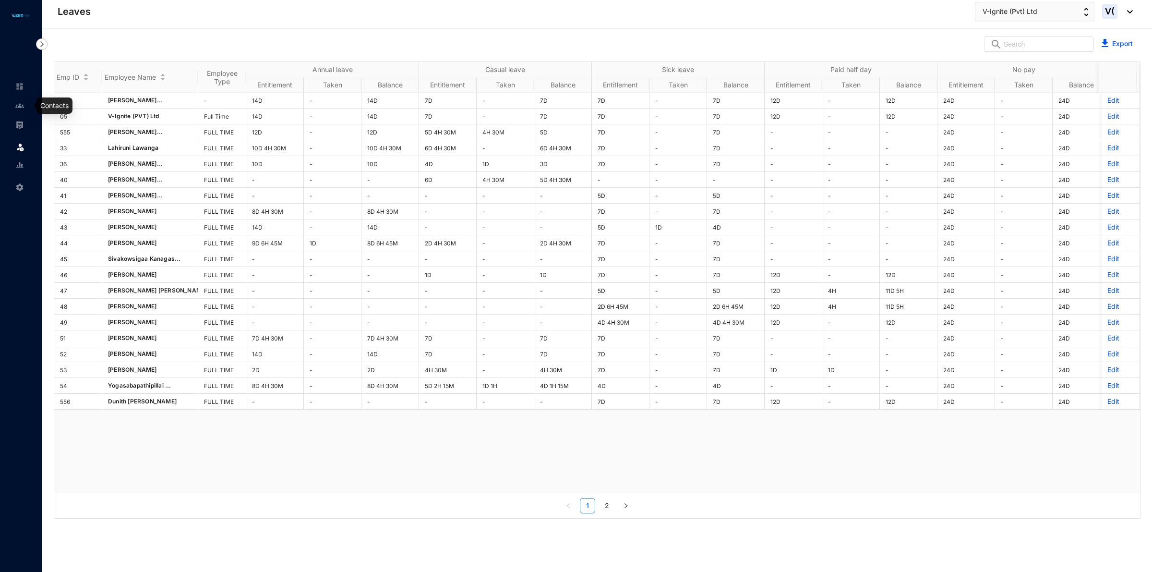
click at [18, 109] on img at bounding box center [19, 105] width 9 height 9
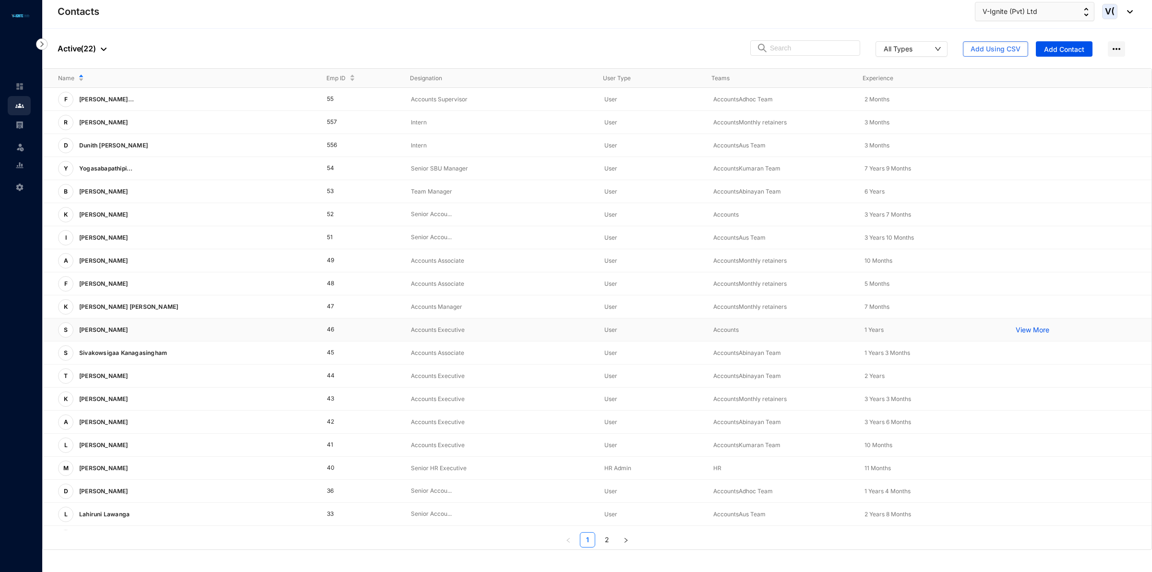
click at [132, 340] on td "S [PERSON_NAME]" at bounding box center [177, 329] width 269 height 23
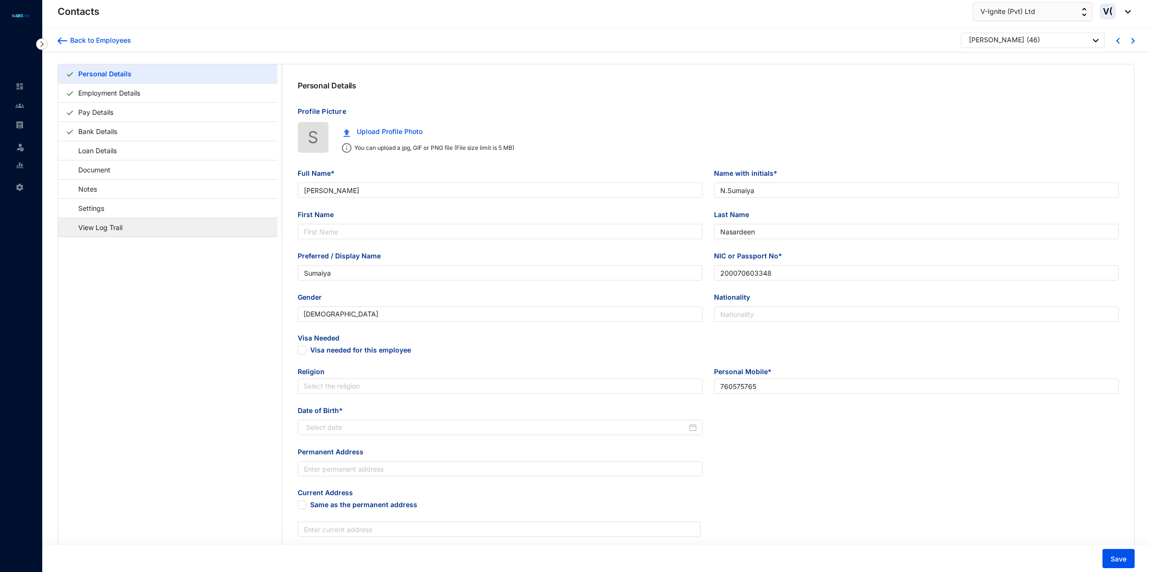
type input "[PERSON_NAME]"
type input "N.Sumaiya"
type input "Nasardeen"
type input "Sumaiya"
type input "200070603348"
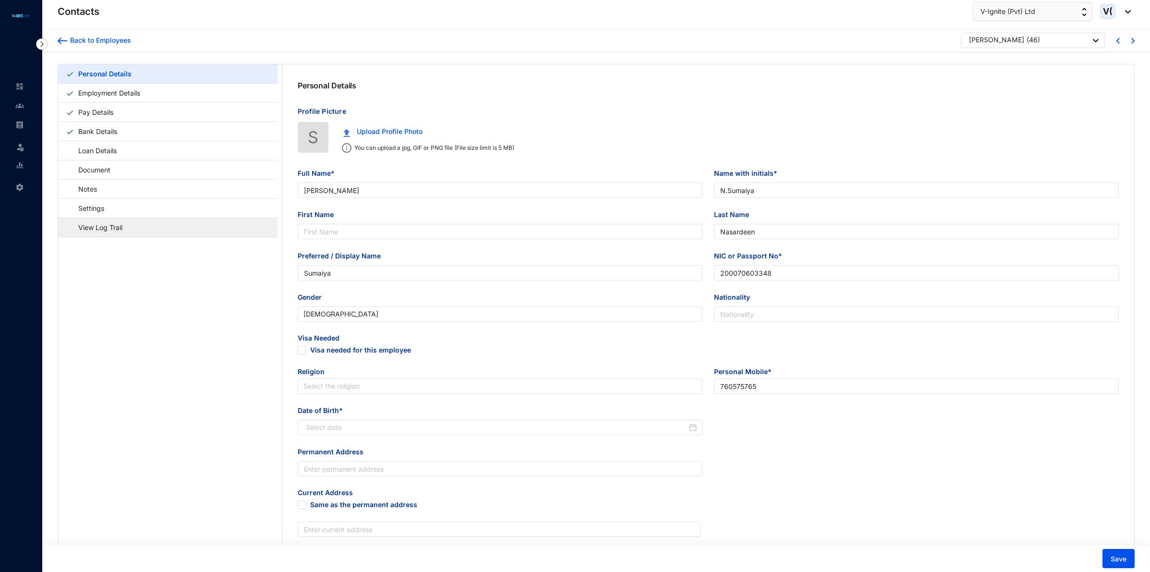
type input "760575765"
type input "[DATE]"
click at [144, 83] on link "Employment Details" at bounding box center [109, 93] width 70 height 20
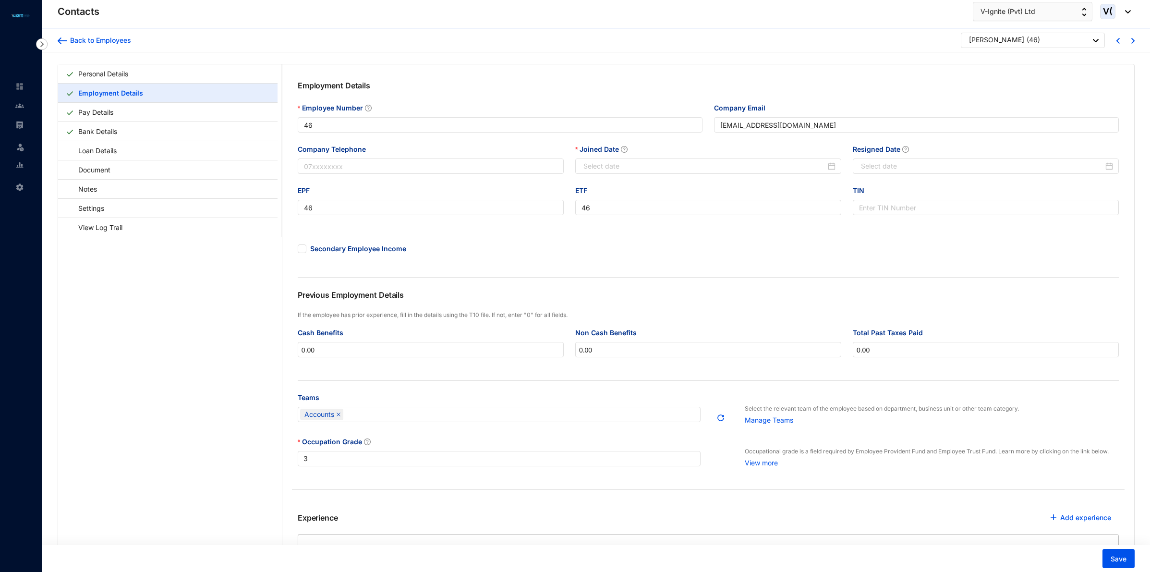
type input "[DATE]"
click at [114, 175] on link "Document" at bounding box center [90, 170] width 48 height 20
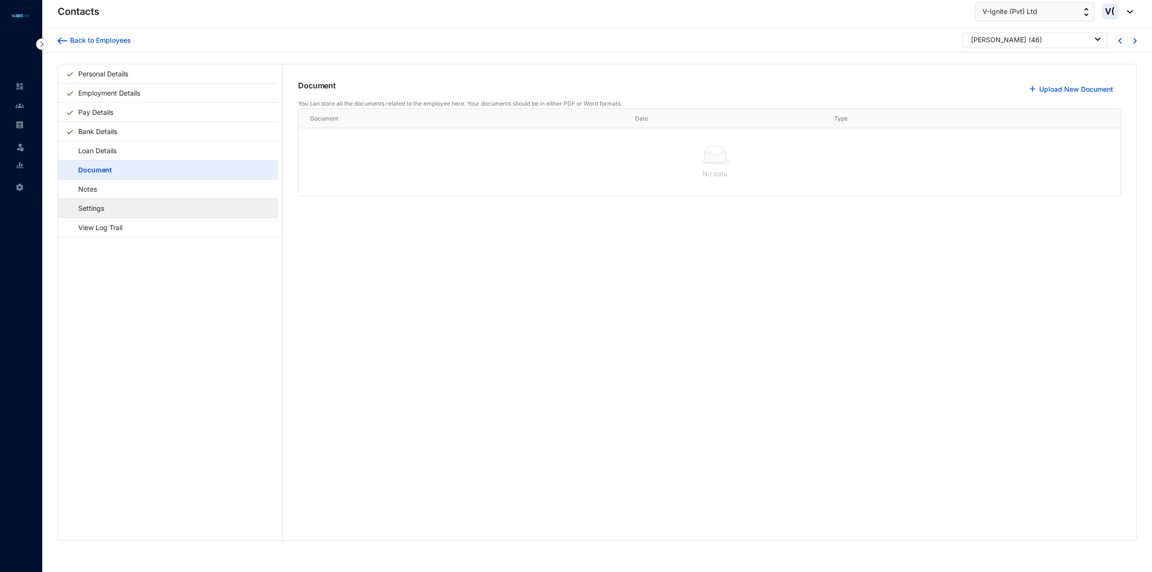
click at [91, 208] on link "Settings" at bounding box center [87, 208] width 42 height 20
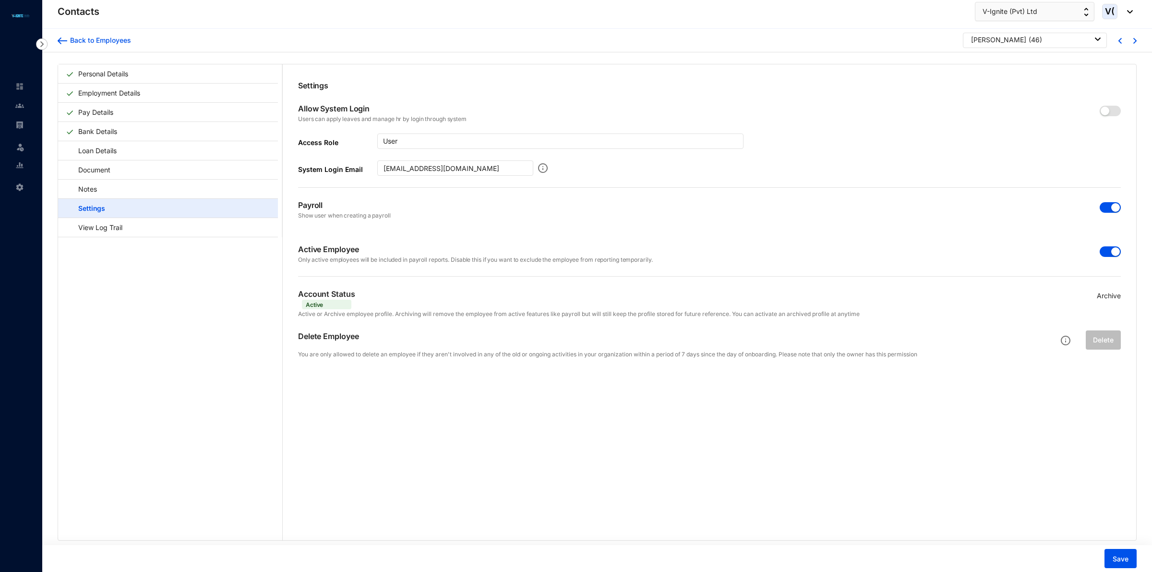
click at [1106, 251] on span "button" at bounding box center [1110, 251] width 21 height 11
click at [1124, 554] on span "Save" at bounding box center [1121, 559] width 16 height 10
click at [19, 105] on img at bounding box center [19, 105] width 9 height 9
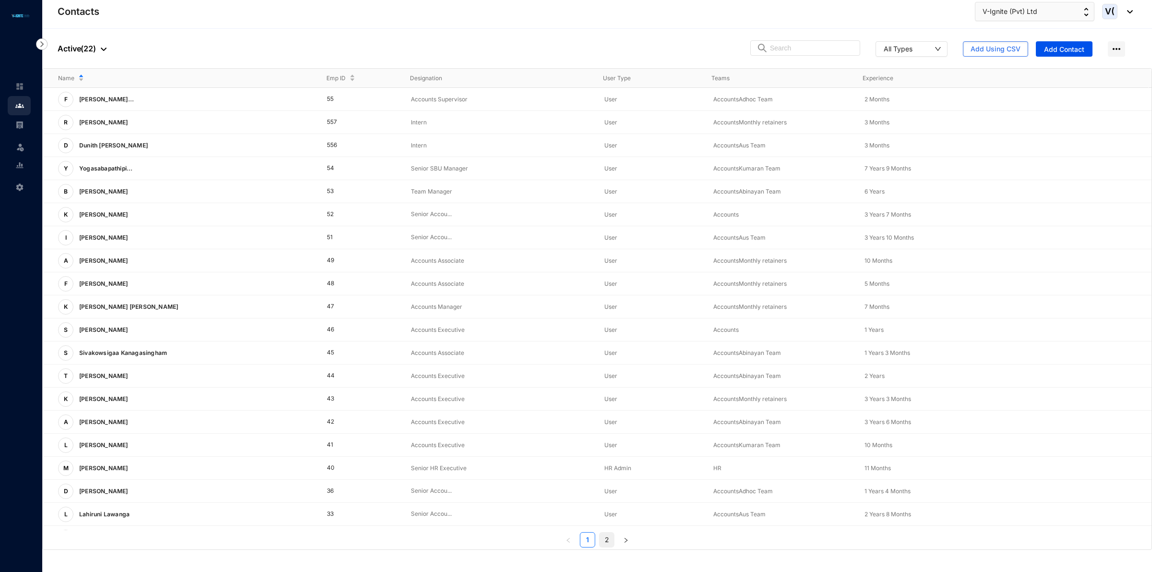
click at [605, 541] on link "2" at bounding box center [607, 539] width 14 height 14
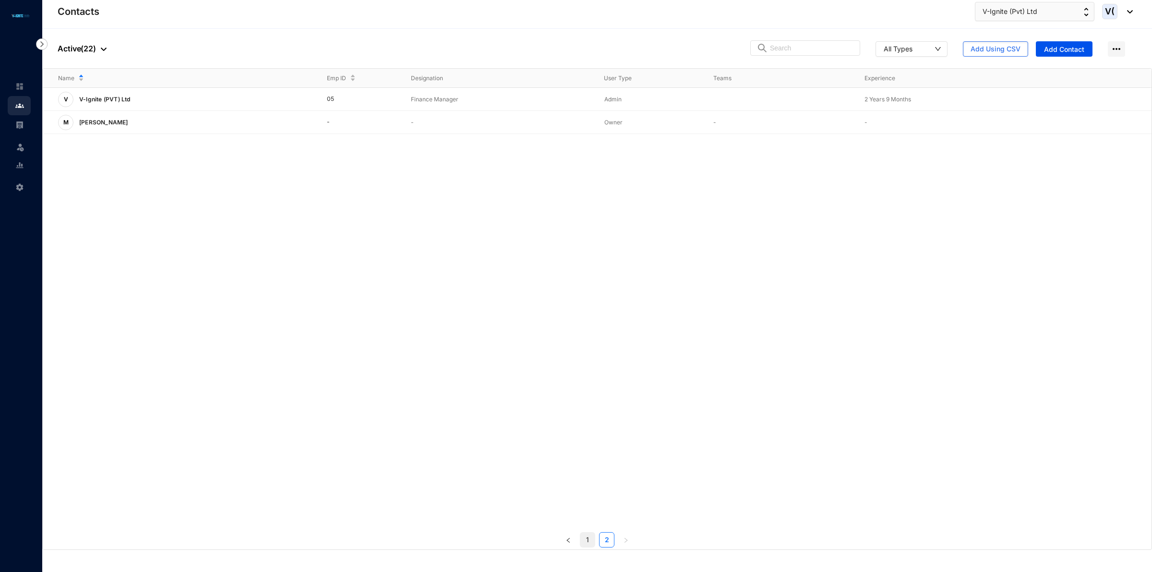
click at [589, 539] on link "1" at bounding box center [587, 539] width 14 height 14
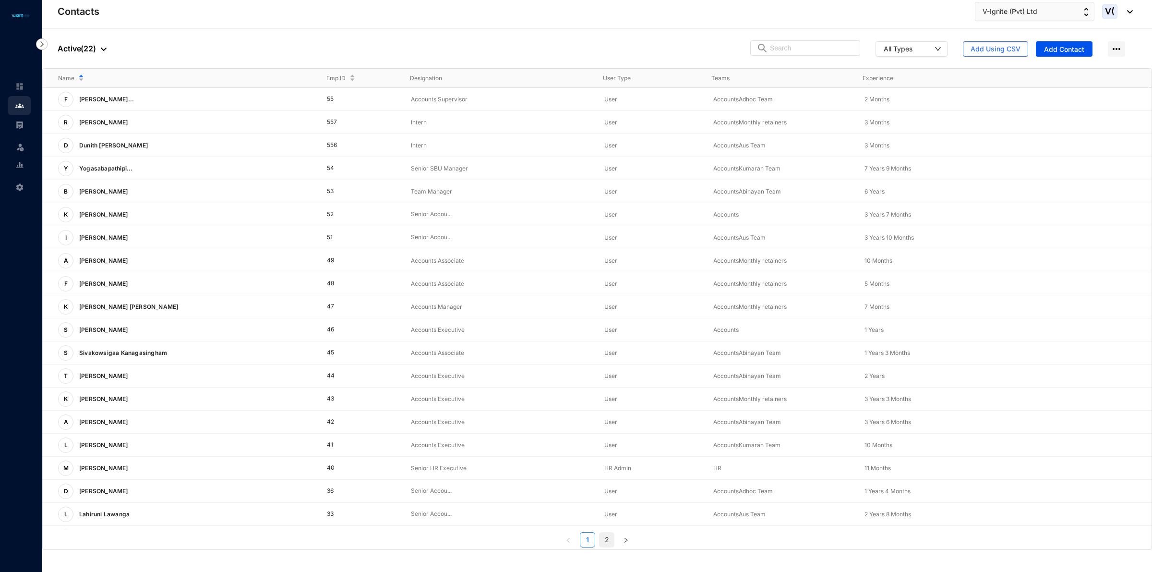
click at [610, 543] on link "2" at bounding box center [607, 539] width 14 height 14
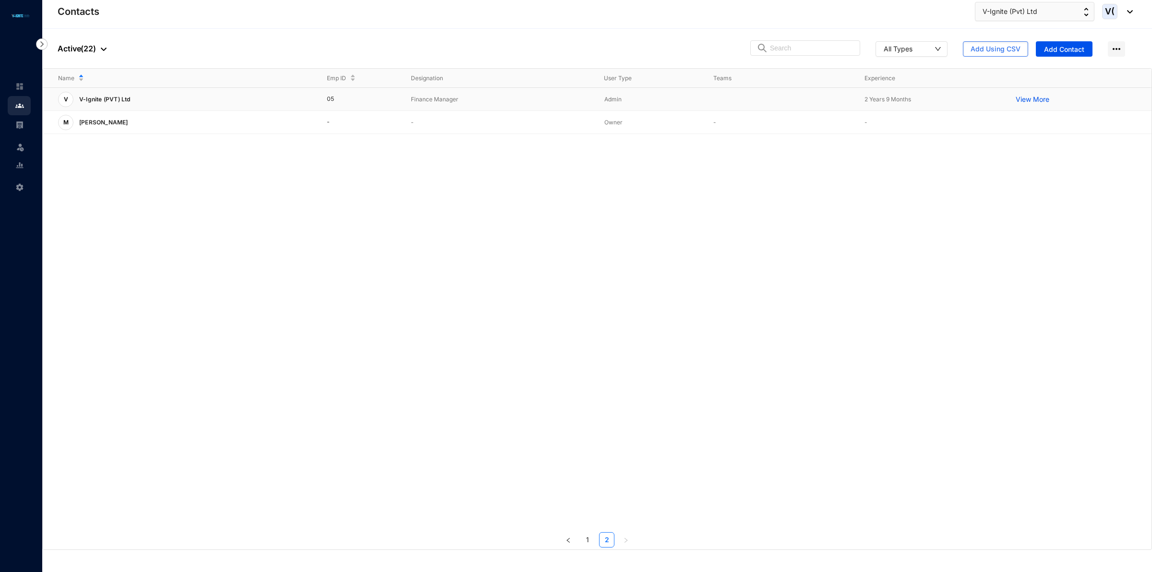
click at [1038, 99] on p "View More" at bounding box center [1035, 100] width 38 height 10
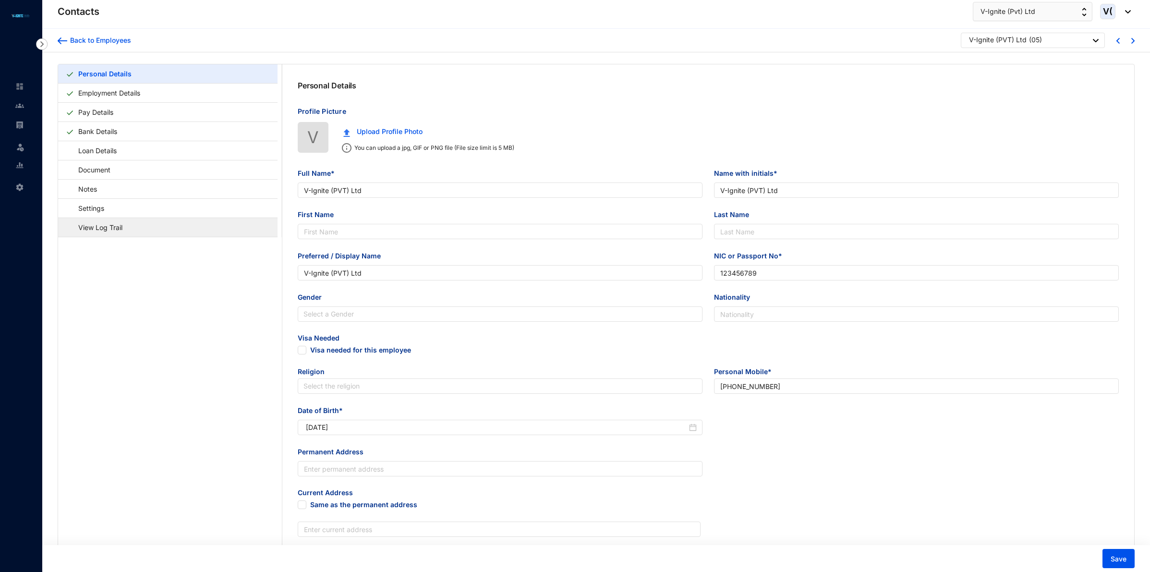
type input "V-Ignite (PVT) Ltd"
type input "123456789"
type input "[PHONE_NUMBER]"
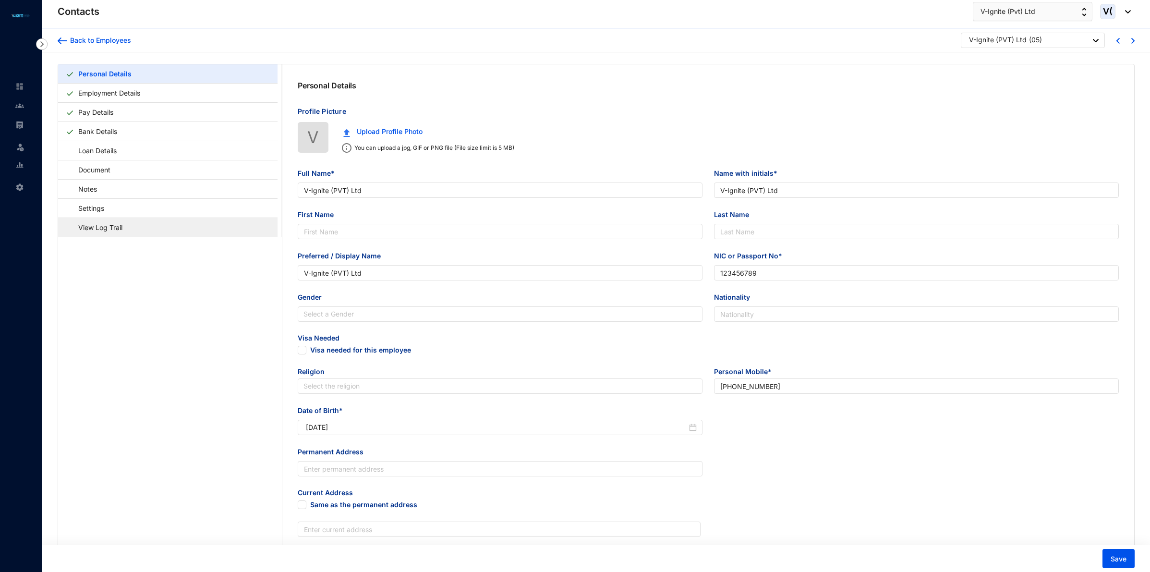
type input "[PERSON_NAME]"
type input "[PHONE_NUMBER]"
type input "[DATE]"
click at [84, 209] on link "Settings" at bounding box center [87, 208] width 42 height 20
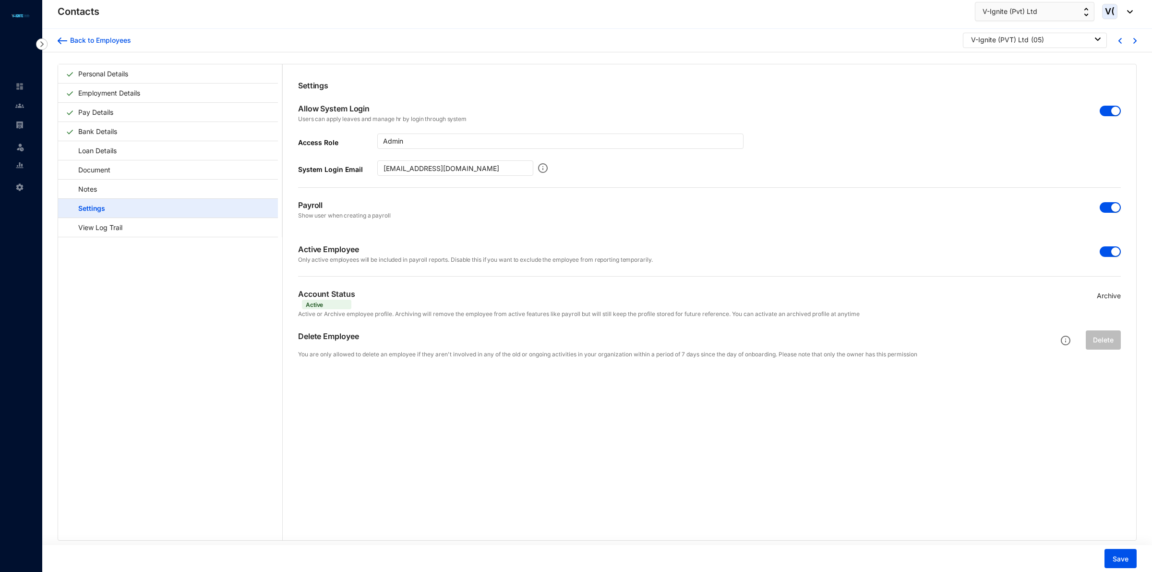
drag, startPoint x: 1110, startPoint y: 209, endPoint x: 1106, endPoint y: 212, distance: 5.4
click at [1111, 209] on div "button" at bounding box center [1115, 207] width 9 height 9
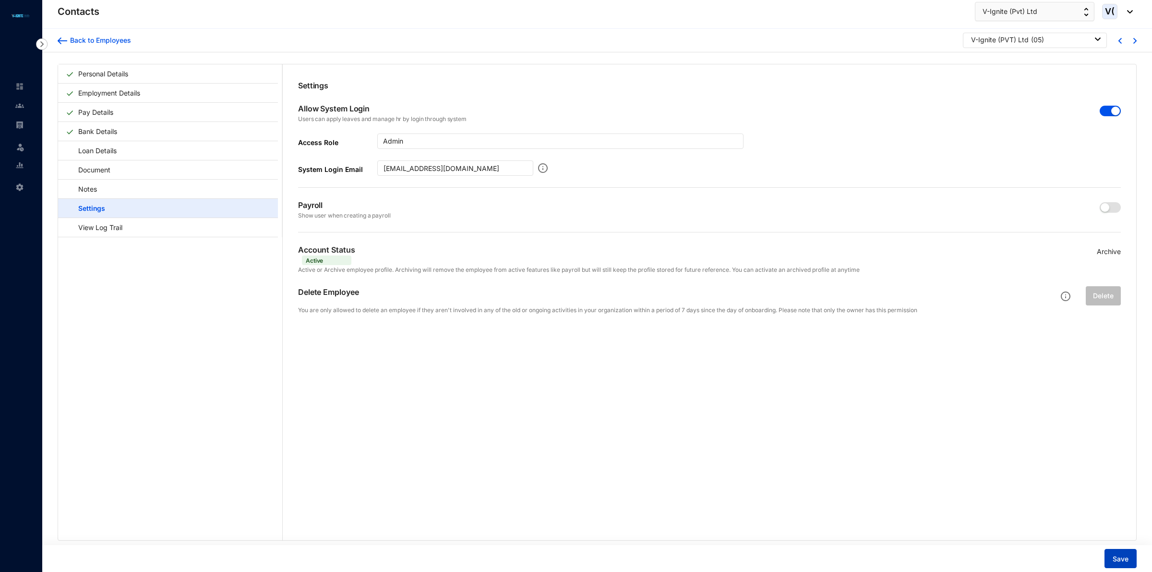
click at [1129, 555] on button "Save" at bounding box center [1121, 558] width 32 height 19
click at [65, 41] on img at bounding box center [63, 40] width 10 height 7
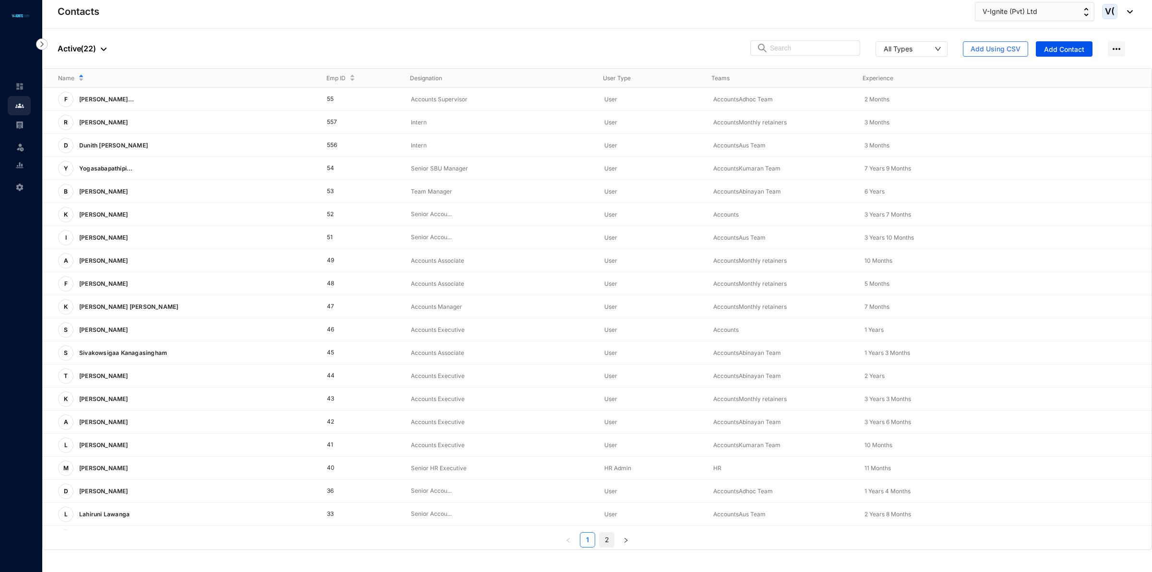
click at [612, 543] on link "2" at bounding box center [607, 539] width 14 height 14
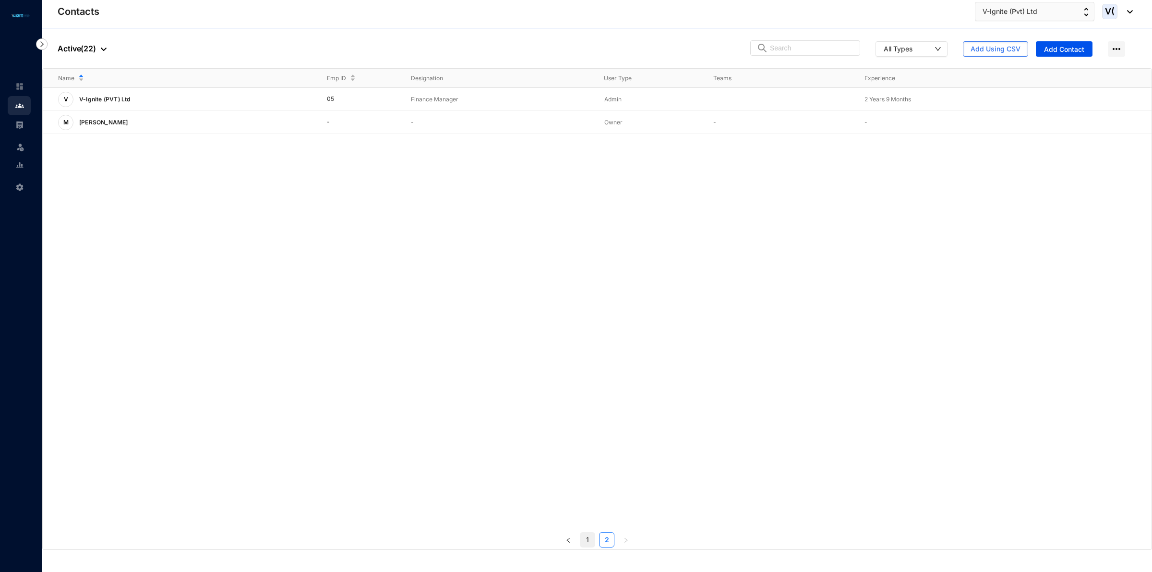
click at [592, 534] on link "1" at bounding box center [587, 539] width 14 height 14
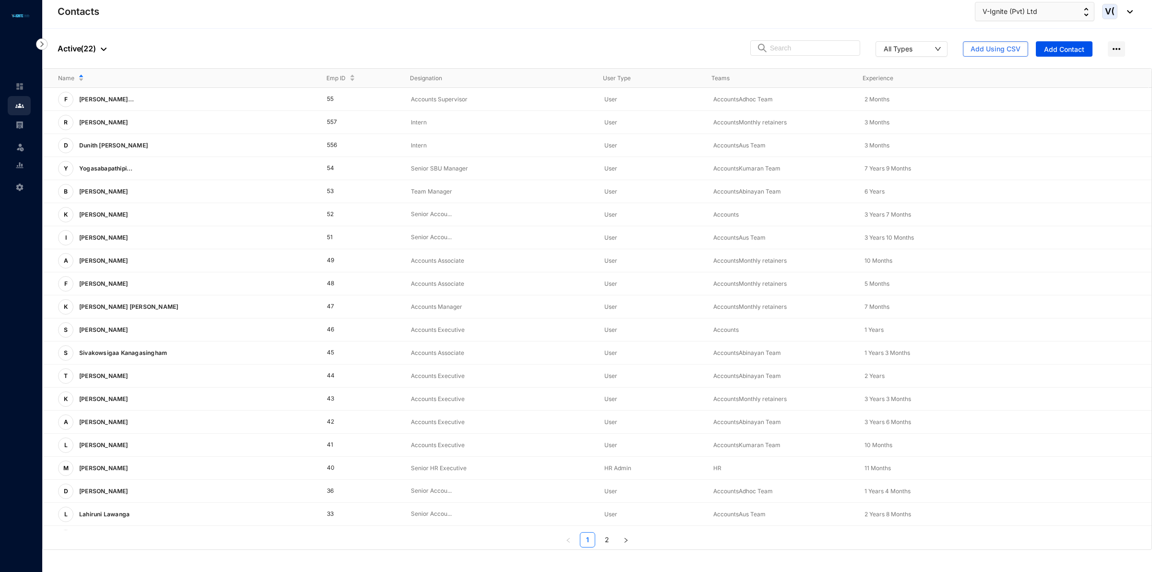
click at [41, 45] on img at bounding box center [42, 44] width 12 height 12
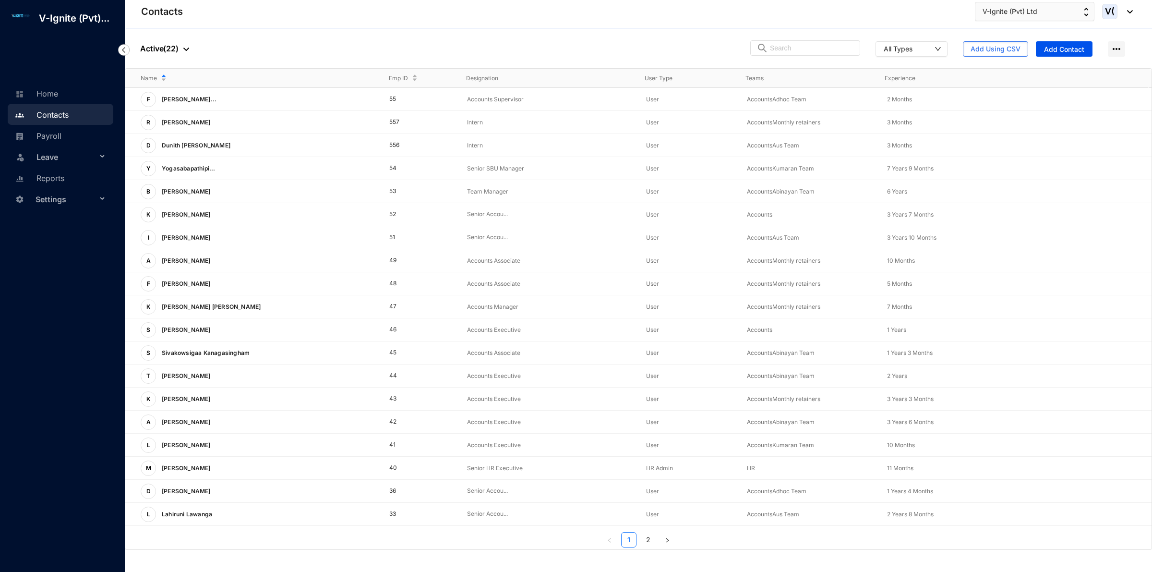
click at [58, 156] on span "Leave" at bounding box center [66, 156] width 60 height 19
click at [63, 184] on link "Leave Requests" at bounding box center [58, 180] width 60 height 8
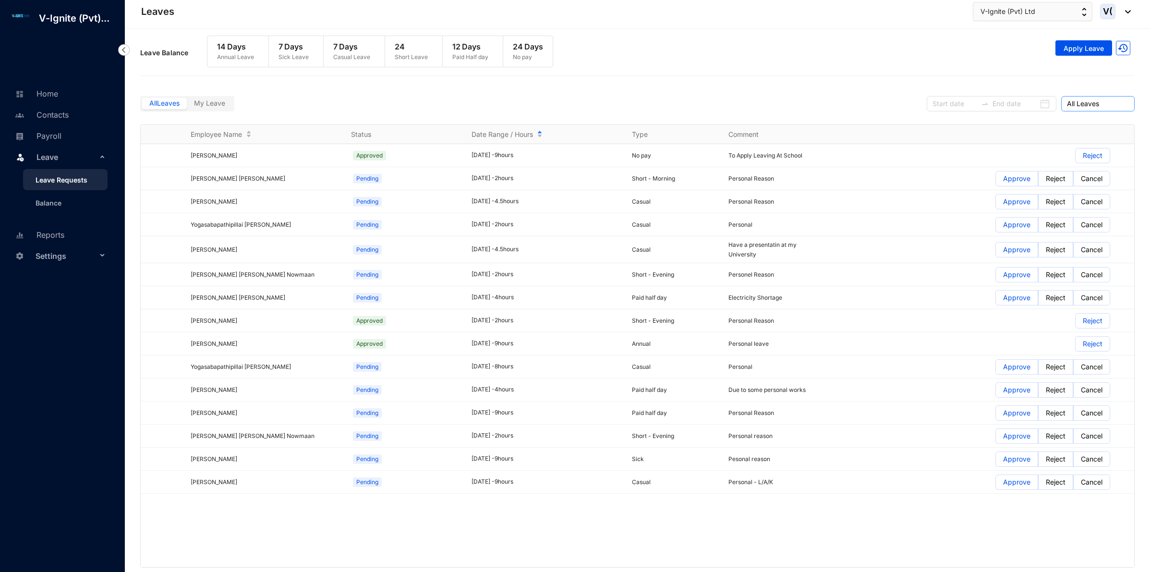
click at [1085, 105] on span "All Leaves" at bounding box center [1098, 103] width 62 height 14
click at [1089, 152] on div "Approved" at bounding box center [1098, 154] width 58 height 11
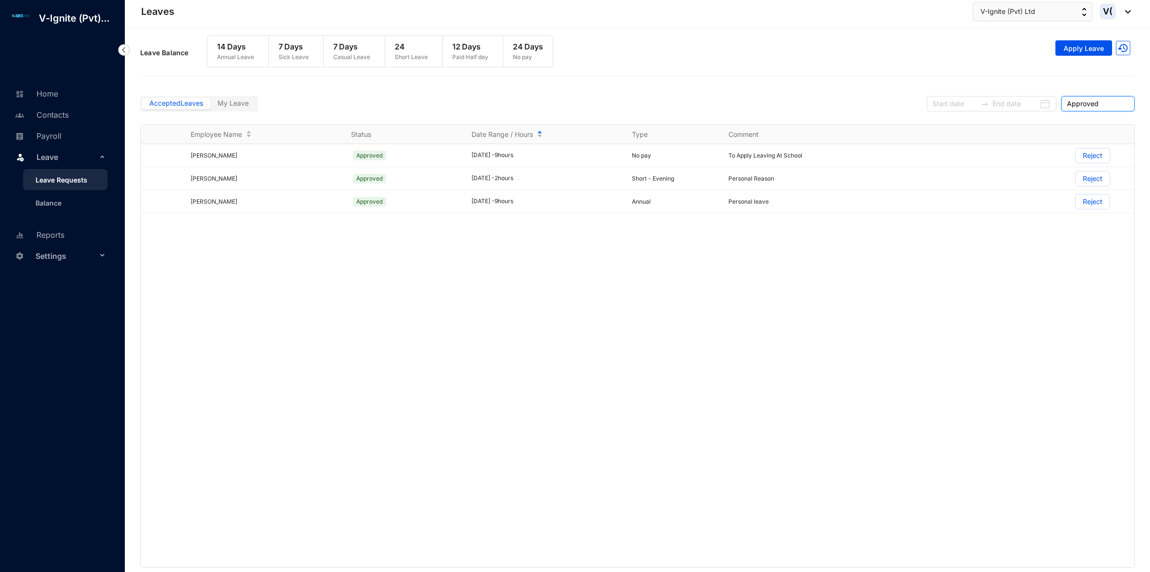
click at [1101, 92] on div "Accepted Leaves My Leave Approved Approved" at bounding box center [637, 103] width 994 height 44
click at [1099, 100] on span "Approved" at bounding box center [1098, 103] width 62 height 14
click at [1083, 142] on div "Pending Approval" at bounding box center [1098, 138] width 58 height 11
